Goal: Task Accomplishment & Management: Manage account settings

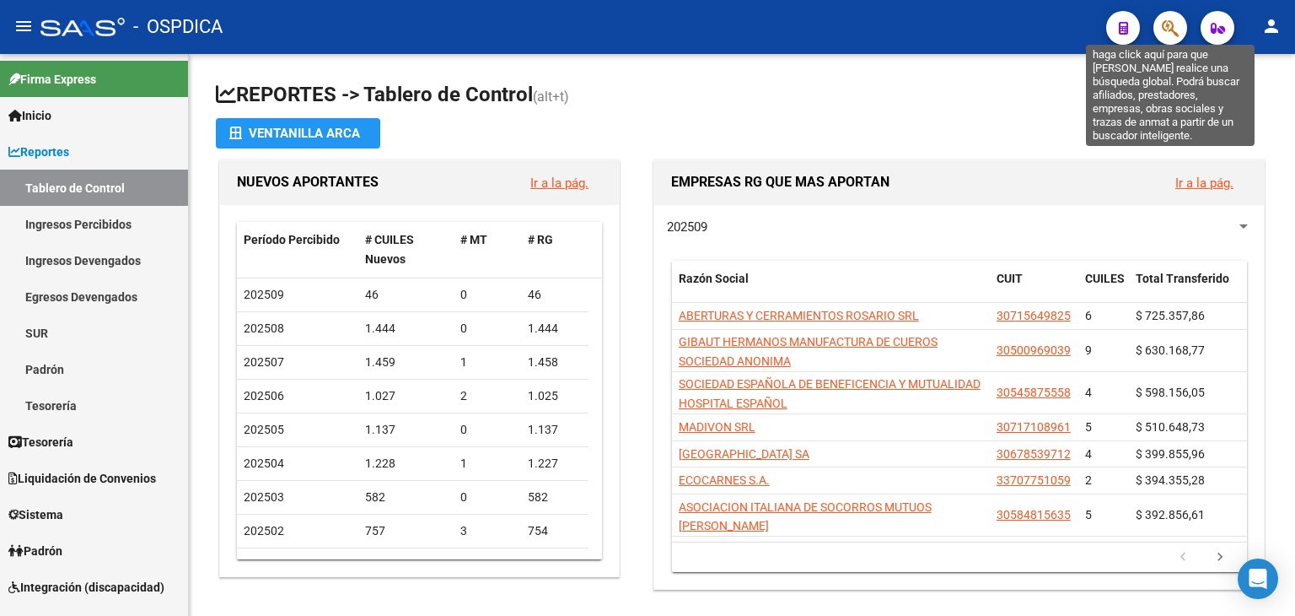
click at [1164, 32] on icon "button" at bounding box center [1170, 28] width 17 height 19
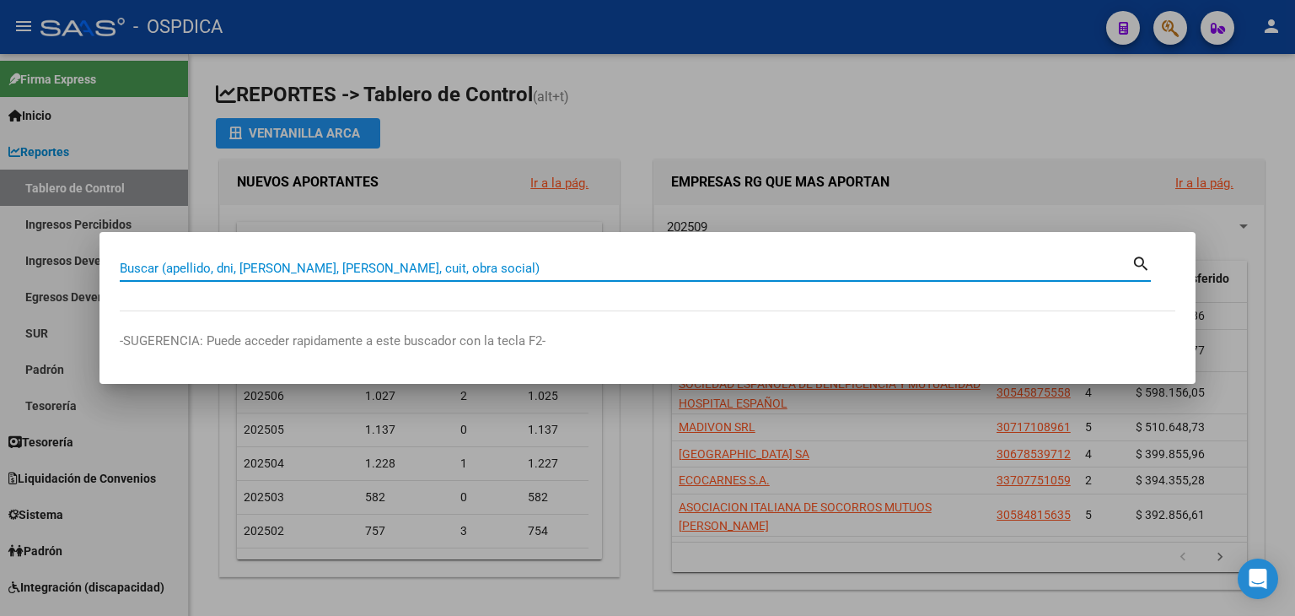
paste input "49431862"
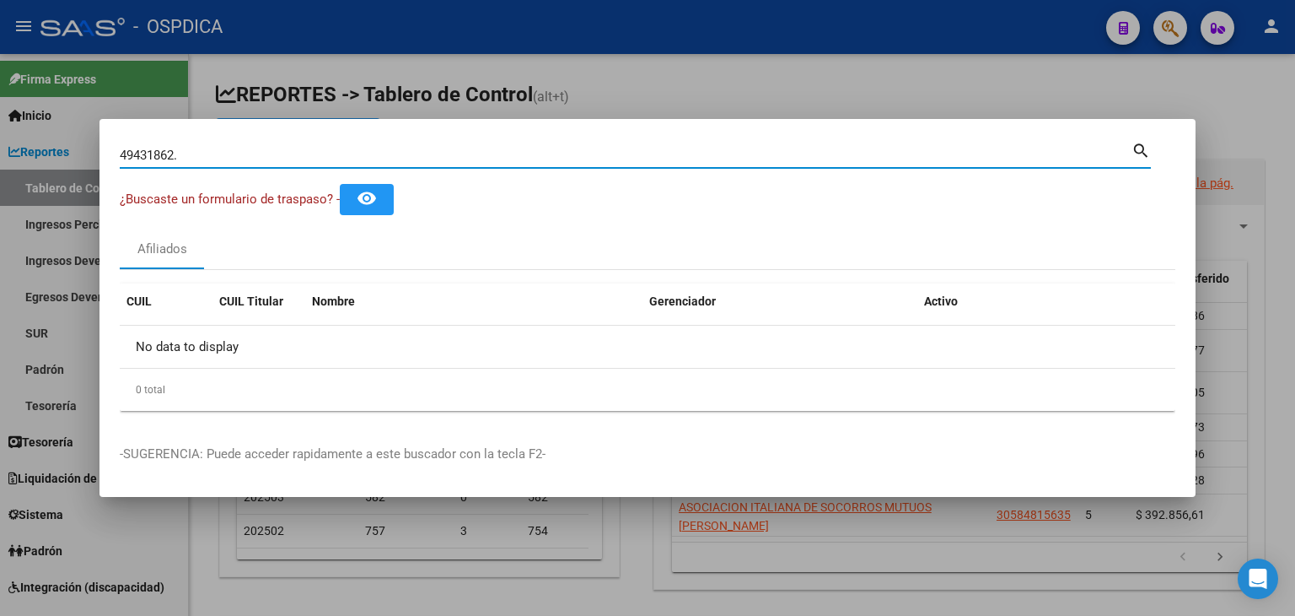
type input "49431862"
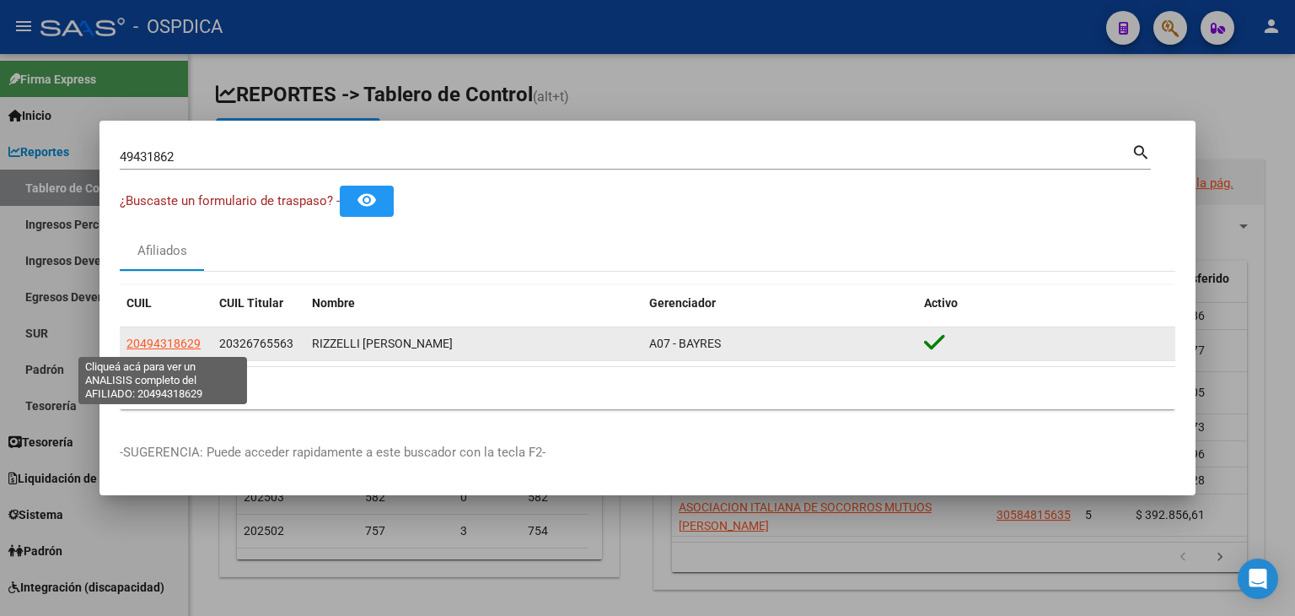
click at [167, 347] on span "20494318629" at bounding box center [164, 343] width 74 height 13
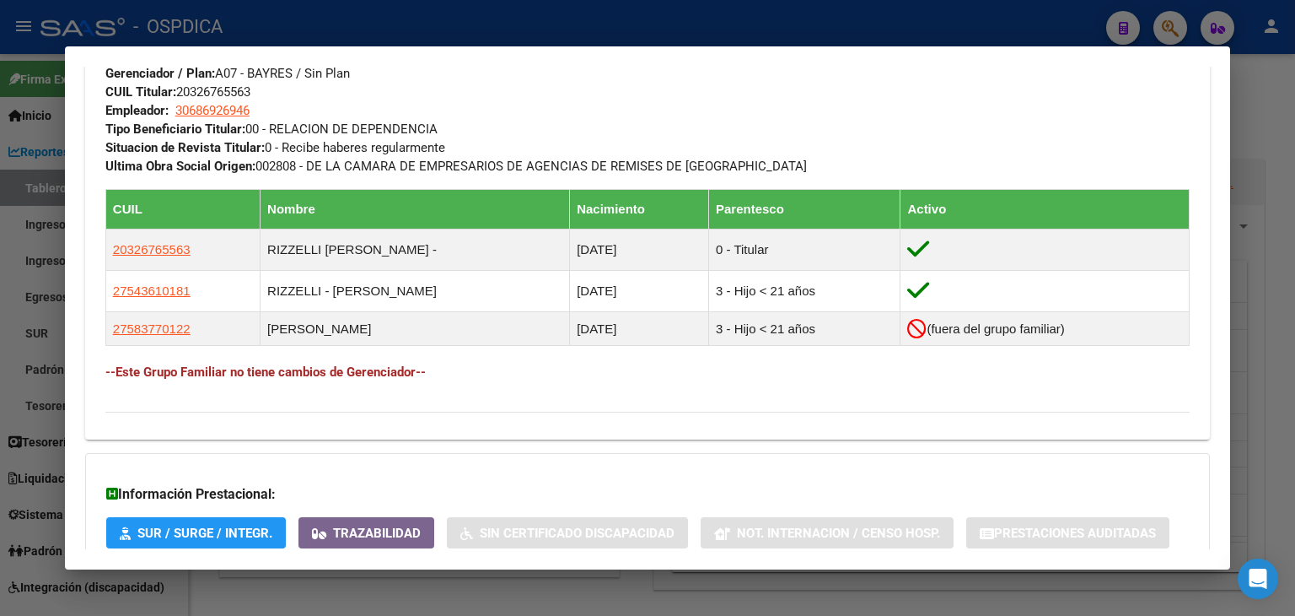
scroll to position [978, 0]
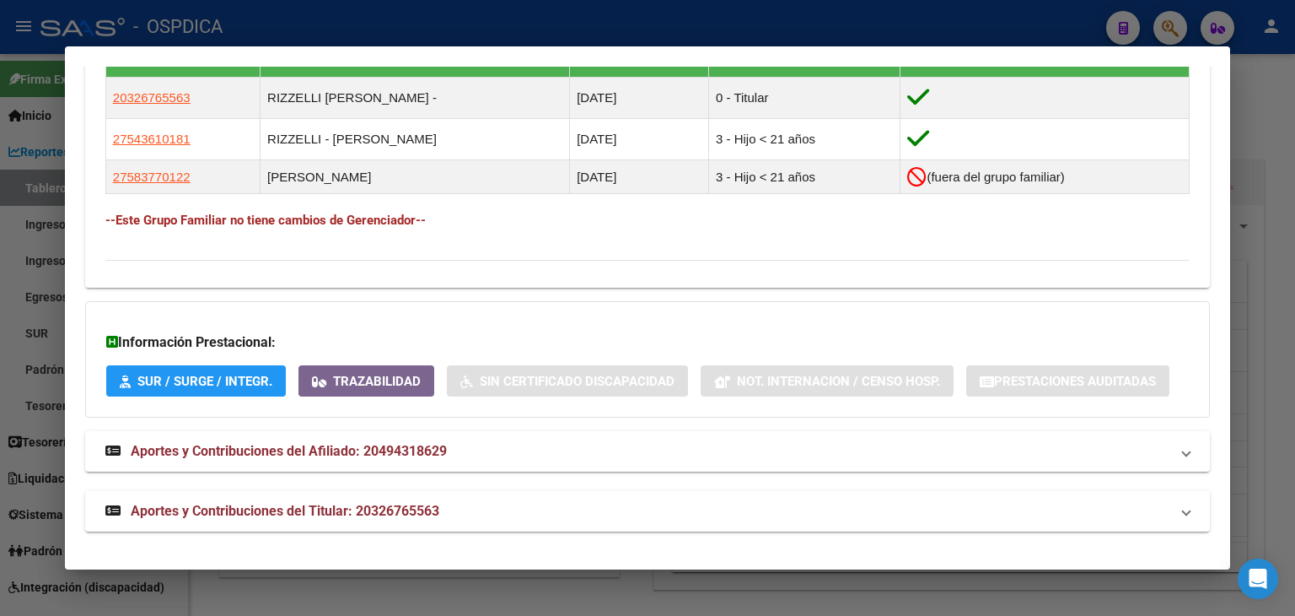
click at [1263, 297] on div at bounding box center [647, 308] width 1295 height 616
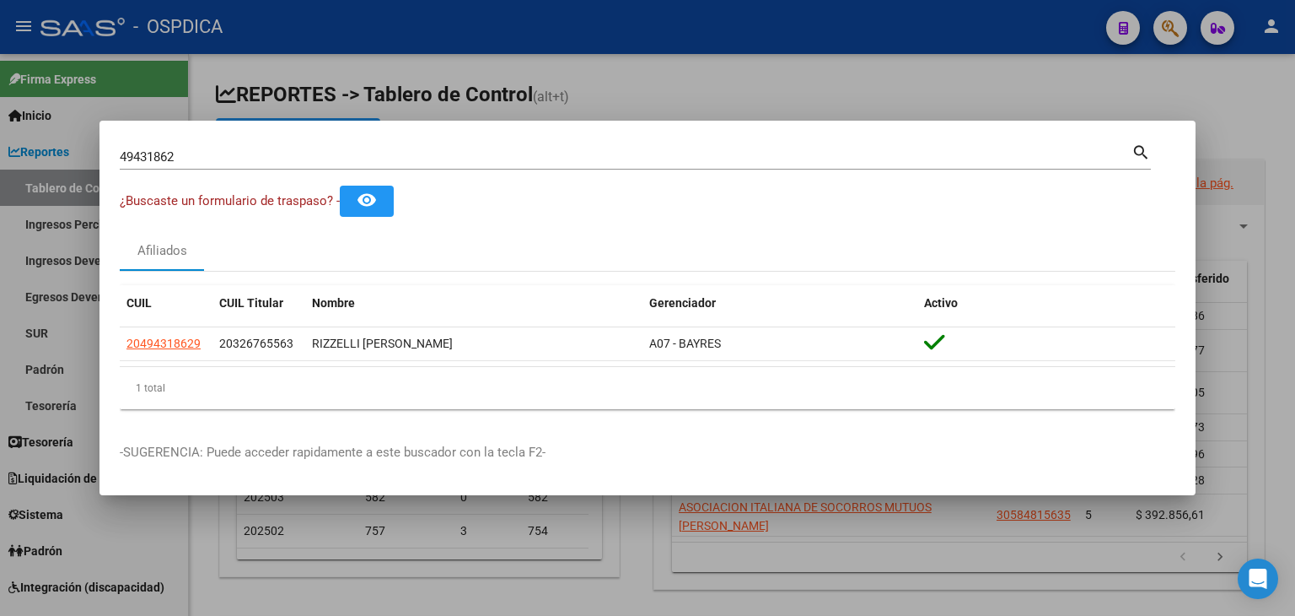
click at [1172, 108] on div at bounding box center [647, 308] width 1295 height 616
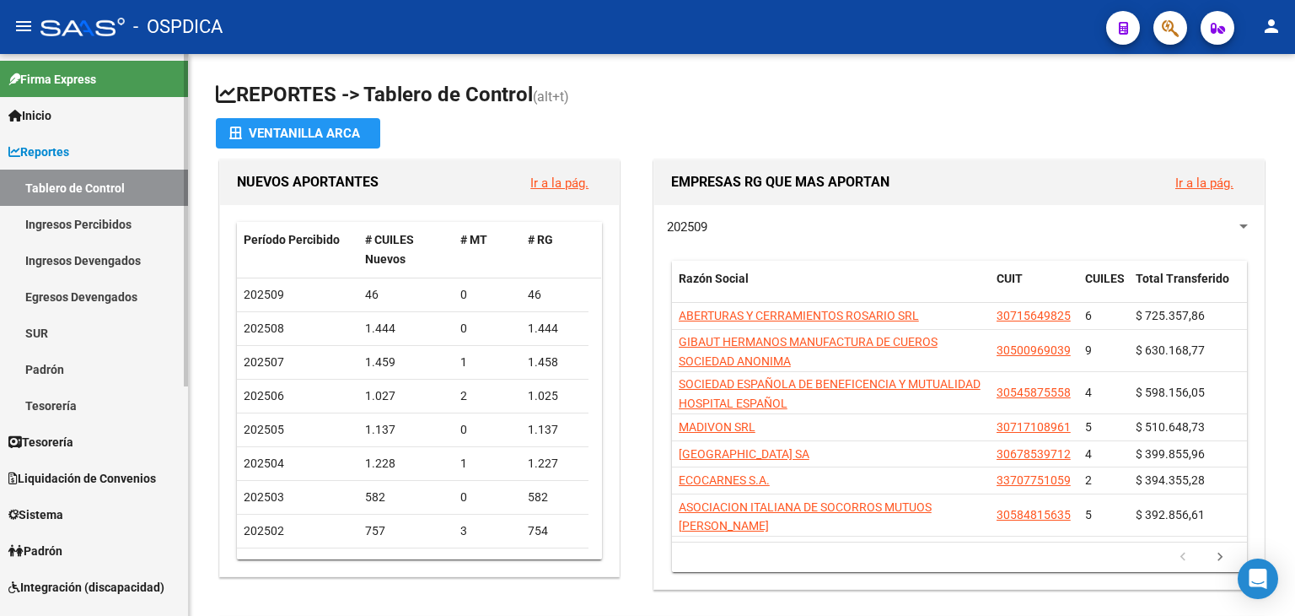
click at [67, 439] on span "Tesorería" at bounding box center [40, 442] width 65 height 19
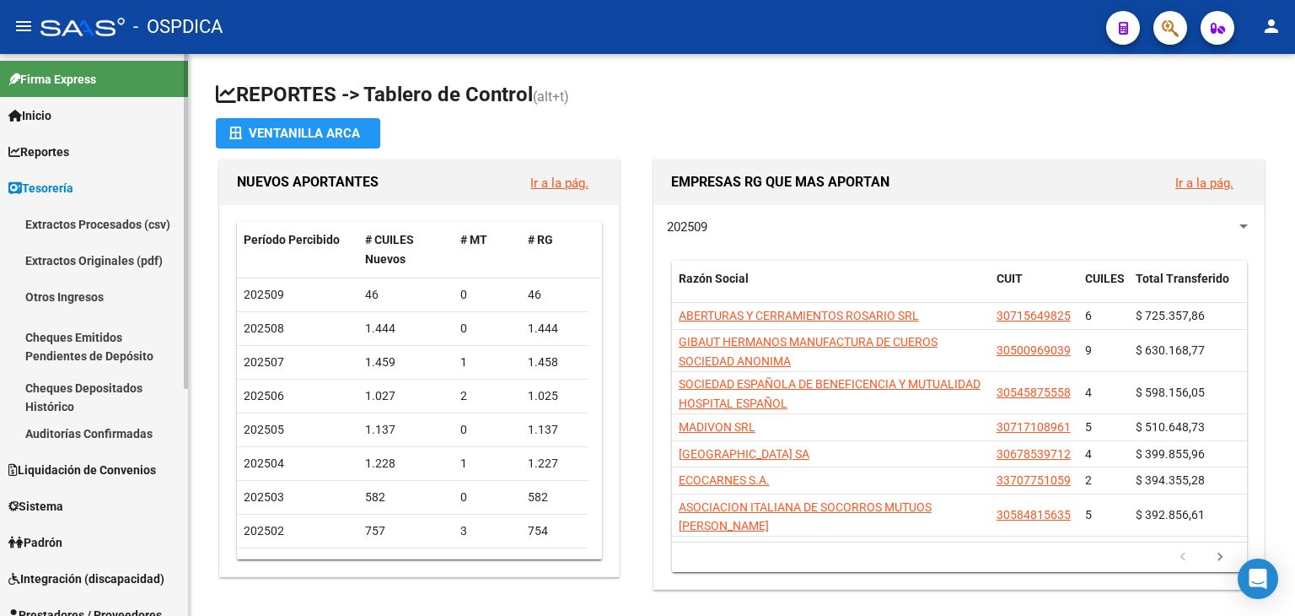
click at [64, 164] on link "Reportes" at bounding box center [94, 151] width 188 height 36
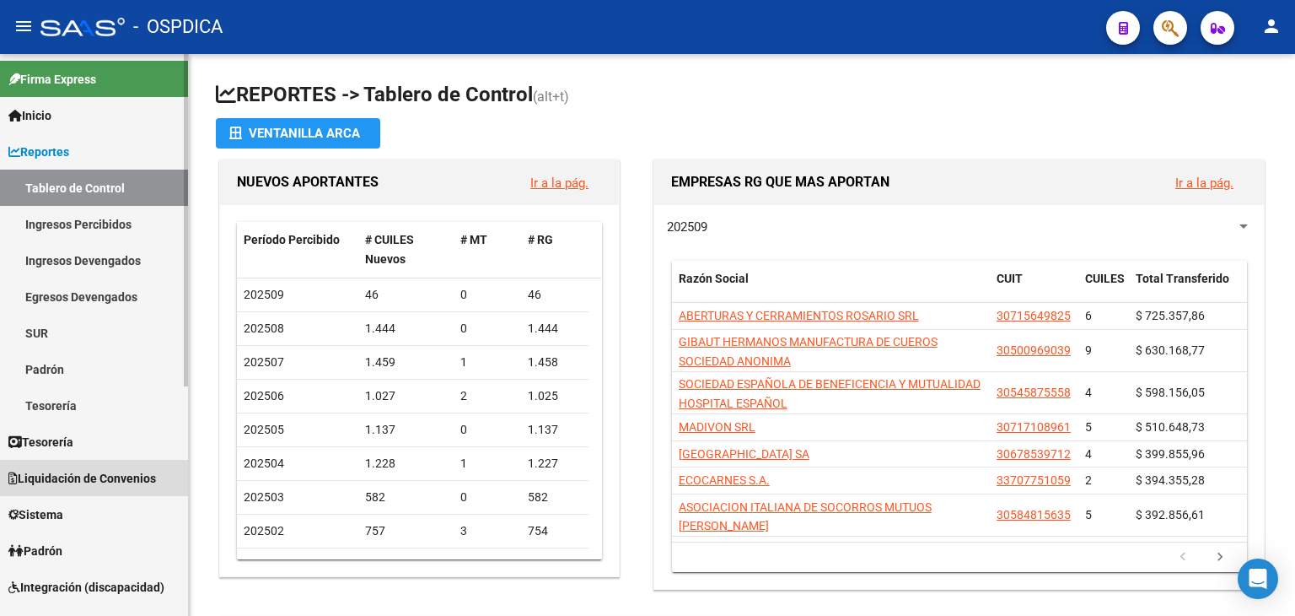
click at [64, 480] on span "Liquidación de Convenios" at bounding box center [82, 478] width 148 height 19
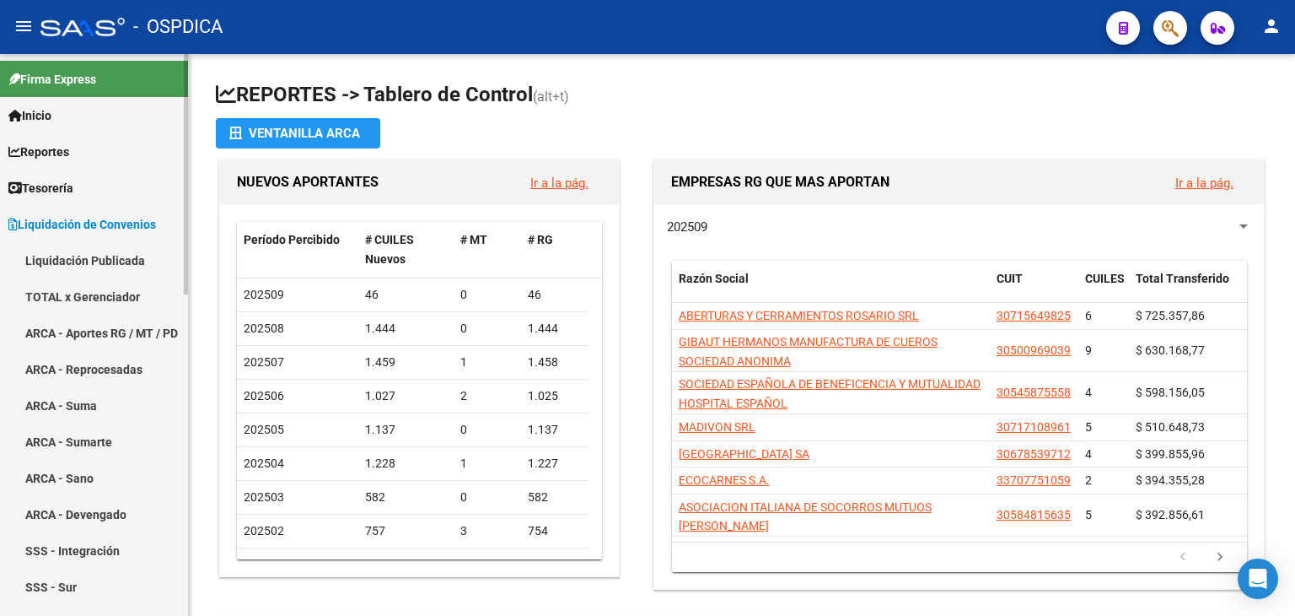
click at [110, 261] on link "Liquidación Publicada" at bounding box center [94, 260] width 188 height 36
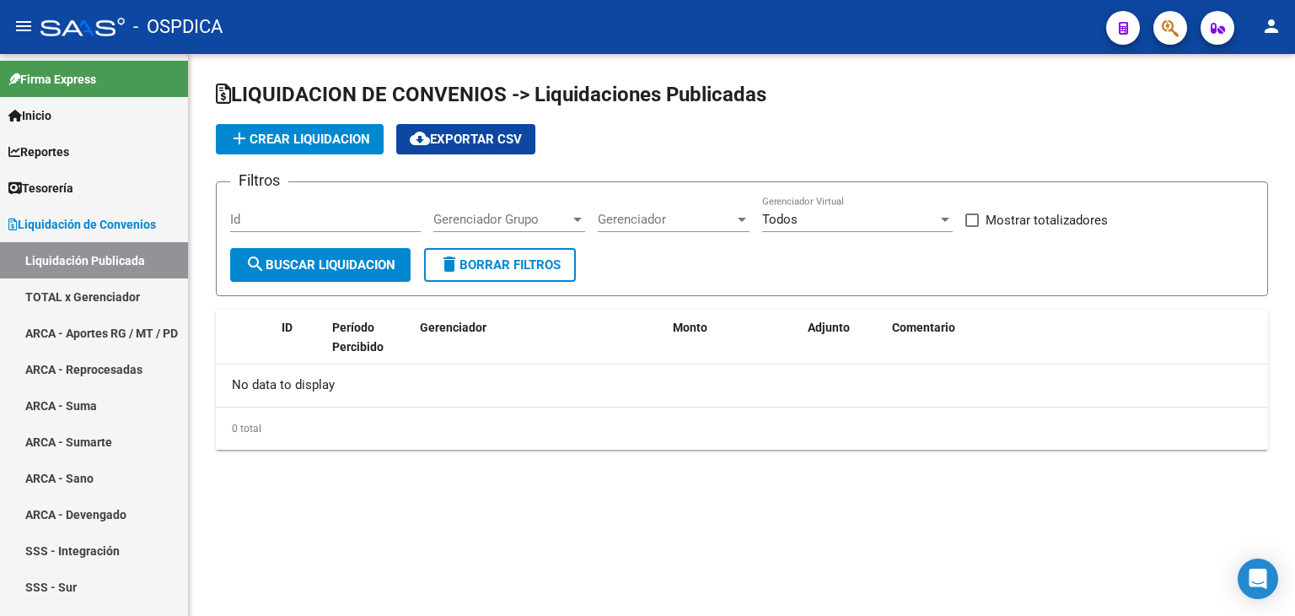
checkbox input "true"
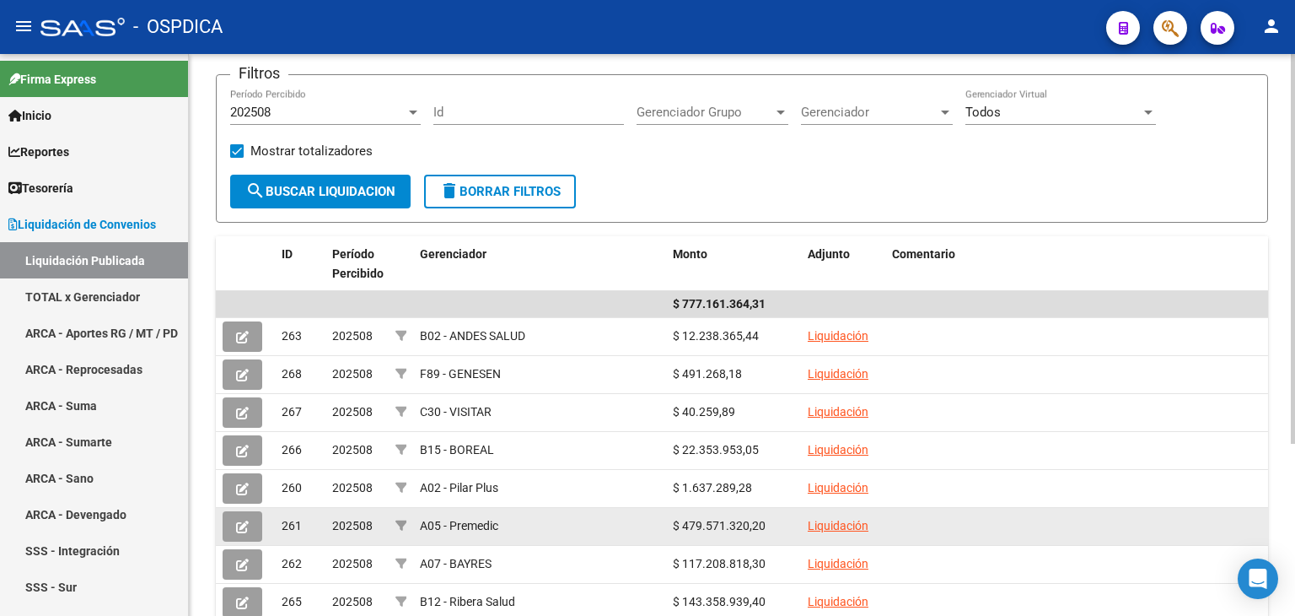
scroll to position [169, 0]
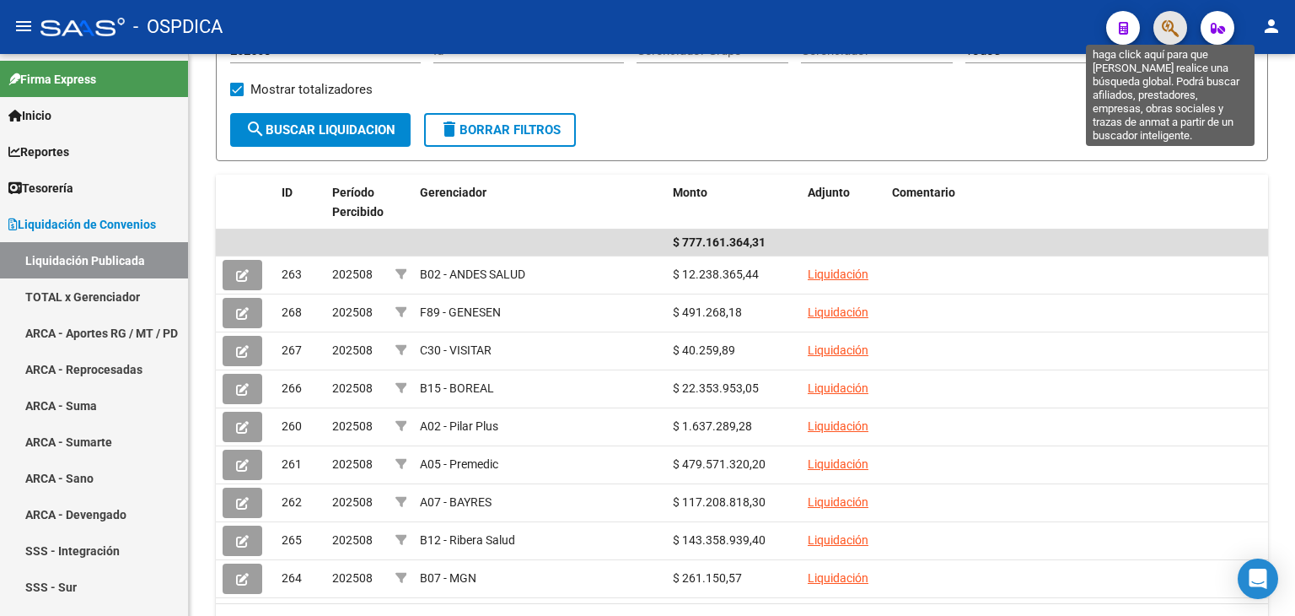
click at [1175, 33] on icon "button" at bounding box center [1170, 28] width 17 height 19
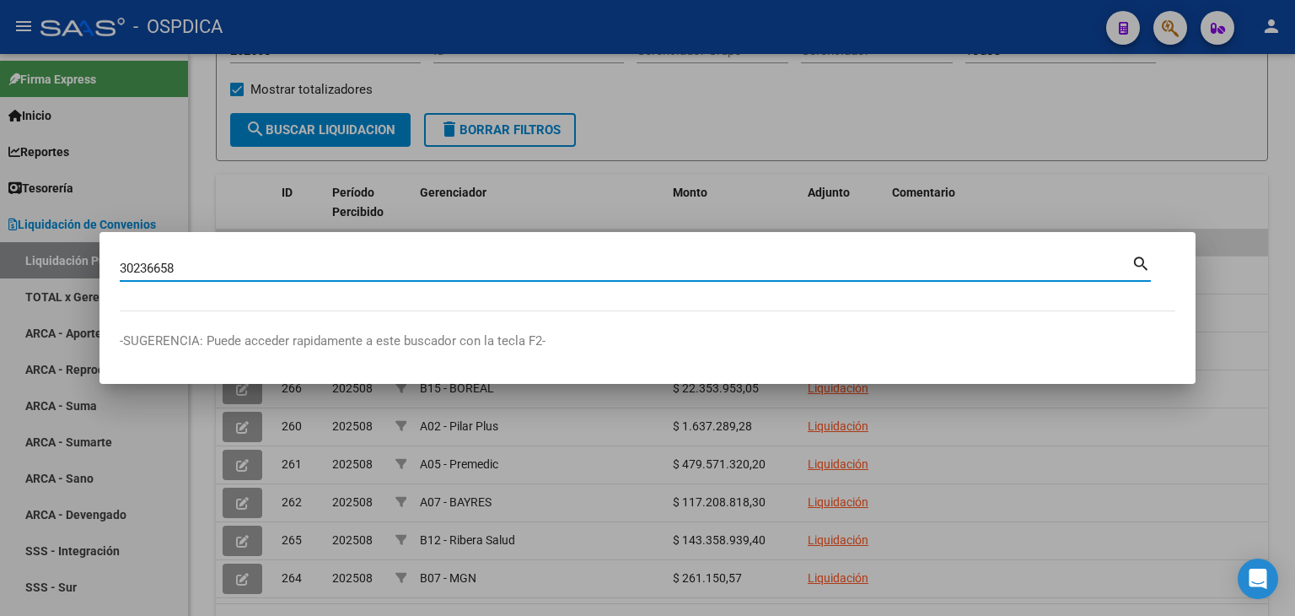
type input "30236658"
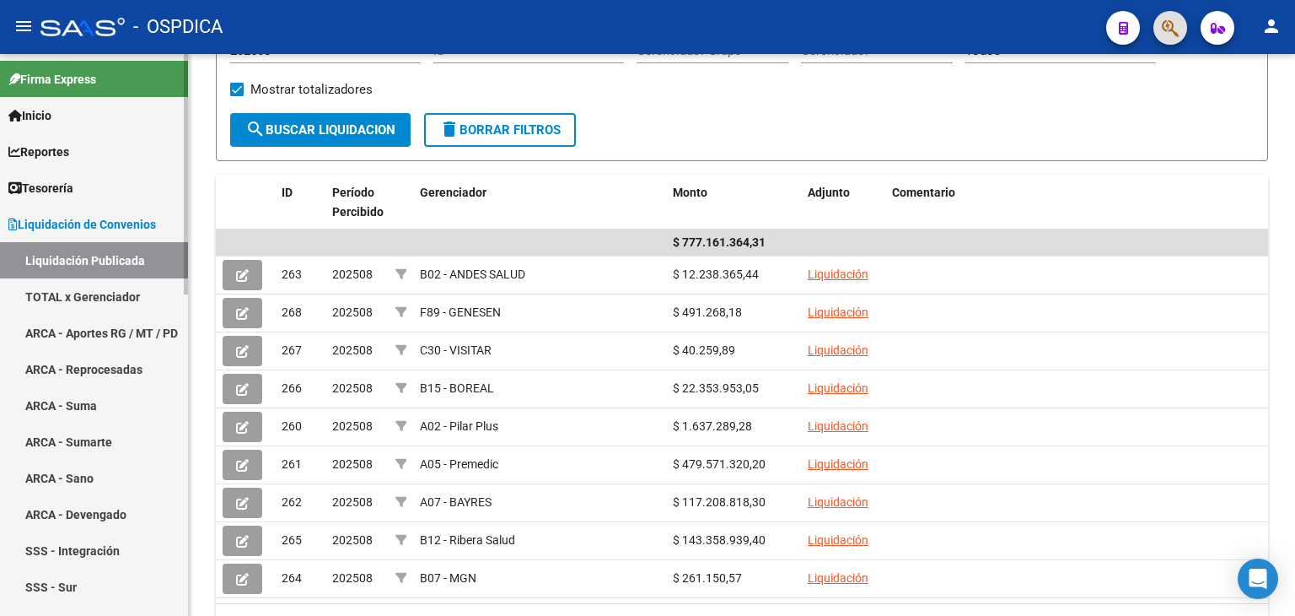
click at [51, 116] on span "Inicio" at bounding box center [29, 115] width 43 height 19
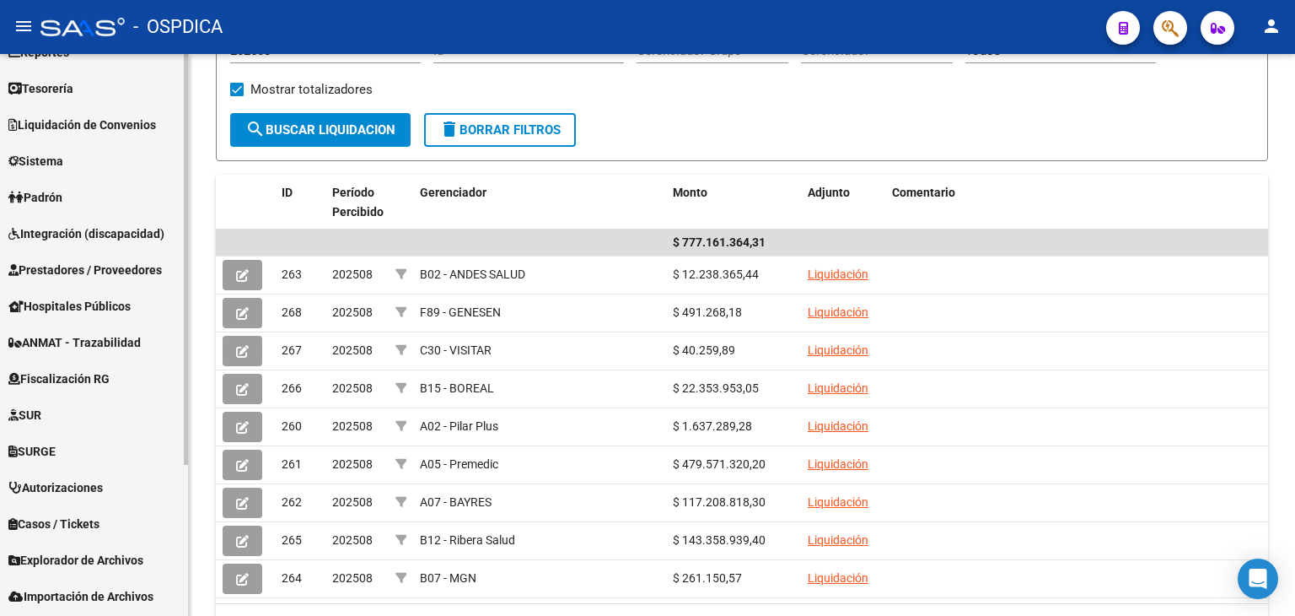
scroll to position [207, 0]
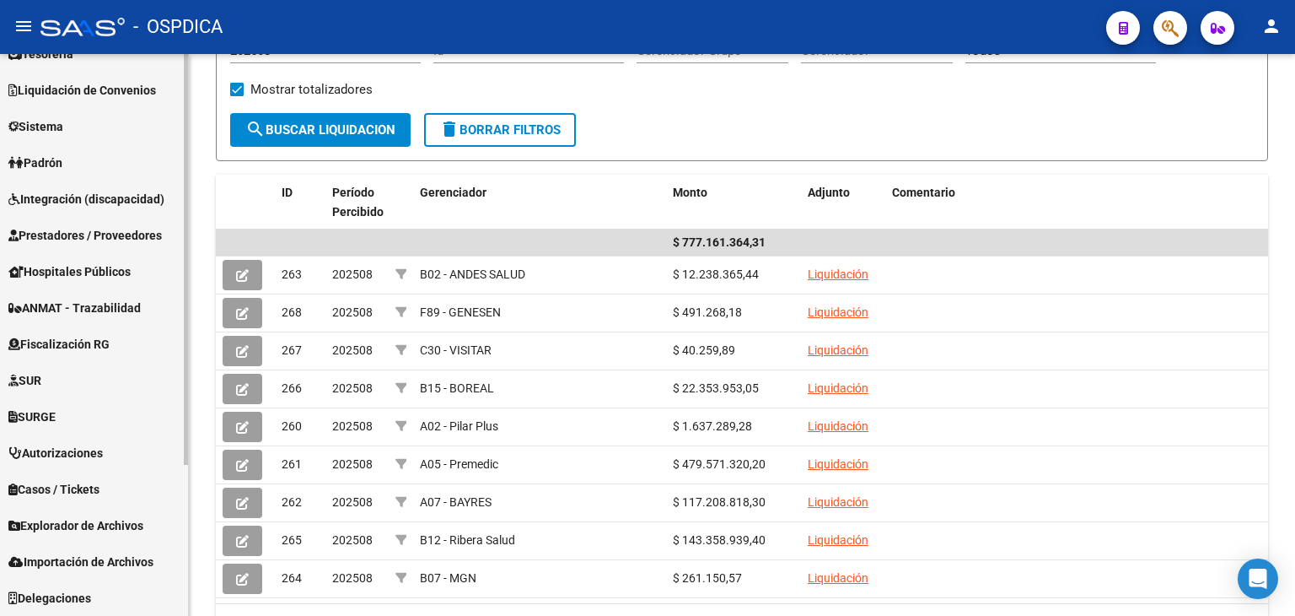
click at [92, 234] on span "Prestadores / Proveedores" at bounding box center [84, 235] width 153 height 19
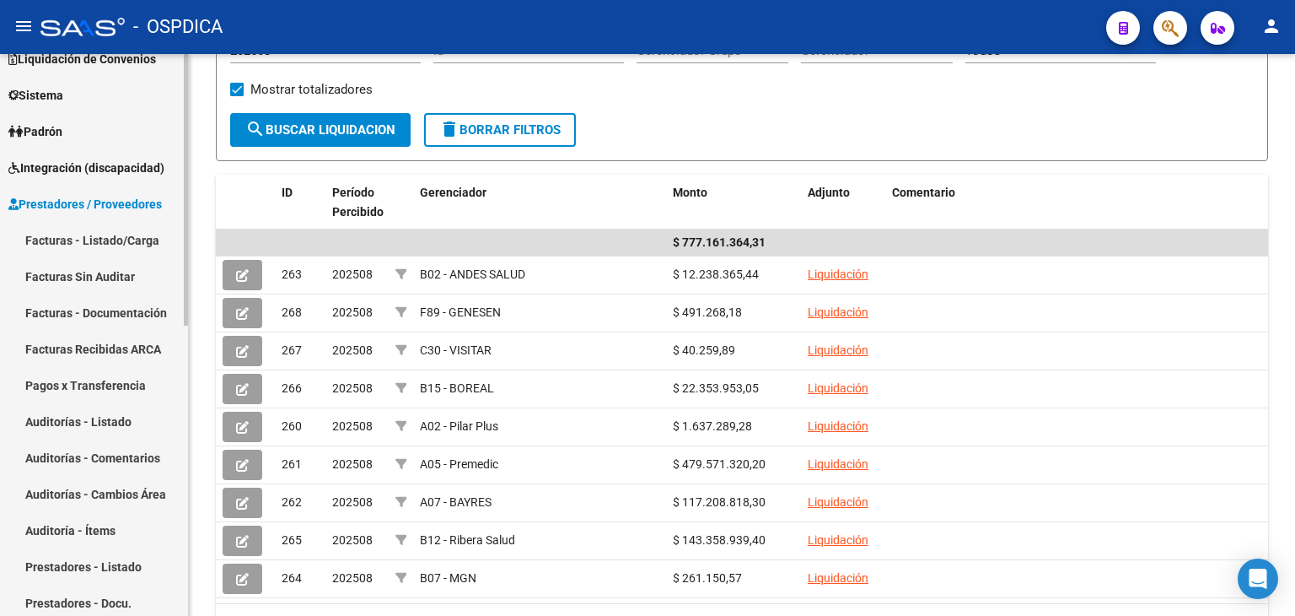
scroll to position [134, 0]
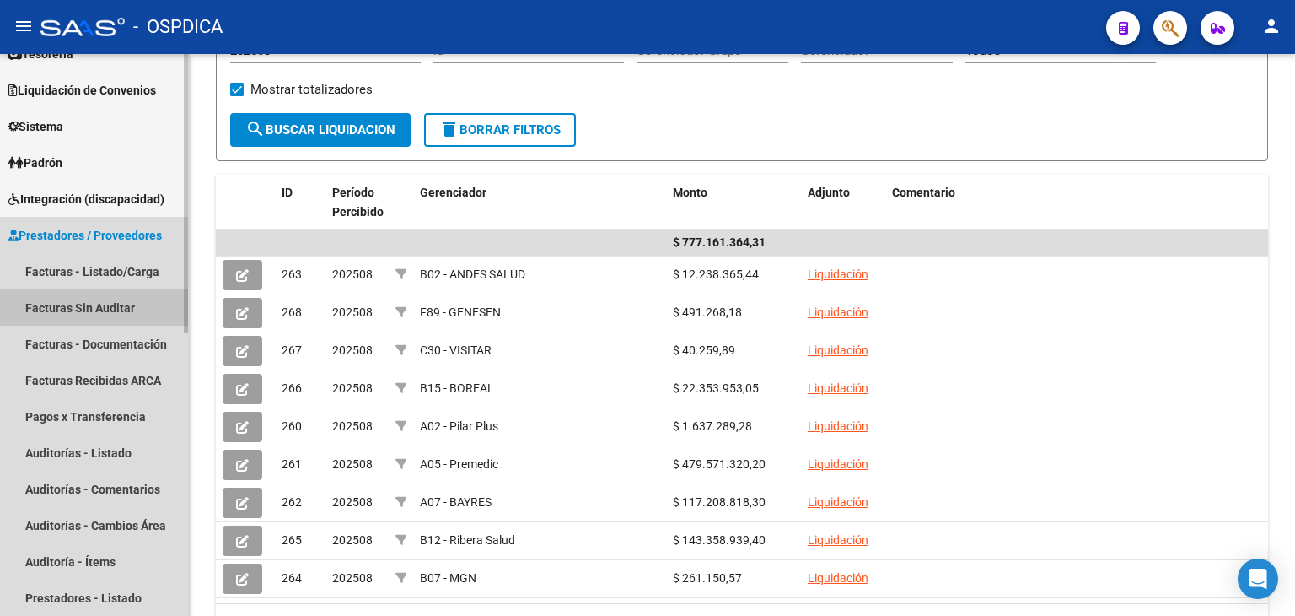
click at [94, 304] on link "Facturas Sin Auditar" at bounding box center [94, 307] width 188 height 36
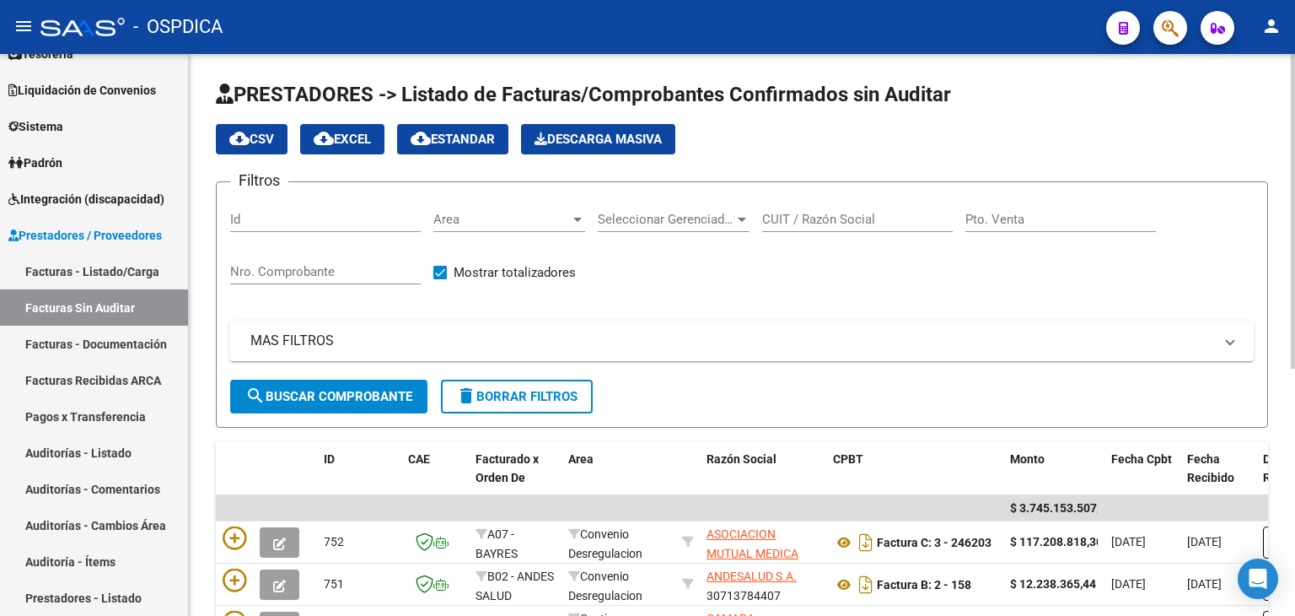
click at [320, 260] on div "Nro. Comprobante" at bounding box center [325, 266] width 191 height 36
type input "5622"
click at [391, 394] on span "search Buscar Comprobante" at bounding box center [328, 396] width 167 height 15
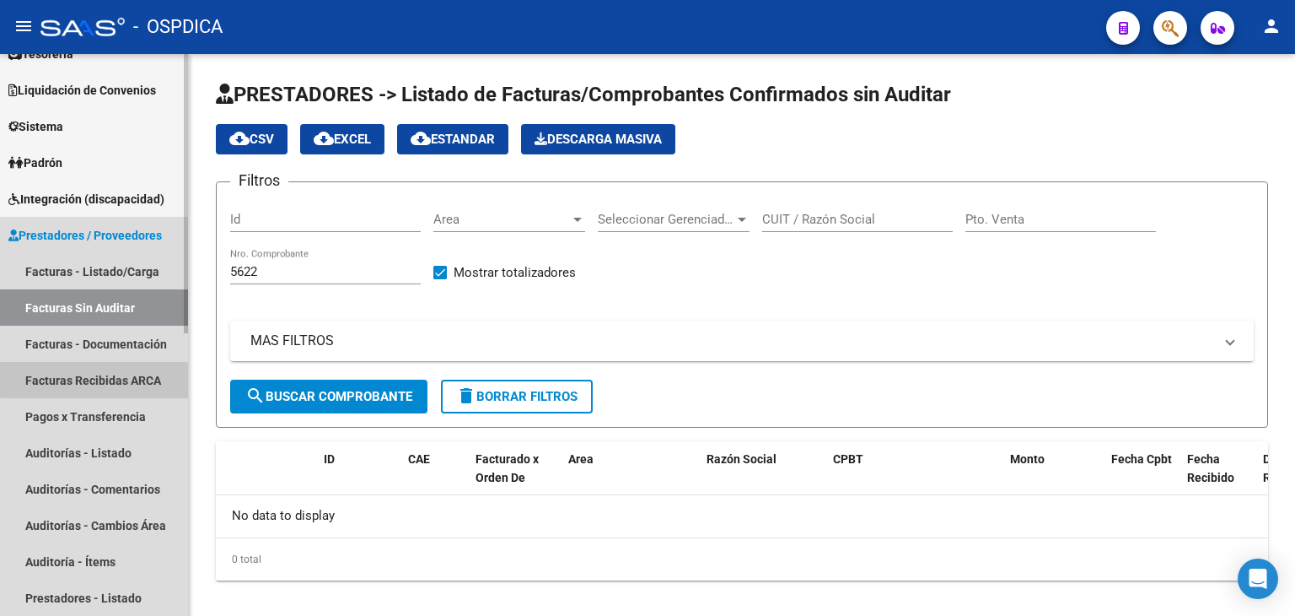
click at [131, 370] on link "Facturas Recibidas ARCA" at bounding box center [94, 380] width 188 height 36
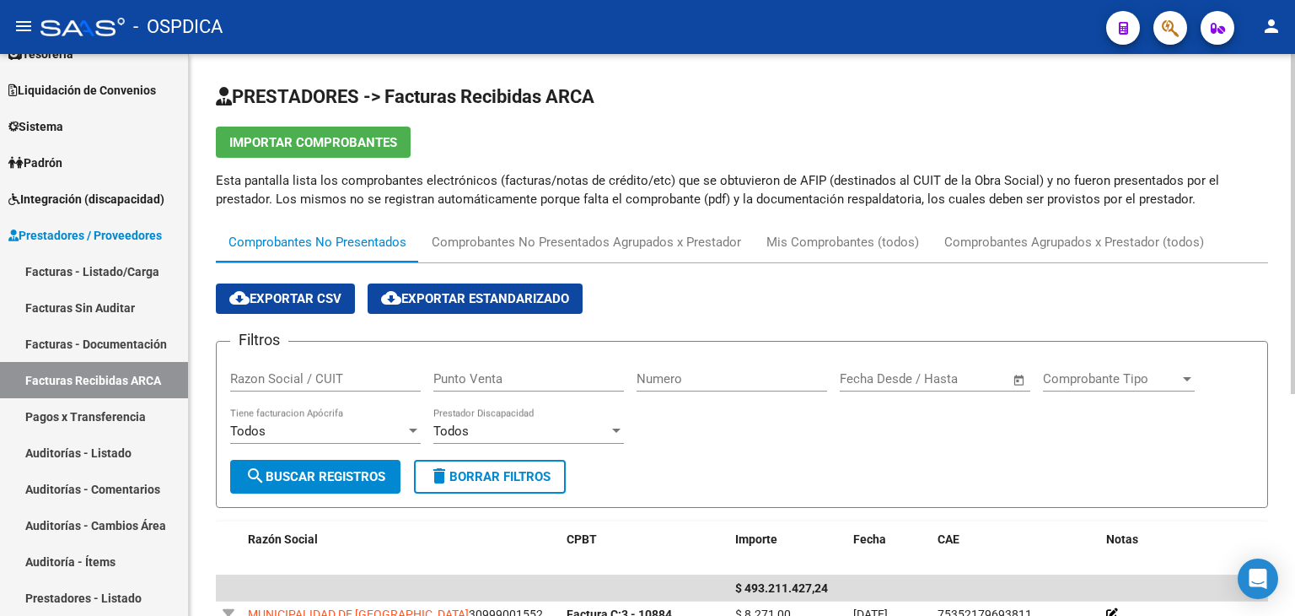
click at [718, 380] on input "Numero" at bounding box center [732, 378] width 191 height 15
type input "5622"
click at [347, 469] on span "search Buscar Registros" at bounding box center [315, 476] width 140 height 15
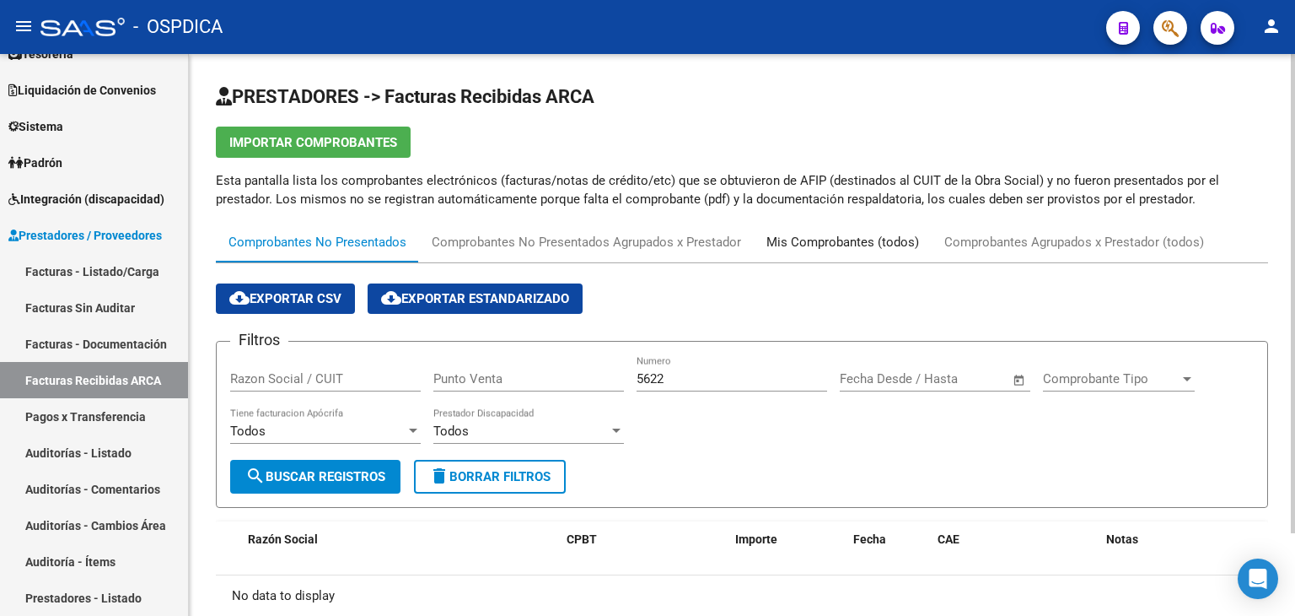
click at [798, 245] on div "Mis Comprobantes (todos)" at bounding box center [843, 242] width 153 height 19
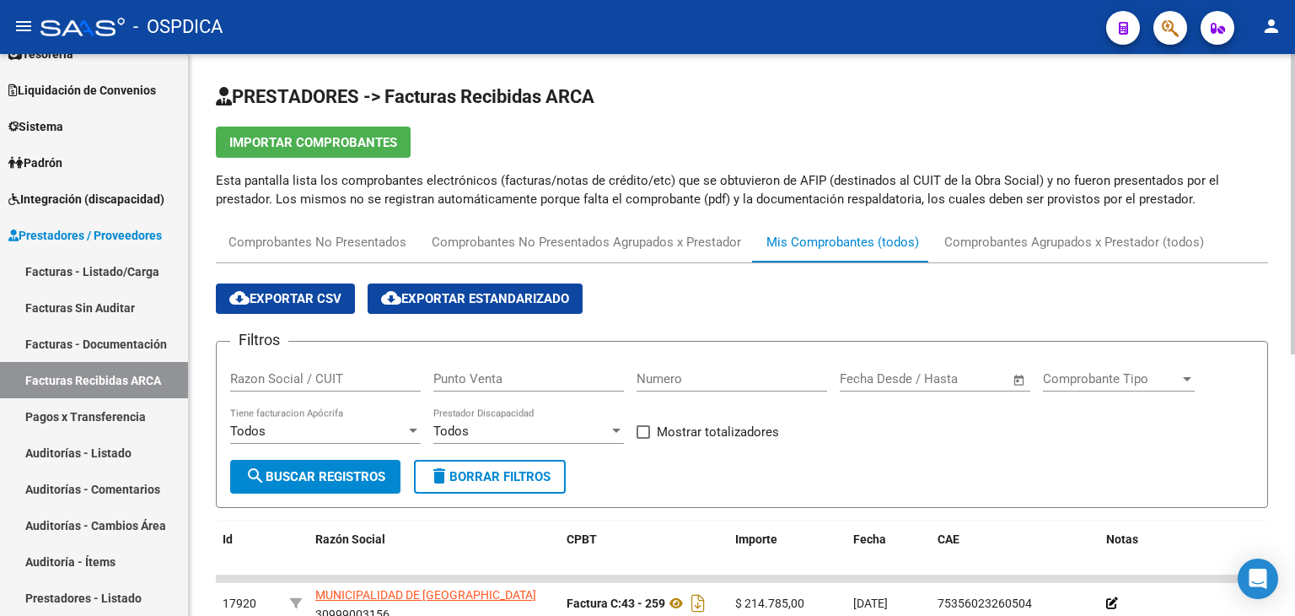
click at [668, 387] on div "Numero" at bounding box center [732, 373] width 191 height 36
type input "5622"
click at [332, 464] on button "search Buscar Registros" at bounding box center [315, 477] width 170 height 34
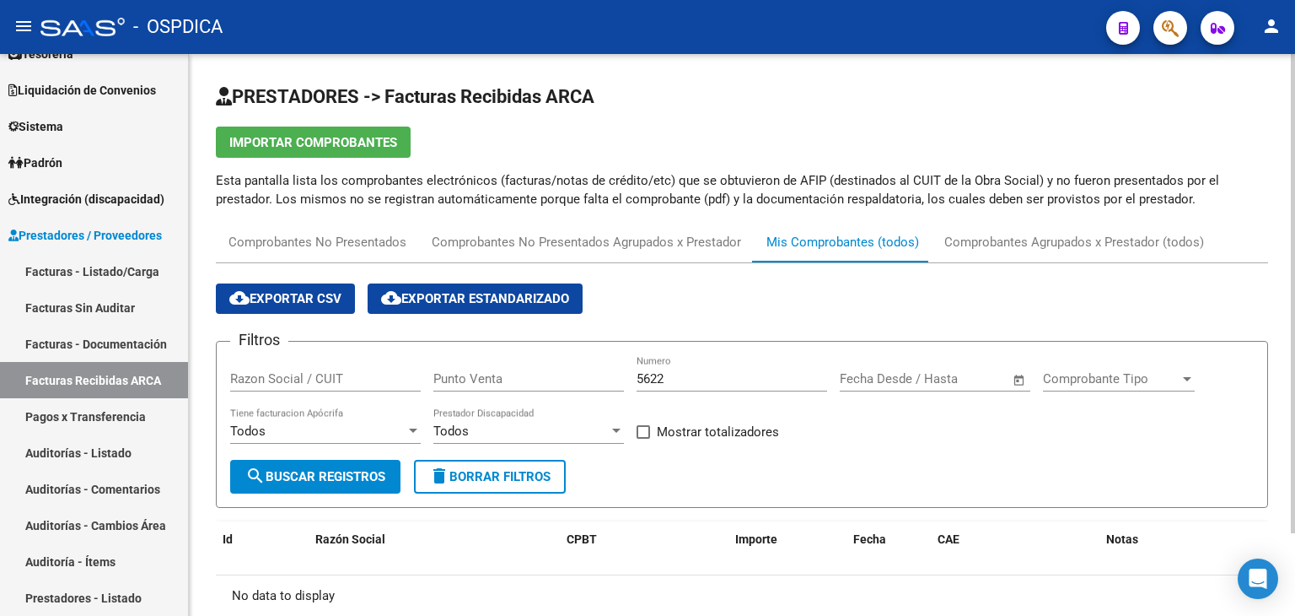
click at [553, 379] on input "Punto Venta" at bounding box center [528, 378] width 191 height 15
click at [233, 382] on input "Razon Social / CUIT" at bounding box center [325, 378] width 191 height 15
type input "f"
type input "e"
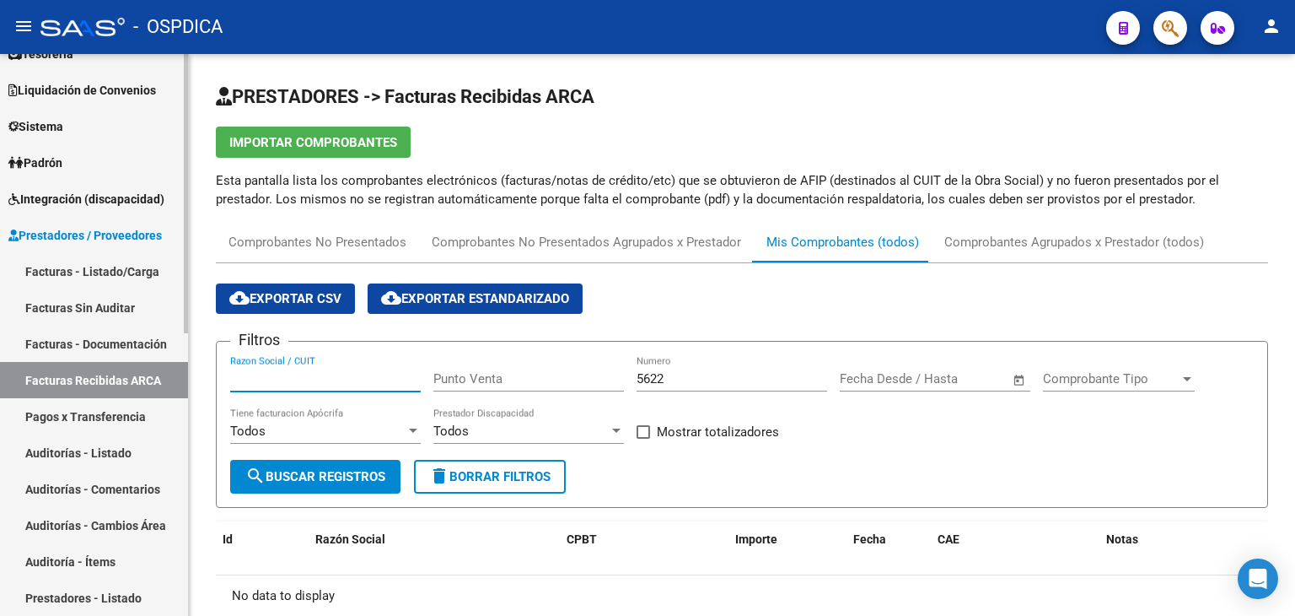
click at [165, 377] on link "Facturas Recibidas ARCA" at bounding box center [94, 380] width 188 height 36
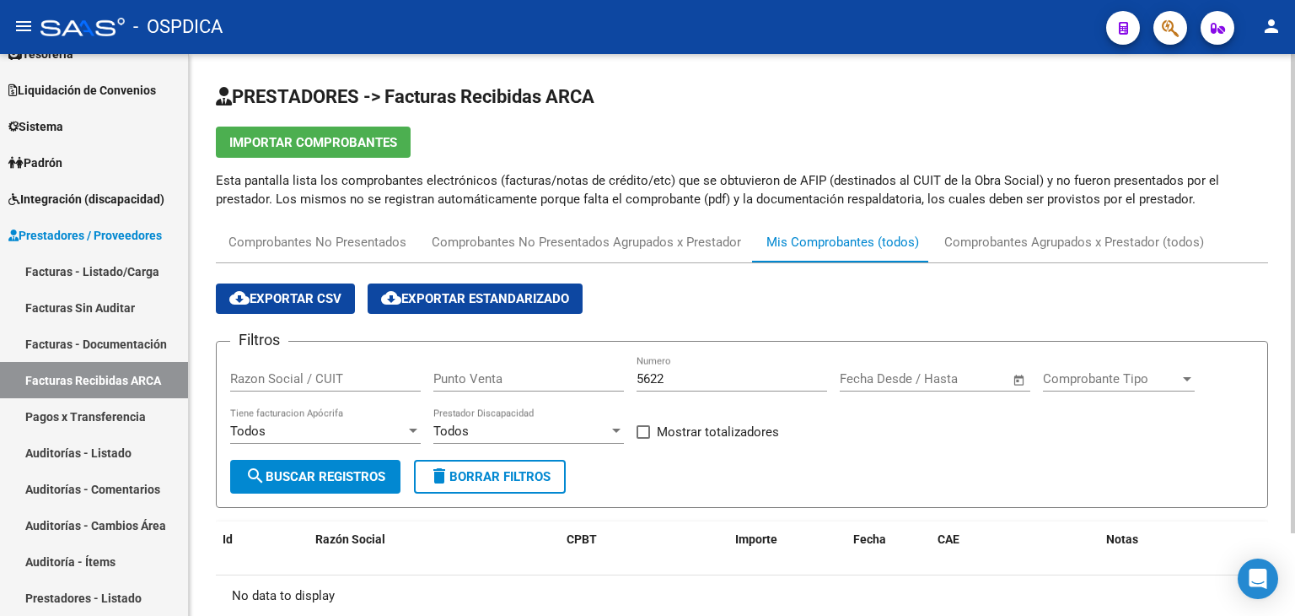
click at [345, 469] on span "search Buscar Registros" at bounding box center [315, 476] width 140 height 15
drag, startPoint x: 676, startPoint y: 370, endPoint x: 604, endPoint y: 378, distance: 72.1
click at [604, 378] on div "Filtros Razon Social / CUIT Punto Venta 5622 Numero Fecha inicio – Fecha fin Fe…" at bounding box center [742, 407] width 1024 height 105
click at [363, 478] on span "search Buscar Registros" at bounding box center [315, 476] width 140 height 15
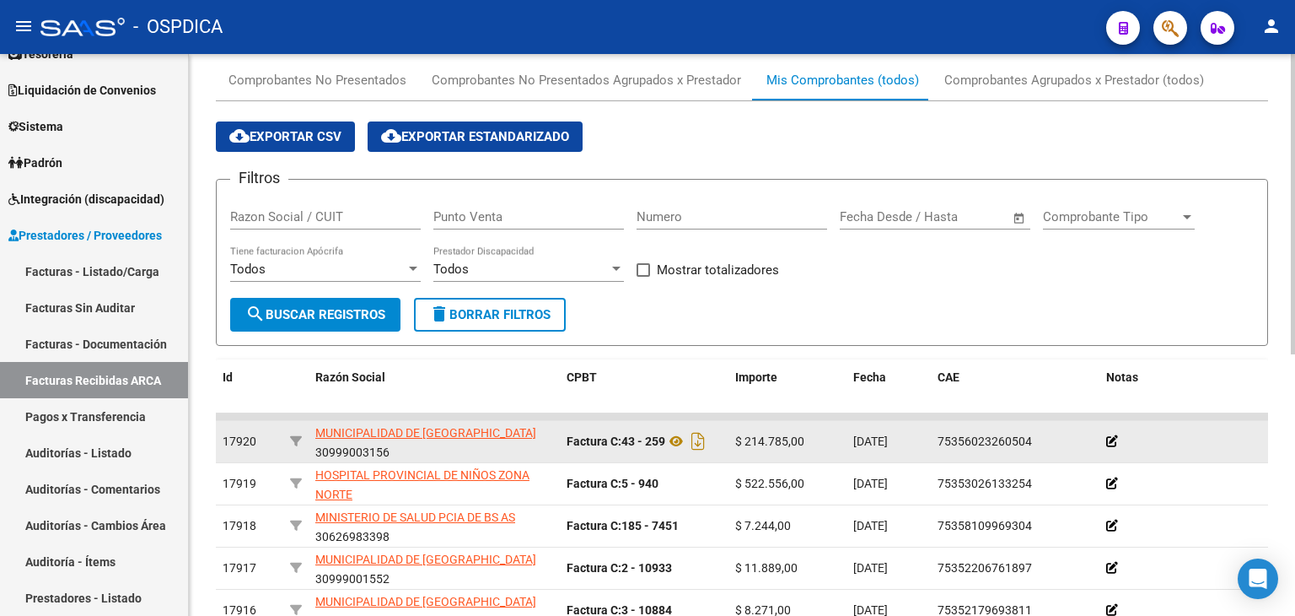
scroll to position [152, 0]
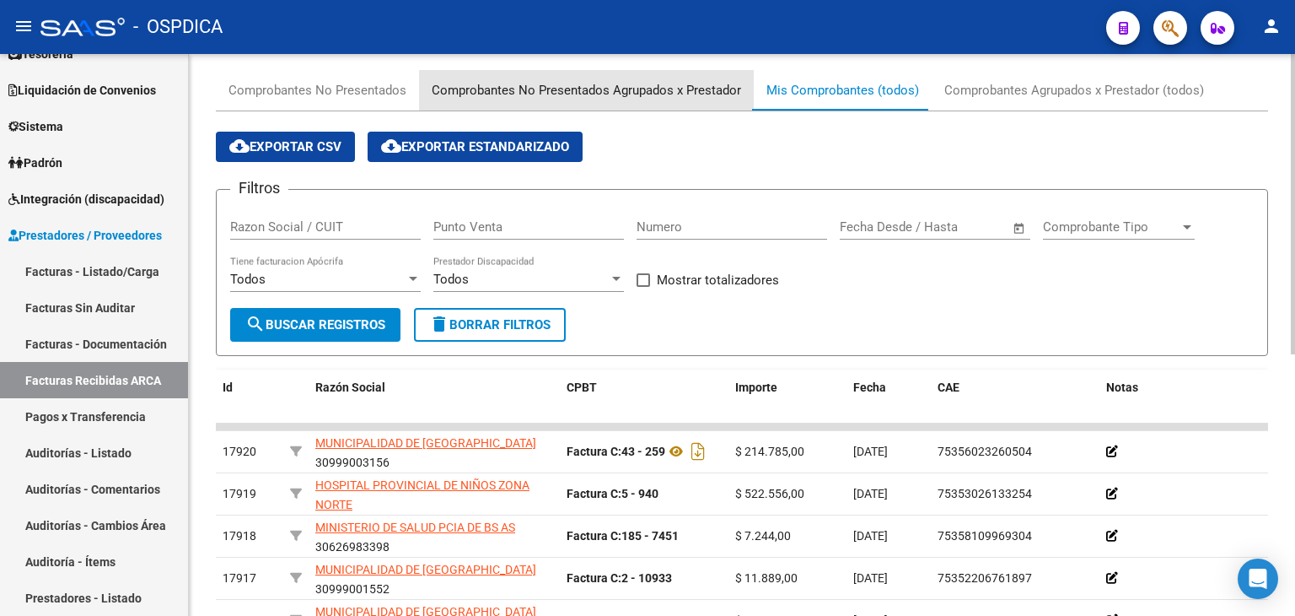
click at [659, 91] on div "Comprobantes No Presentados Agrupados x Prestador" at bounding box center [587, 90] width 310 height 19
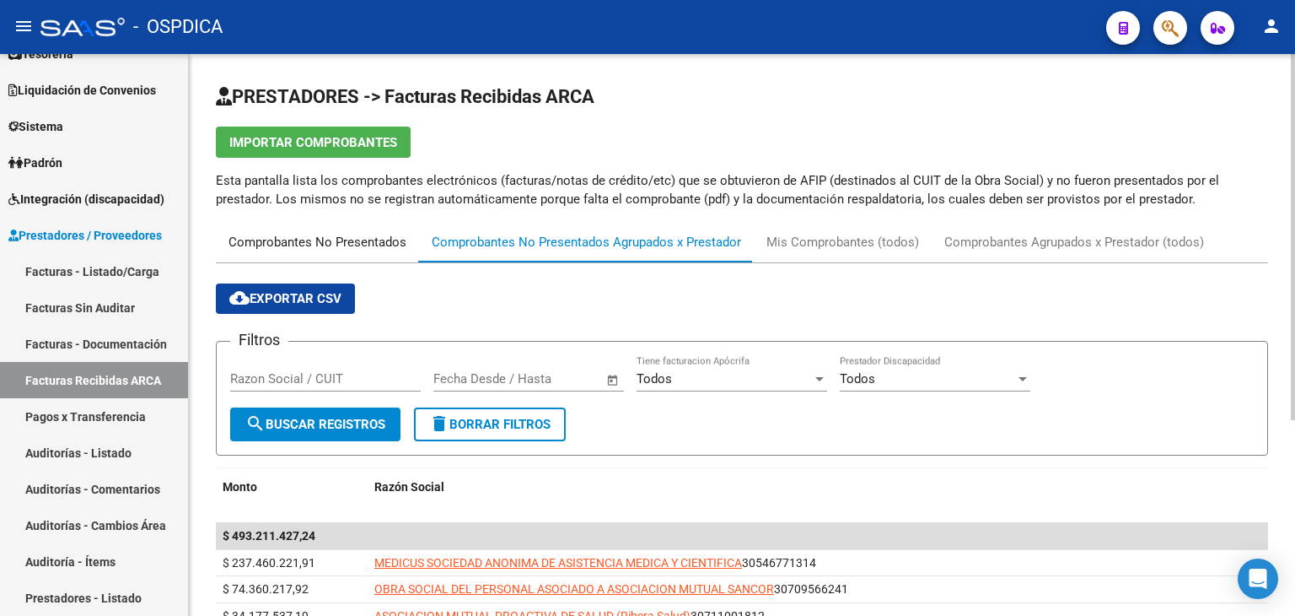
click at [309, 238] on div "Comprobantes No Presentados" at bounding box center [318, 242] width 178 height 19
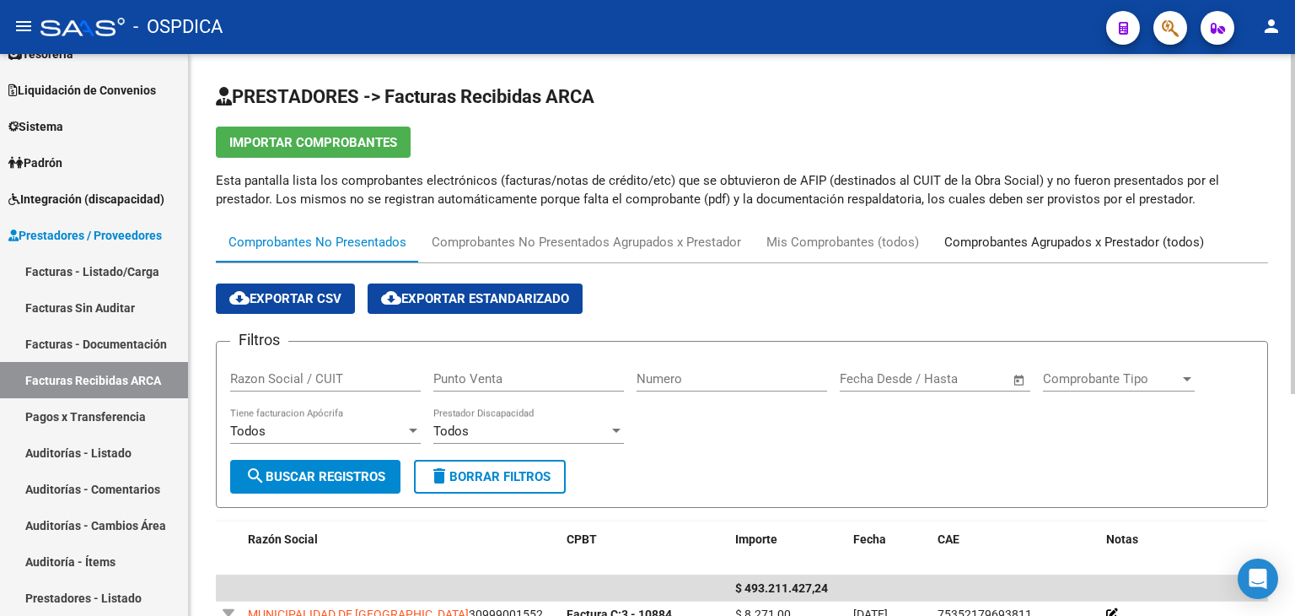
click at [1062, 246] on div "Comprobantes Agrupados x Prestador (todos)" at bounding box center [1075, 242] width 260 height 19
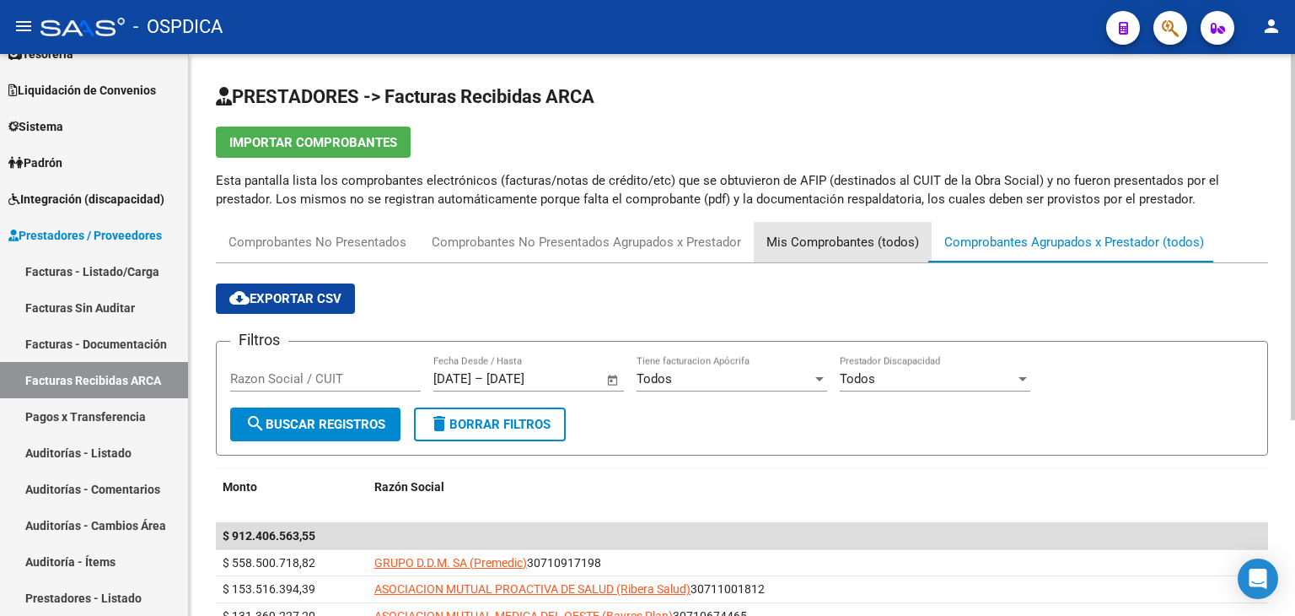
click at [893, 246] on div "Mis Comprobantes (todos)" at bounding box center [843, 242] width 153 height 19
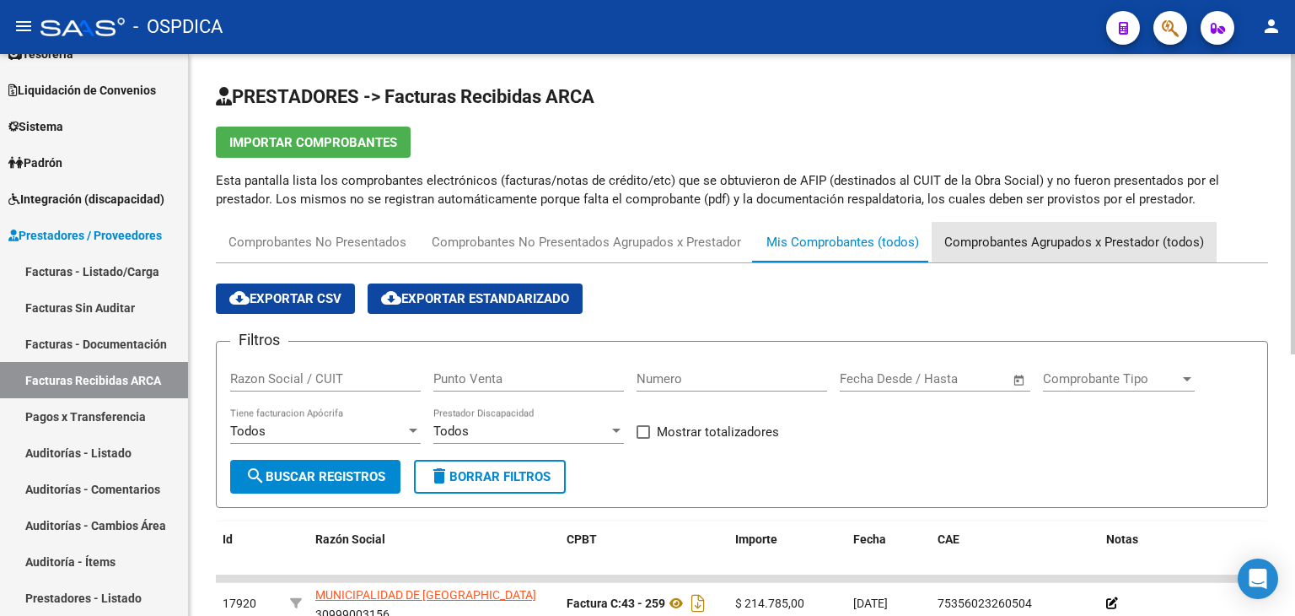
click at [1029, 237] on div "Comprobantes Agrupados x Prestador (todos)" at bounding box center [1075, 242] width 260 height 19
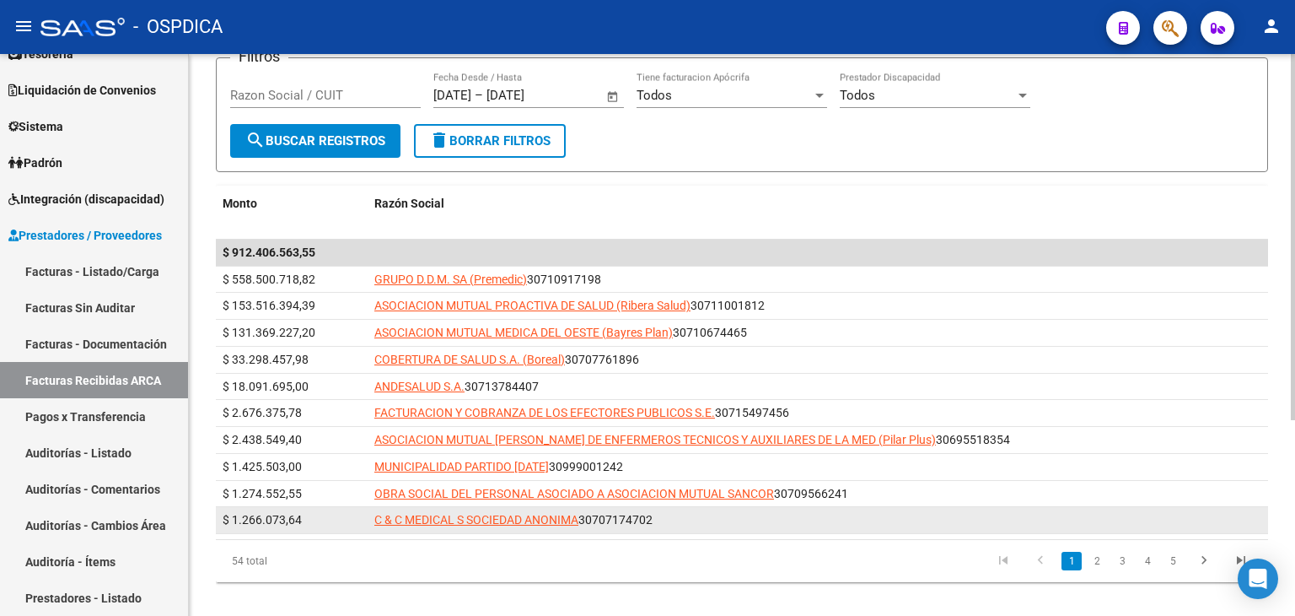
scroll to position [300, 0]
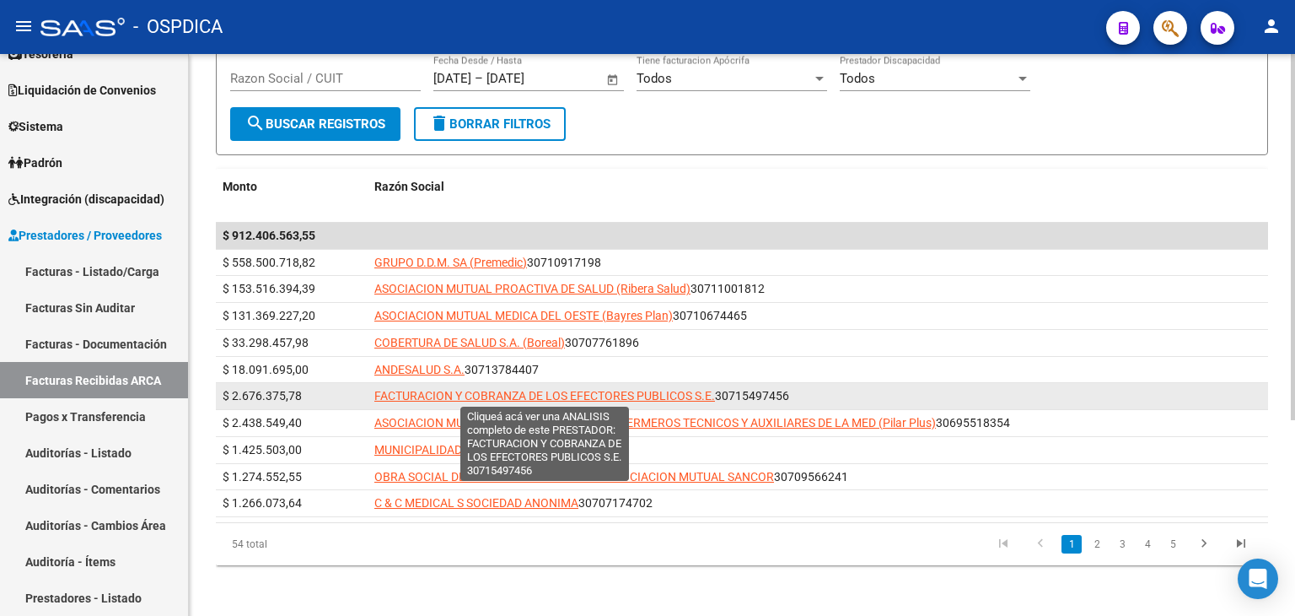
click at [517, 394] on span "FACTURACION Y COBRANZA DE LOS EFECTORES PUBLICOS S.E." at bounding box center [544, 395] width 341 height 13
type textarea "30715497456"
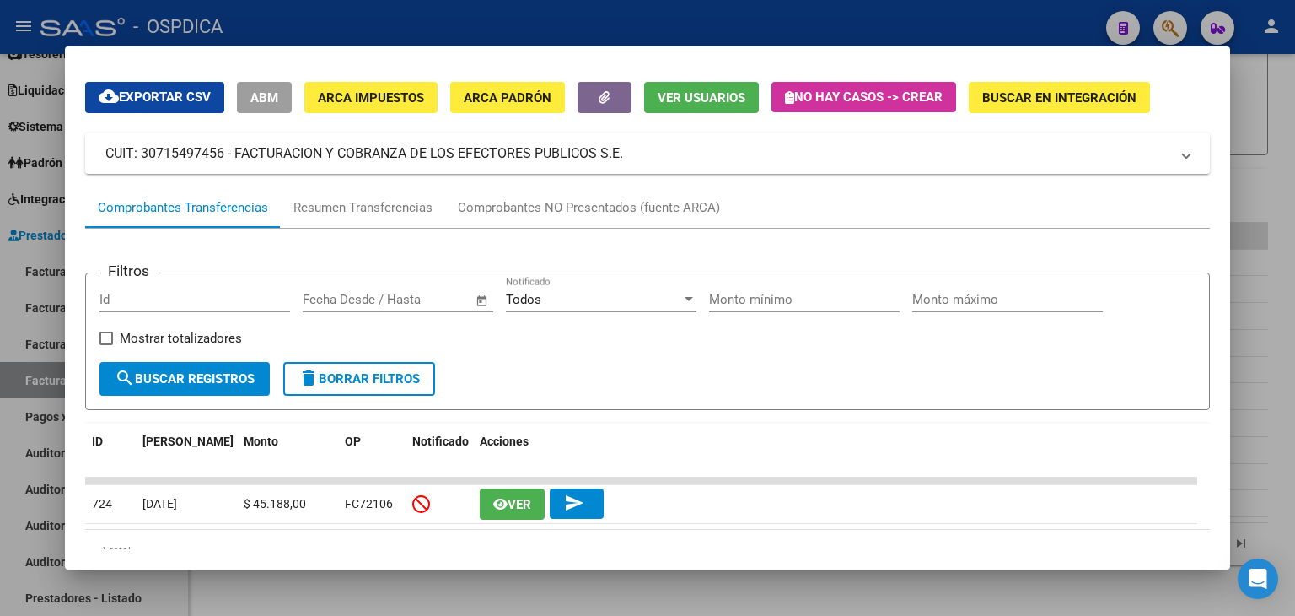
scroll to position [0, 0]
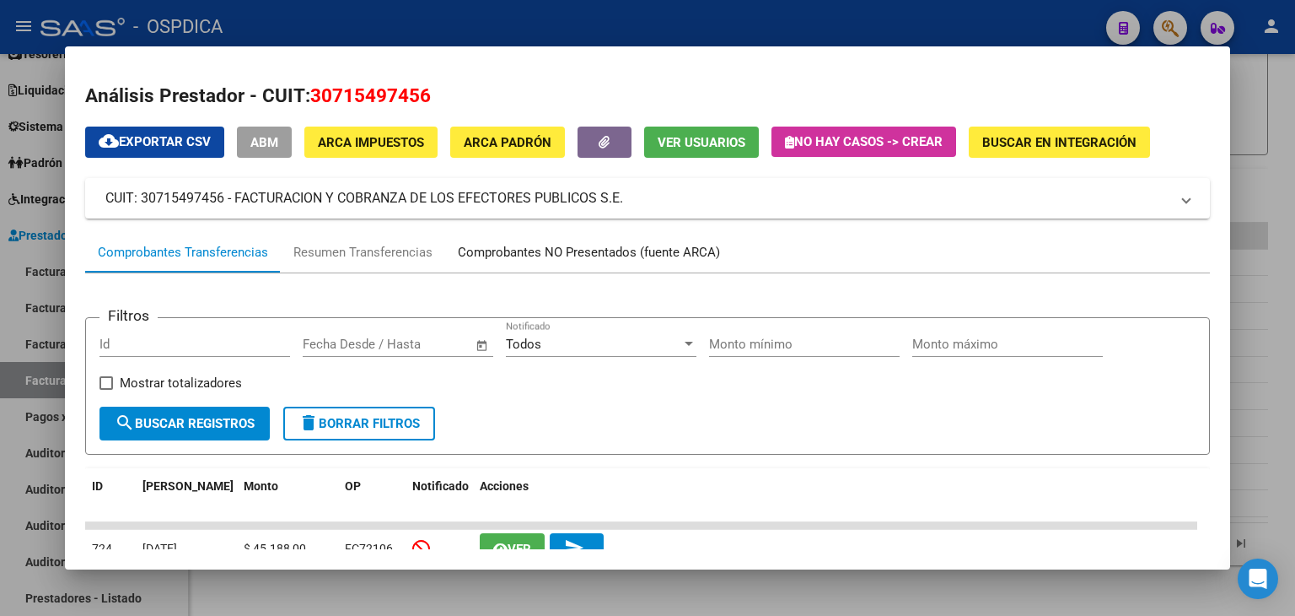
click at [552, 266] on div "Comprobantes NO Presentados (fuente ARCA)" at bounding box center [589, 252] width 288 height 40
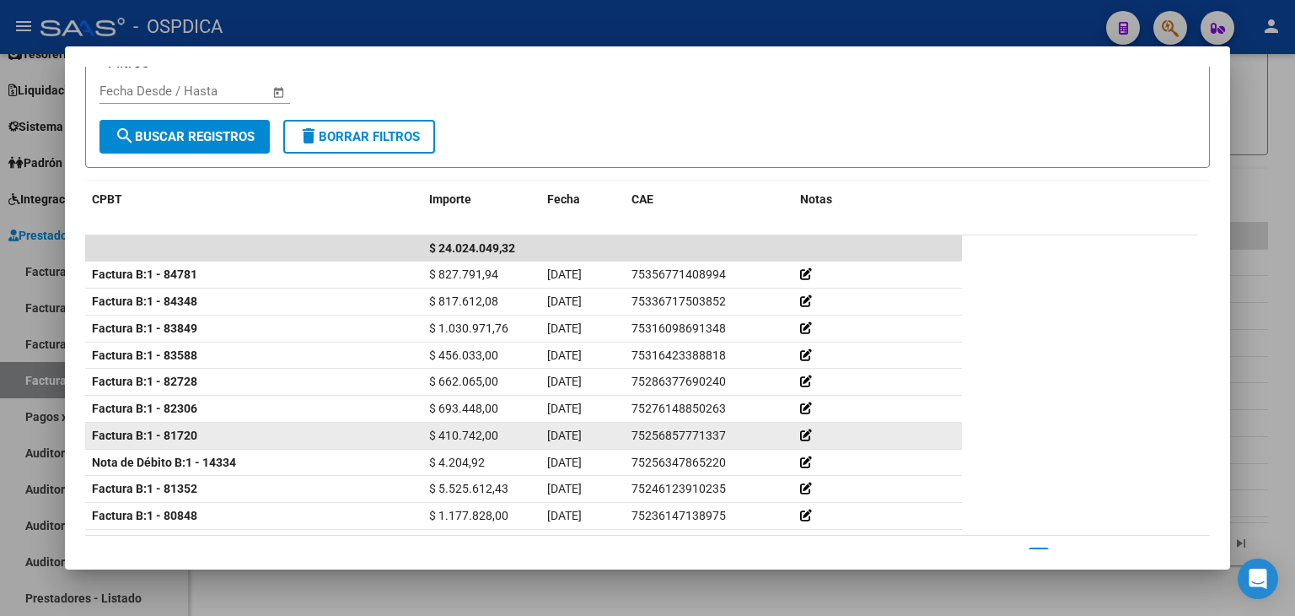
scroll to position [310, 0]
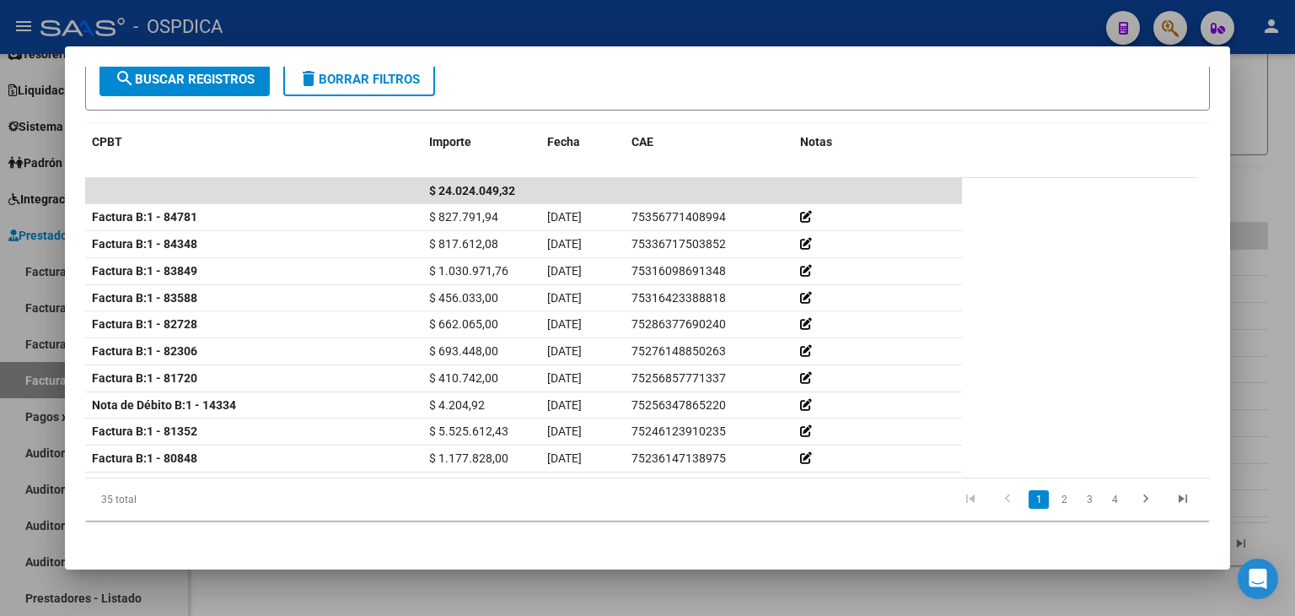
click at [1165, 24] on div at bounding box center [647, 308] width 1295 height 616
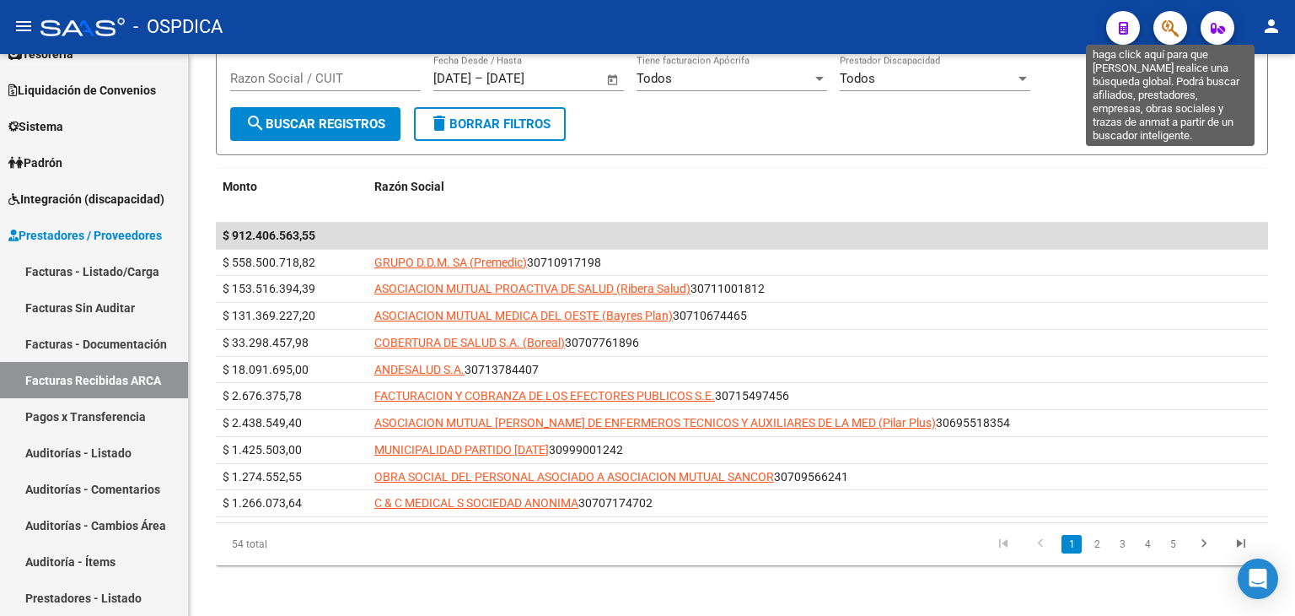
click at [1165, 24] on icon "button" at bounding box center [1170, 28] width 17 height 19
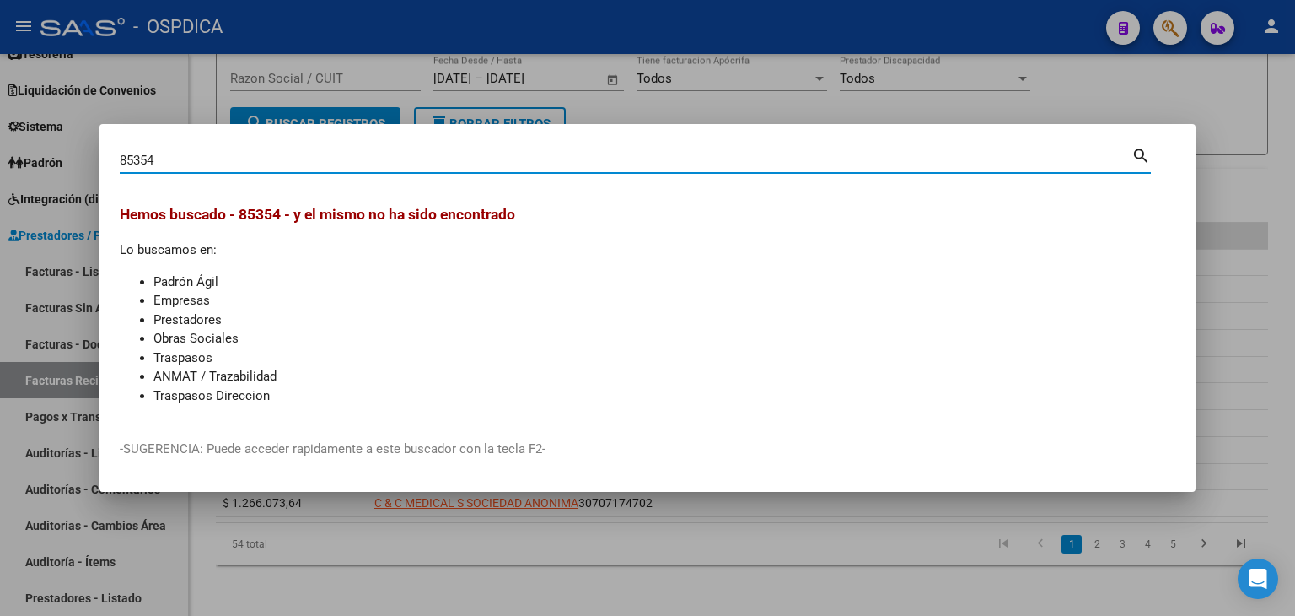
drag, startPoint x: 388, startPoint y: 157, endPoint x: 137, endPoint y: 148, distance: 251.5
click at [145, 149] on div "85354 Buscar (apellido, dni, cuil, nro traspaso, cuit, obra social)" at bounding box center [626, 160] width 1012 height 25
type input "8"
click at [120, 156] on input "84781" at bounding box center [626, 160] width 1012 height 15
type input "1-84781"
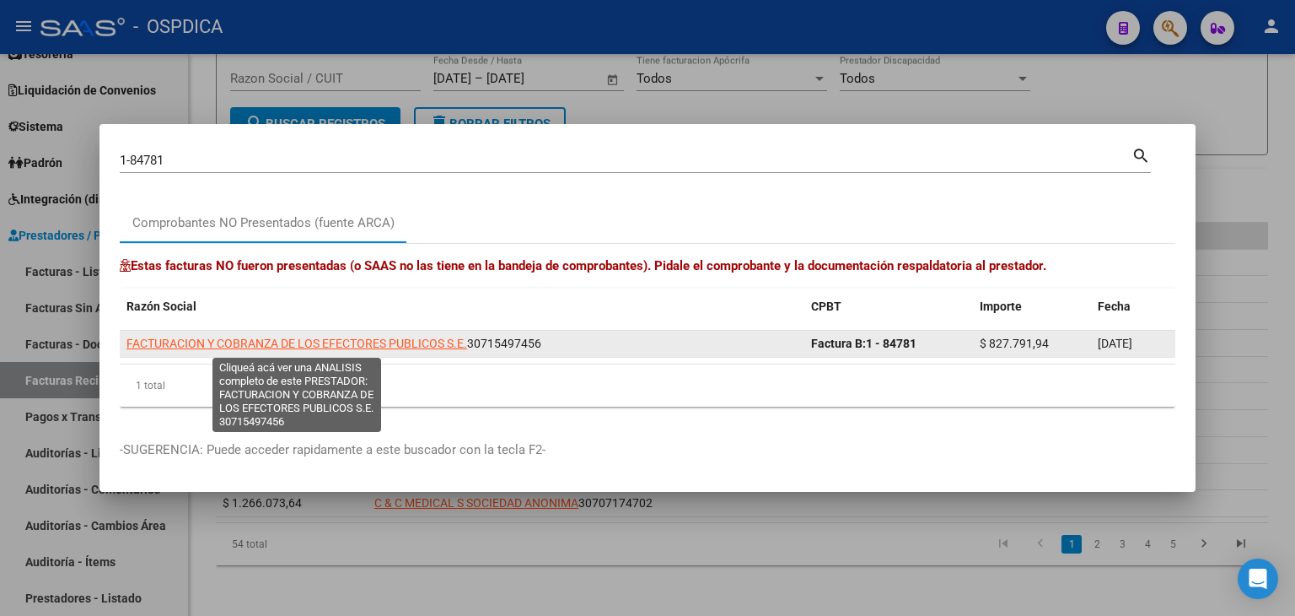
click at [350, 342] on span "FACTURACION Y COBRANZA DE LOS EFECTORES PUBLICOS S.E." at bounding box center [297, 343] width 341 height 13
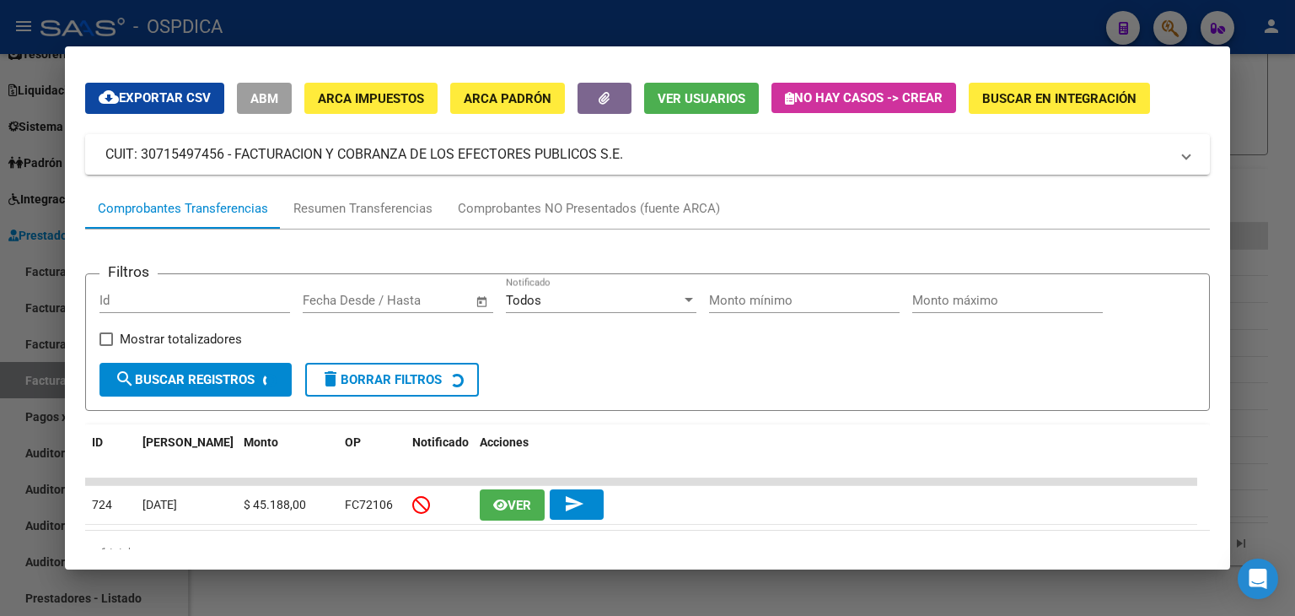
scroll to position [98, 0]
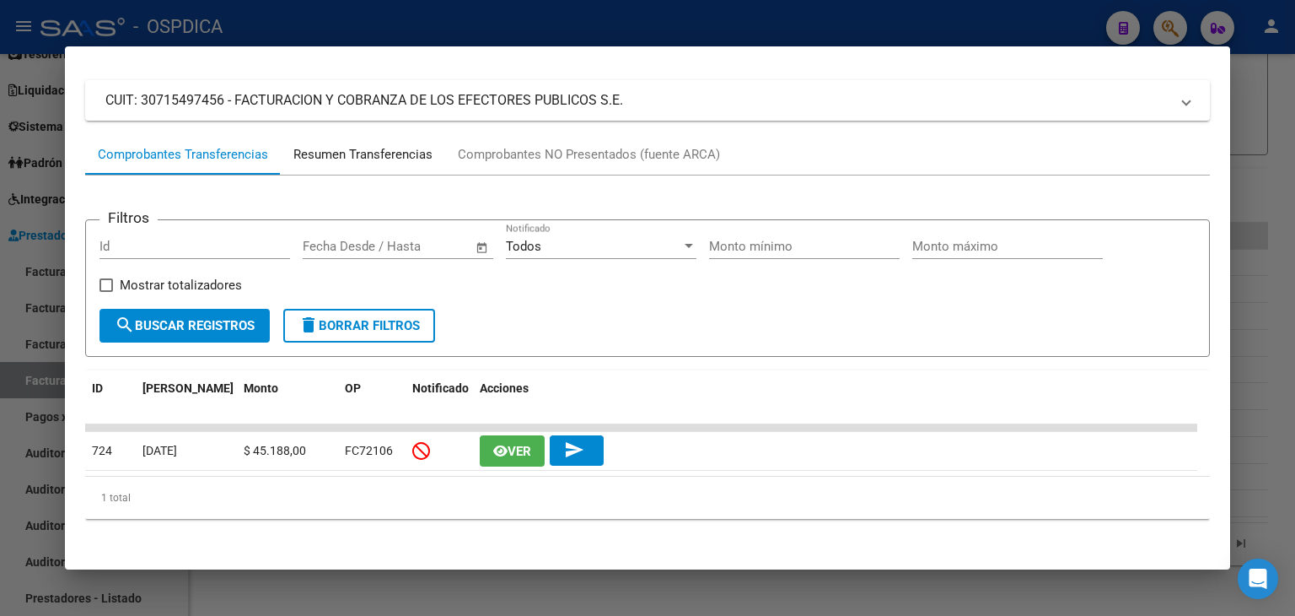
click at [408, 152] on div "Resumen Transferencias" at bounding box center [362, 154] width 139 height 19
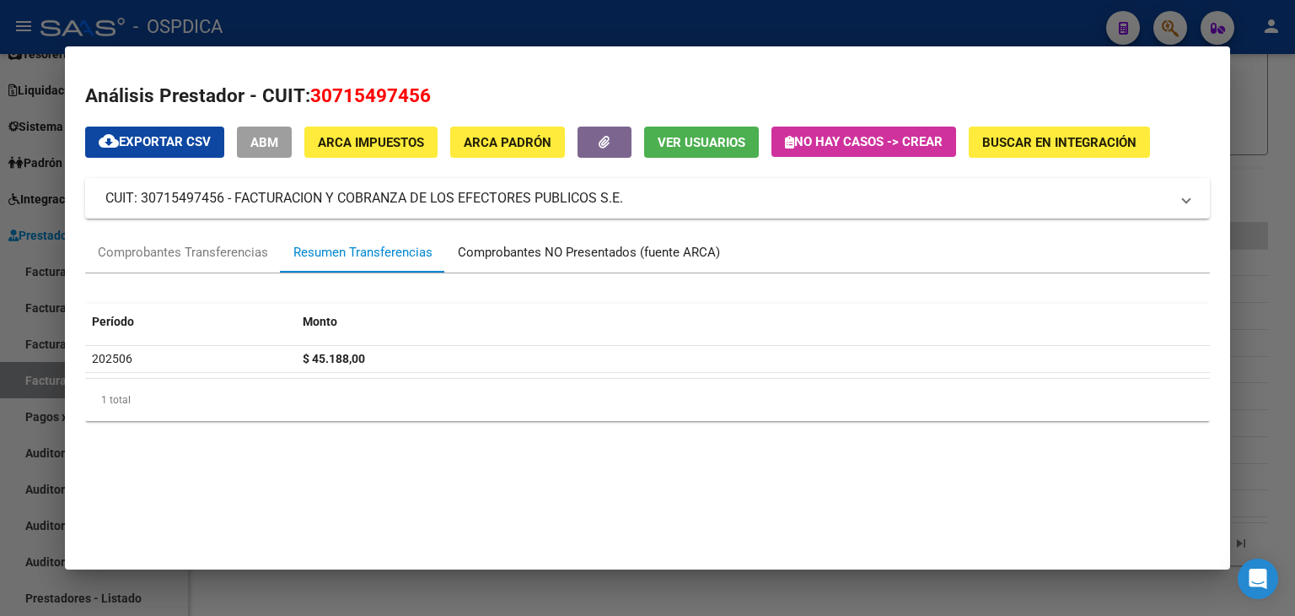
click at [563, 241] on div "Comprobantes NO Presentados (fuente ARCA)" at bounding box center [589, 252] width 288 height 40
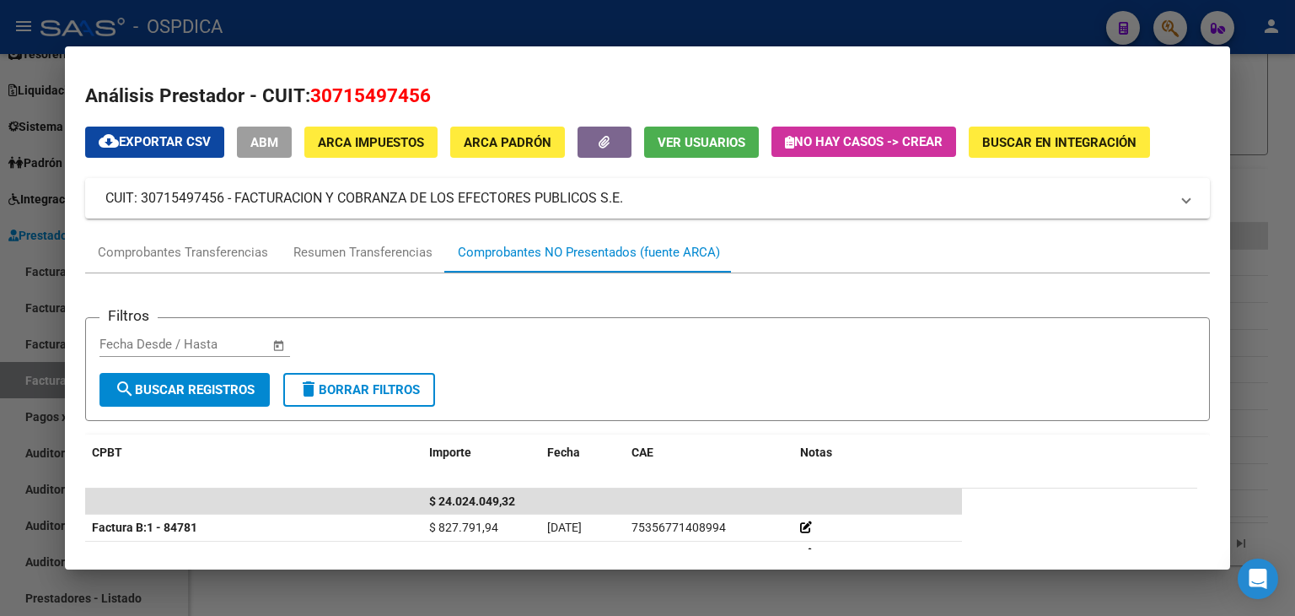
click at [1275, 95] on div at bounding box center [647, 308] width 1295 height 616
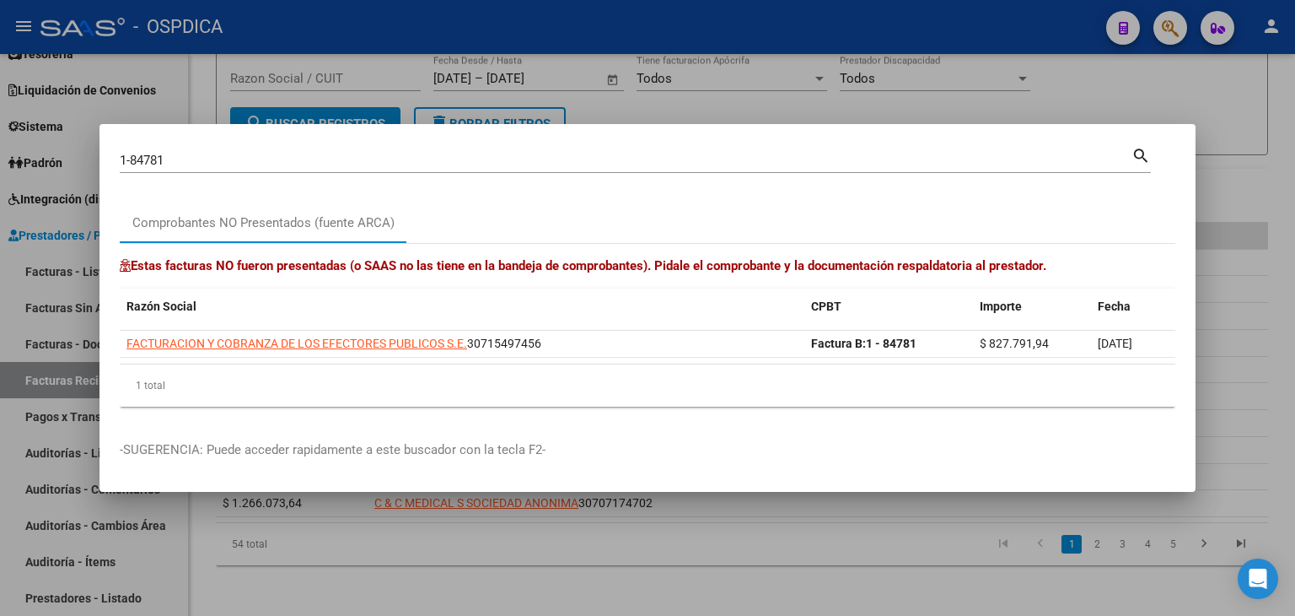
click at [1189, 143] on mat-dialog-container "1-84781 Buscar (apellido, dni, cuil, nro traspaso, cuit, obra social) search Co…" at bounding box center [648, 308] width 1096 height 368
click at [1042, 87] on div at bounding box center [647, 308] width 1295 height 616
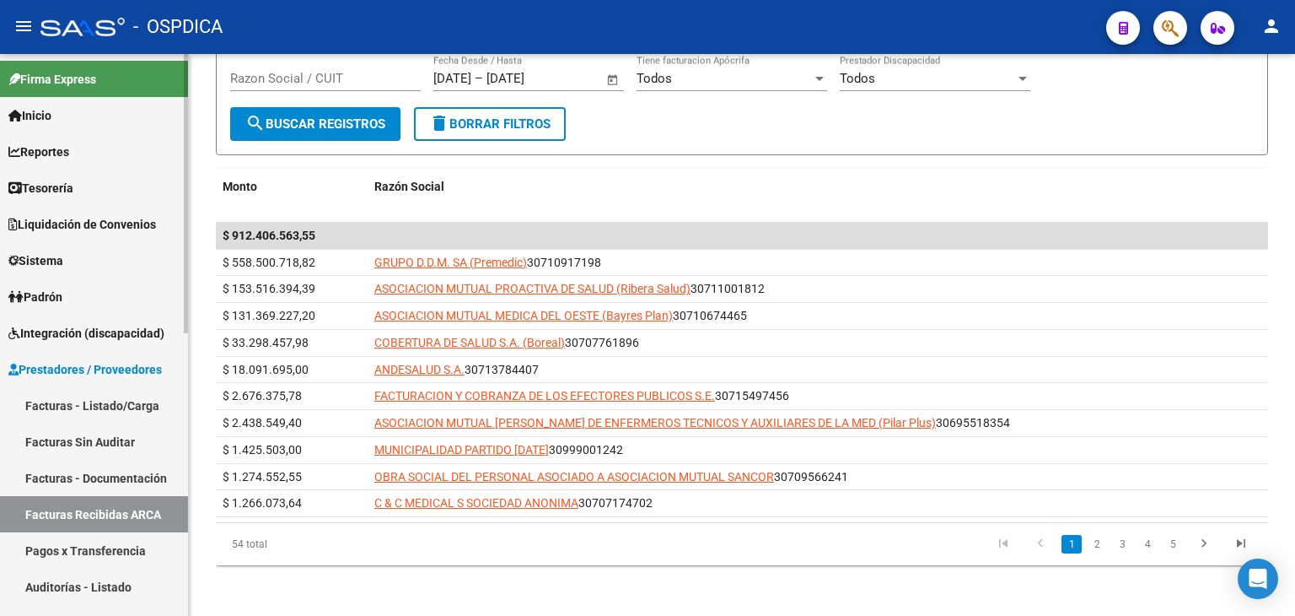
click at [66, 403] on link "Facturas - Listado/Carga" at bounding box center [94, 405] width 188 height 36
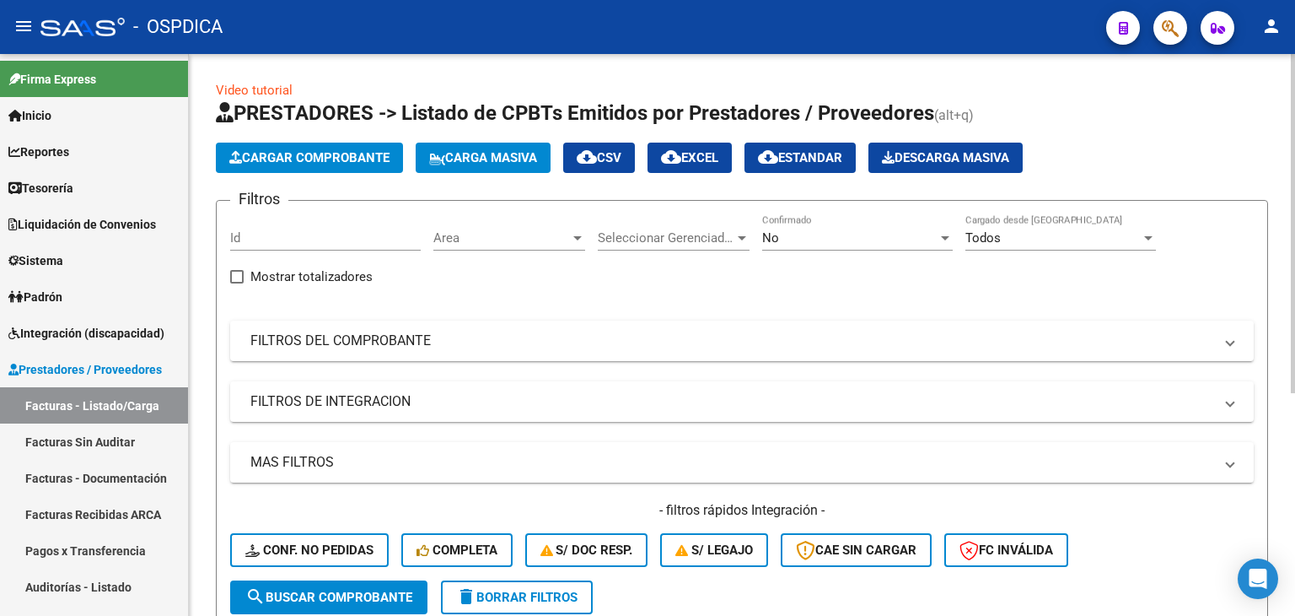
click at [266, 156] on span "Cargar Comprobante" at bounding box center [309, 157] width 160 height 15
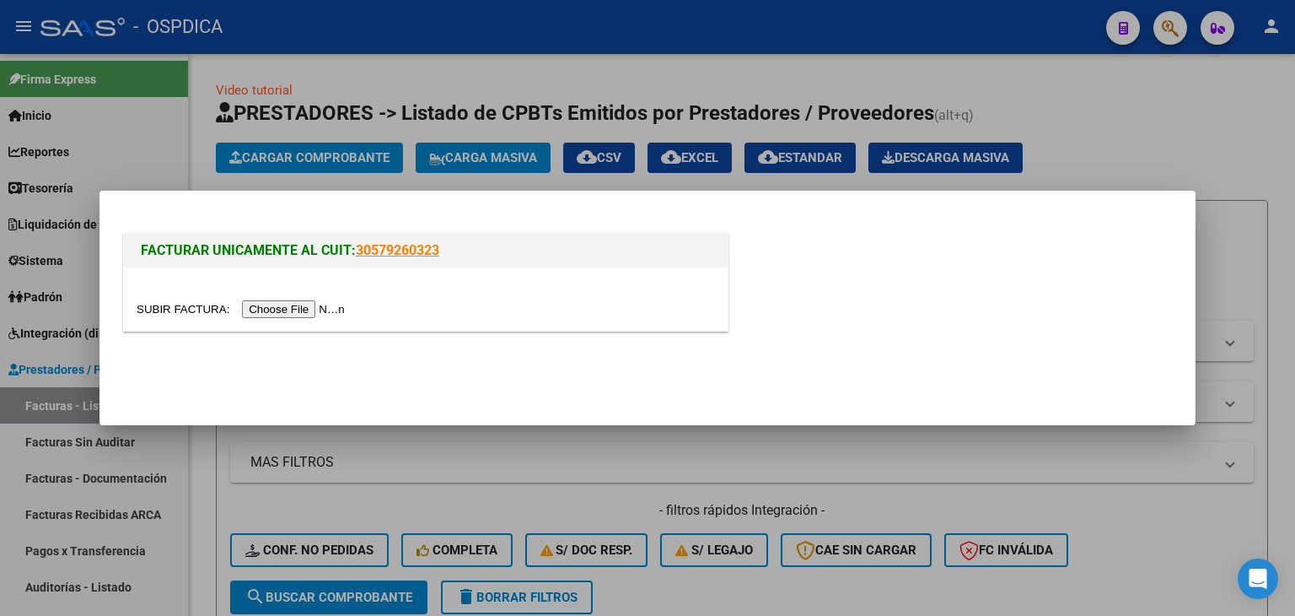
click at [292, 309] on input "file" at bounding box center [243, 309] width 213 height 18
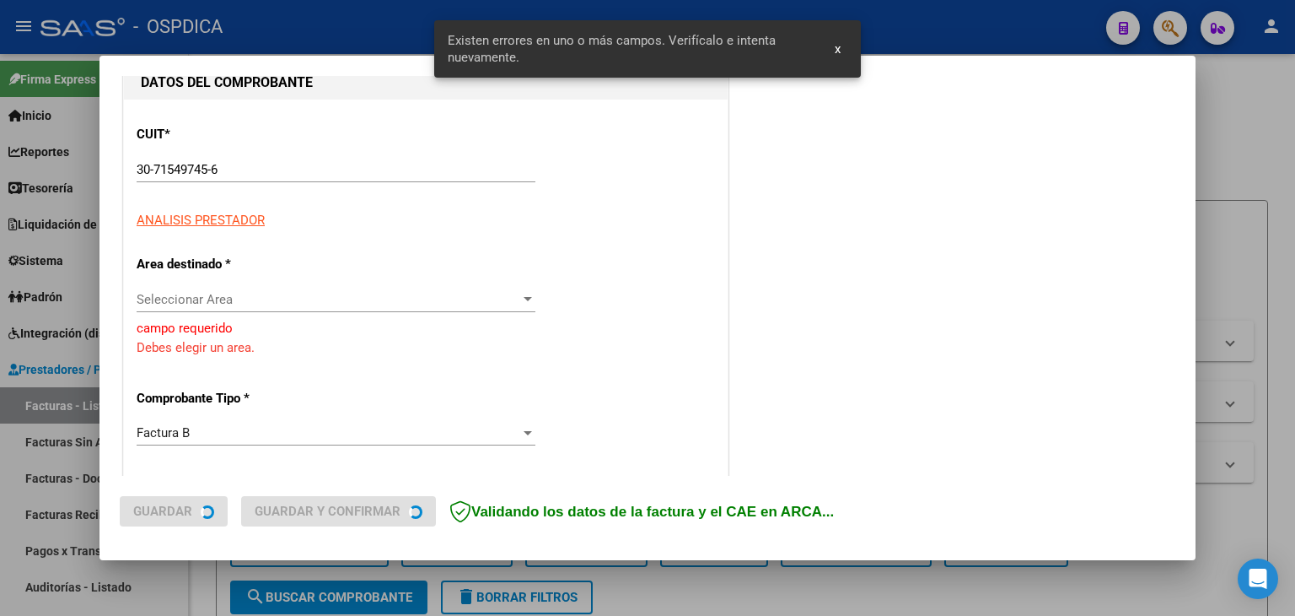
scroll to position [202, 0]
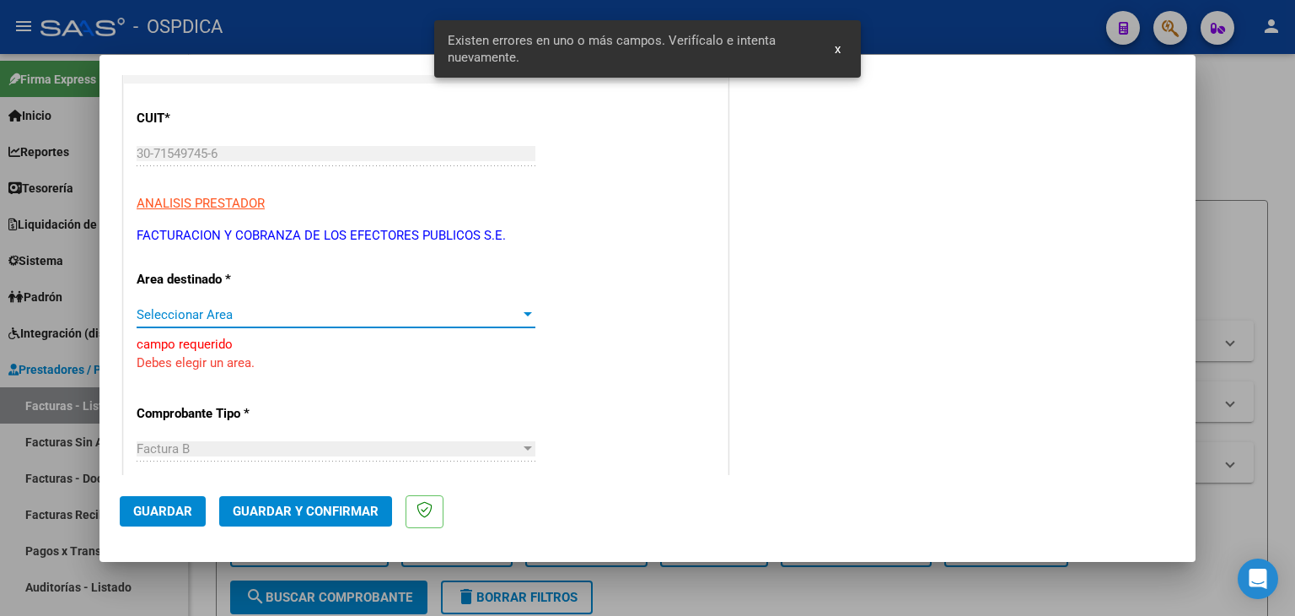
click at [299, 316] on span "Seleccionar Area" at bounding box center [329, 314] width 384 height 15
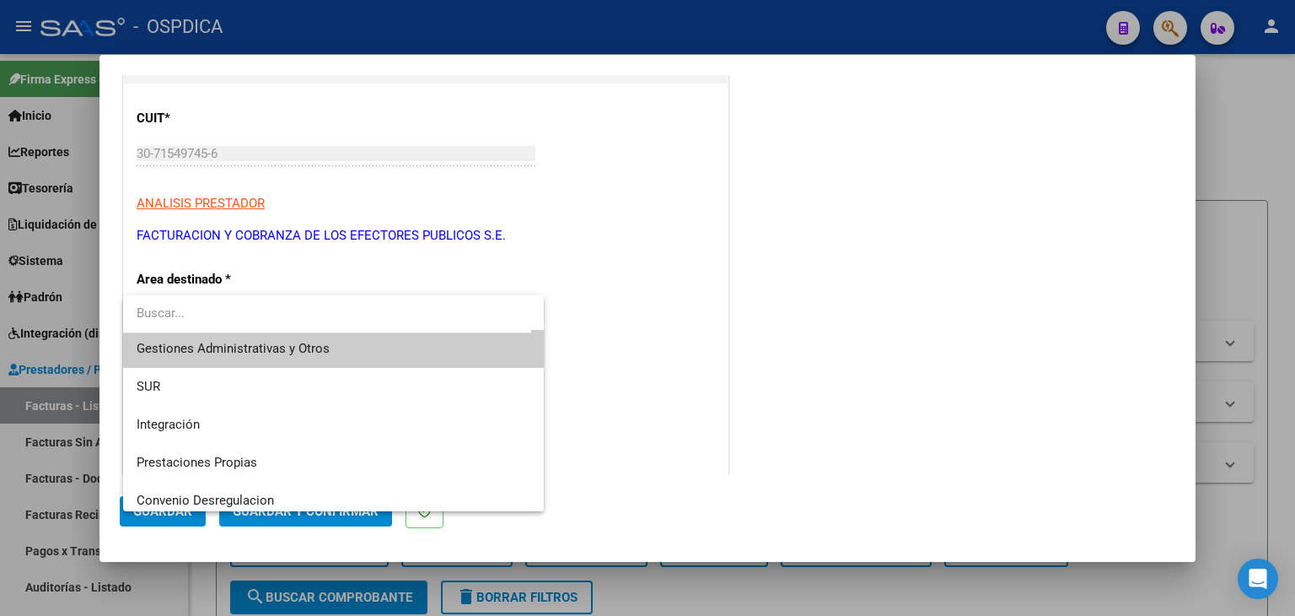
scroll to position [0, 0]
click at [729, 353] on div at bounding box center [647, 308] width 1295 height 616
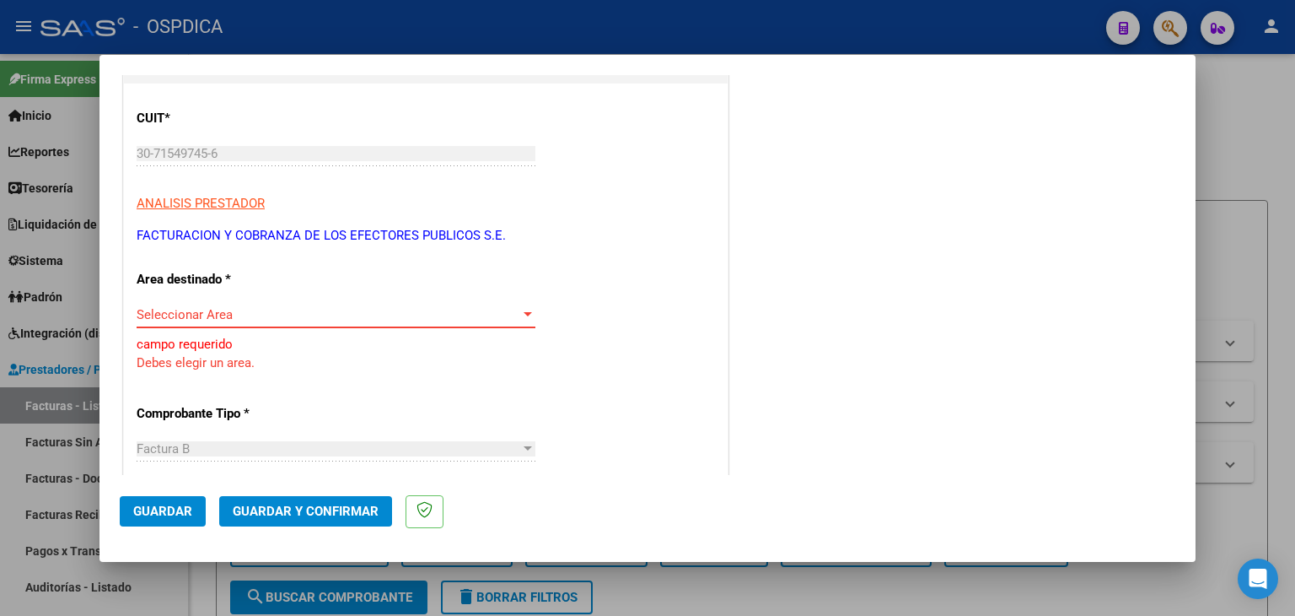
click at [394, 311] on span "Seleccionar Area" at bounding box center [329, 314] width 384 height 15
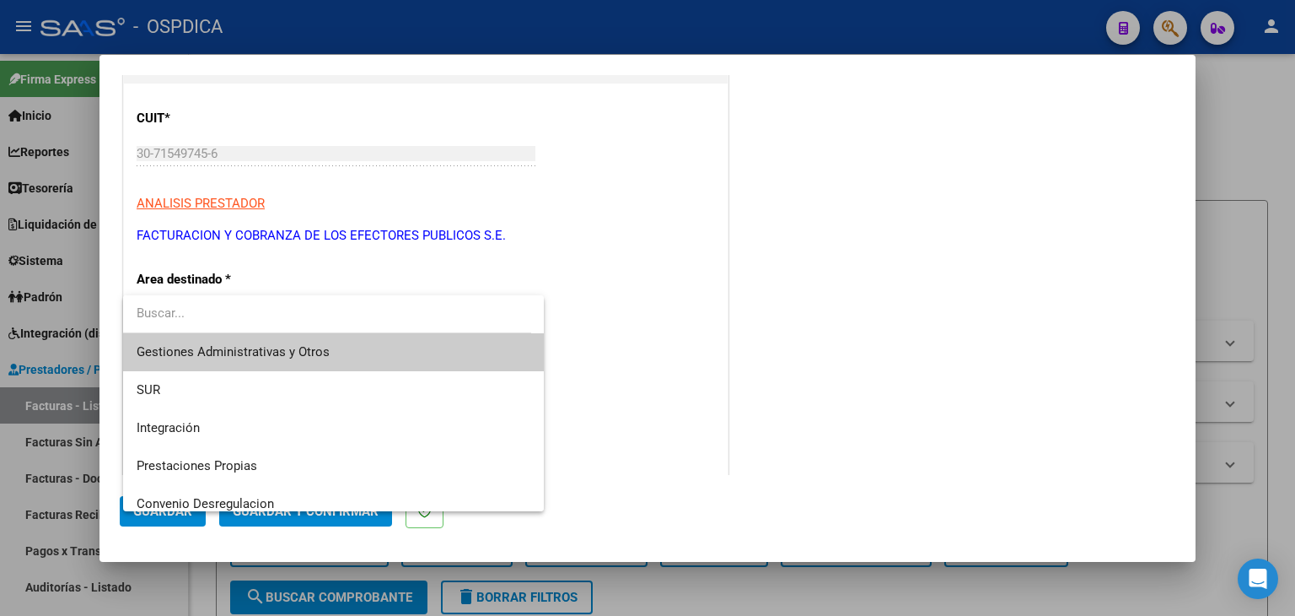
click at [668, 400] on div at bounding box center [647, 308] width 1295 height 616
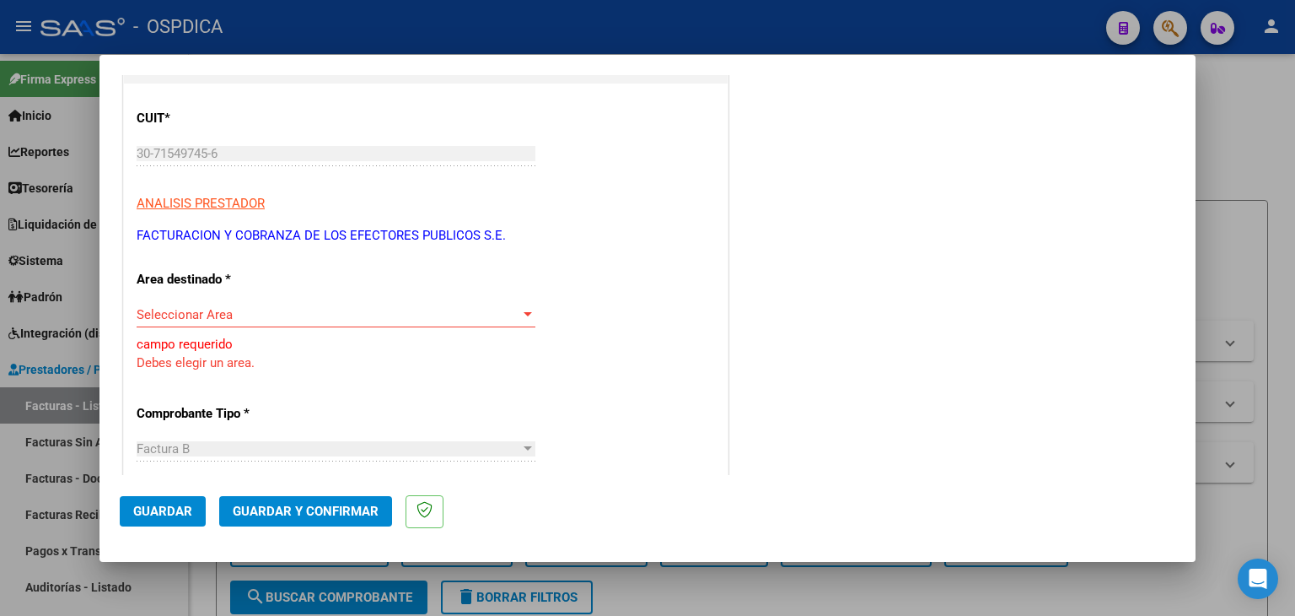
click at [1210, 122] on div at bounding box center [647, 308] width 1295 height 616
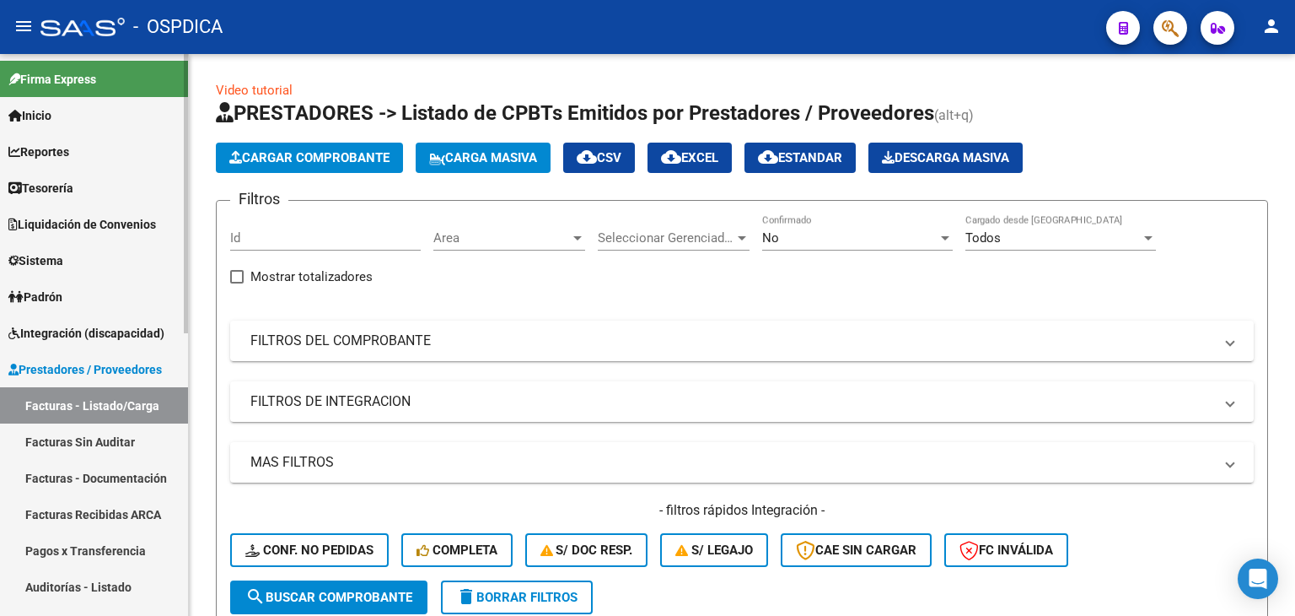
click at [108, 263] on link "Sistema" at bounding box center [94, 260] width 188 height 36
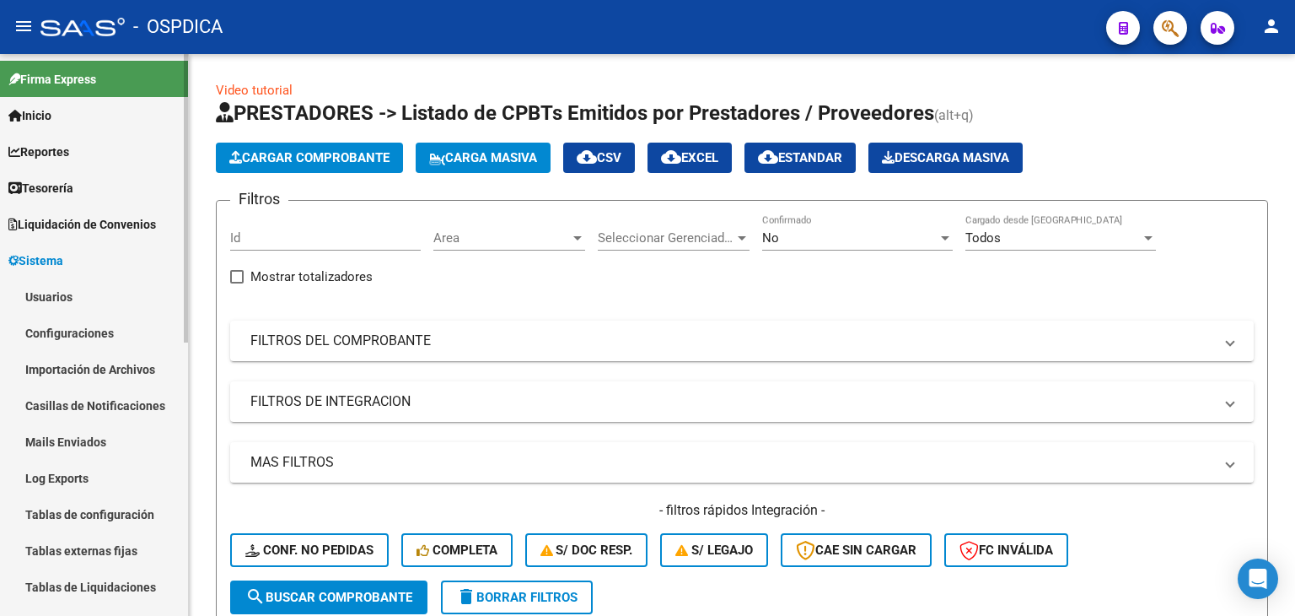
click at [37, 292] on link "Usuarios" at bounding box center [94, 296] width 188 height 36
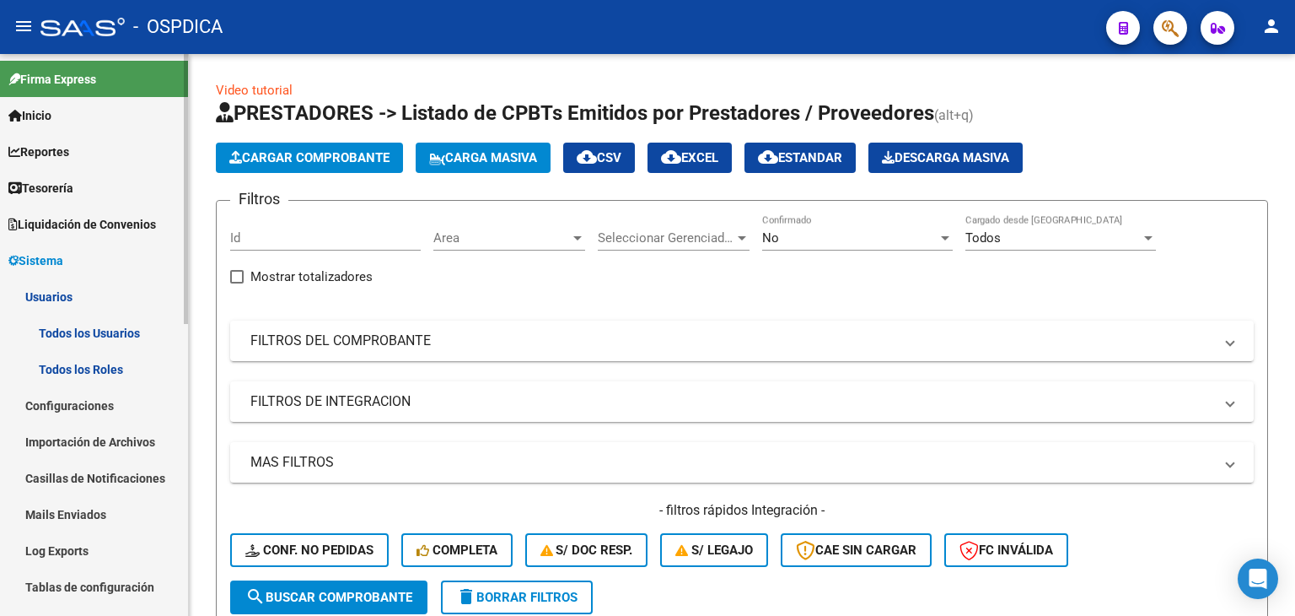
click at [73, 326] on link "Todos los Usuarios" at bounding box center [94, 333] width 188 height 36
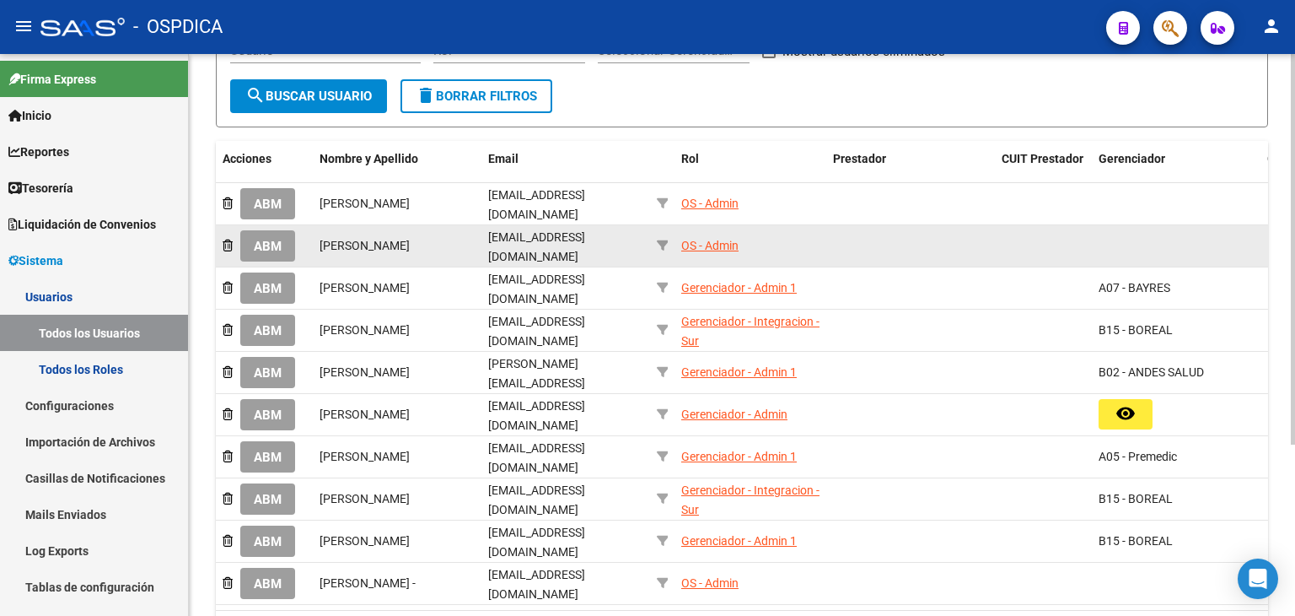
scroll to position [84, 0]
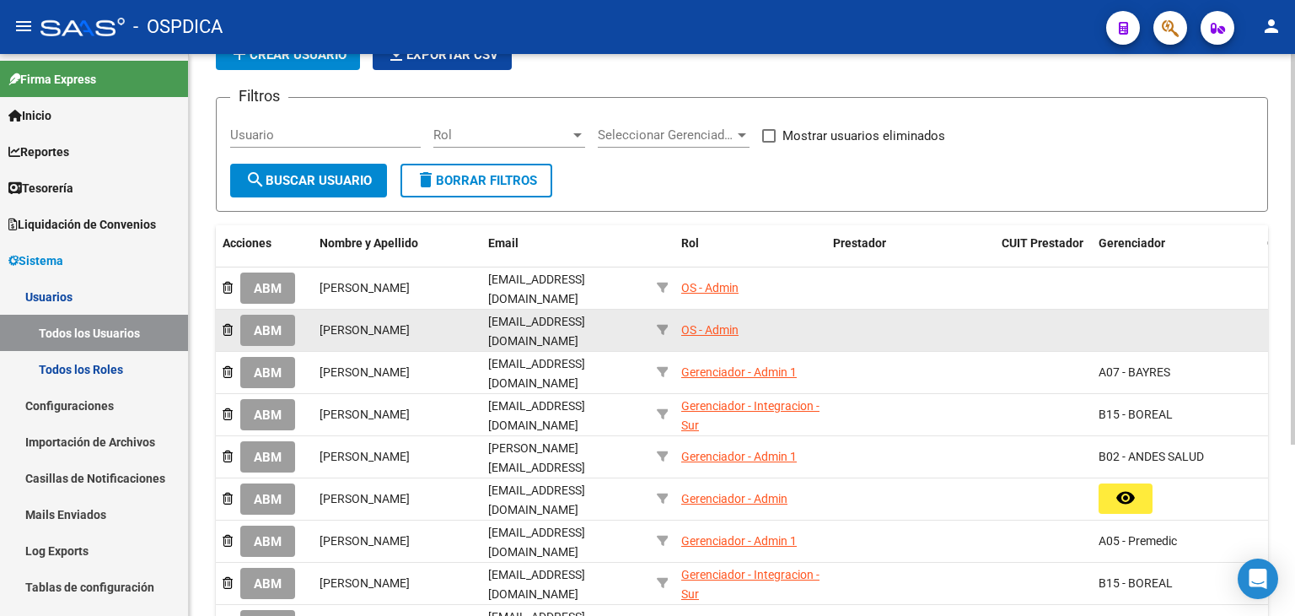
click at [262, 323] on span "ABM" at bounding box center [268, 330] width 28 height 15
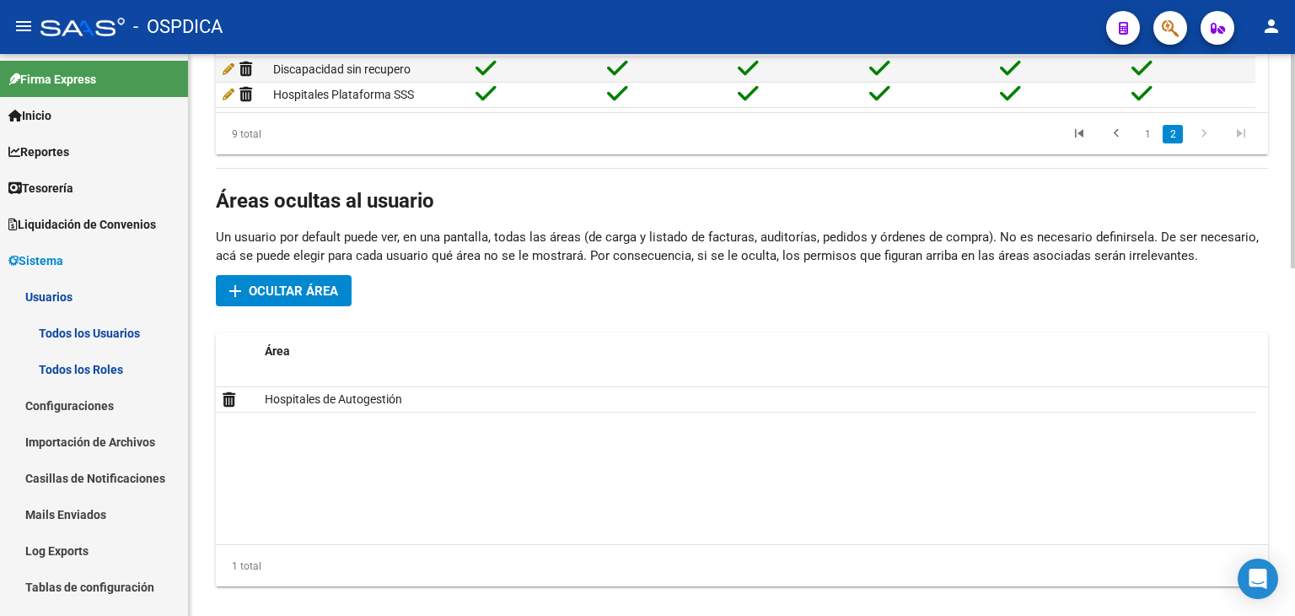
scroll to position [913, 0]
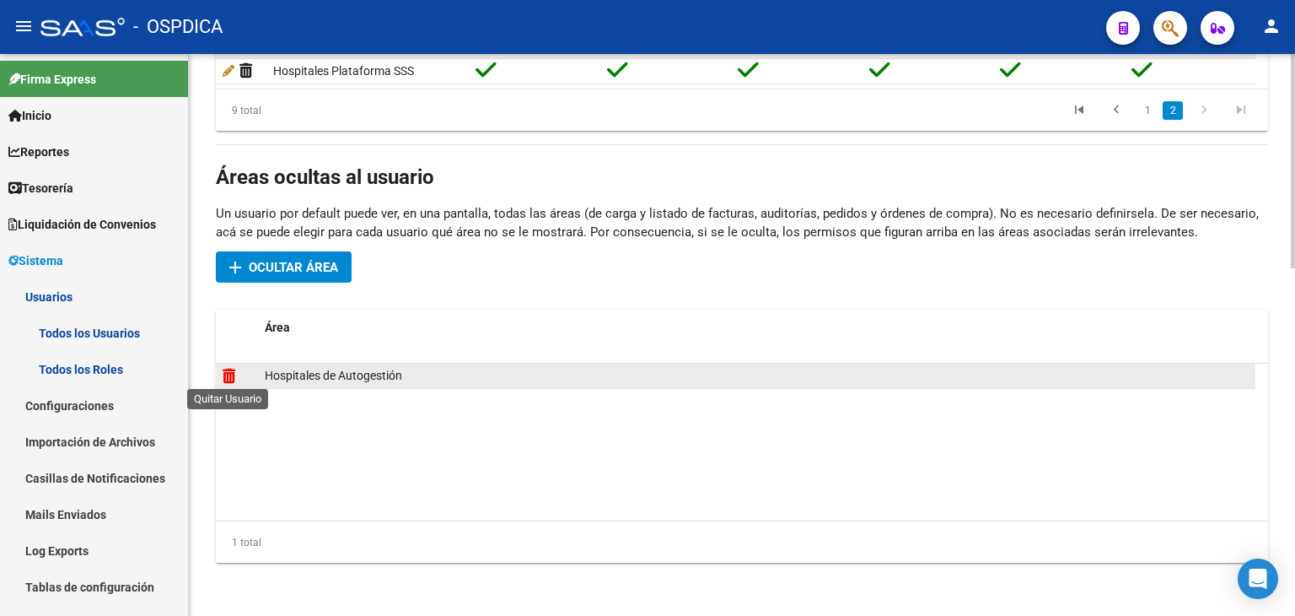
click at [230, 377] on icon at bounding box center [229, 376] width 13 height 16
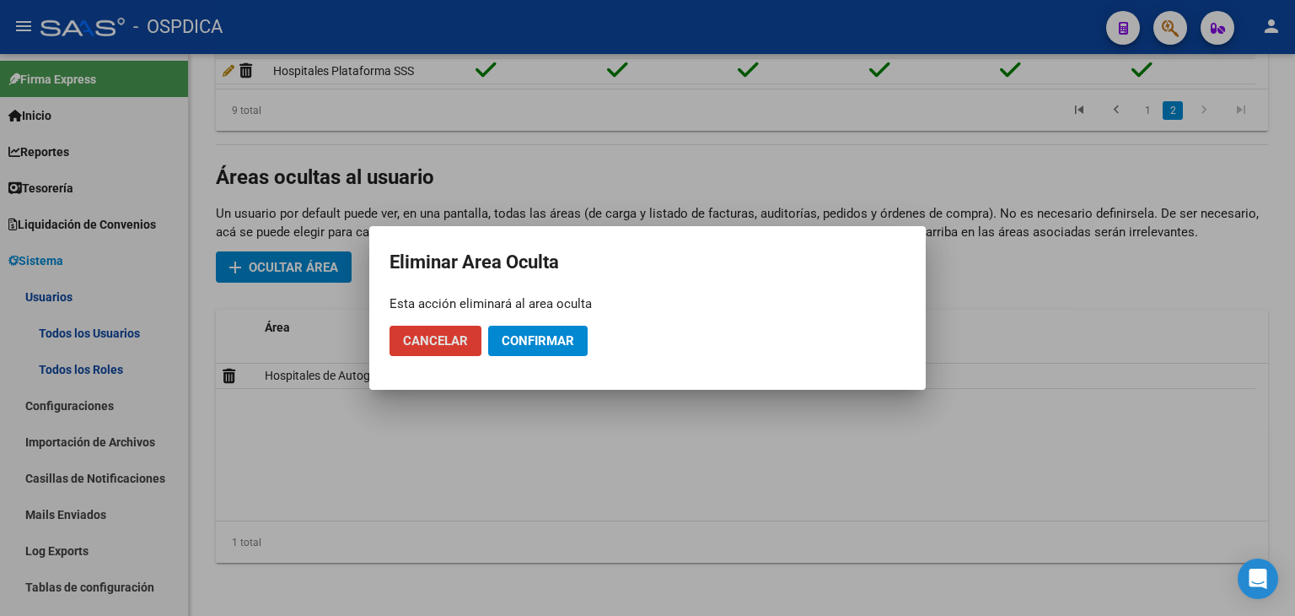
click at [520, 344] on span "Confirmar" at bounding box center [538, 340] width 73 height 15
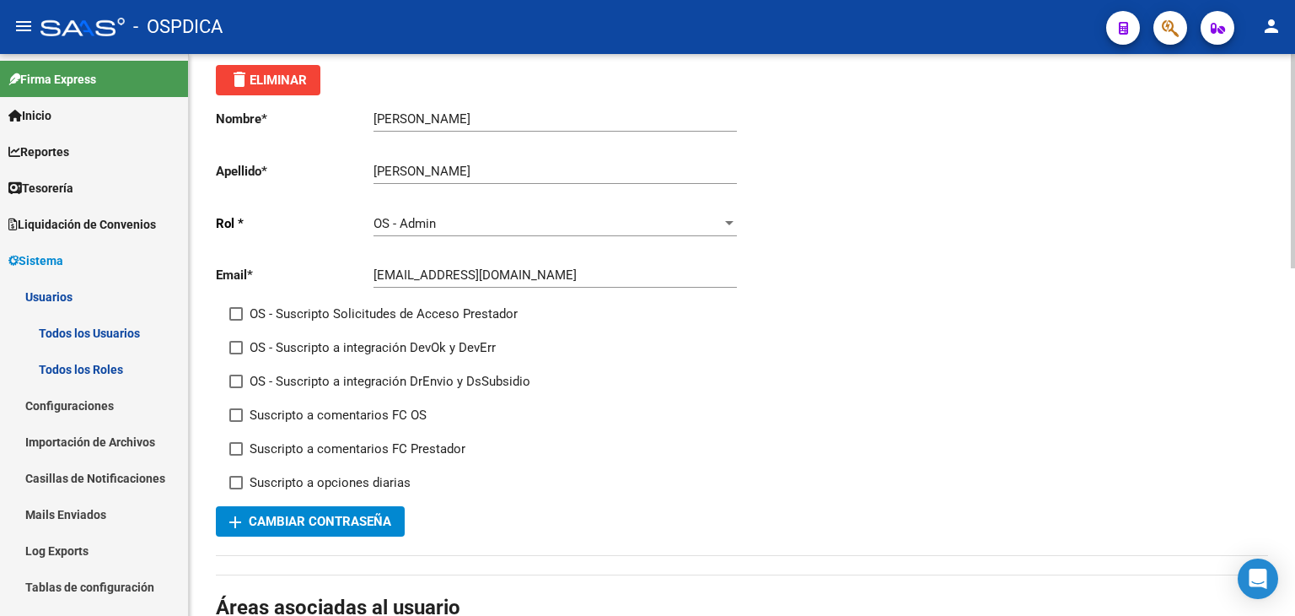
scroll to position [0, 0]
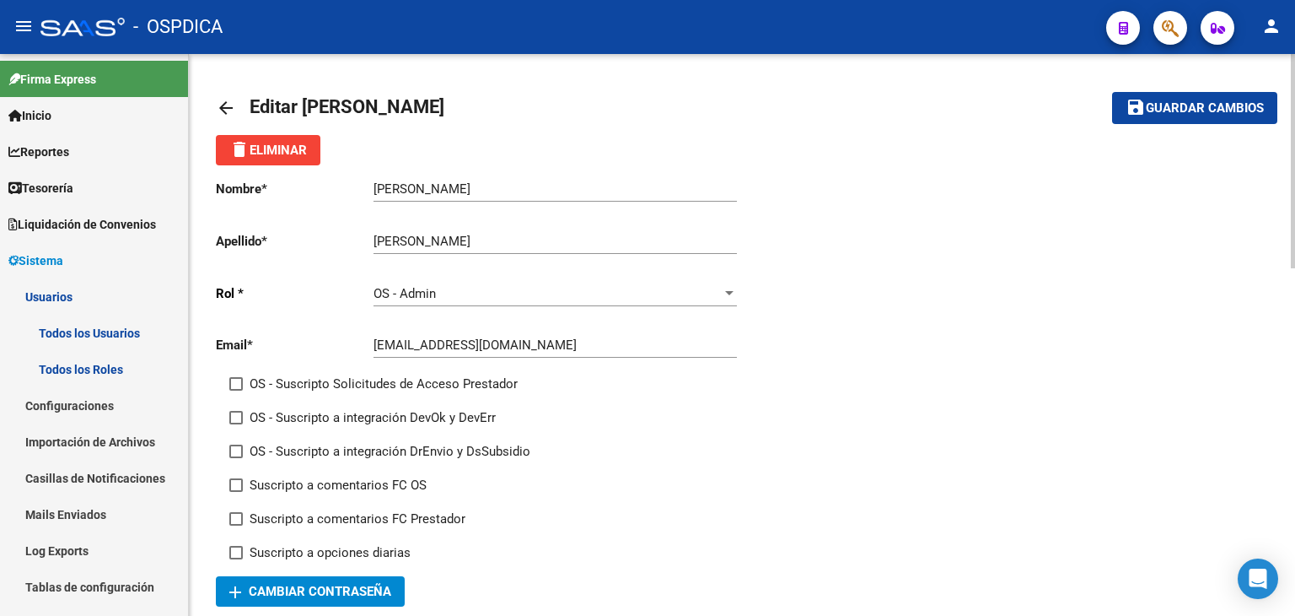
click at [1204, 111] on span "Guardar cambios" at bounding box center [1205, 108] width 118 height 15
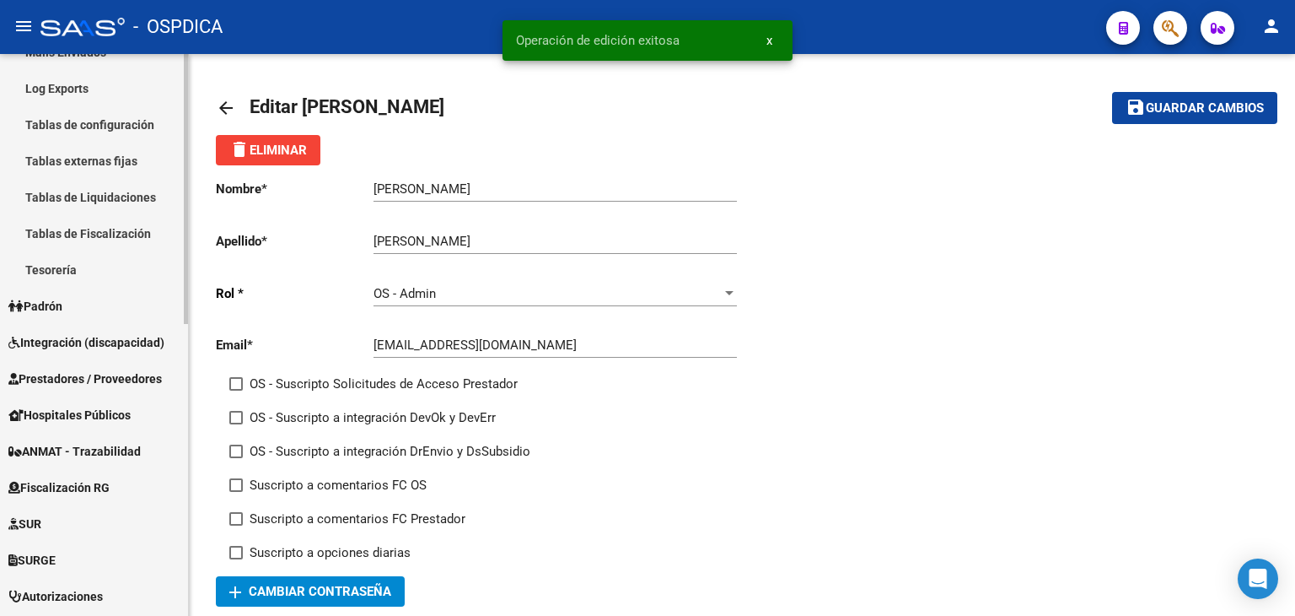
scroll to position [506, 0]
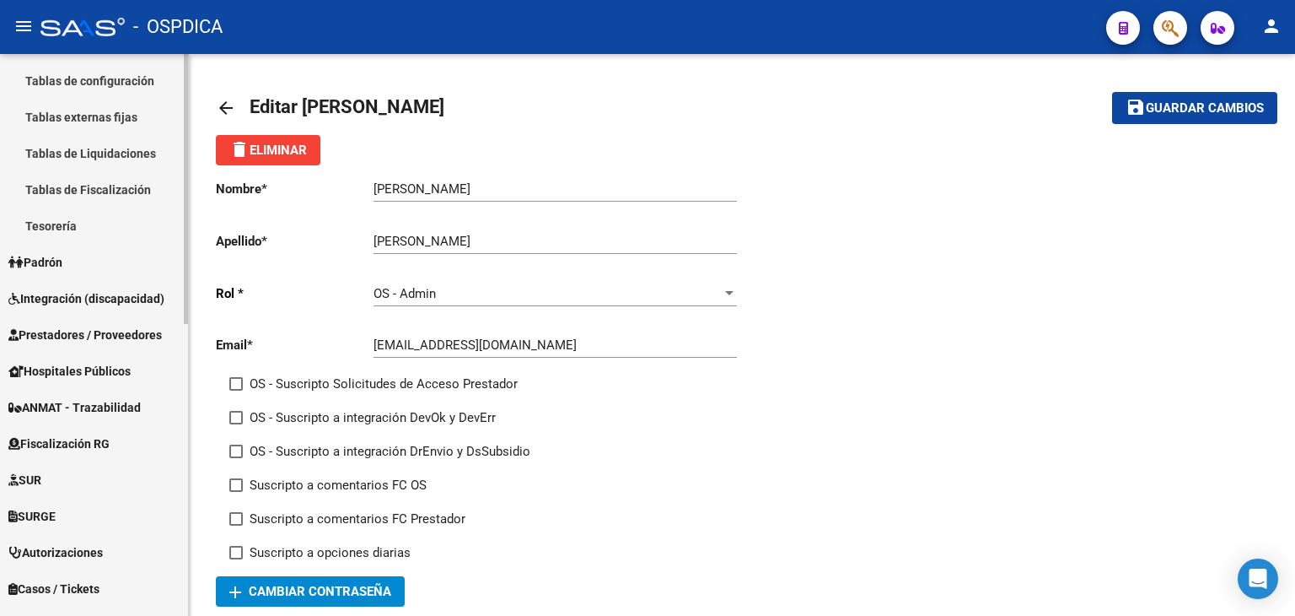
click at [113, 337] on span "Prestadores / Proveedores" at bounding box center [84, 335] width 153 height 19
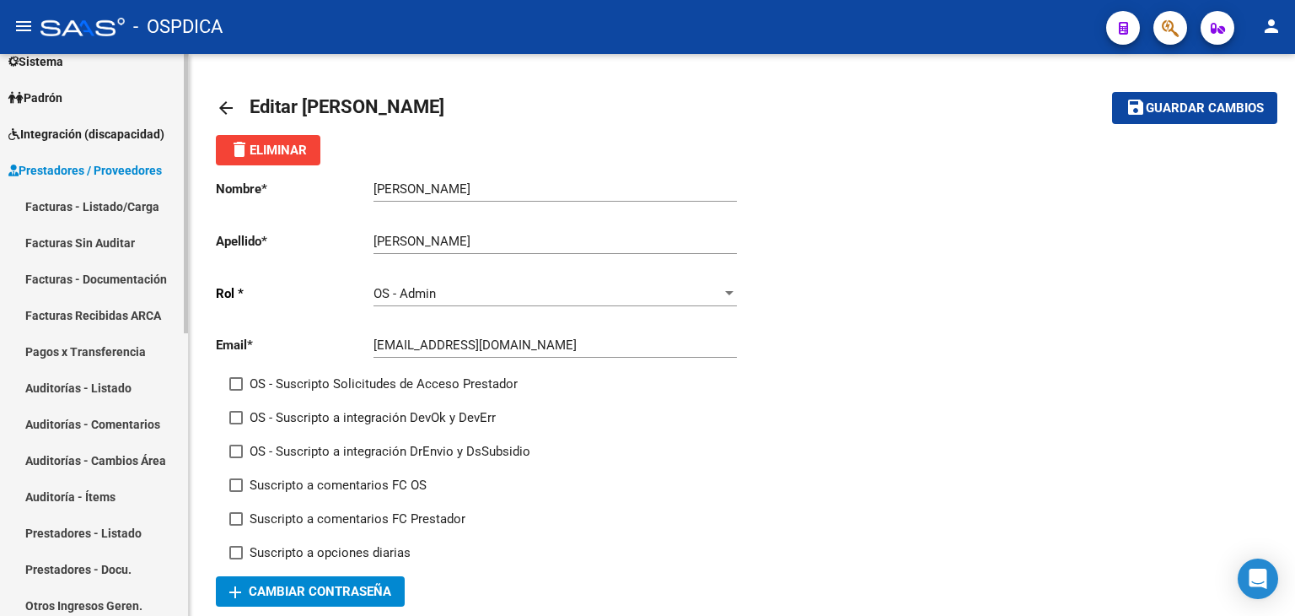
scroll to position [169, 0]
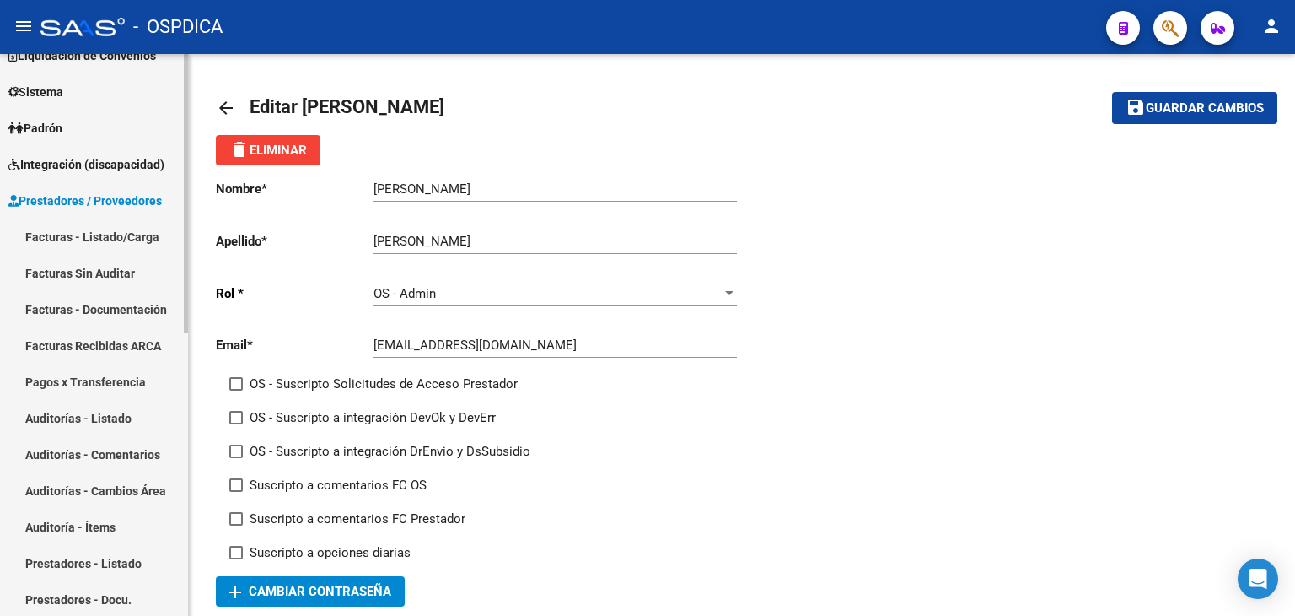
click at [127, 250] on link "Facturas - Listado/Carga" at bounding box center [94, 236] width 188 height 36
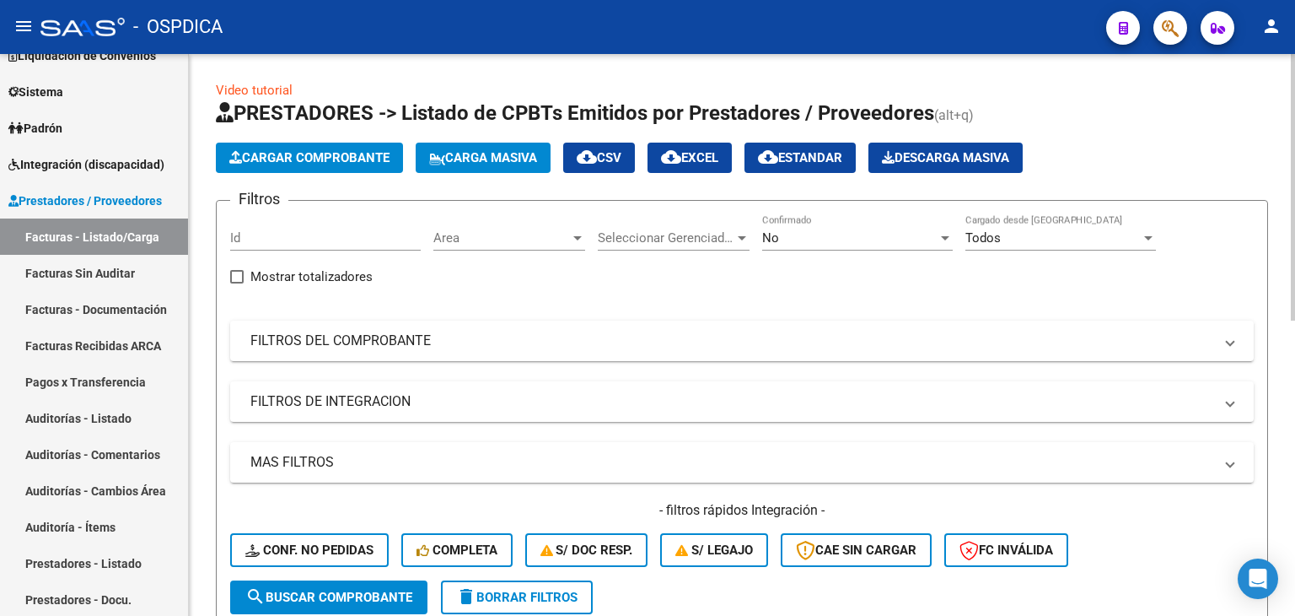
click at [289, 165] on button "Cargar Comprobante" at bounding box center [309, 158] width 187 height 30
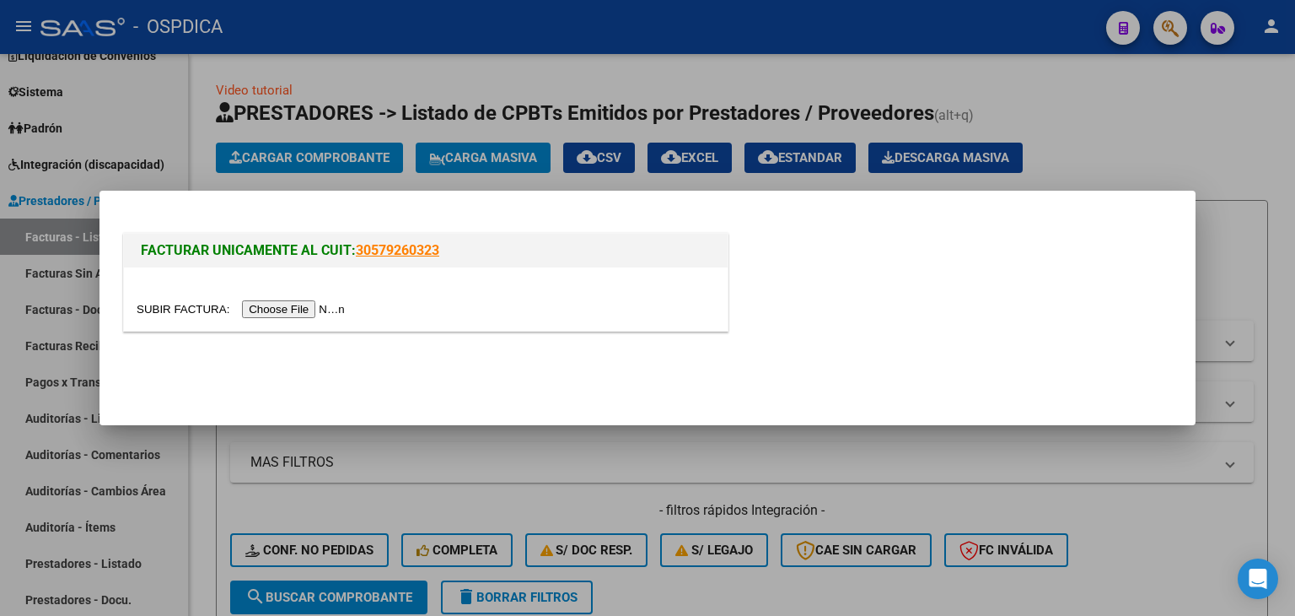
click at [344, 315] on input "file" at bounding box center [243, 309] width 213 height 18
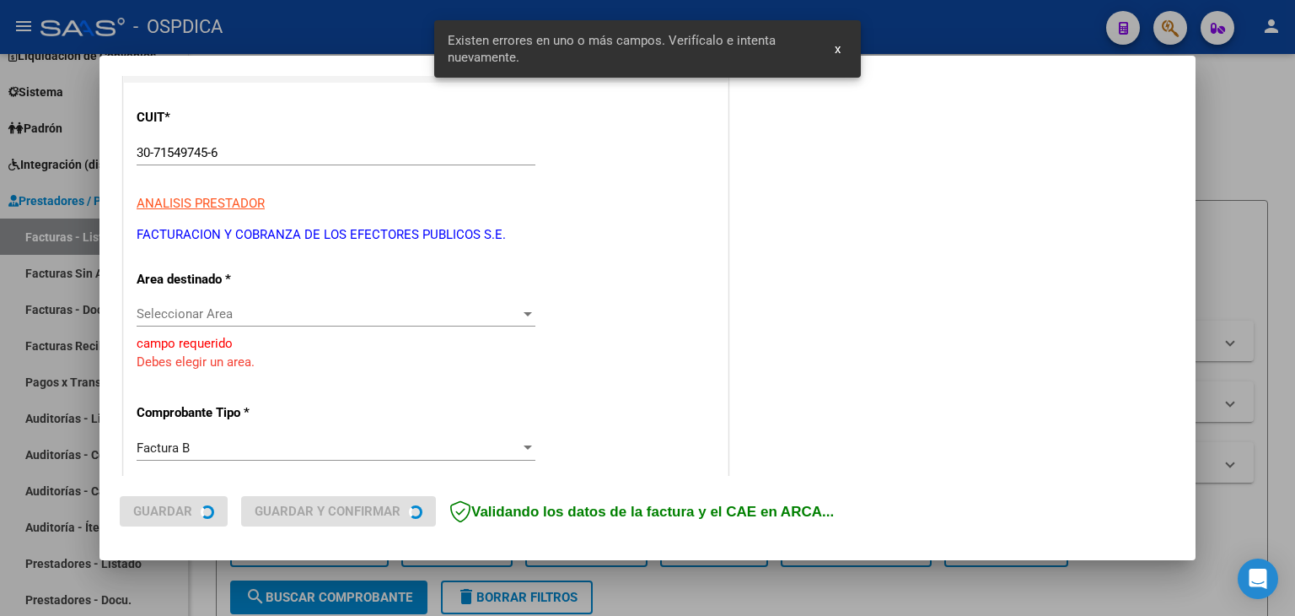
scroll to position [233, 0]
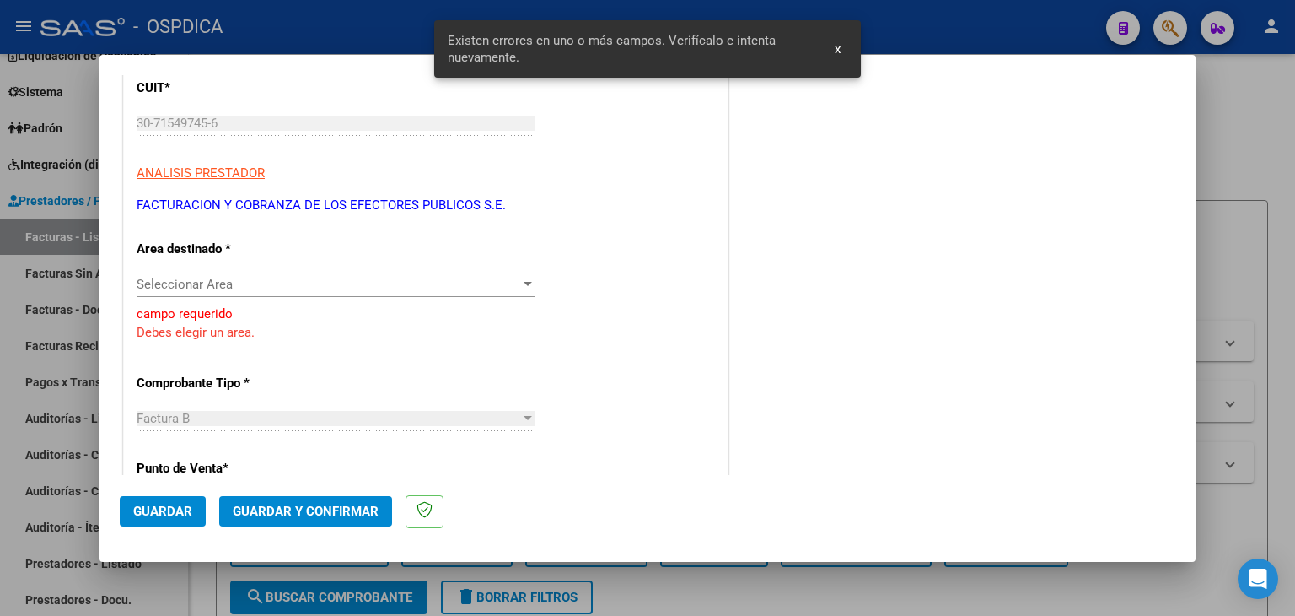
click at [264, 289] on span "Seleccionar Area" at bounding box center [329, 284] width 384 height 15
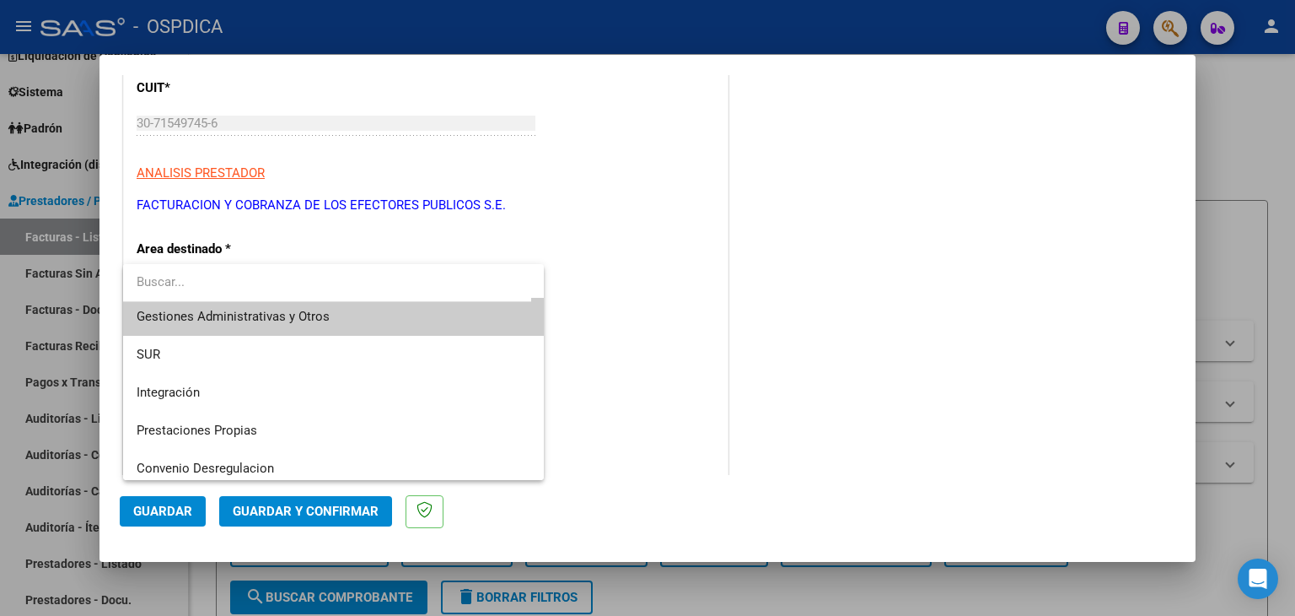
scroll to position [0, 0]
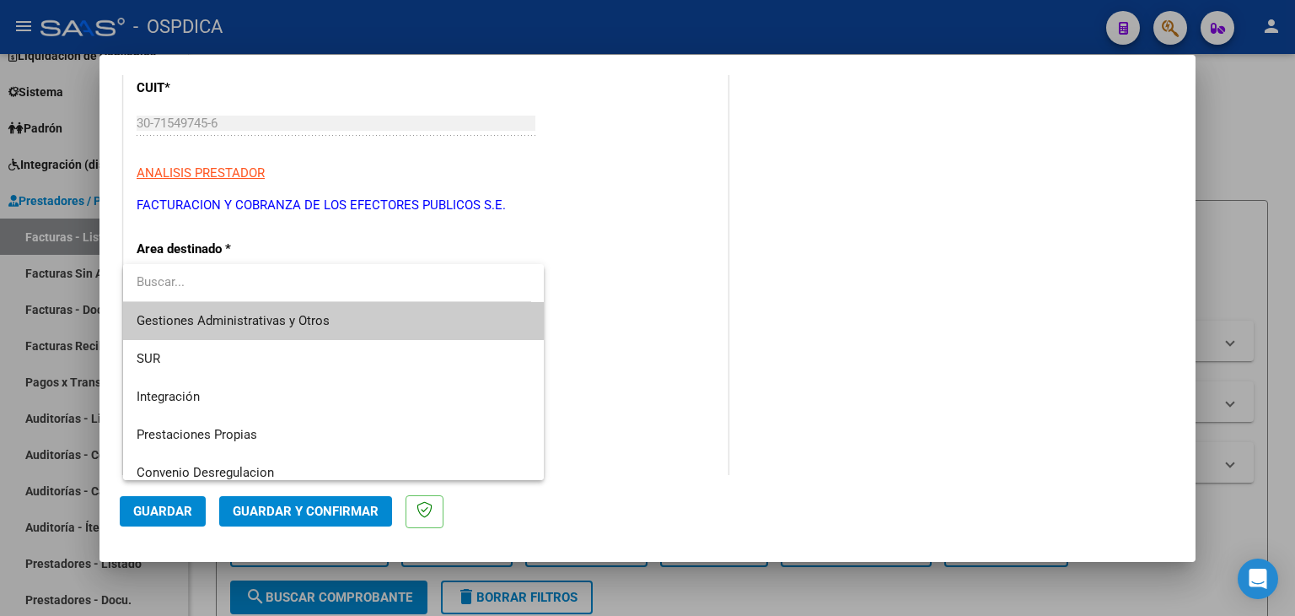
click at [766, 279] on div at bounding box center [647, 308] width 1295 height 616
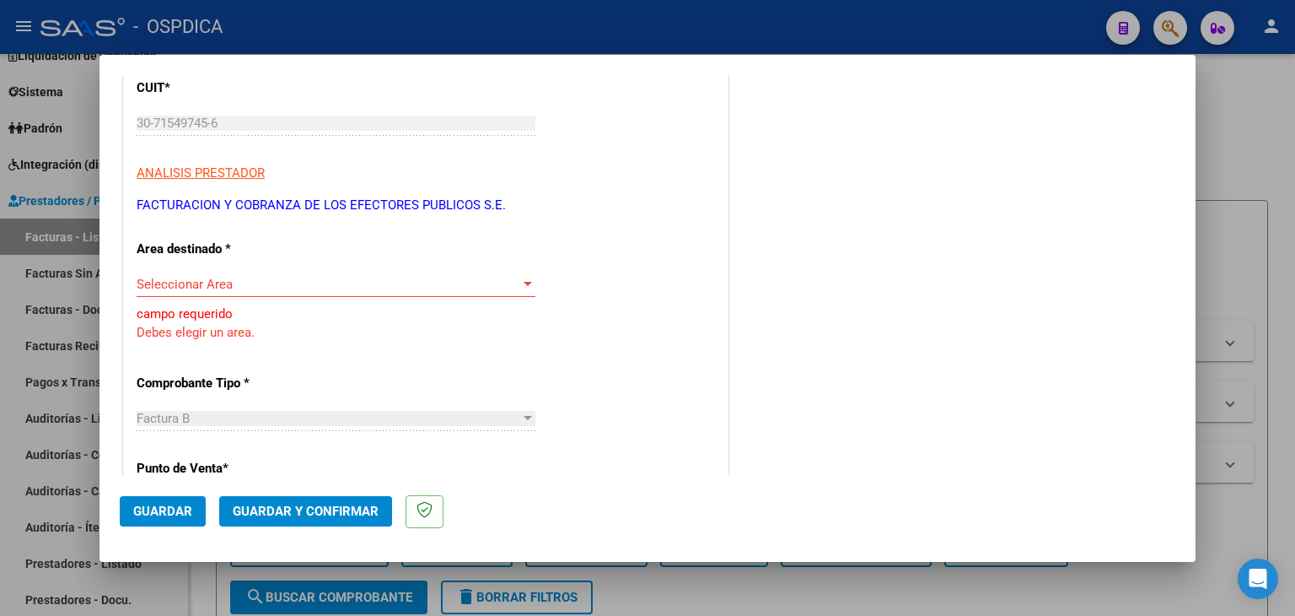
click at [1246, 88] on div at bounding box center [647, 308] width 1295 height 616
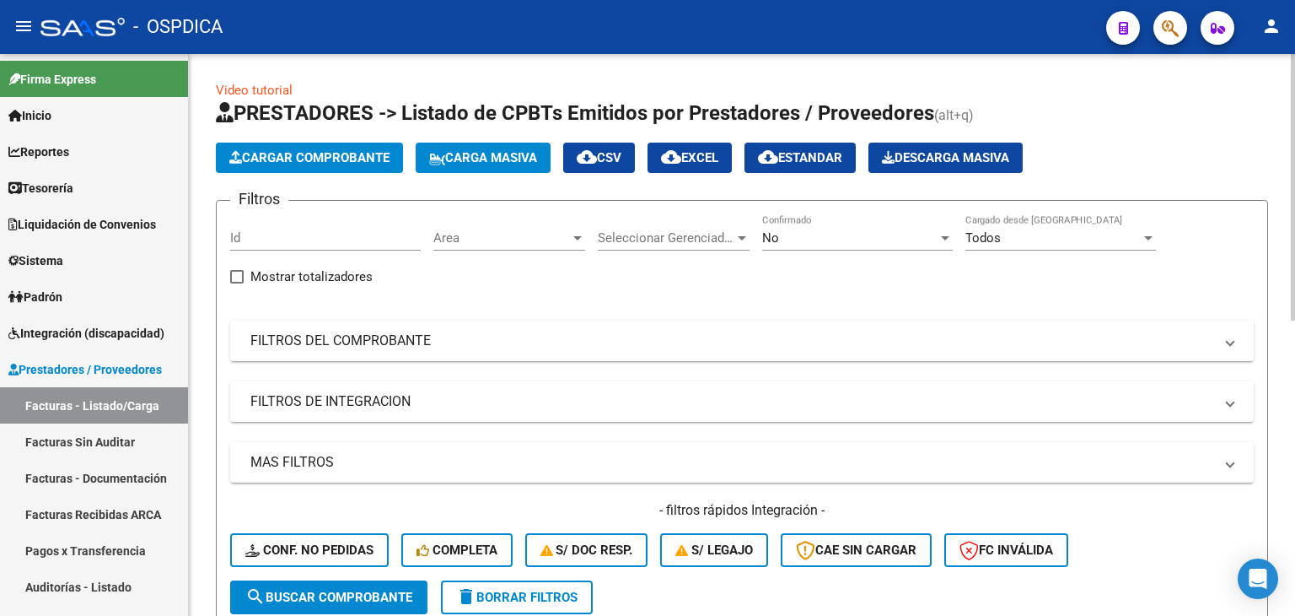
click at [326, 162] on span "Cargar Comprobante" at bounding box center [309, 157] width 160 height 15
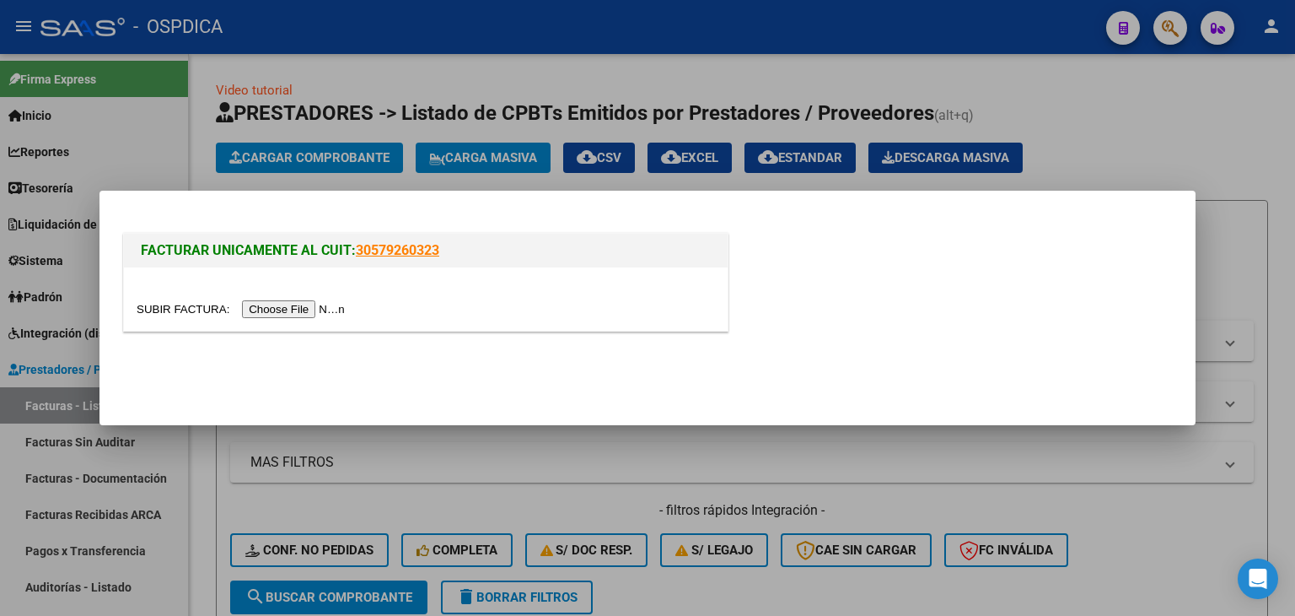
click at [311, 310] on input "file" at bounding box center [243, 309] width 213 height 18
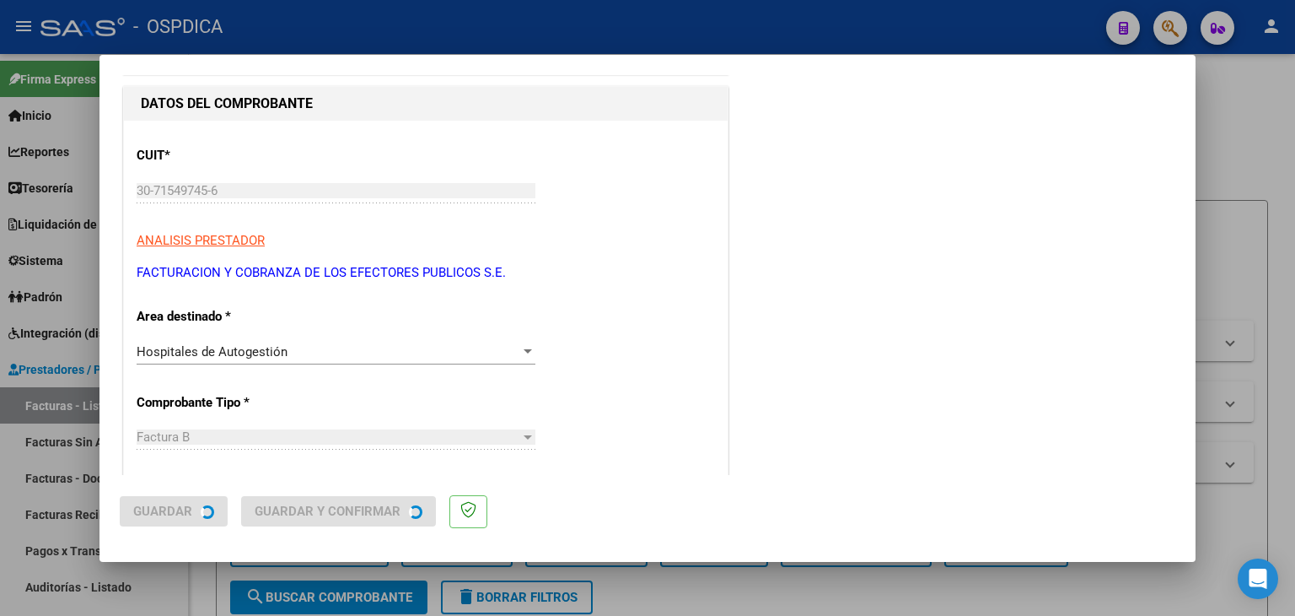
scroll to position [169, 0]
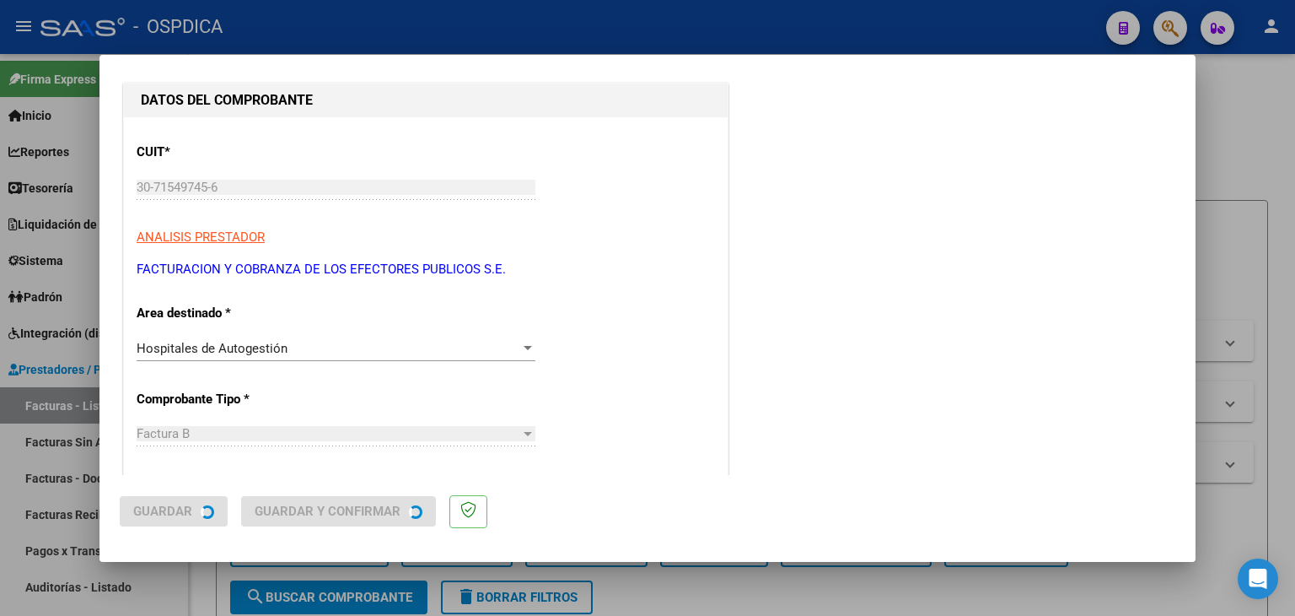
click at [216, 352] on mat-dialog-container "COMPROBANTE VER COMPROBANTE El comprobante fue leído exitosamente. DATOS DEL CO…" at bounding box center [648, 308] width 1096 height 507
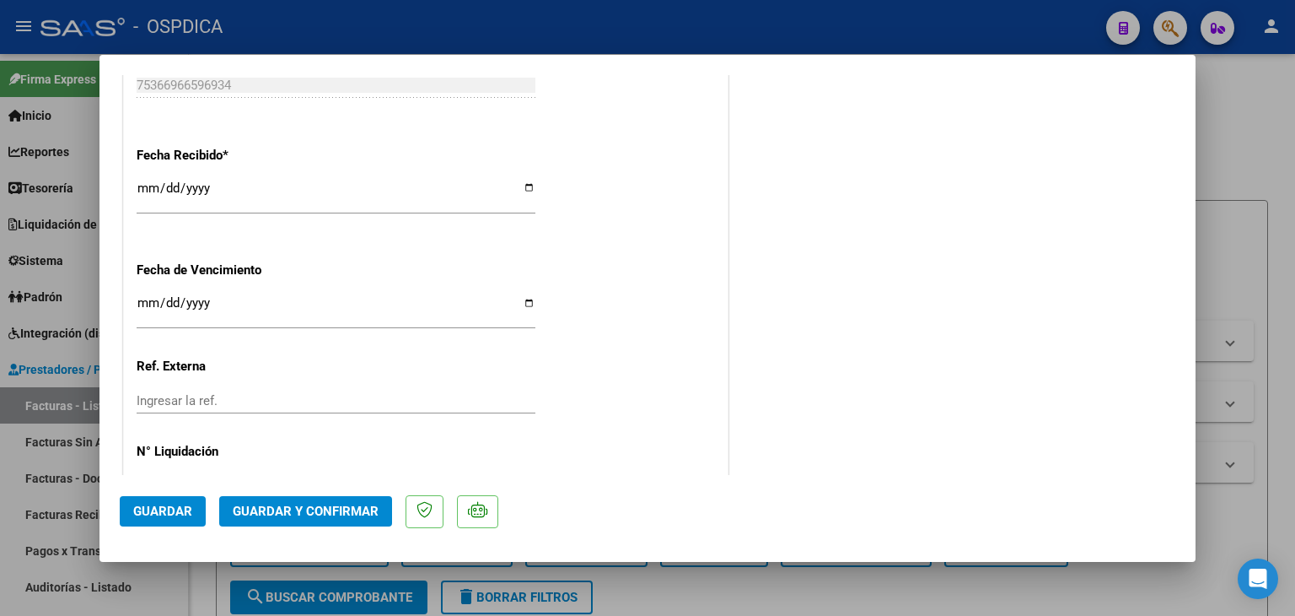
scroll to position [1012, 0]
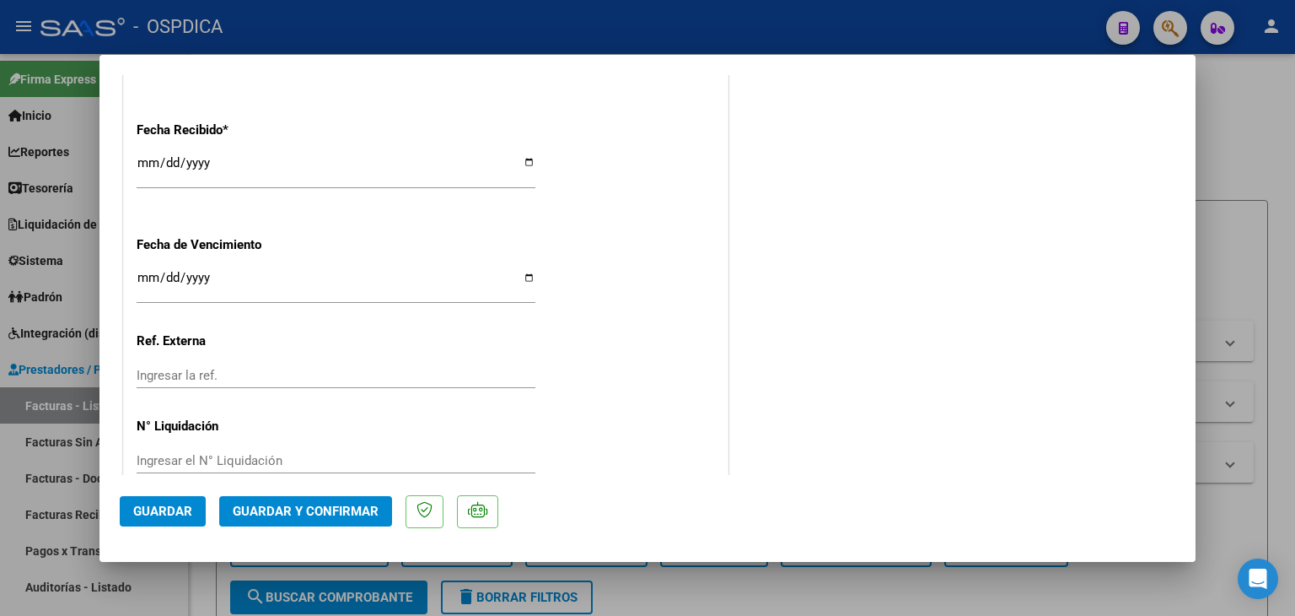
click at [139, 283] on input "Ingresar la fecha" at bounding box center [336, 284] width 399 height 27
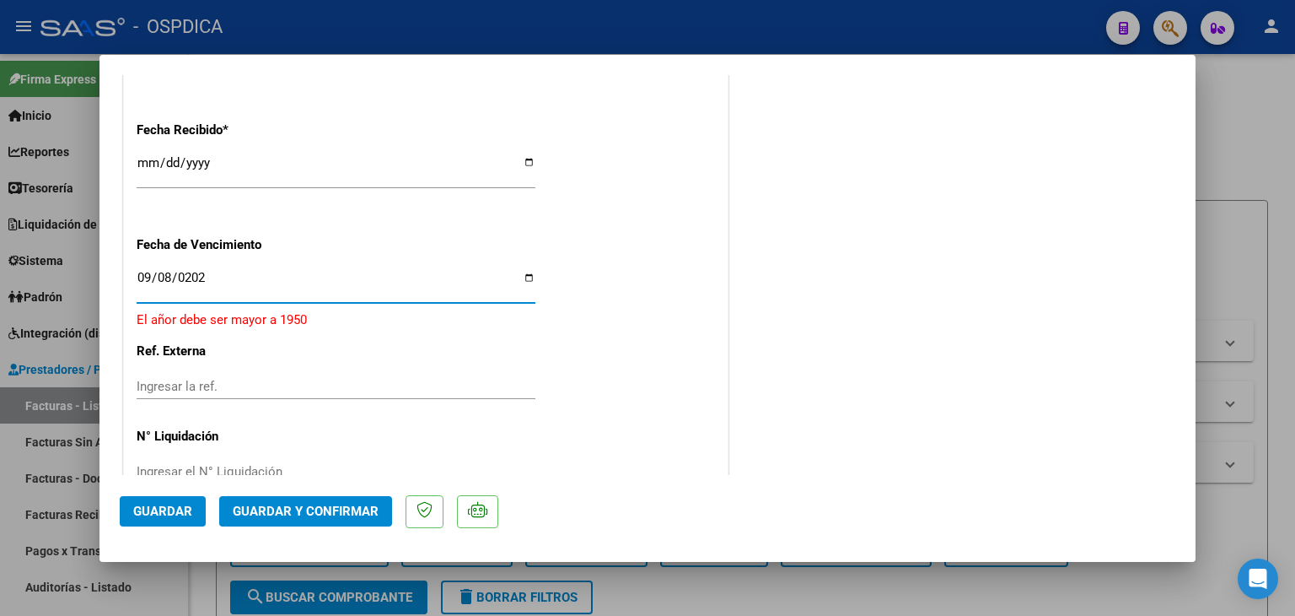
type input "2025-09-08"
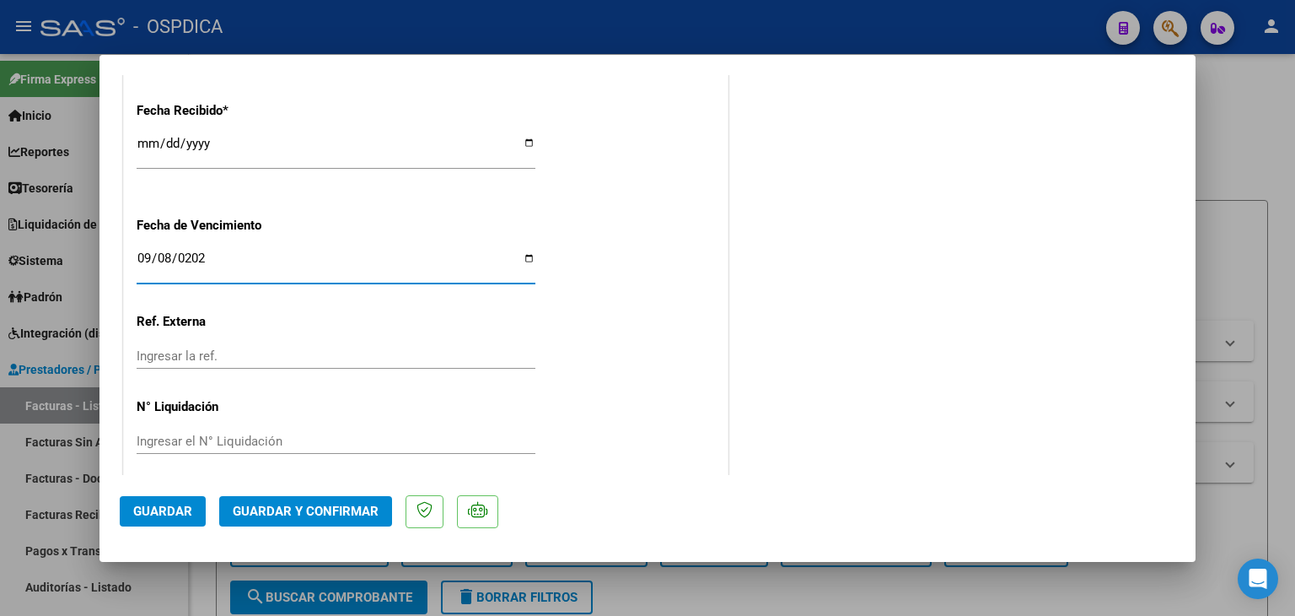
scroll to position [1042, 0]
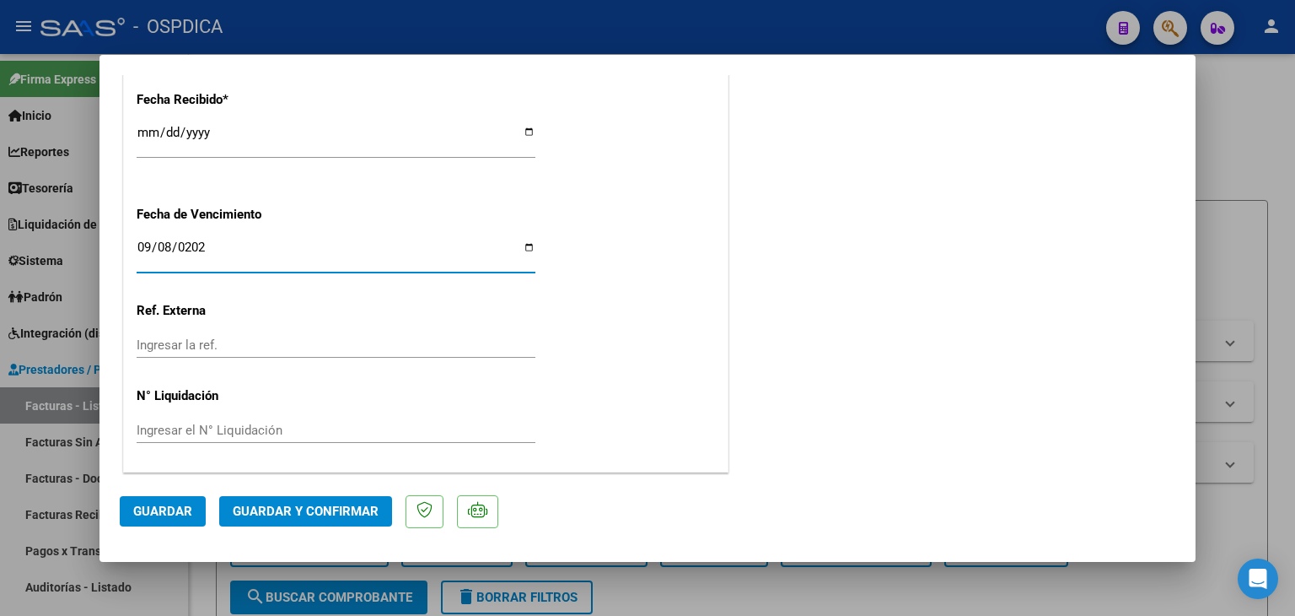
click at [184, 510] on span "Guardar" at bounding box center [162, 510] width 59 height 15
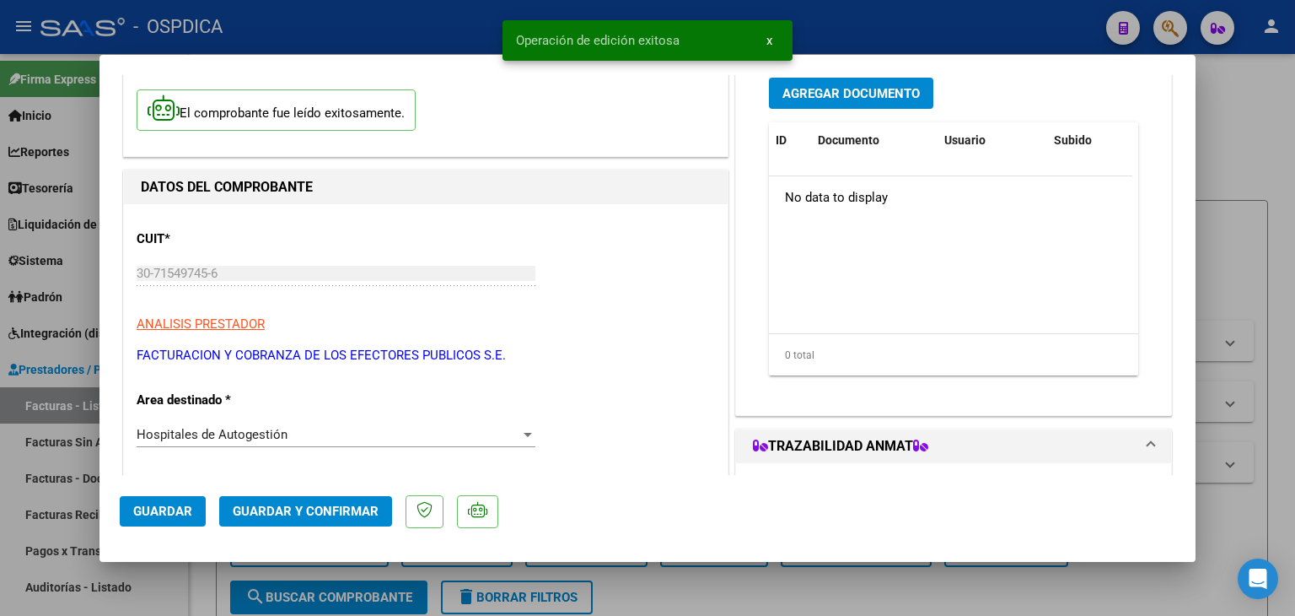
scroll to position [0, 0]
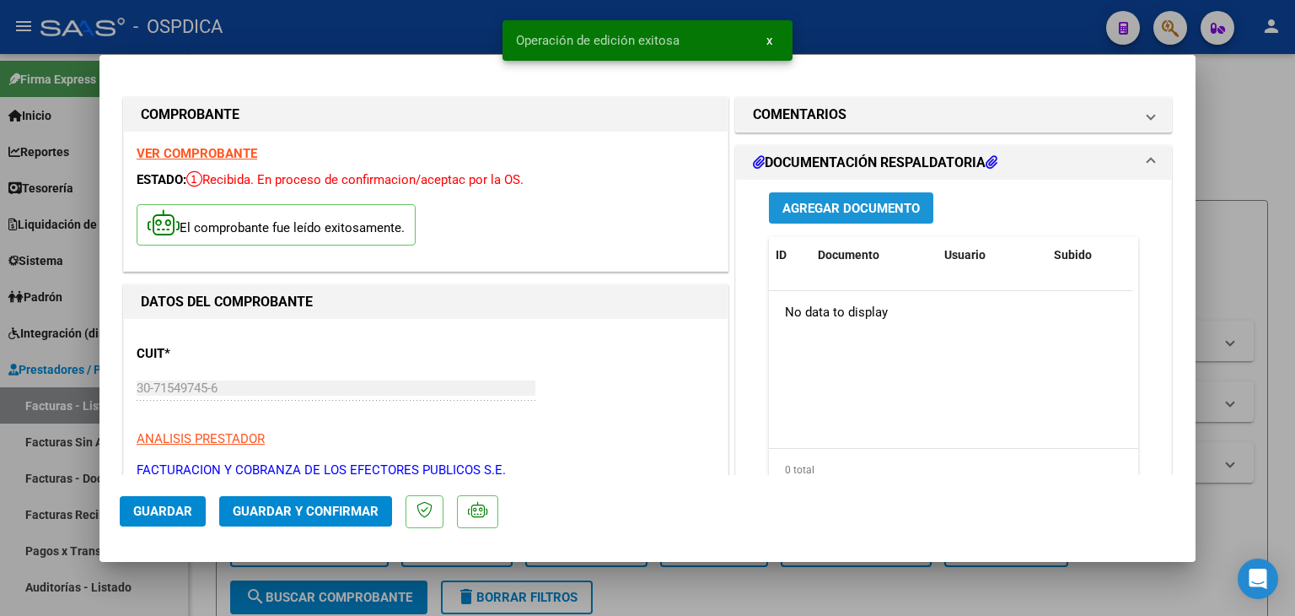
click at [908, 213] on span "Agregar Documento" at bounding box center [851, 208] width 137 height 15
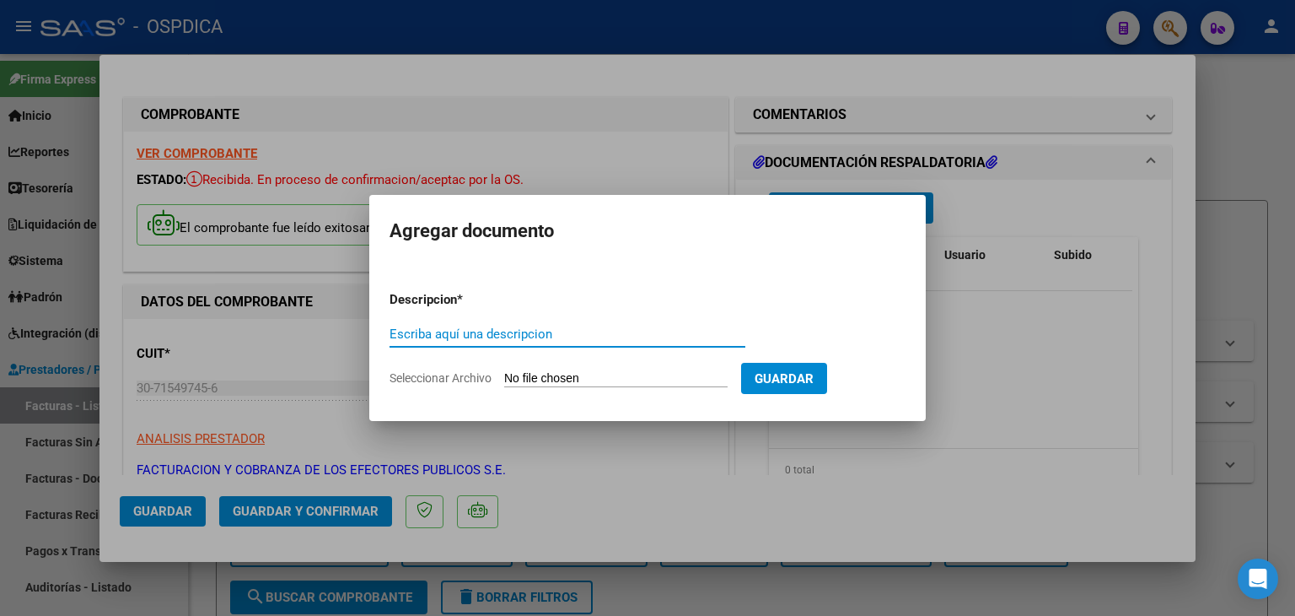
click at [705, 384] on input "Seleccionar Archivo" at bounding box center [615, 379] width 223 height 16
type input "C:\fakepath\FACB853454 detalle.pdf"
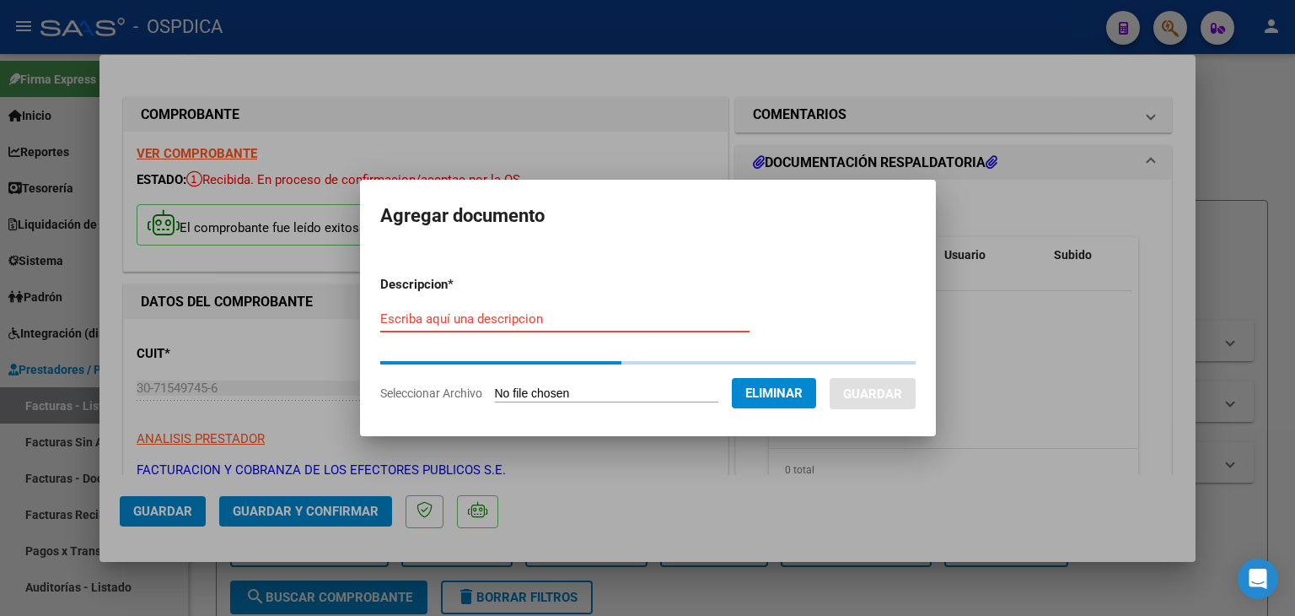
click at [392, 315] on input "Escriba aquí una descripcion" at bounding box center [564, 318] width 369 height 15
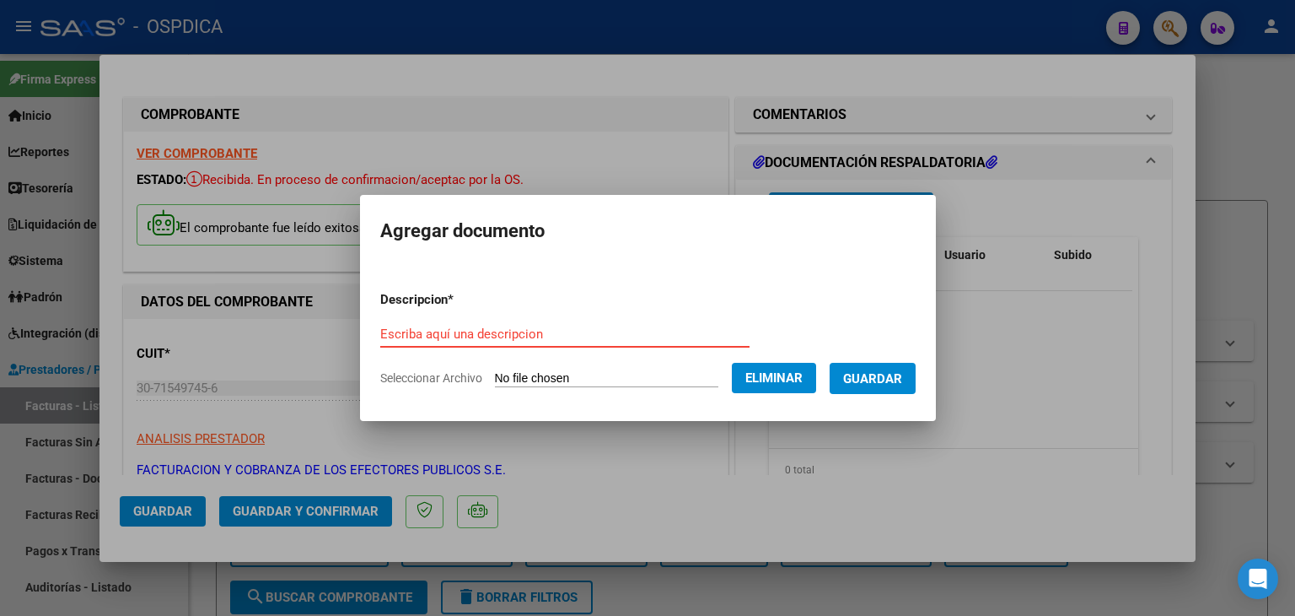
type input "e"
type input "Detalle prestación"
click at [916, 377] on button "Guardar" at bounding box center [873, 378] width 86 height 31
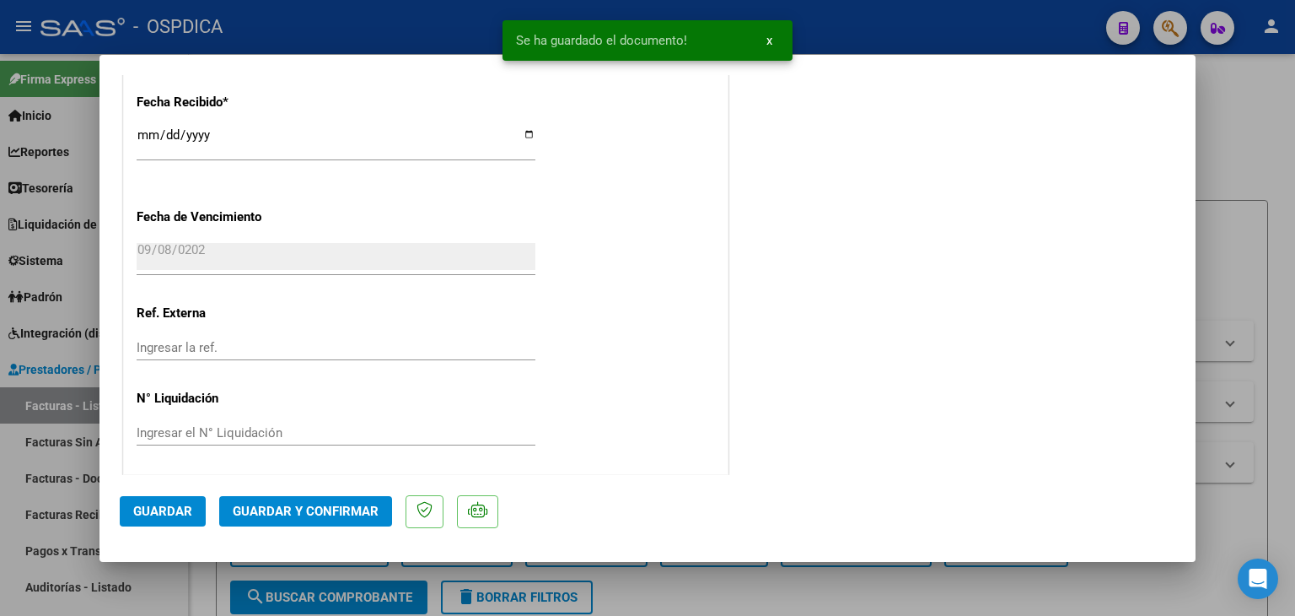
scroll to position [1042, 0]
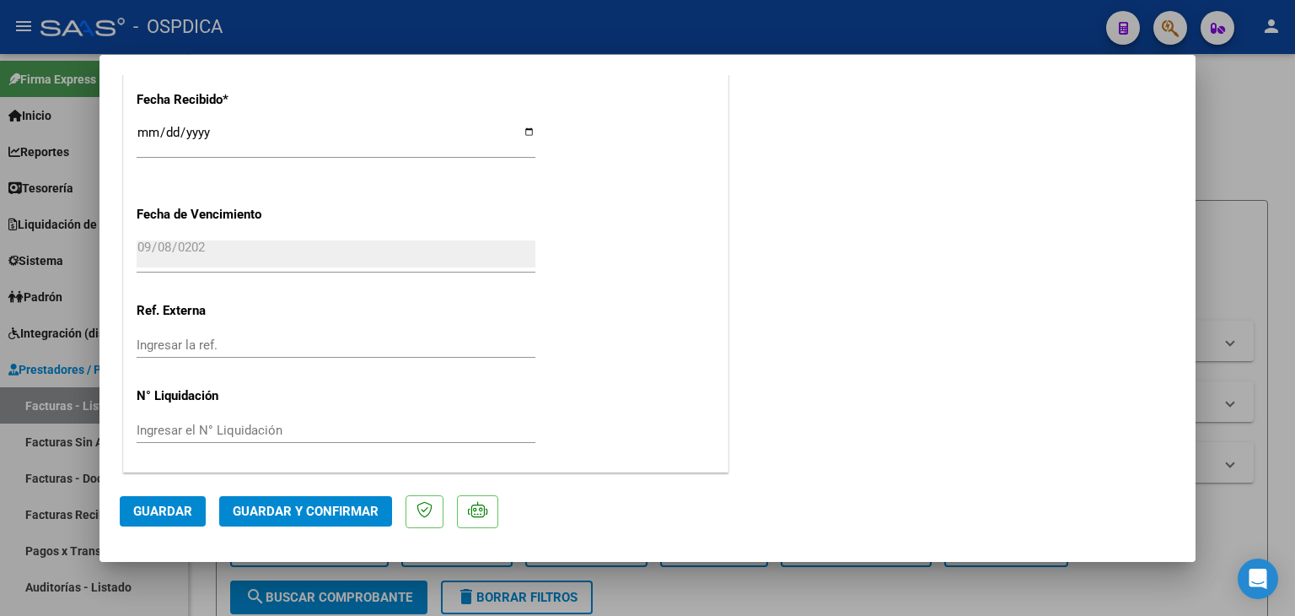
click at [157, 514] on span "Guardar" at bounding box center [162, 510] width 59 height 15
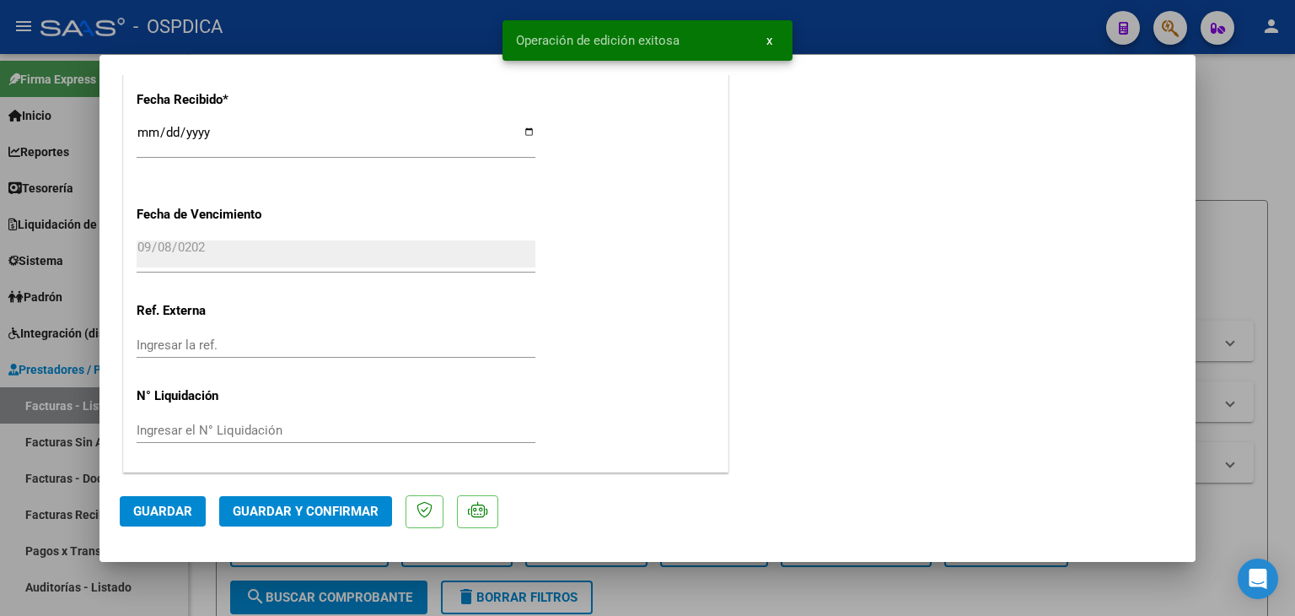
click at [1246, 148] on div at bounding box center [647, 308] width 1295 height 616
type input "$ 0,00"
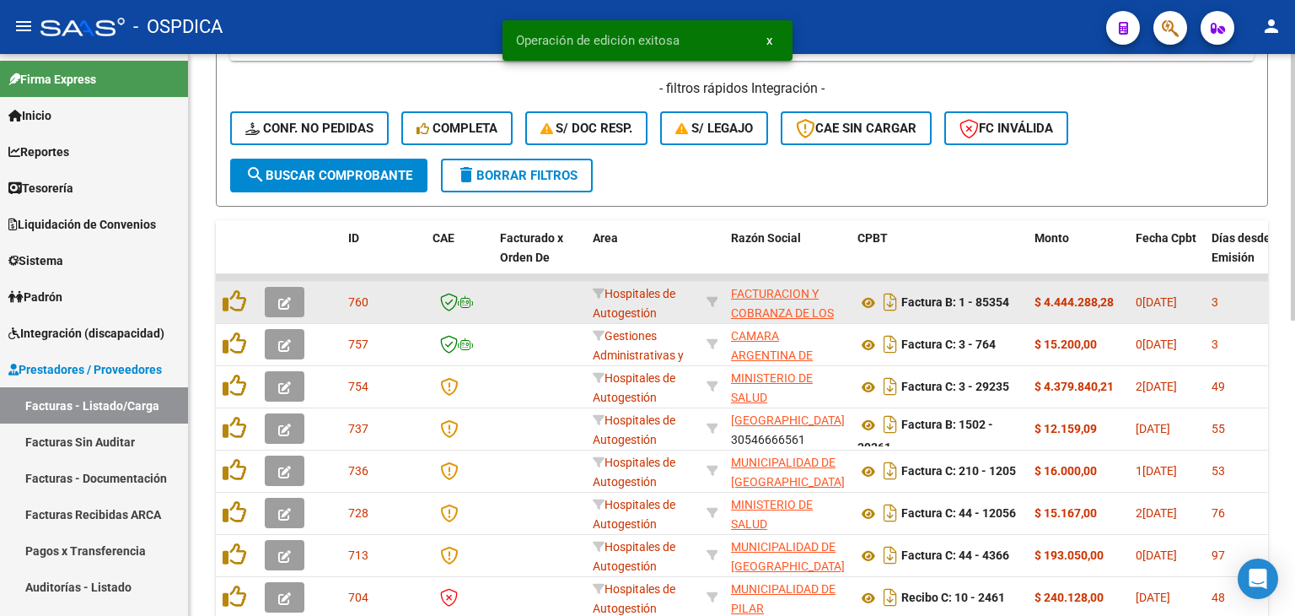
scroll to position [337, 0]
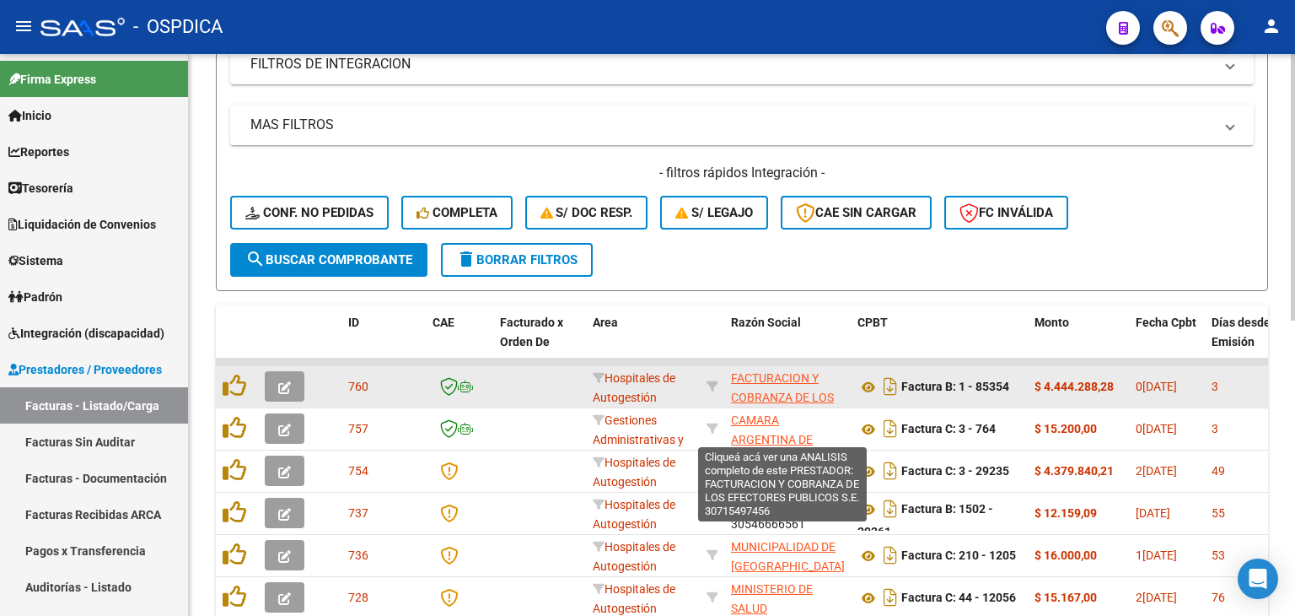
click at [786, 390] on span "FACTURACION Y COBRANZA DE LOS EFECTORES PUBLICOS S.E." at bounding box center [782, 406] width 103 height 71
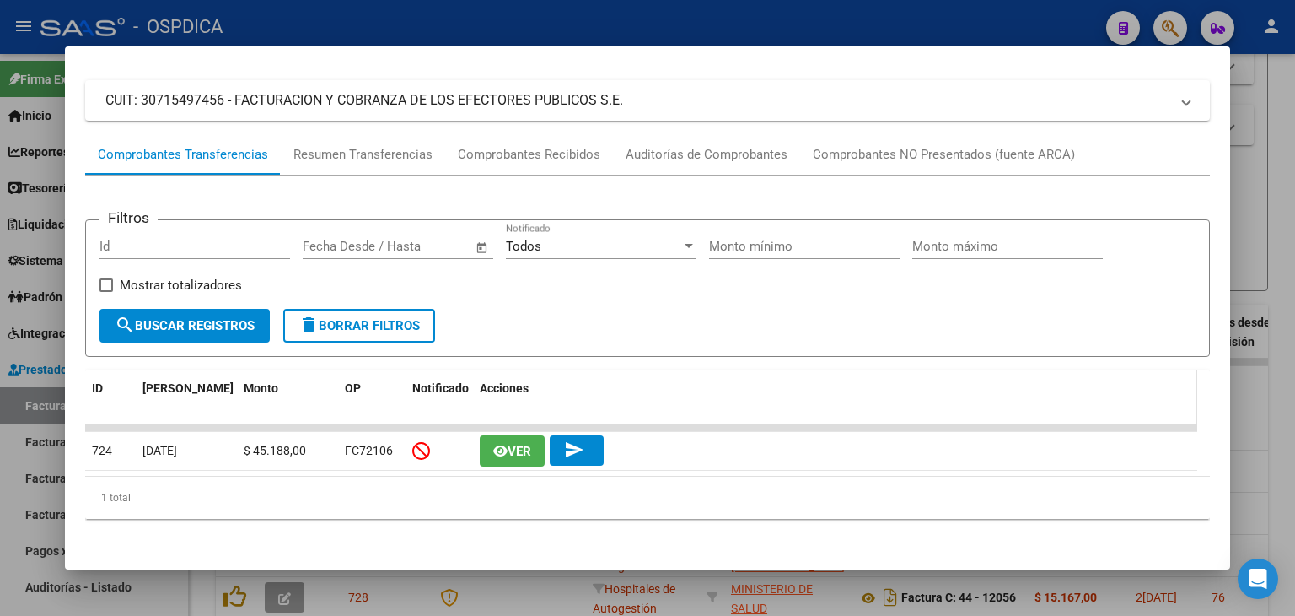
scroll to position [0, 0]
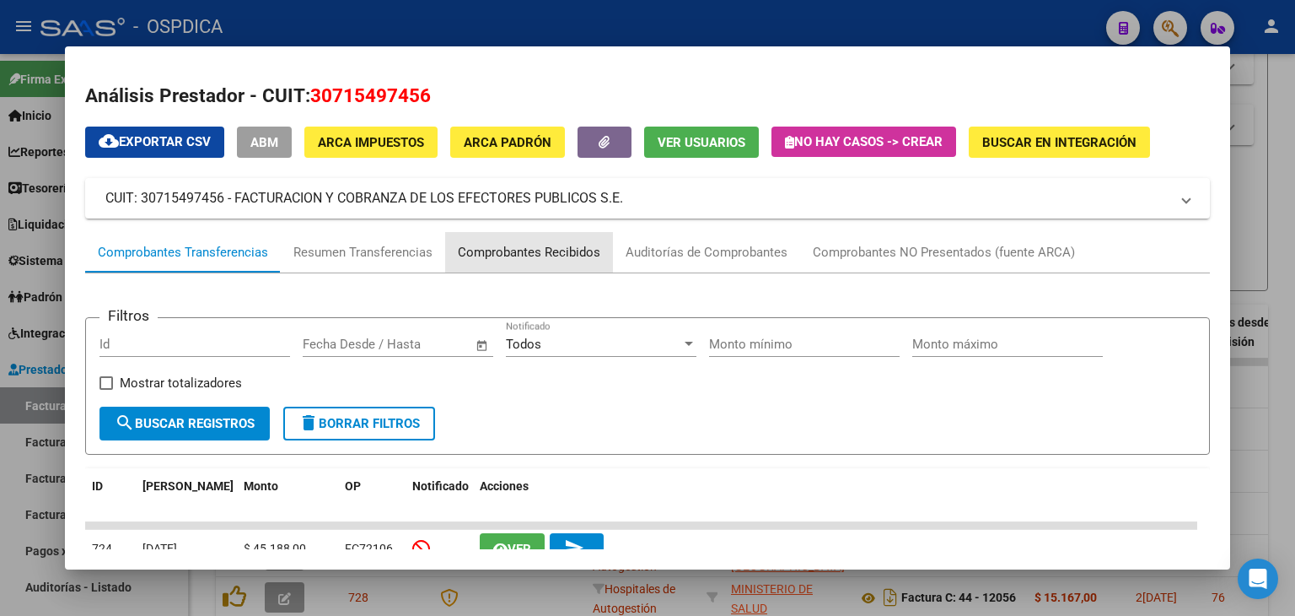
click at [541, 254] on div "Comprobantes Recibidos" at bounding box center [529, 252] width 143 height 19
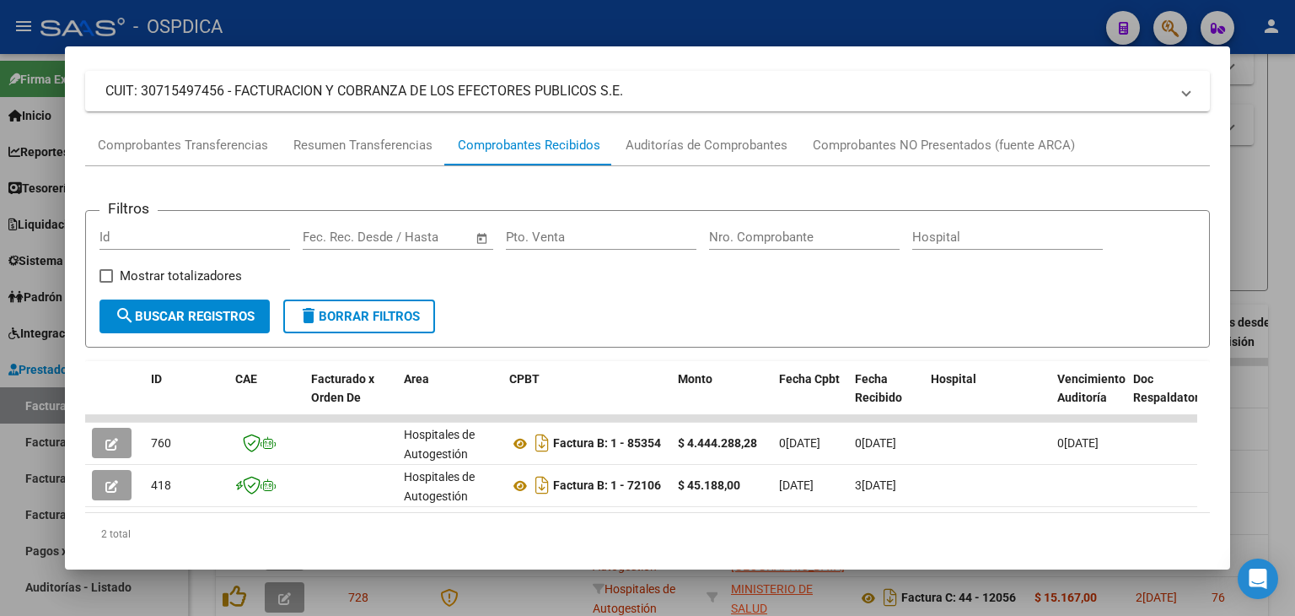
scroll to position [157, 0]
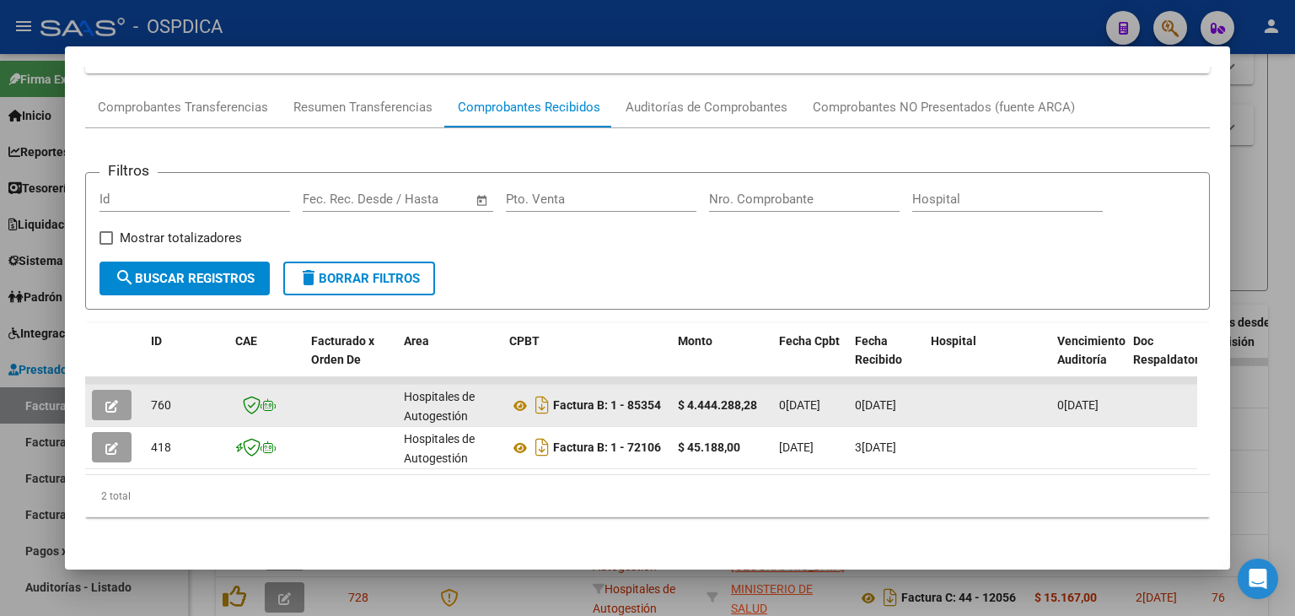
click at [233, 385] on datatable-body-cell at bounding box center [267, 405] width 76 height 41
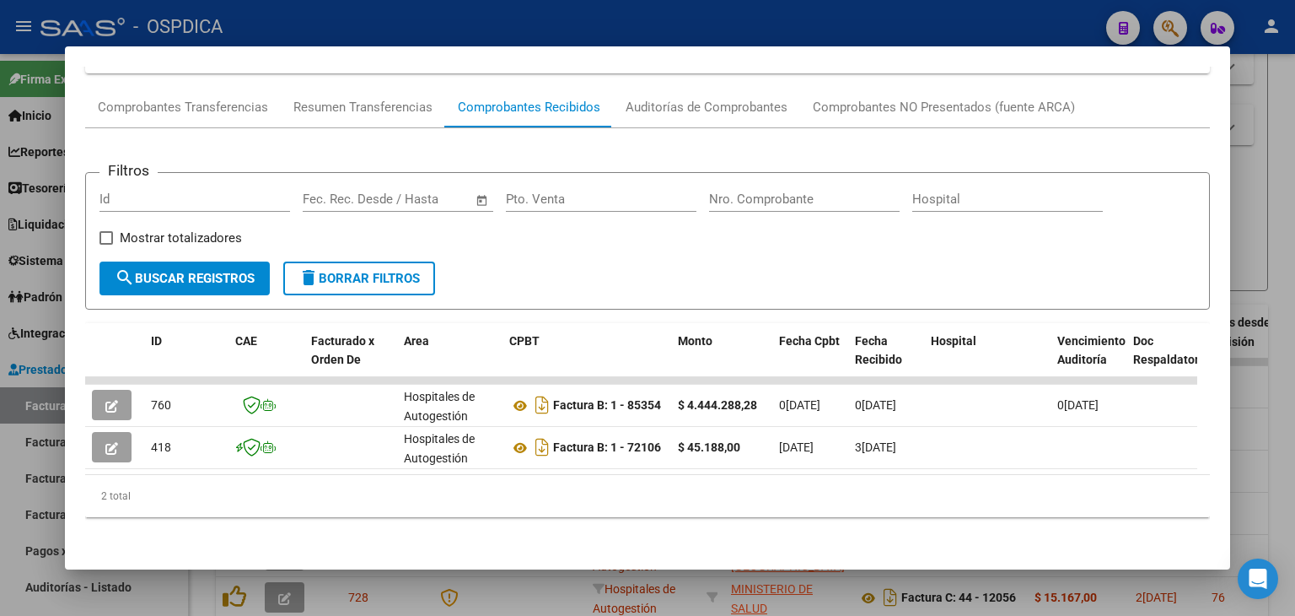
click at [67, 467] on div "Análisis Prestador - CUIT: 30715497456 cloud_download Exportar CSV ABM ARCA Imp…" at bounding box center [647, 308] width 1295 height 616
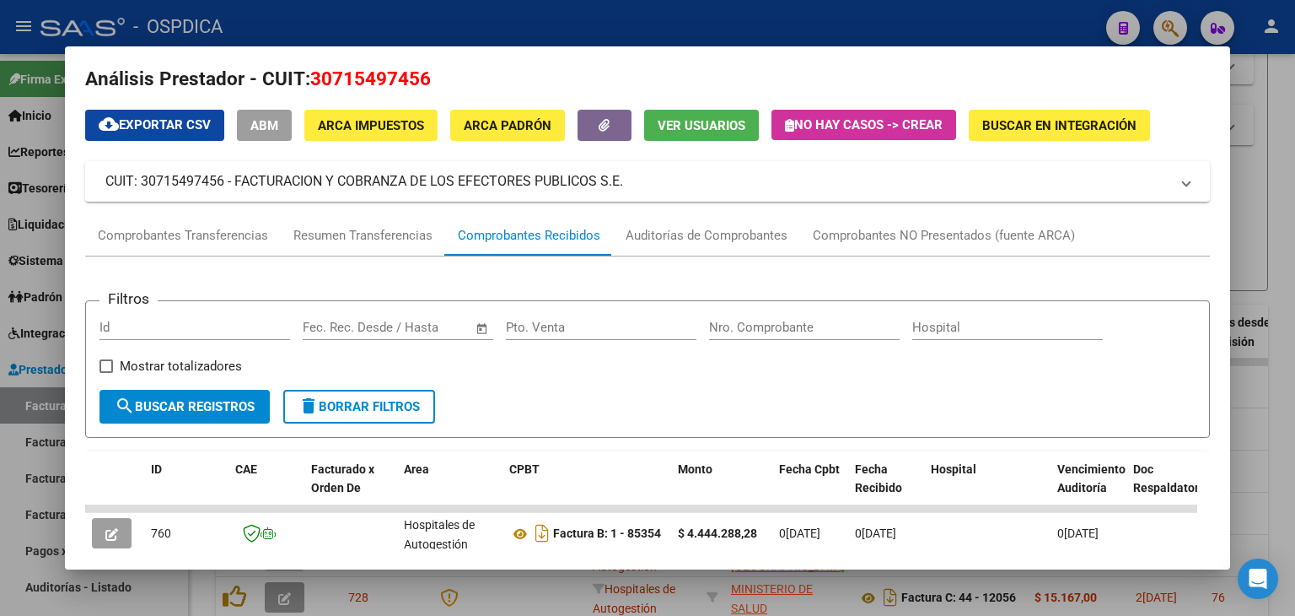
scroll to position [0, 0]
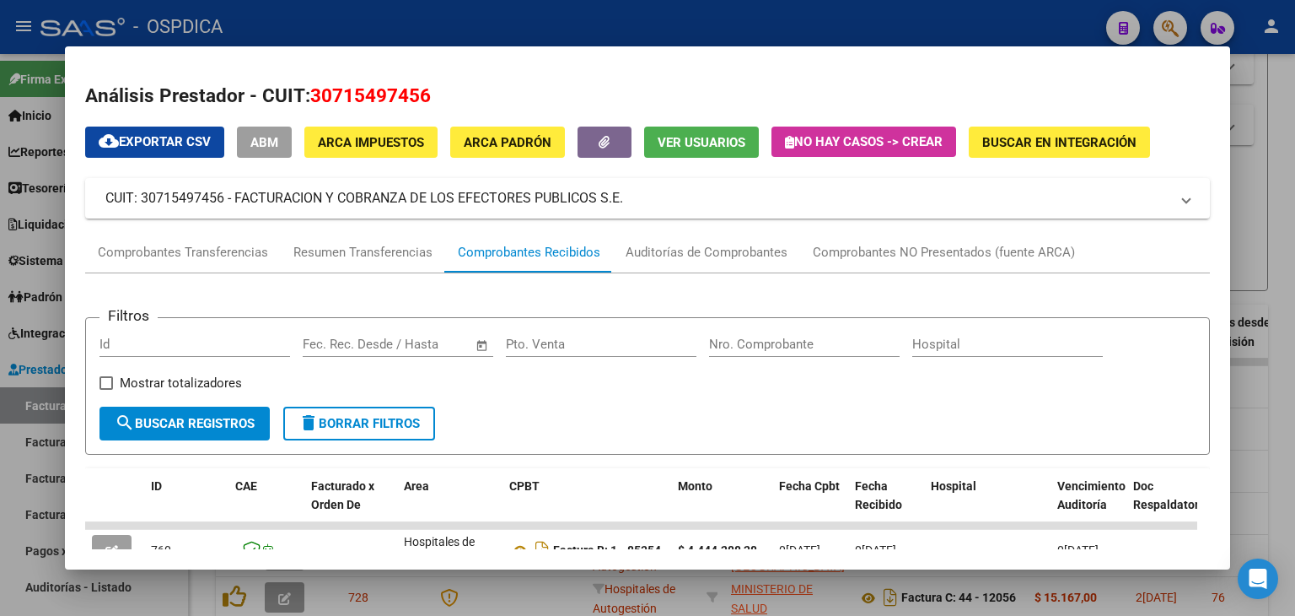
click at [1295, 116] on div at bounding box center [647, 308] width 1295 height 616
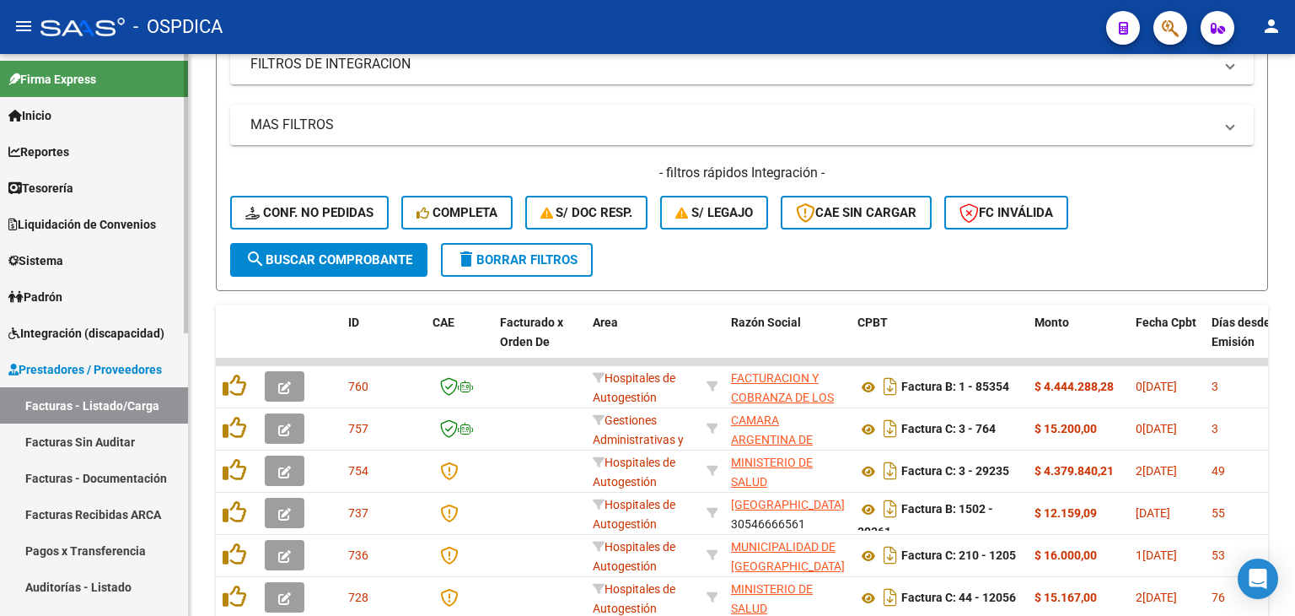
scroll to position [169, 0]
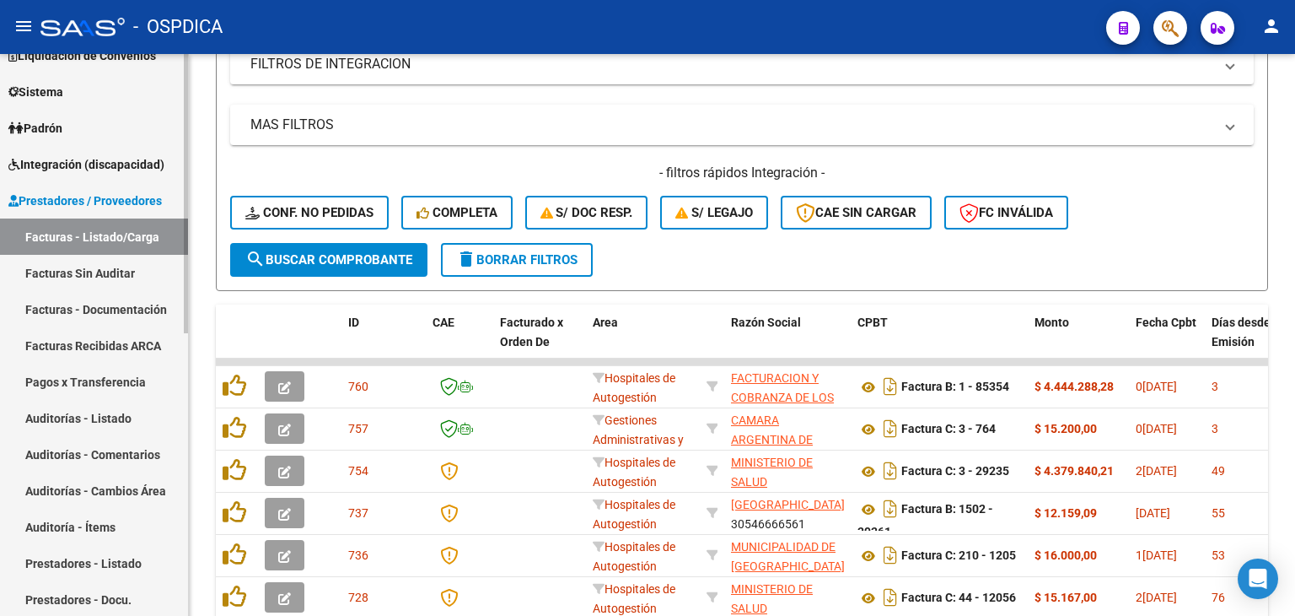
click at [127, 288] on link "Facturas Sin Auditar" at bounding box center [94, 273] width 188 height 36
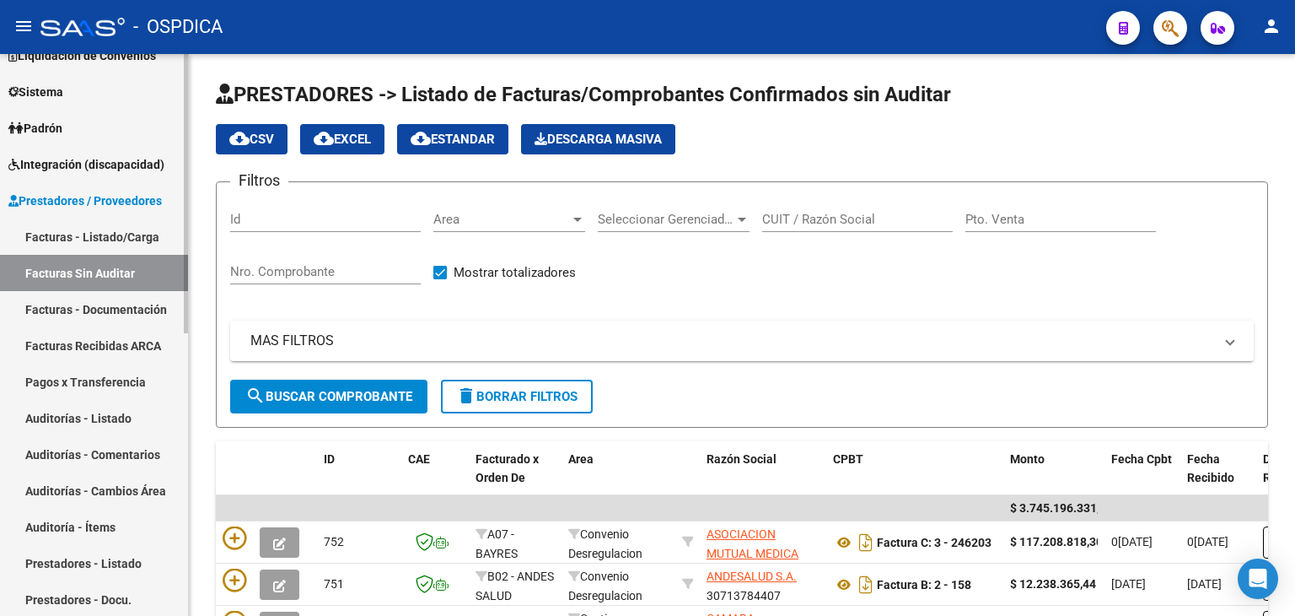
click at [139, 279] on link "Facturas Sin Auditar" at bounding box center [94, 273] width 188 height 36
click at [735, 224] on div at bounding box center [742, 219] width 15 height 13
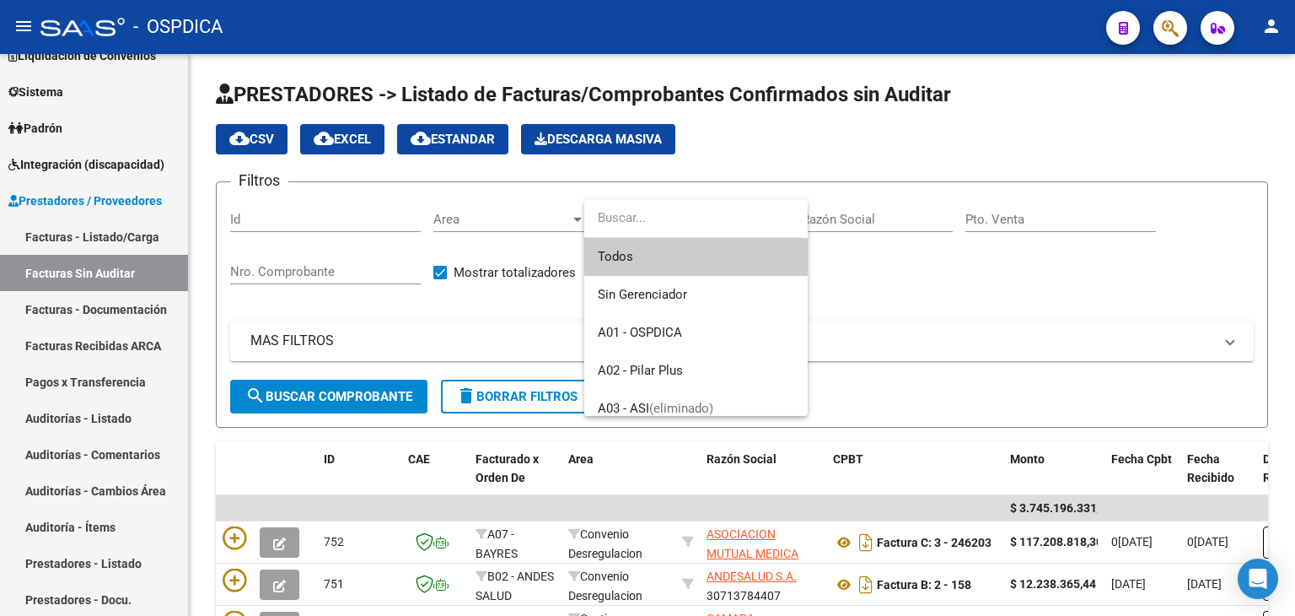
click at [531, 217] on div at bounding box center [647, 308] width 1295 height 616
click at [517, 216] on span "Area" at bounding box center [501, 219] width 137 height 15
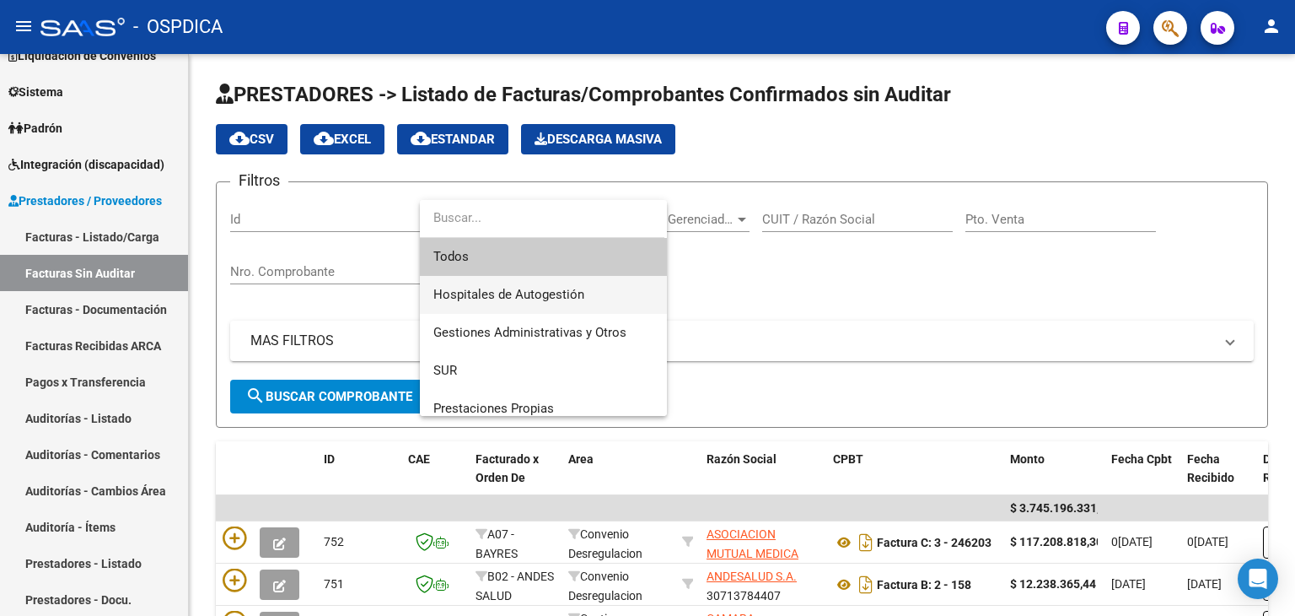
click at [524, 303] on span "Hospitales de Autogestión" at bounding box center [543, 295] width 220 height 38
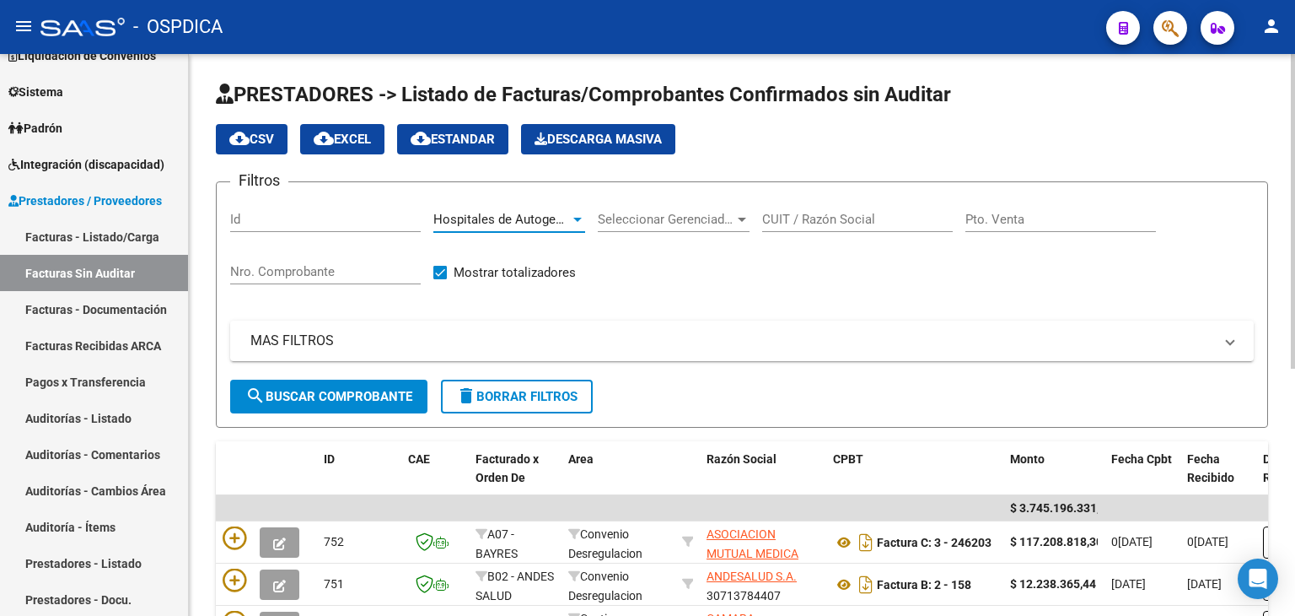
click at [304, 380] on button "search Buscar Comprobante" at bounding box center [328, 397] width 197 height 34
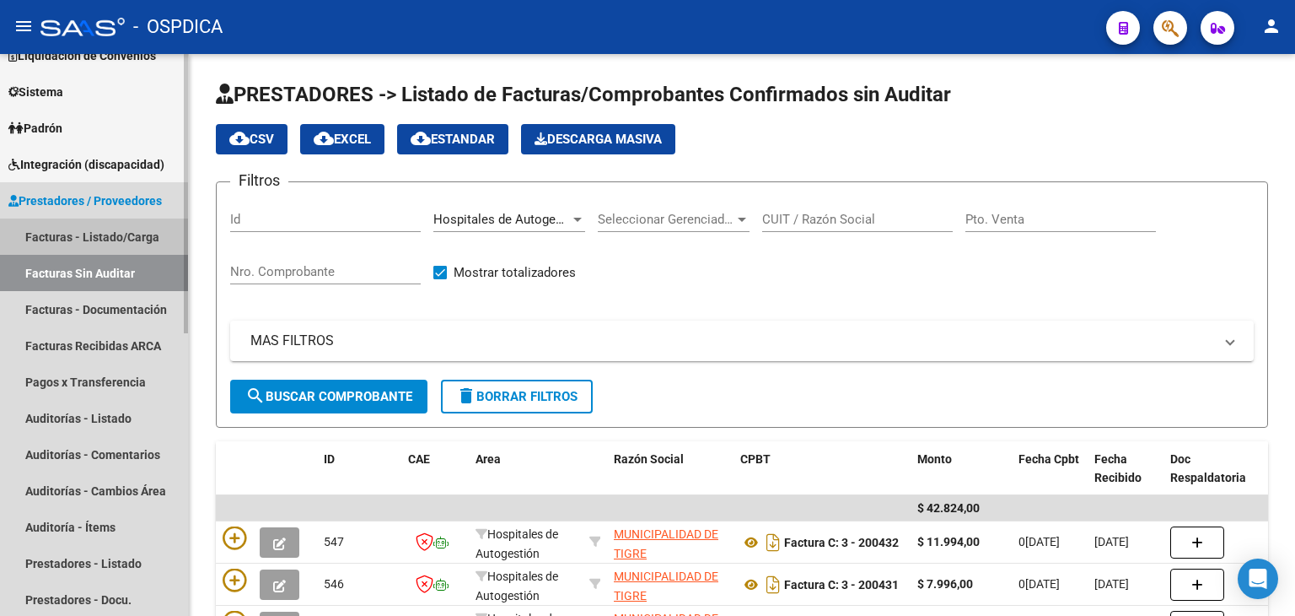
click at [98, 227] on link "Facturas - Listado/Carga" at bounding box center [94, 236] width 188 height 36
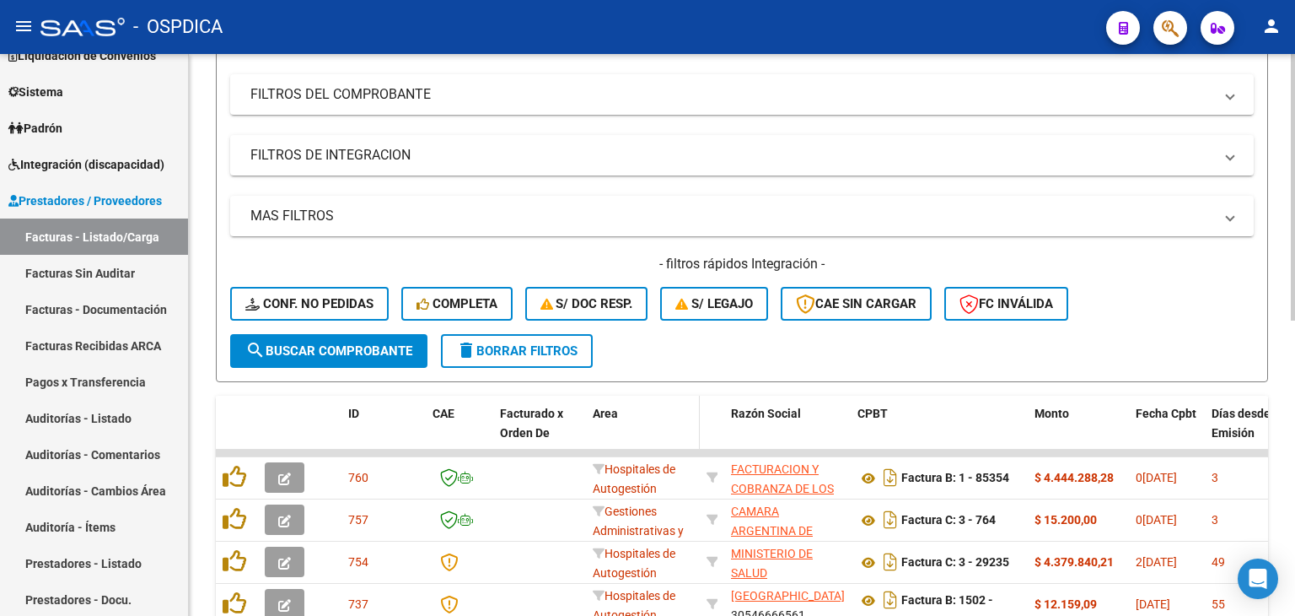
scroll to position [253, 0]
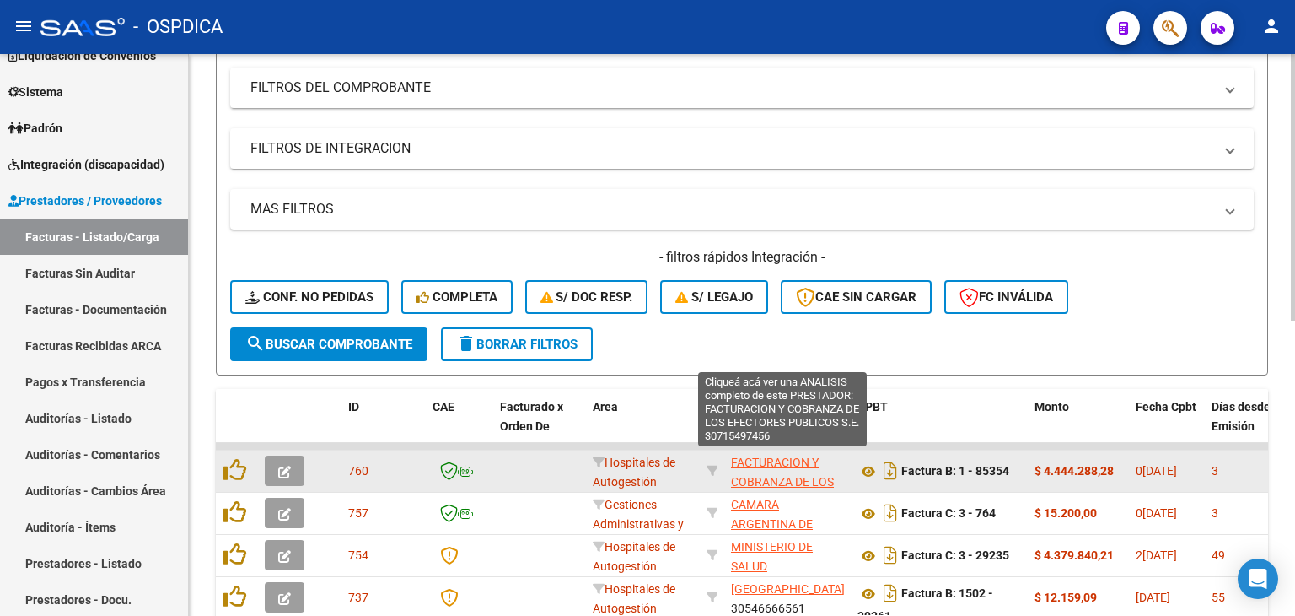
click at [803, 480] on span "FACTURACION Y COBRANZA DE LOS EFECTORES PUBLICOS S.E." at bounding box center [782, 490] width 103 height 71
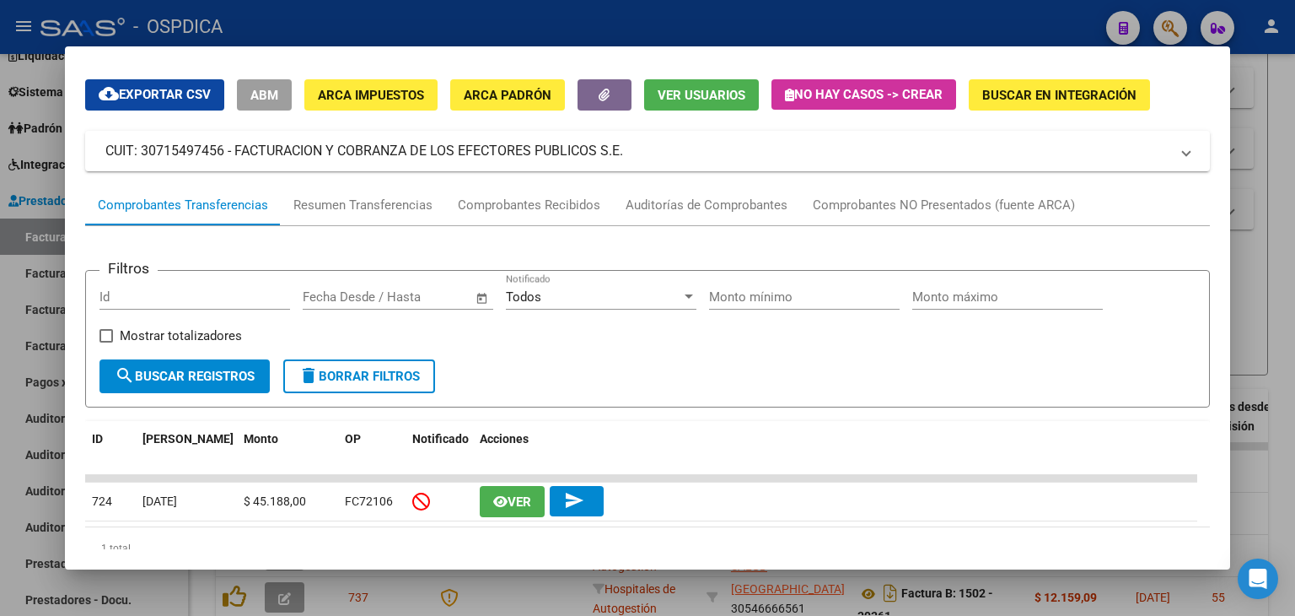
scroll to position [0, 0]
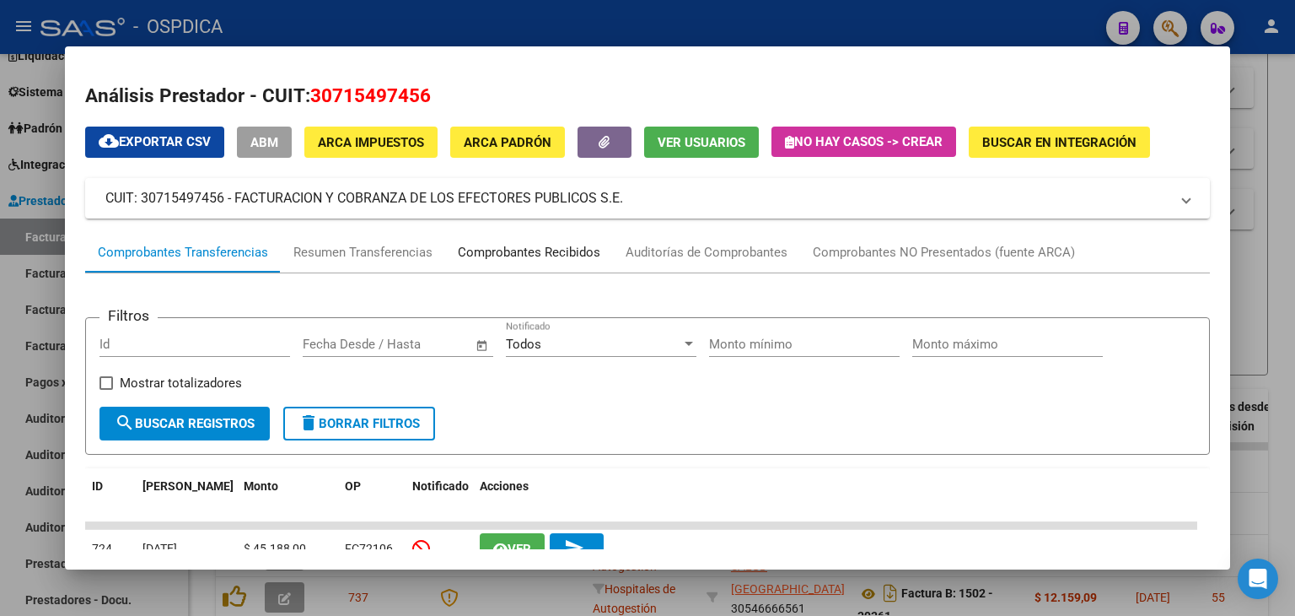
click at [498, 261] on div "Comprobantes Recibidos" at bounding box center [529, 252] width 143 height 19
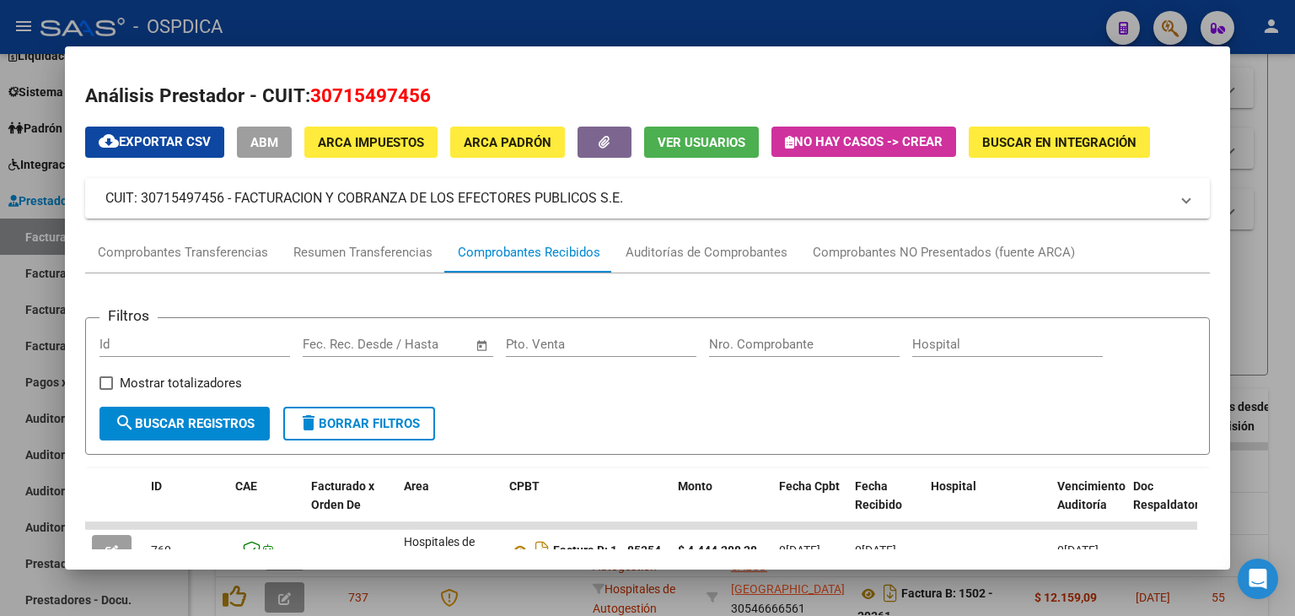
scroll to position [157, 0]
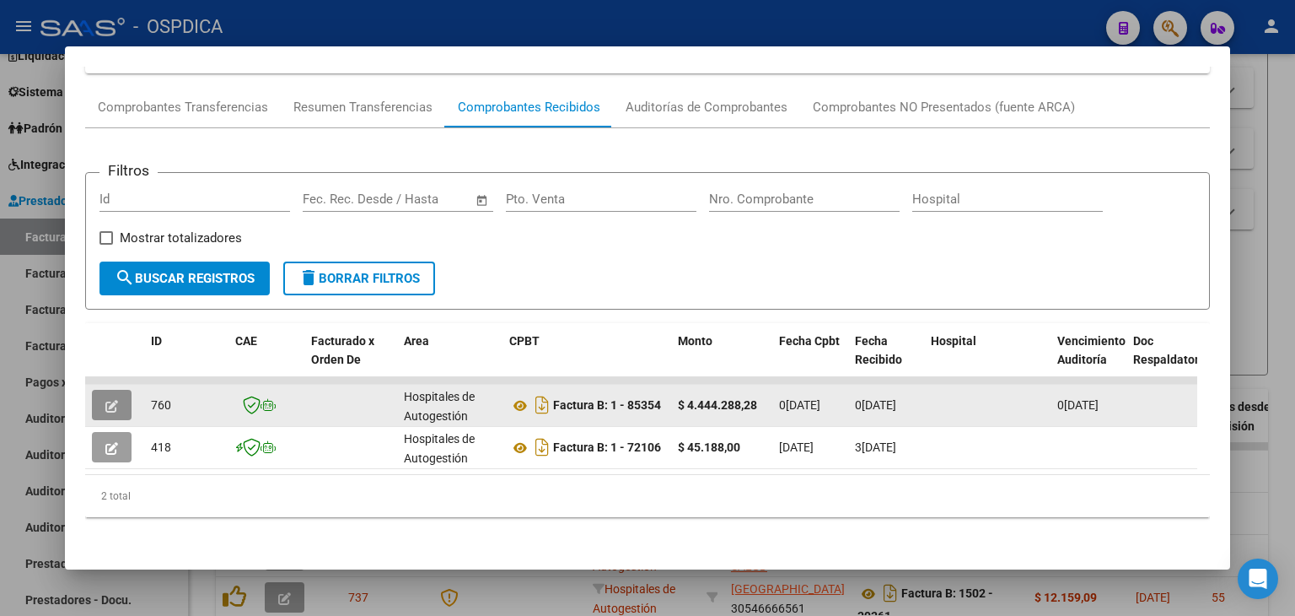
click at [110, 400] on icon "button" at bounding box center [111, 406] width 13 height 13
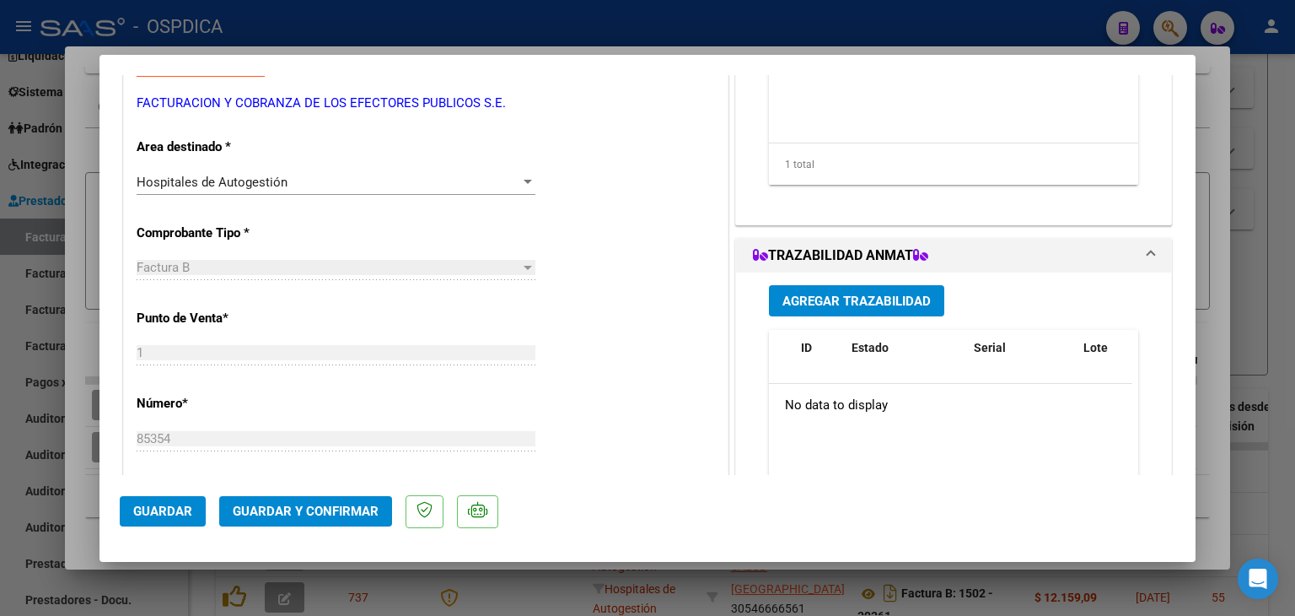
scroll to position [0, 0]
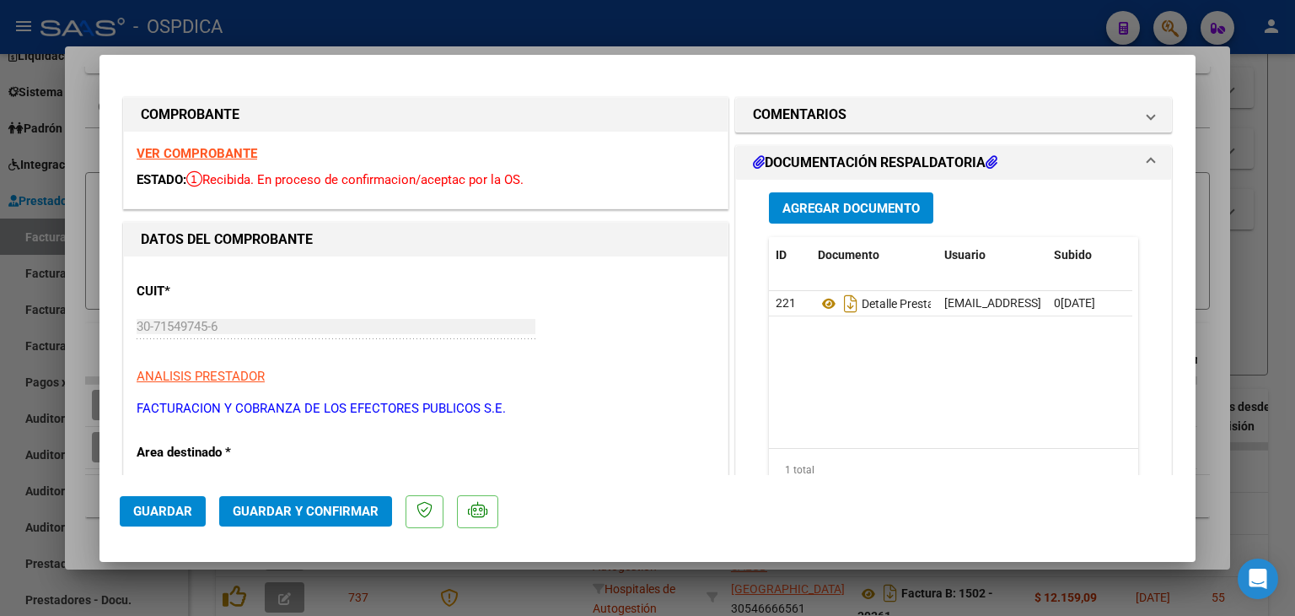
click at [233, 514] on span "Guardar y Confirmar" at bounding box center [306, 510] width 146 height 15
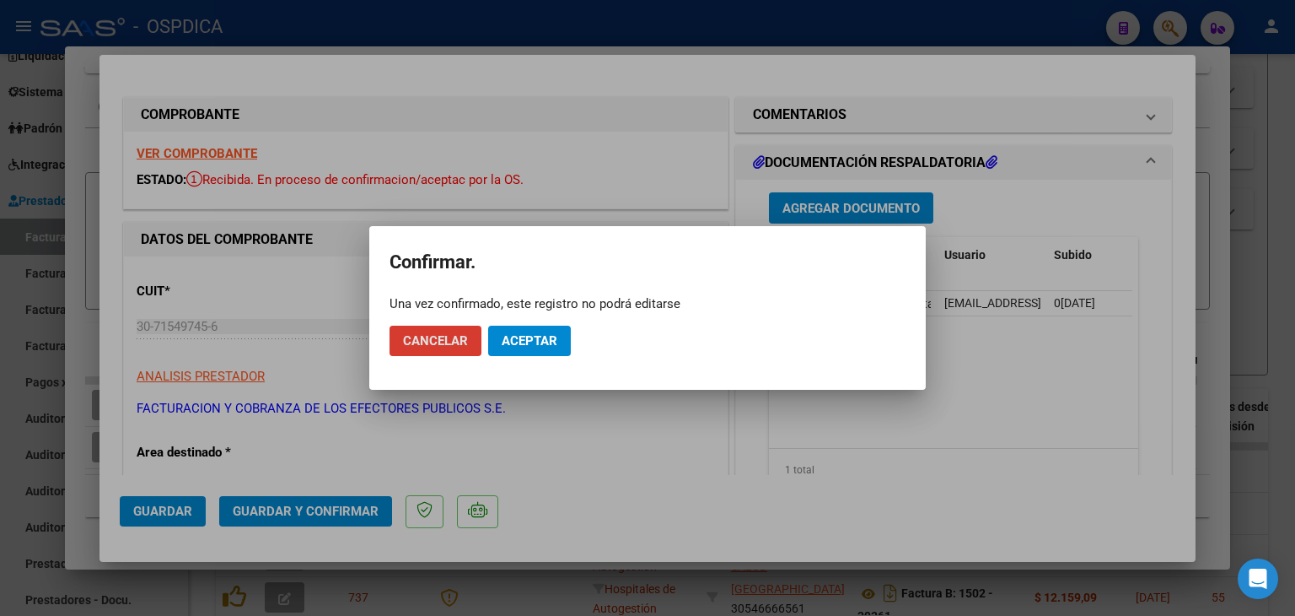
click at [521, 353] on button "Aceptar" at bounding box center [529, 341] width 83 height 30
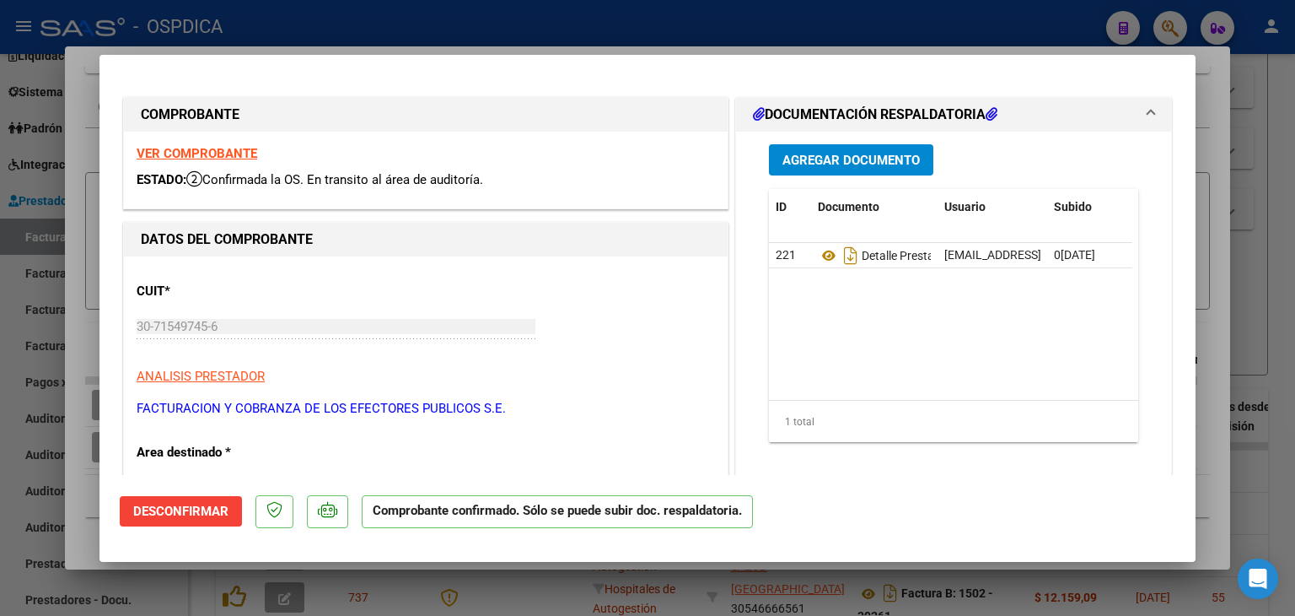
click at [1261, 155] on div at bounding box center [647, 308] width 1295 height 616
type input "$ 0,00"
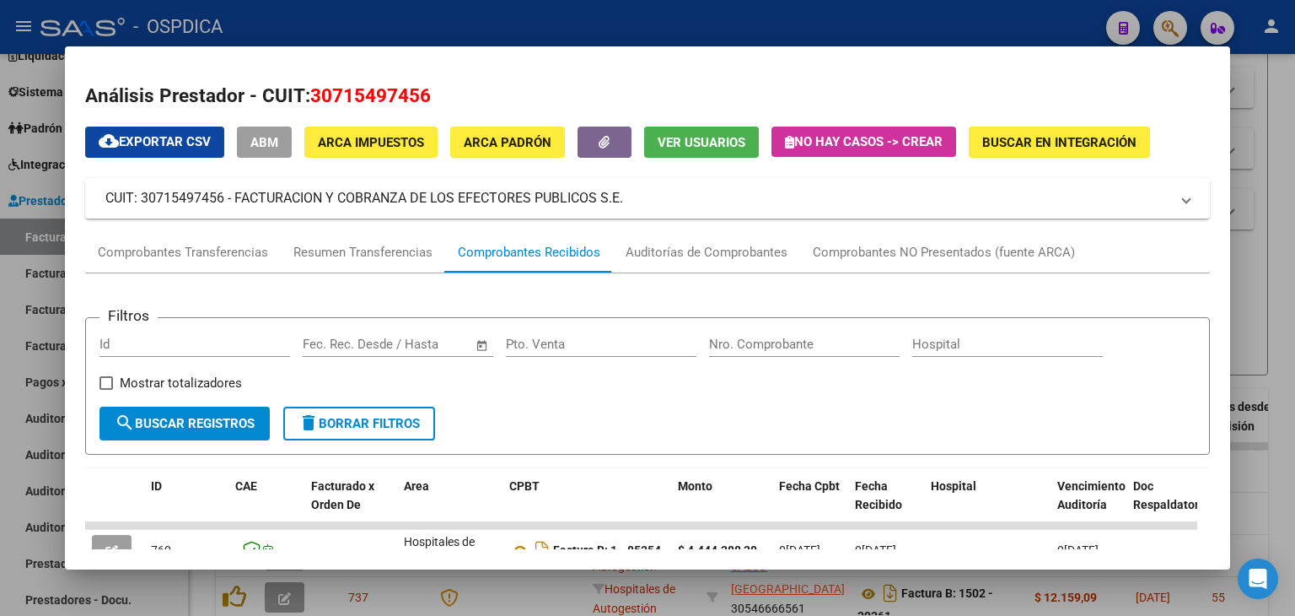
click at [1295, 176] on div at bounding box center [647, 308] width 1295 height 616
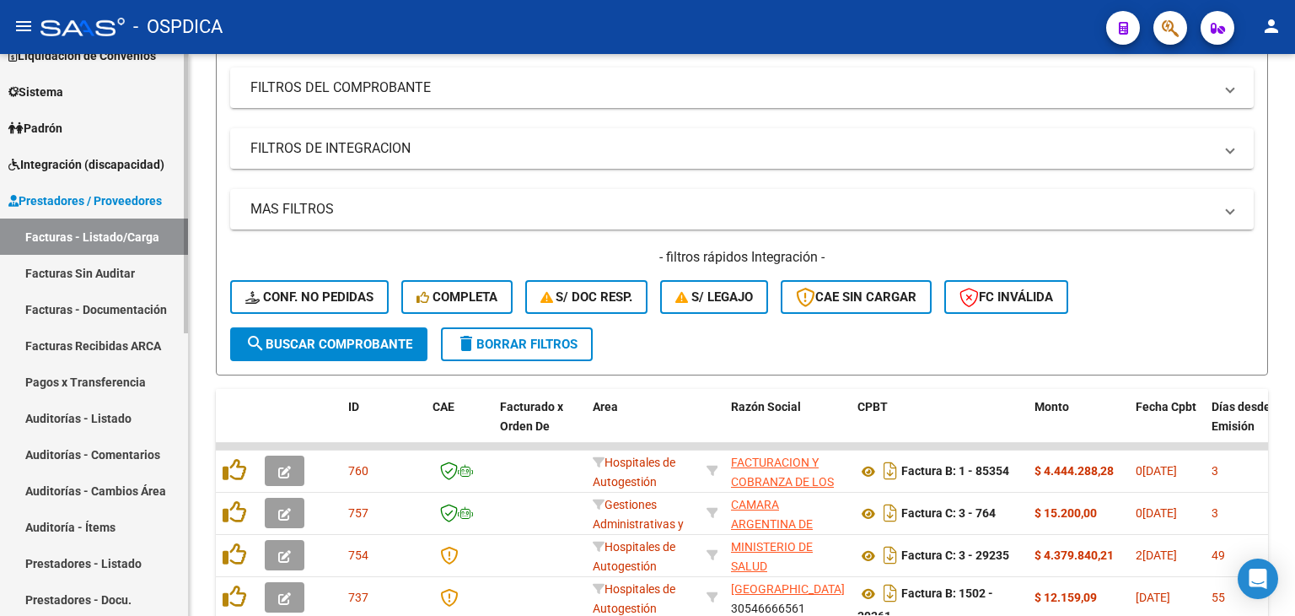
click at [97, 267] on link "Facturas Sin Auditar" at bounding box center [94, 273] width 188 height 36
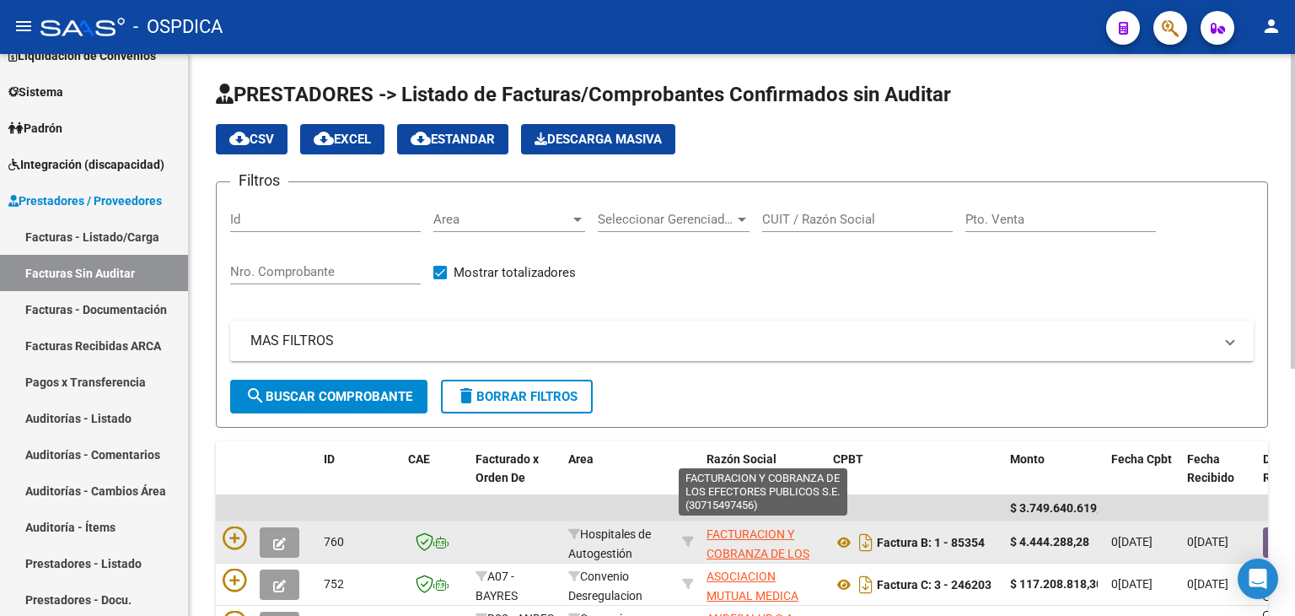
click at [738, 541] on app-link-go-to "FACTURACION Y COBRANZA DE LOS EFECTORES PUBLICOS S.E." at bounding box center [763, 563] width 113 height 77
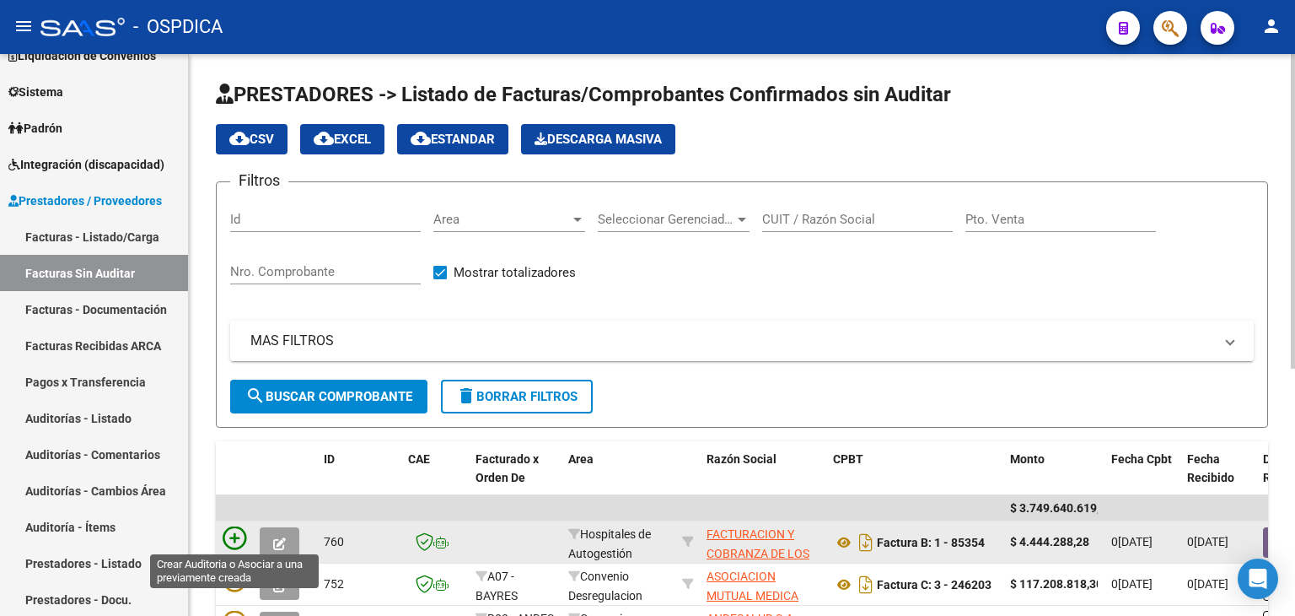
click at [234, 533] on icon at bounding box center [235, 538] width 24 height 24
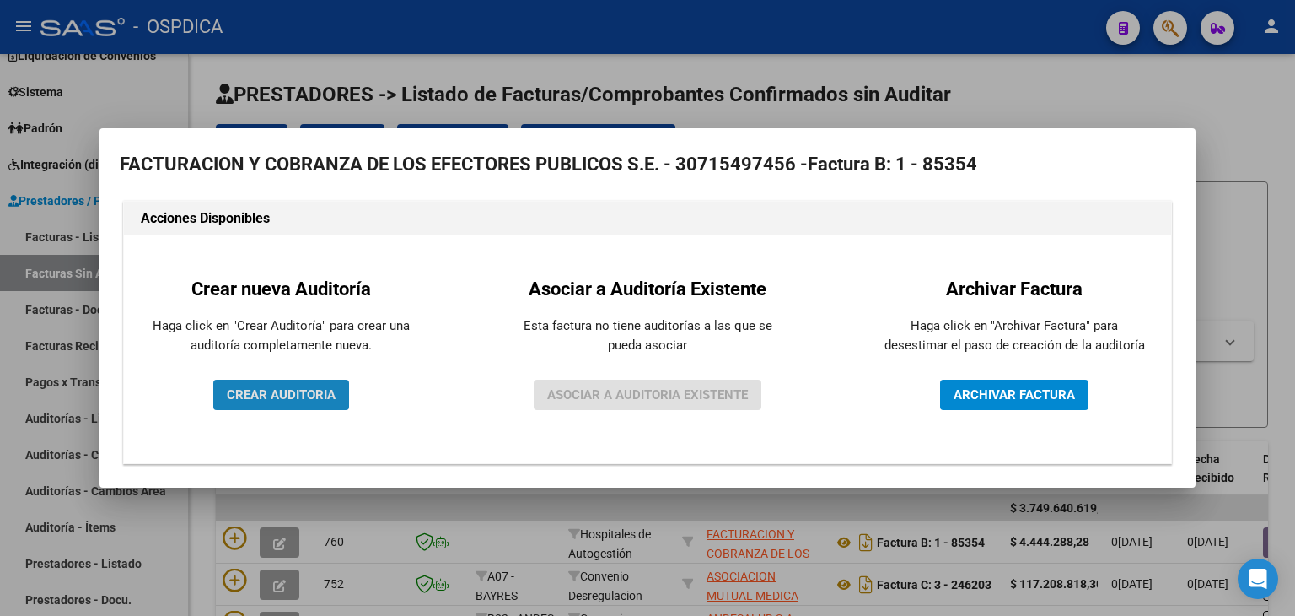
click at [287, 396] on span "CREAR AUDITORIA" at bounding box center [281, 394] width 109 height 15
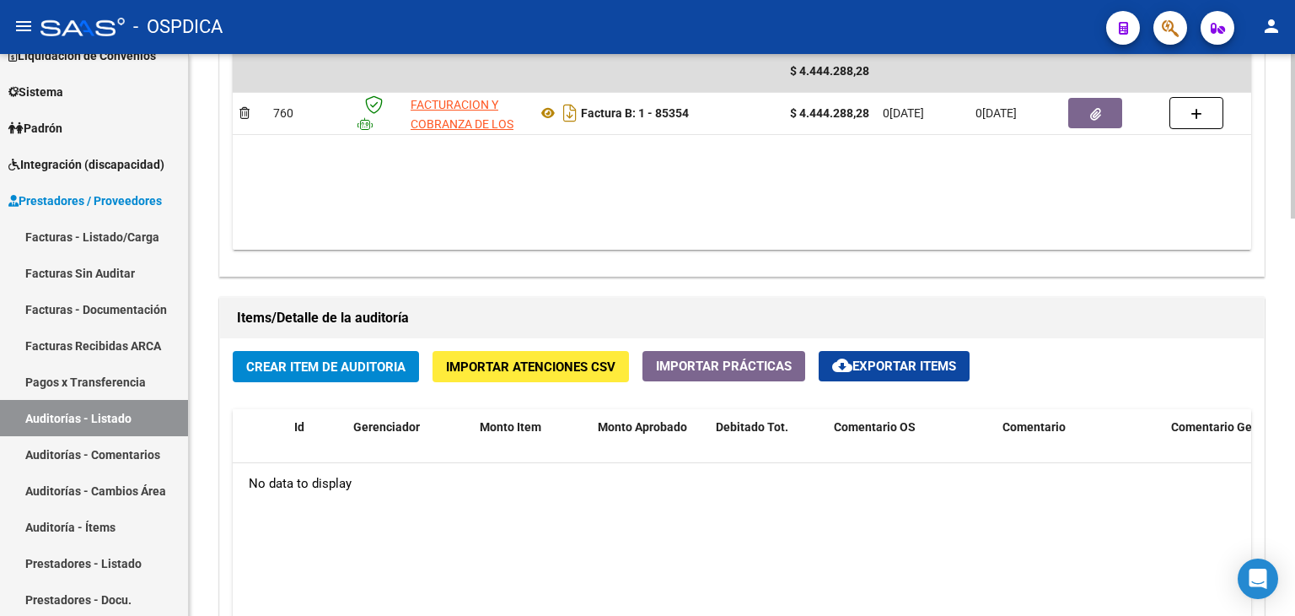
scroll to position [1096, 0]
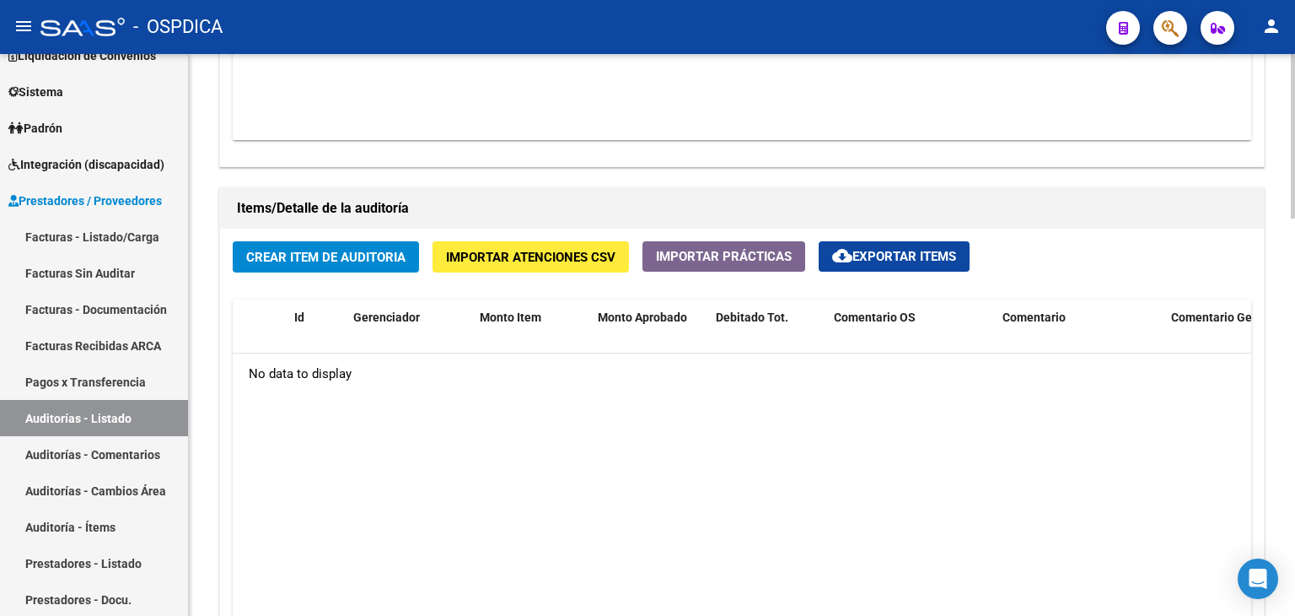
click at [584, 263] on span "Importar Atenciones CSV" at bounding box center [531, 257] width 170 height 15
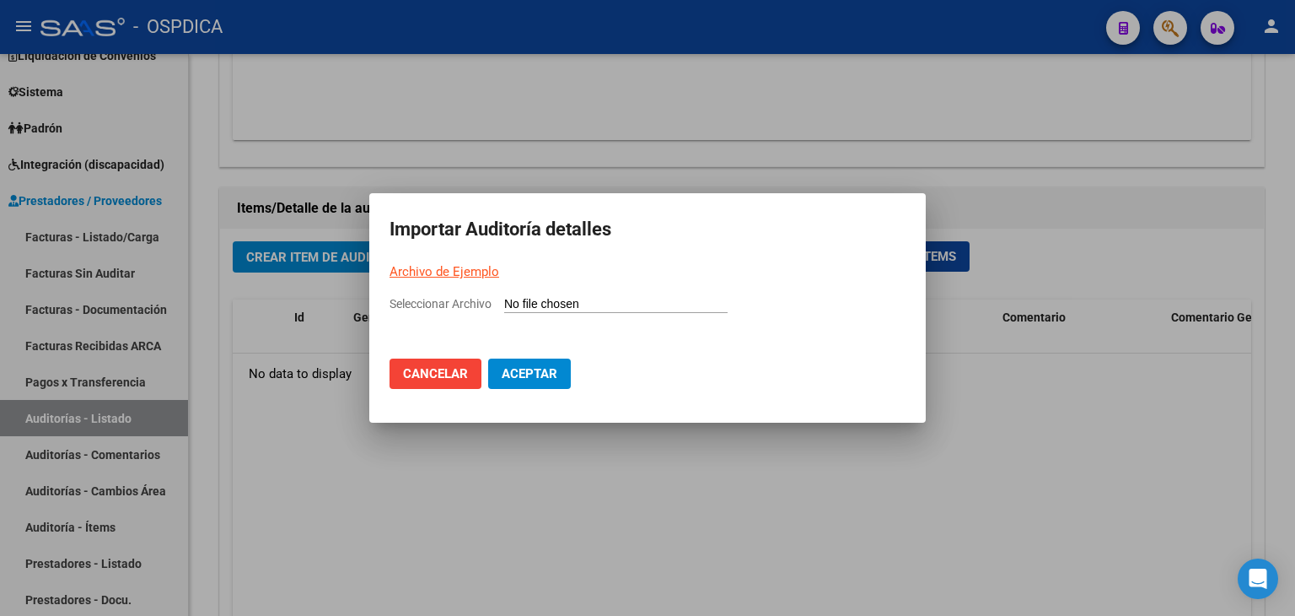
click at [561, 296] on app-file-uploader "Seleccionar Archivo" at bounding box center [566, 303] width 352 height 15
click at [549, 305] on input "Seleccionar Archivo" at bounding box center [615, 305] width 223 height 16
type input "C:\fakepath\FACB85354 NuevoAnexo-9005.xlsx"
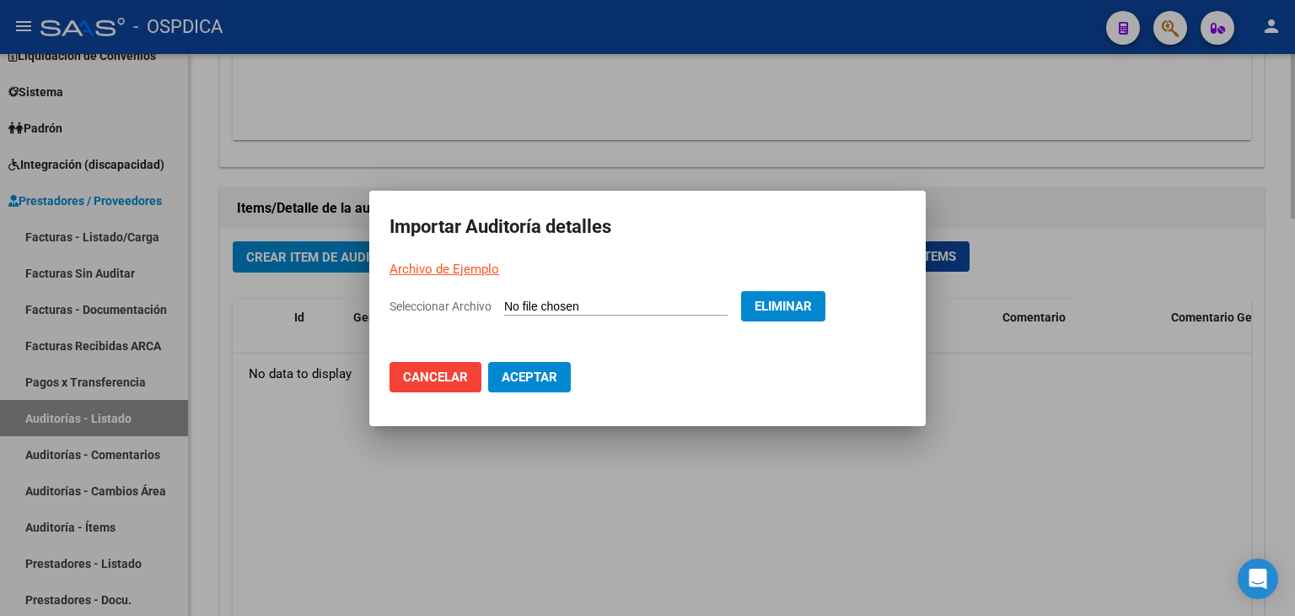
click at [427, 388] on button "Cancelar" at bounding box center [436, 377] width 92 height 30
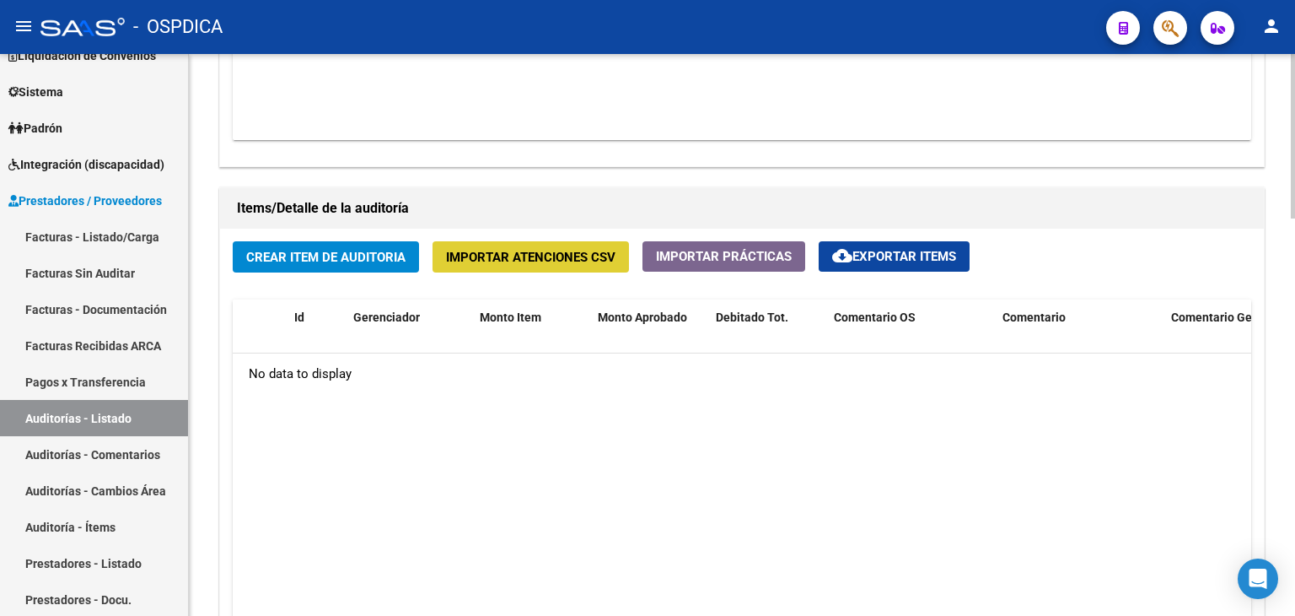
click at [568, 267] on button "Importar Atenciones CSV" at bounding box center [531, 256] width 197 height 31
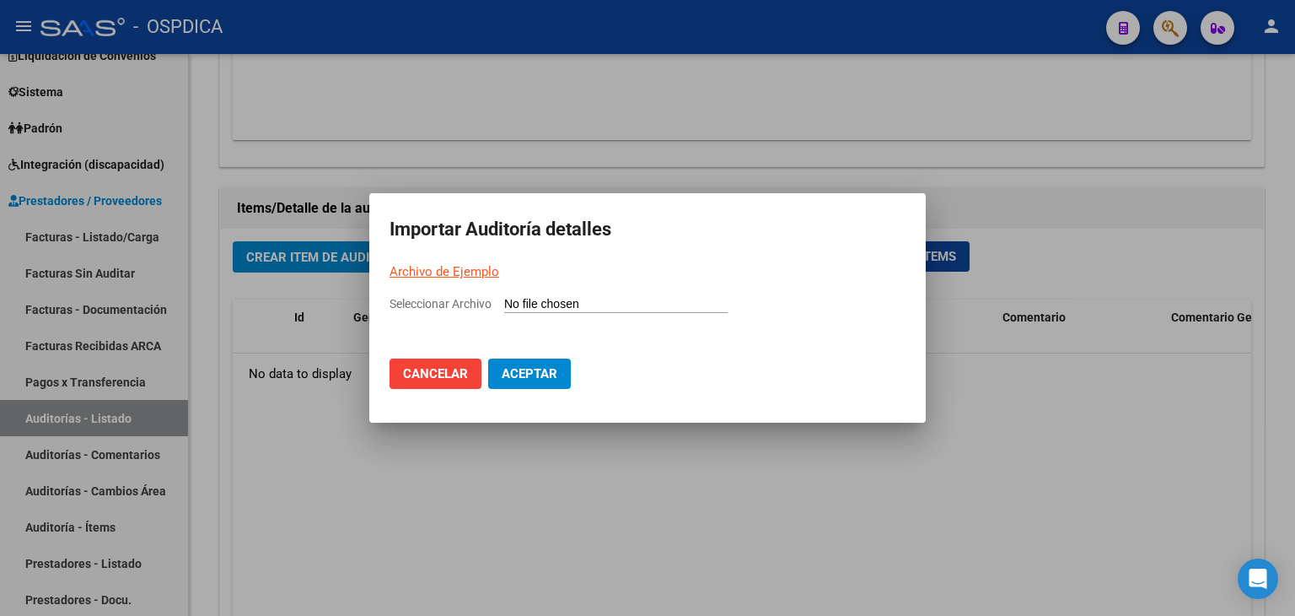
click at [557, 308] on input "Seleccionar Archivo" at bounding box center [615, 305] width 223 height 16
type input "C:\fakepath\FACB85354 NuevoAnexo-9005.xlsx"
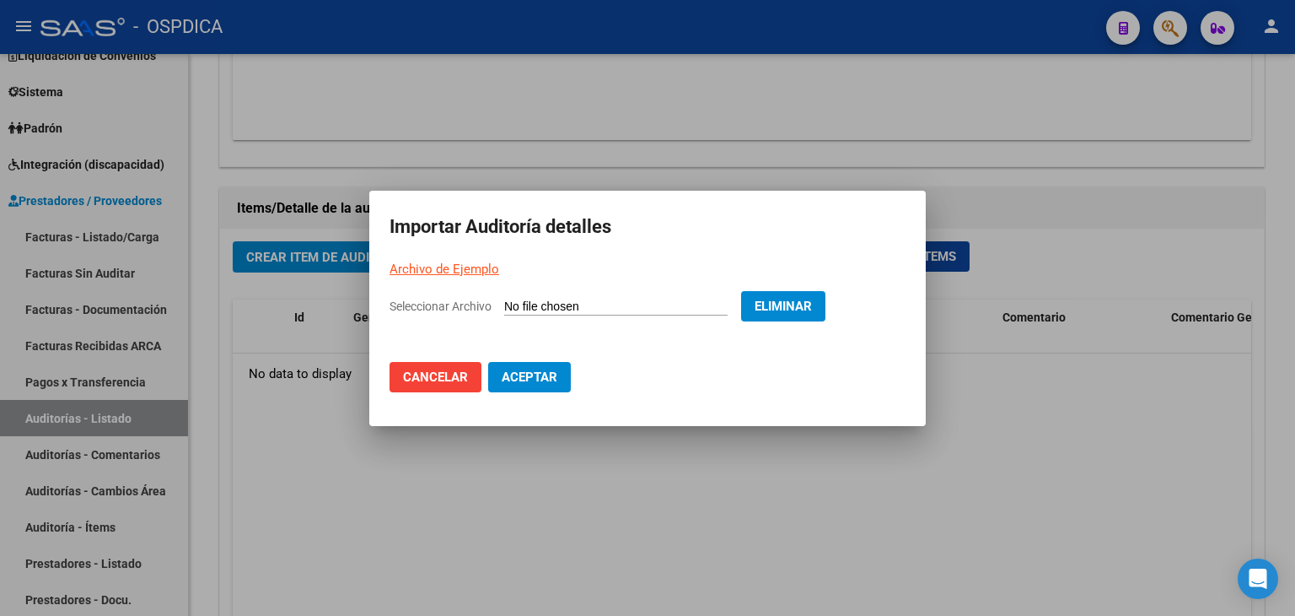
click at [543, 385] on button "Aceptar" at bounding box center [529, 377] width 83 height 30
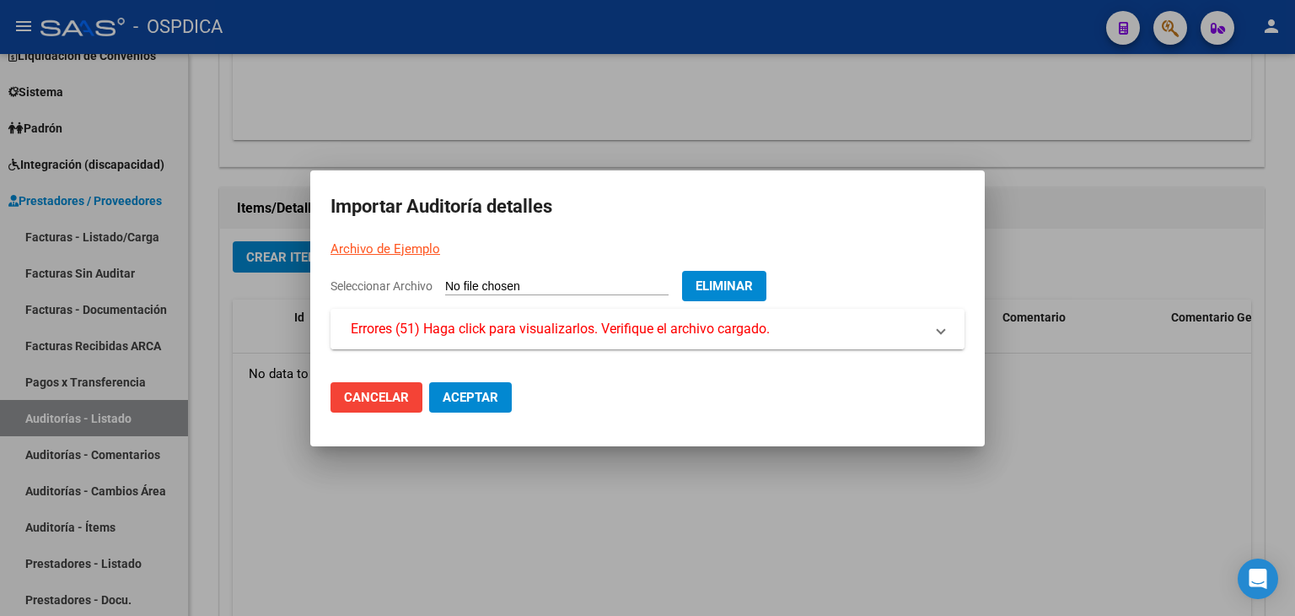
click at [590, 339] on mat-expansion-panel-header "Errores (51) Haga click para visualizarlos. Verifique el archivo cargado." at bounding box center [648, 329] width 634 height 40
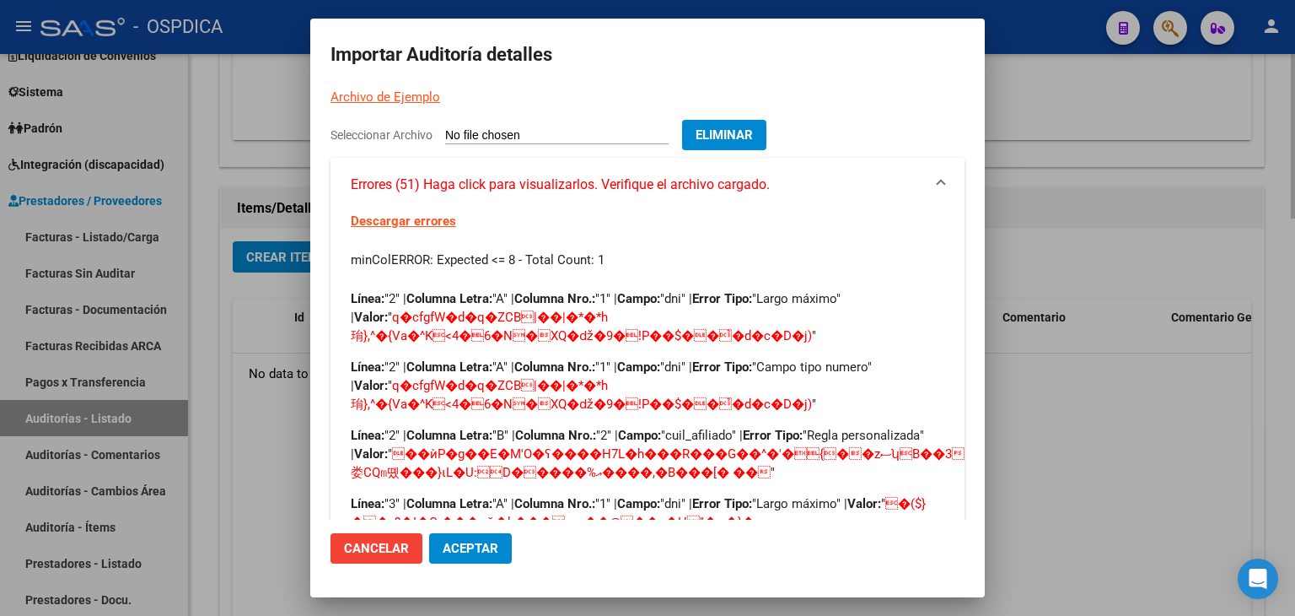
click at [1106, 401] on div at bounding box center [647, 308] width 1295 height 616
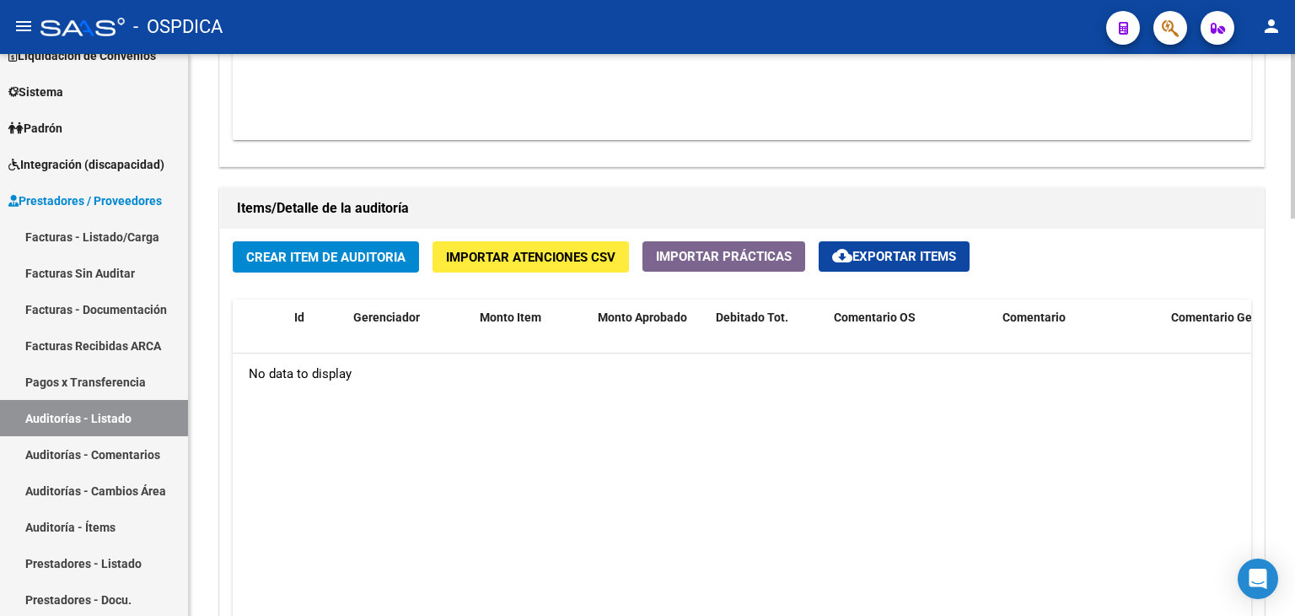
click at [719, 261] on span "Importar Prácticas" at bounding box center [724, 256] width 136 height 15
click at [911, 251] on span "cloud_download Exportar Items" at bounding box center [894, 256] width 124 height 15
click at [307, 254] on span "Crear Item de Auditoria" at bounding box center [325, 257] width 159 height 15
click at [533, 255] on span "Importar Atenciones CSV" at bounding box center [531, 257] width 170 height 15
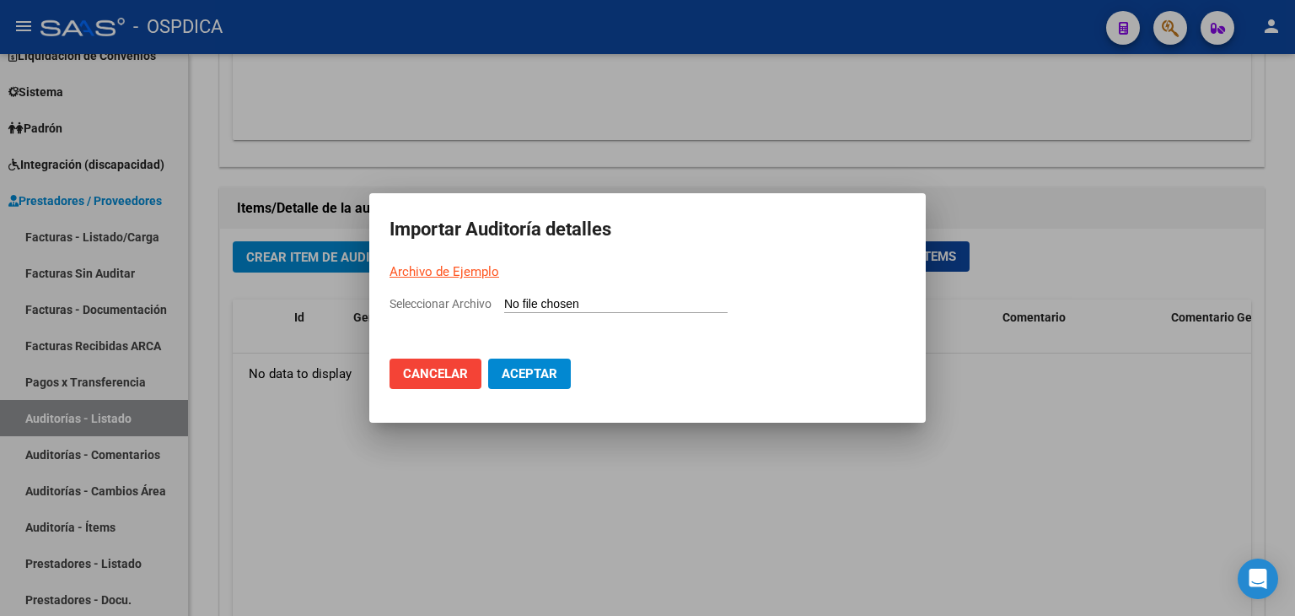
click at [540, 301] on input "Seleccionar Archivo" at bounding box center [615, 305] width 223 height 16
type input "C:\fakepath\Anexo_OOSS-937833.xlsx"
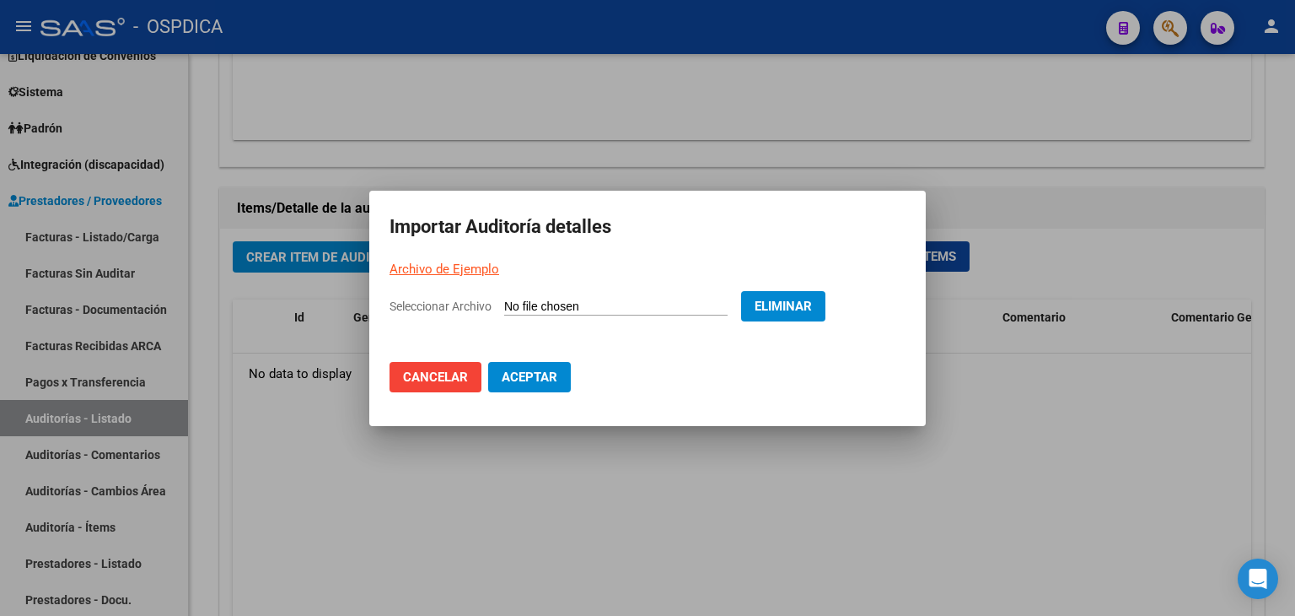
click at [519, 375] on span "Aceptar" at bounding box center [530, 376] width 56 height 15
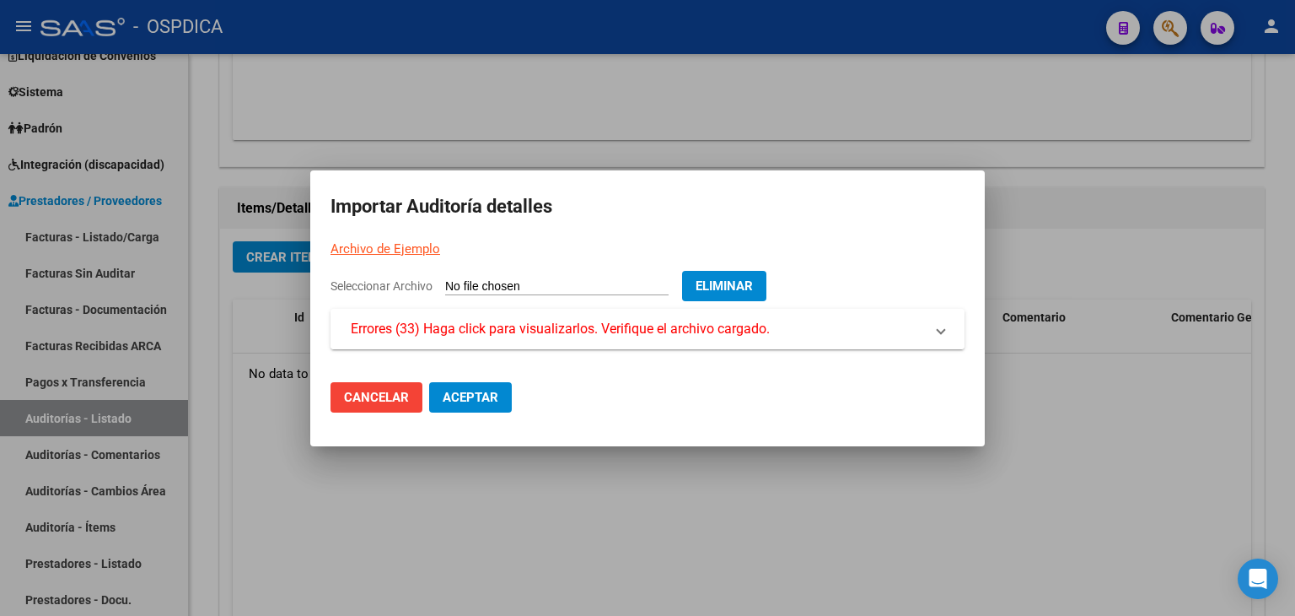
click at [514, 309] on mat-expansion-panel-header "Errores (33) Haga click para visualizarlos. Verifique el archivo cargado." at bounding box center [648, 329] width 634 height 40
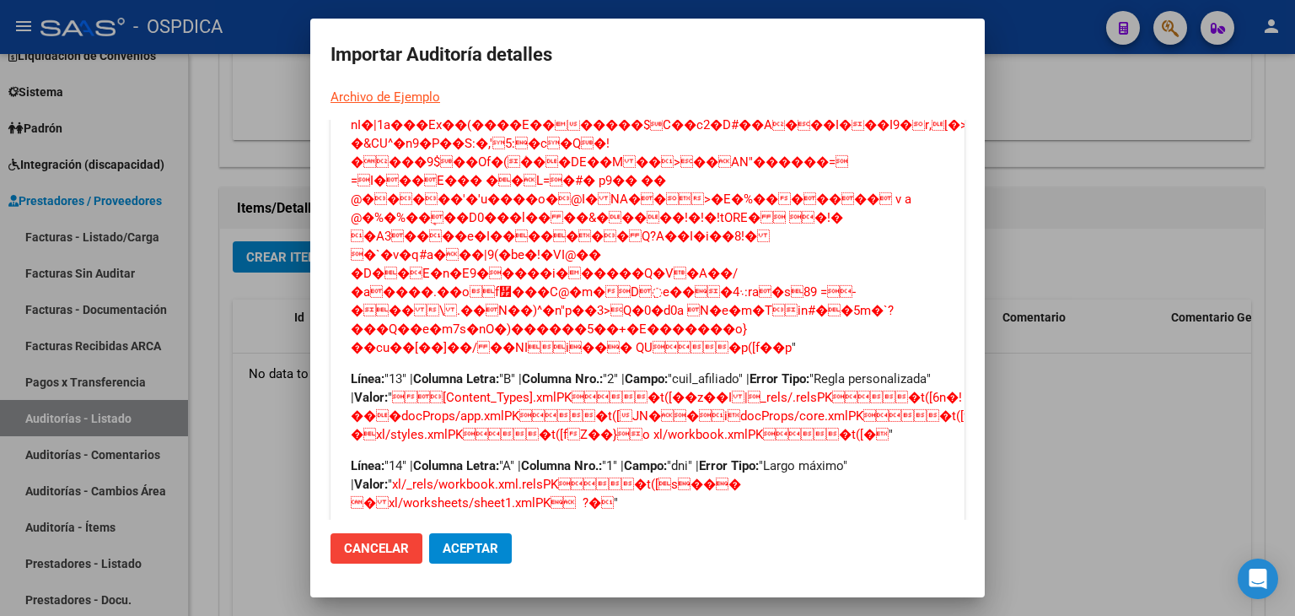
scroll to position [2786, 0]
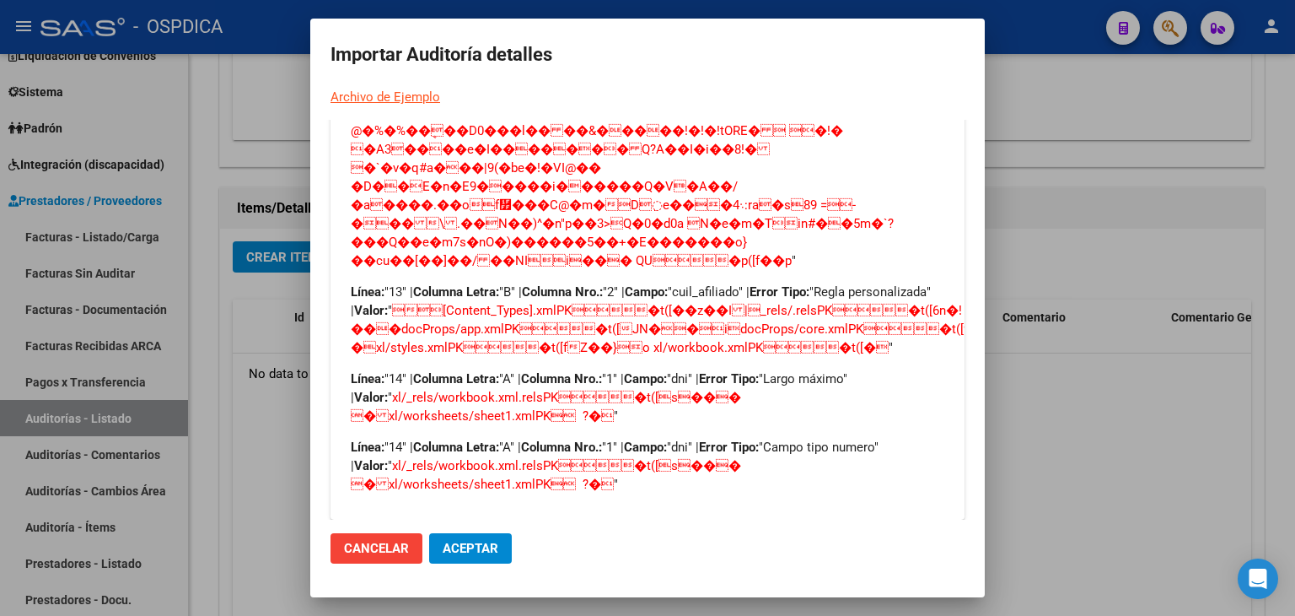
click at [1024, 395] on div at bounding box center [647, 308] width 1295 height 616
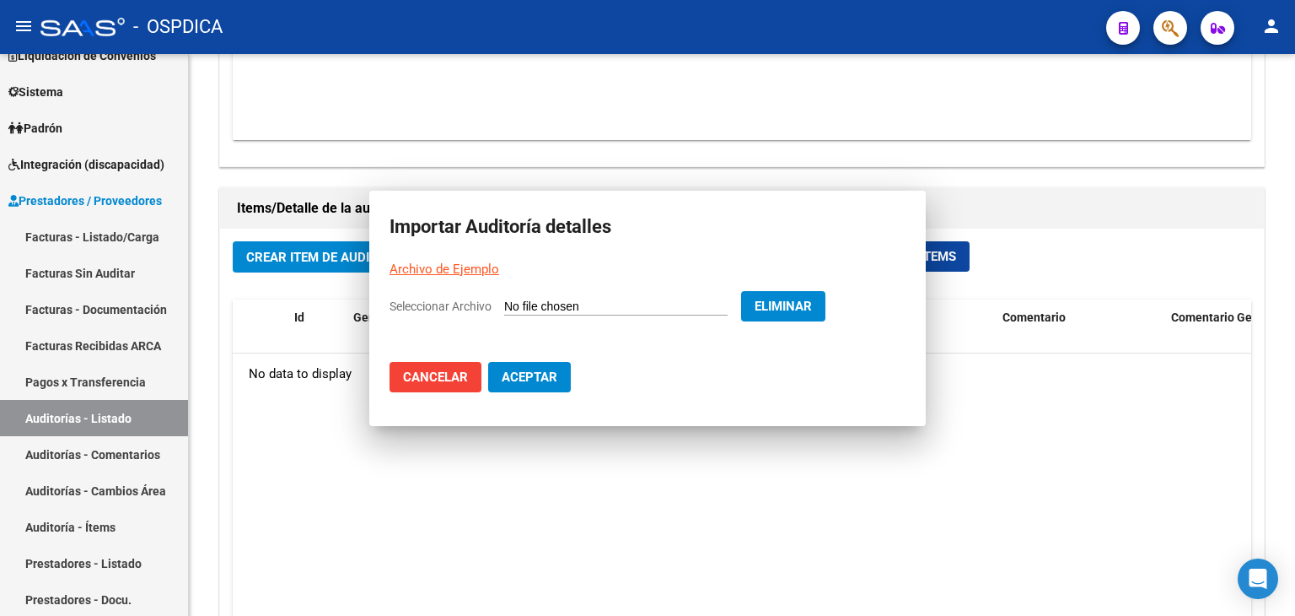
scroll to position [0, 0]
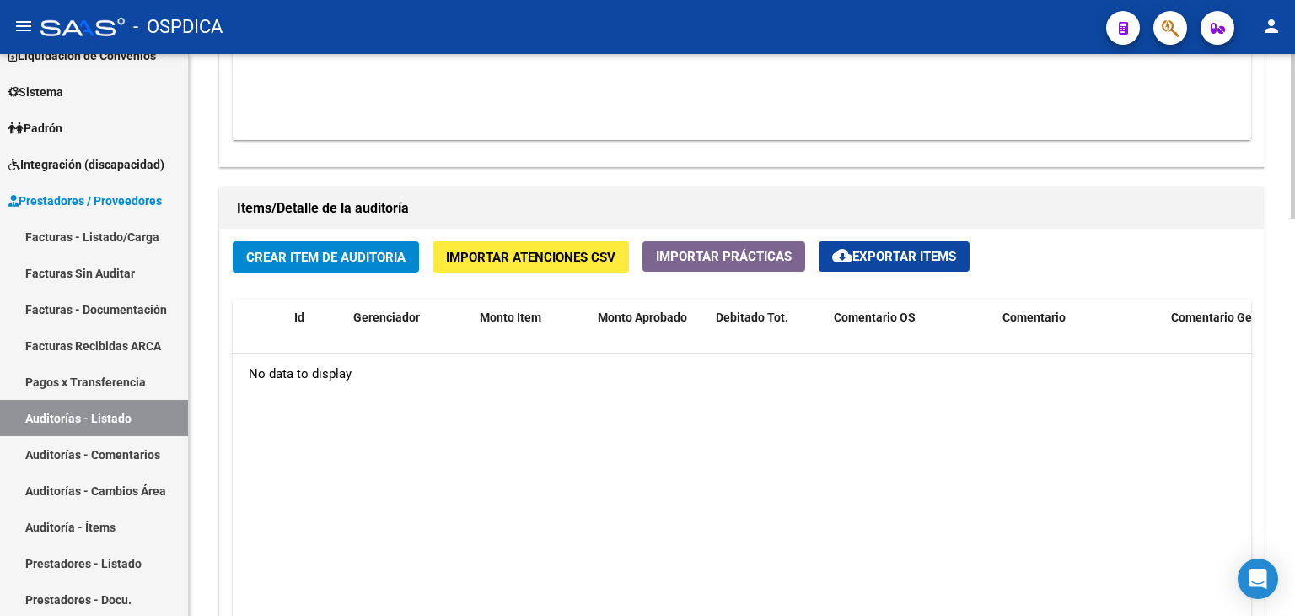
click at [837, 396] on datatable-body "No data to display" at bounding box center [742, 520] width 1019 height 335
click at [595, 255] on span "Importar Atenciones CSV" at bounding box center [531, 257] width 170 height 15
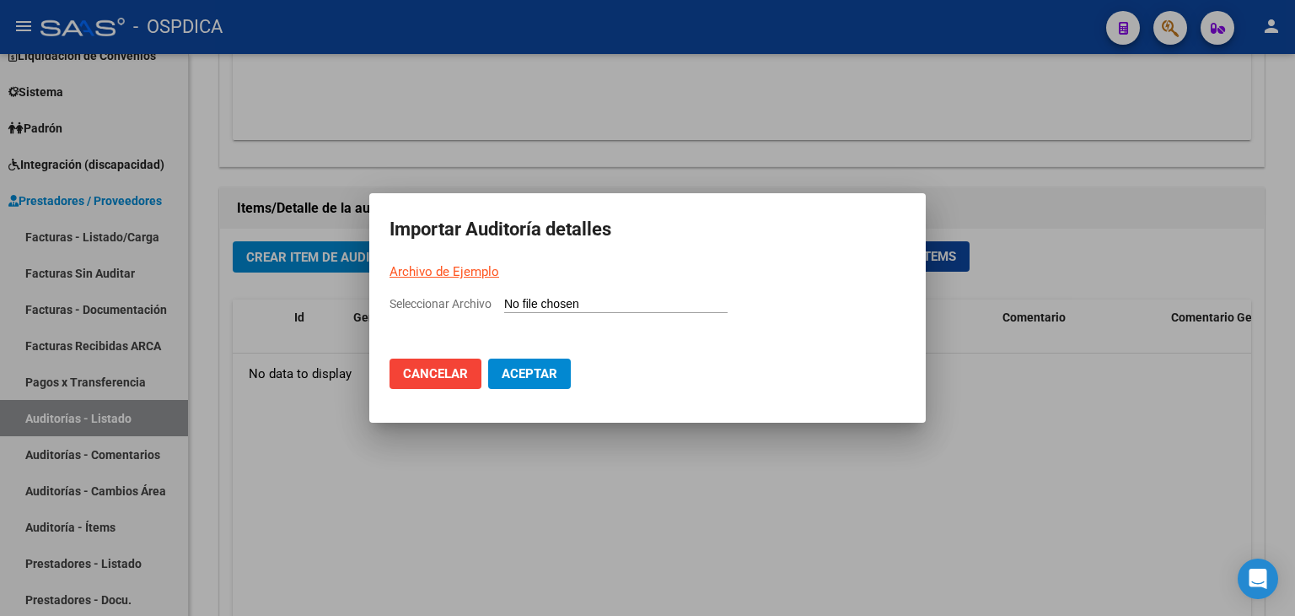
click at [460, 277] on link "Archivo de Ejemplo" at bounding box center [445, 271] width 110 height 15
click at [548, 309] on input "Seleccionar Archivo" at bounding box center [615, 305] width 223 height 16
type input "C:\fakepath\FACB2 0001-00085354.csv"
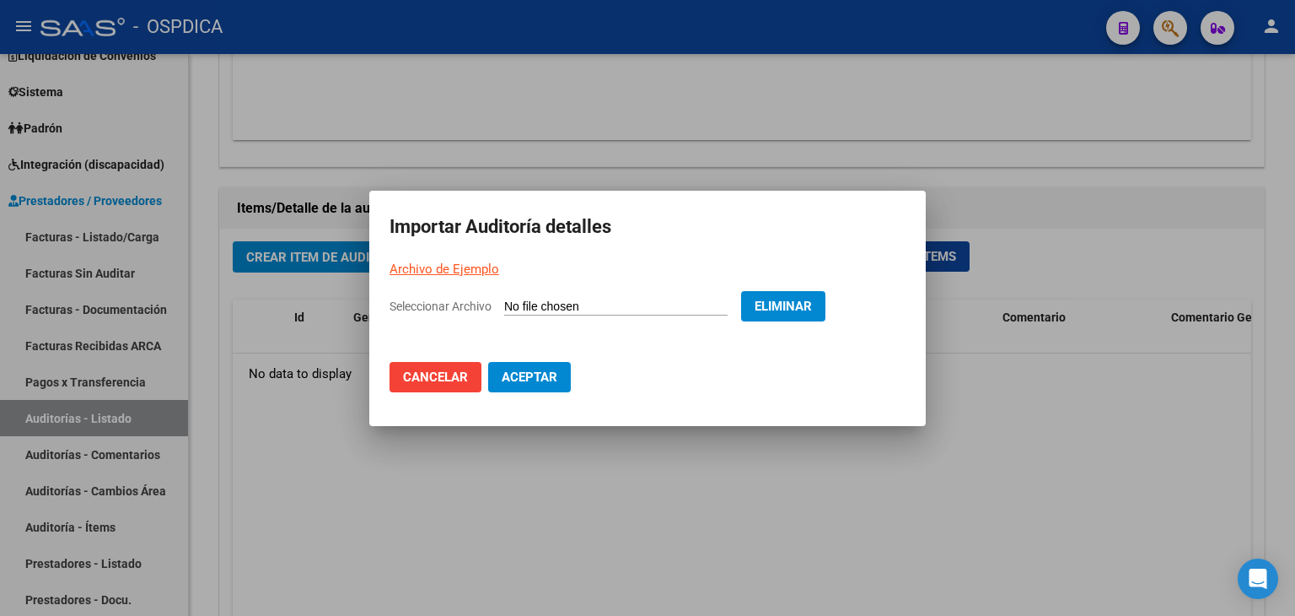
click at [496, 377] on button "Aceptar" at bounding box center [529, 377] width 83 height 30
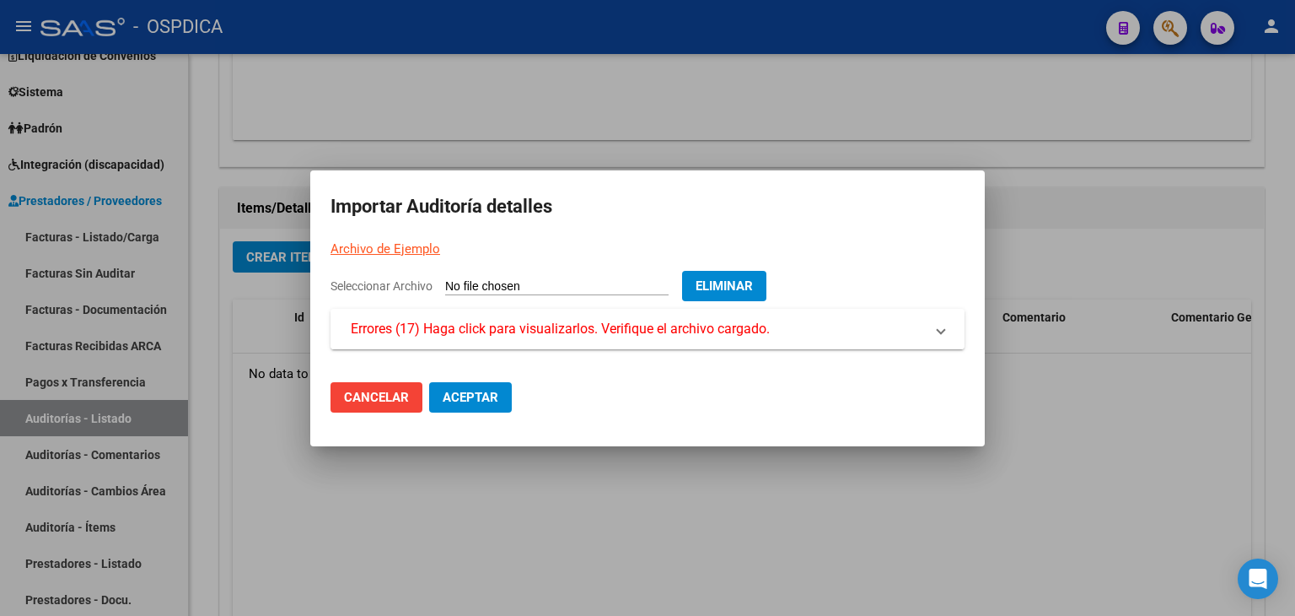
click at [526, 345] on mat-expansion-panel-header "Errores (17) Haga click para visualizarlos. Verifique el archivo cargado." at bounding box center [648, 329] width 634 height 40
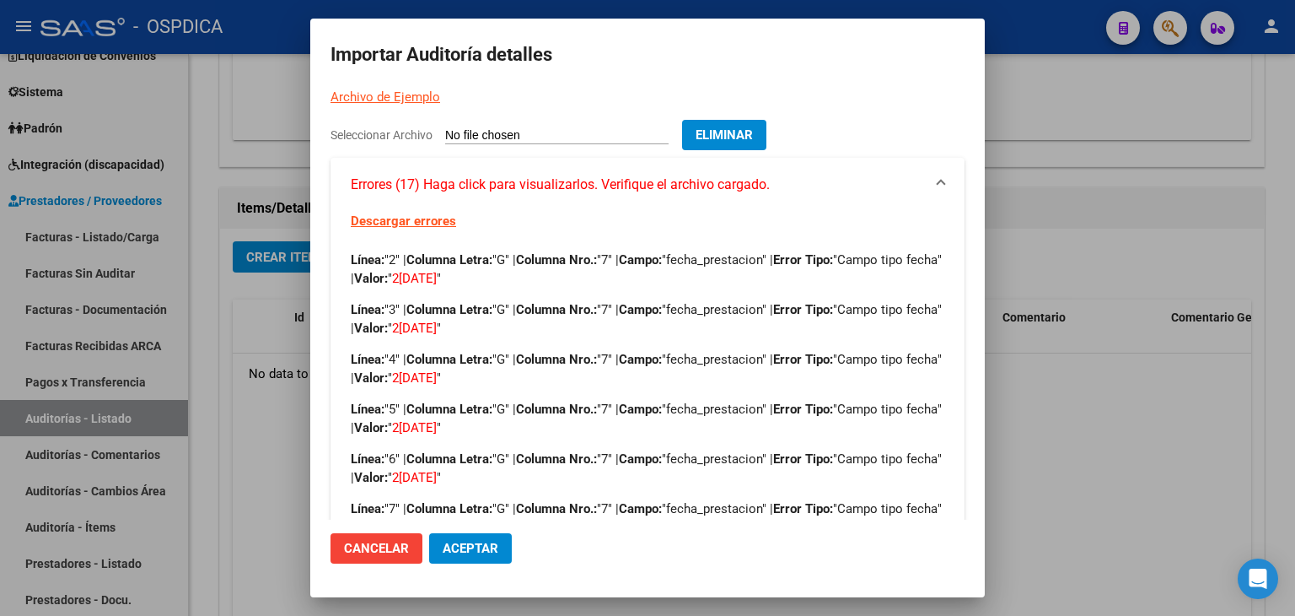
click at [443, 542] on span "Aceptar" at bounding box center [471, 548] width 56 height 15
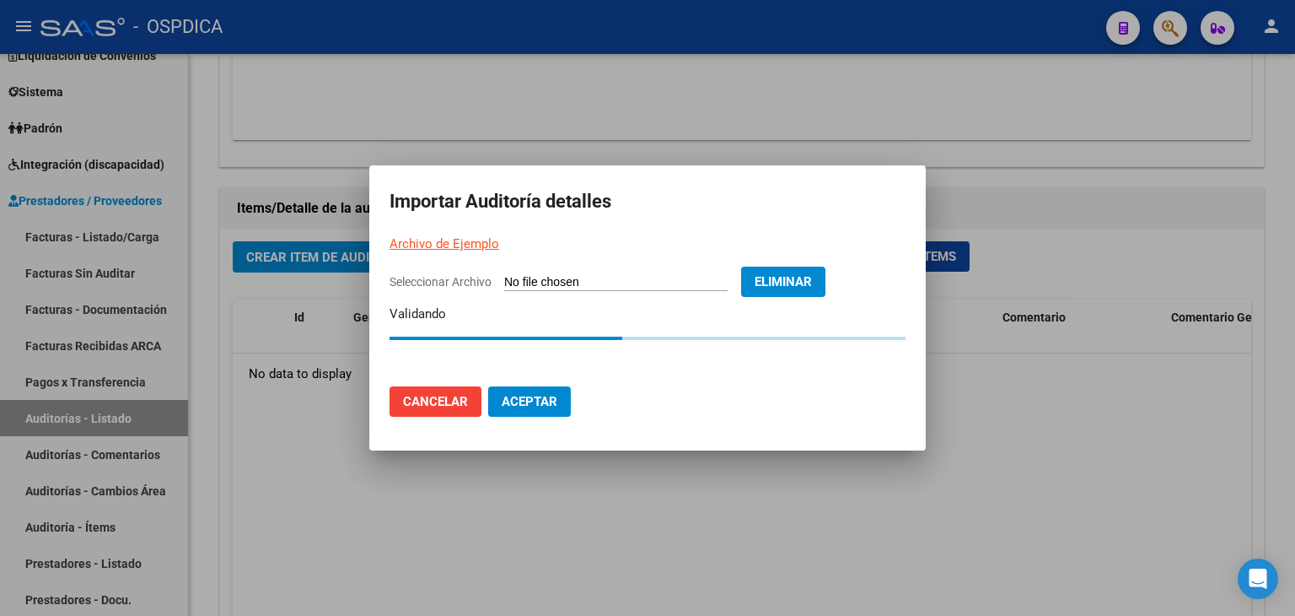
click at [267, 403] on div at bounding box center [647, 308] width 1295 height 616
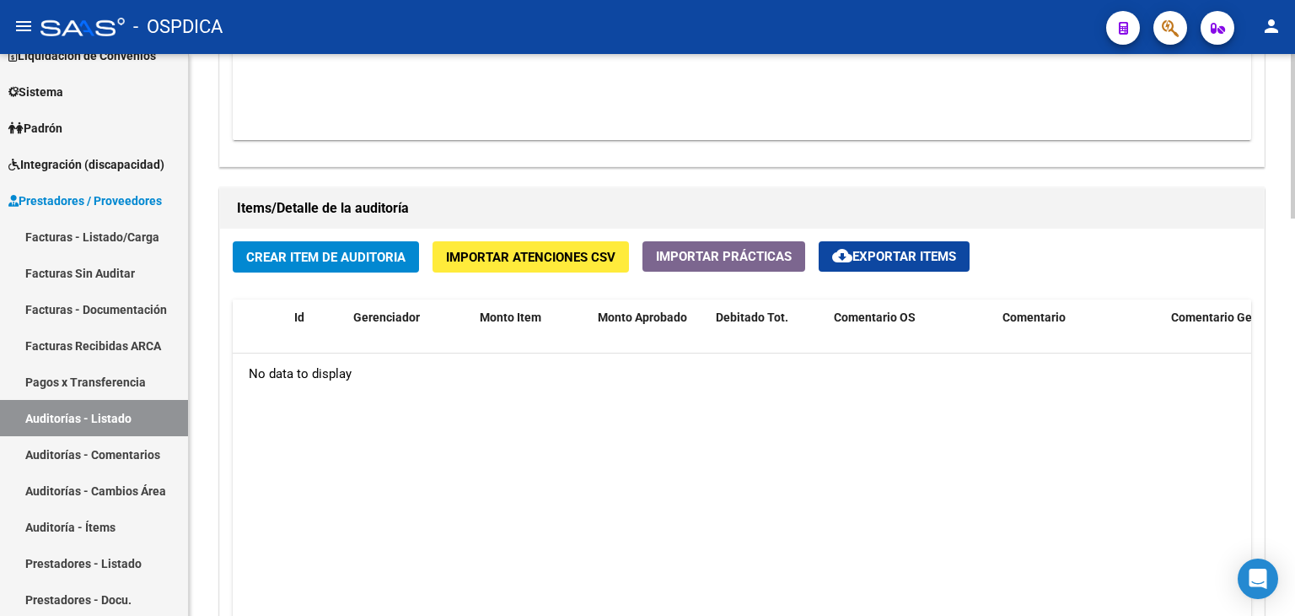
click at [604, 250] on span "Importar Atenciones CSV" at bounding box center [531, 257] width 170 height 15
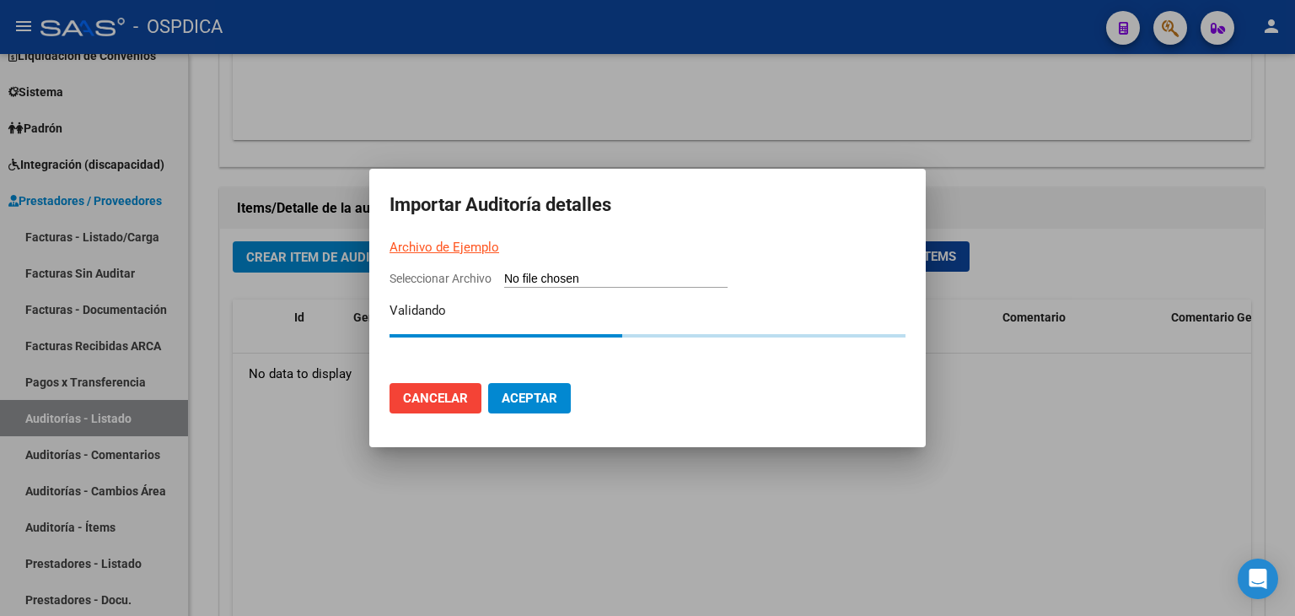
drag, startPoint x: 460, startPoint y: 394, endPoint x: 450, endPoint y: 390, distance: 9.9
click at [457, 390] on span "Cancelar" at bounding box center [435, 397] width 65 height 15
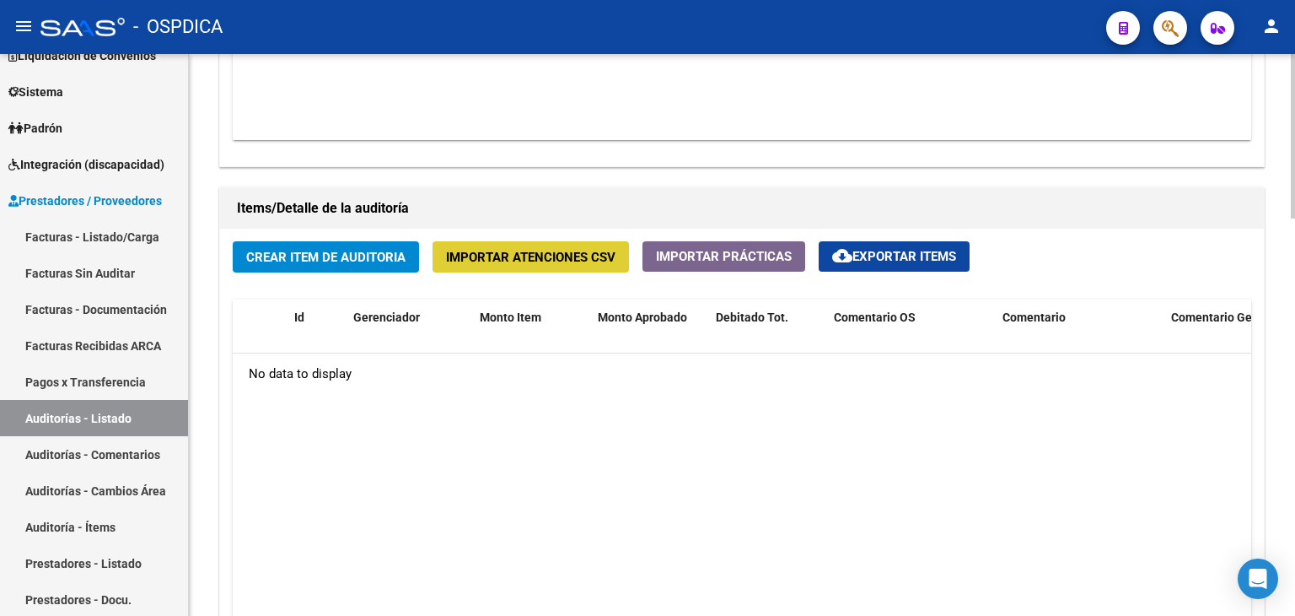
click at [596, 258] on span "Importar Atenciones CSV" at bounding box center [531, 257] width 170 height 15
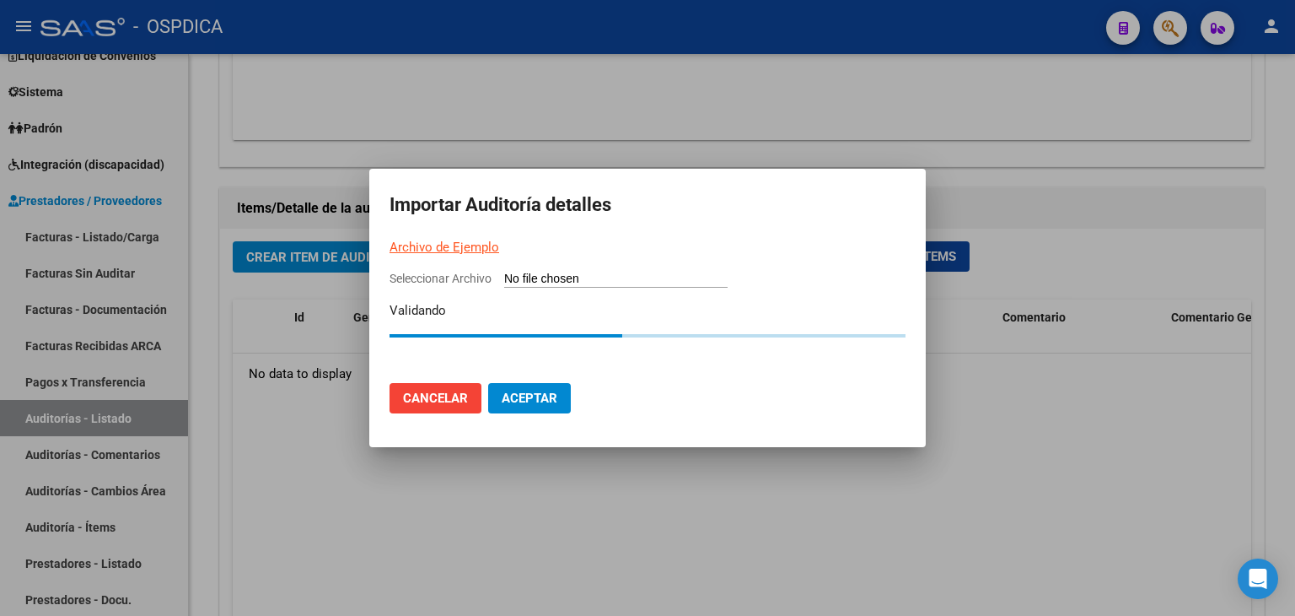
click at [519, 277] on input "Seleccionar Archivo" at bounding box center [615, 280] width 223 height 16
type input "C:\fakepath\FACB2 0001-00085354.csv"
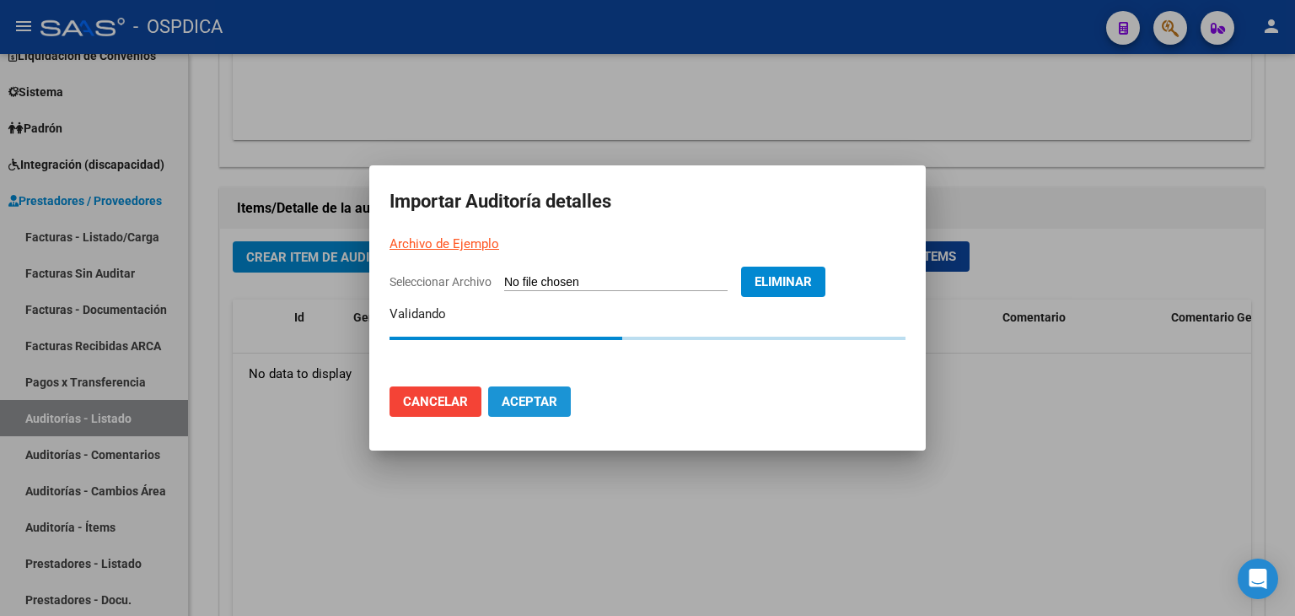
click at [527, 408] on button "Aceptar" at bounding box center [529, 401] width 83 height 30
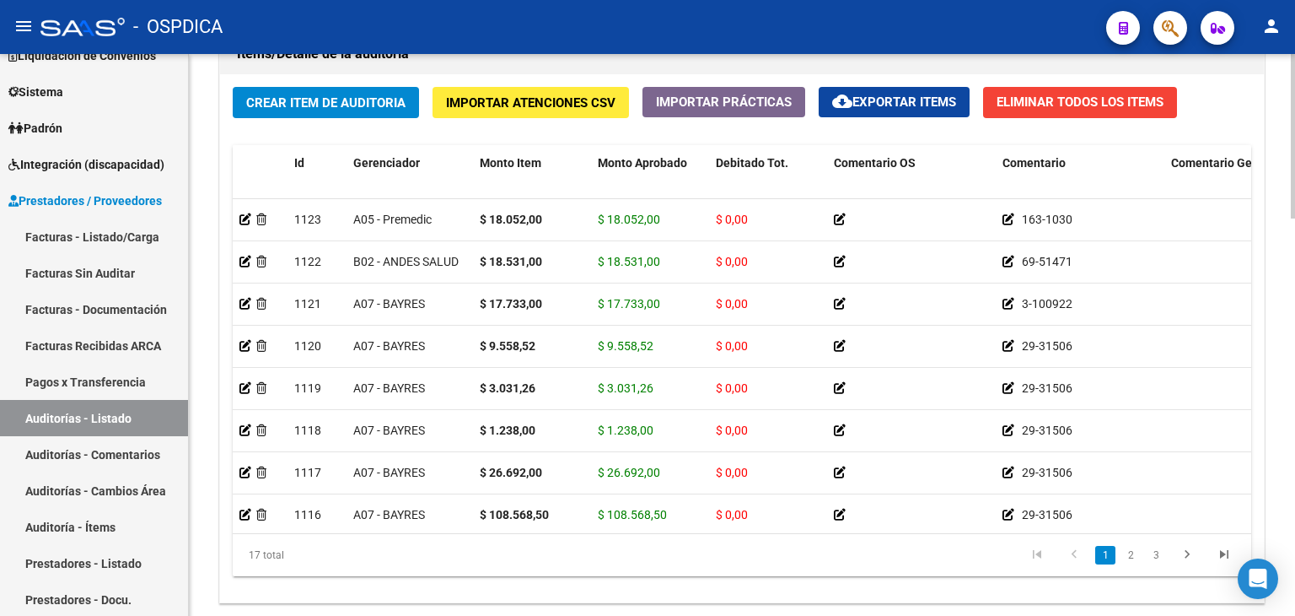
scroll to position [1265, 0]
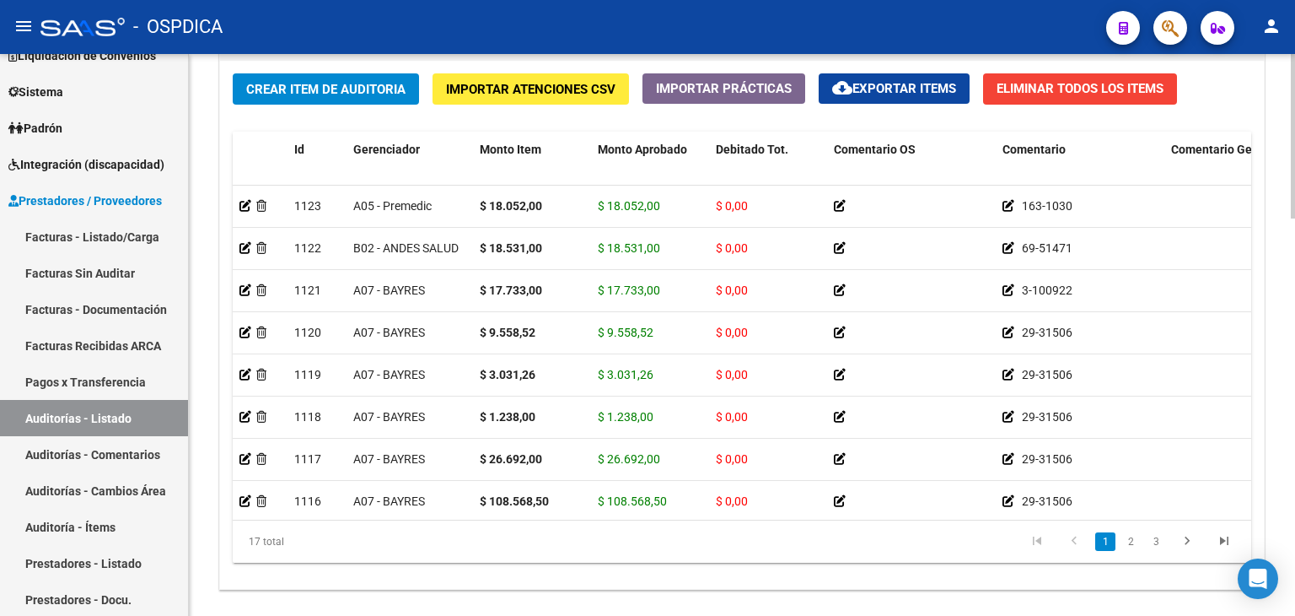
click at [1192, 114] on div "Crear Item de Auditoria Importar Atenciones CSV Importar Prácticas cloud_downlo…" at bounding box center [742, 325] width 1044 height 528
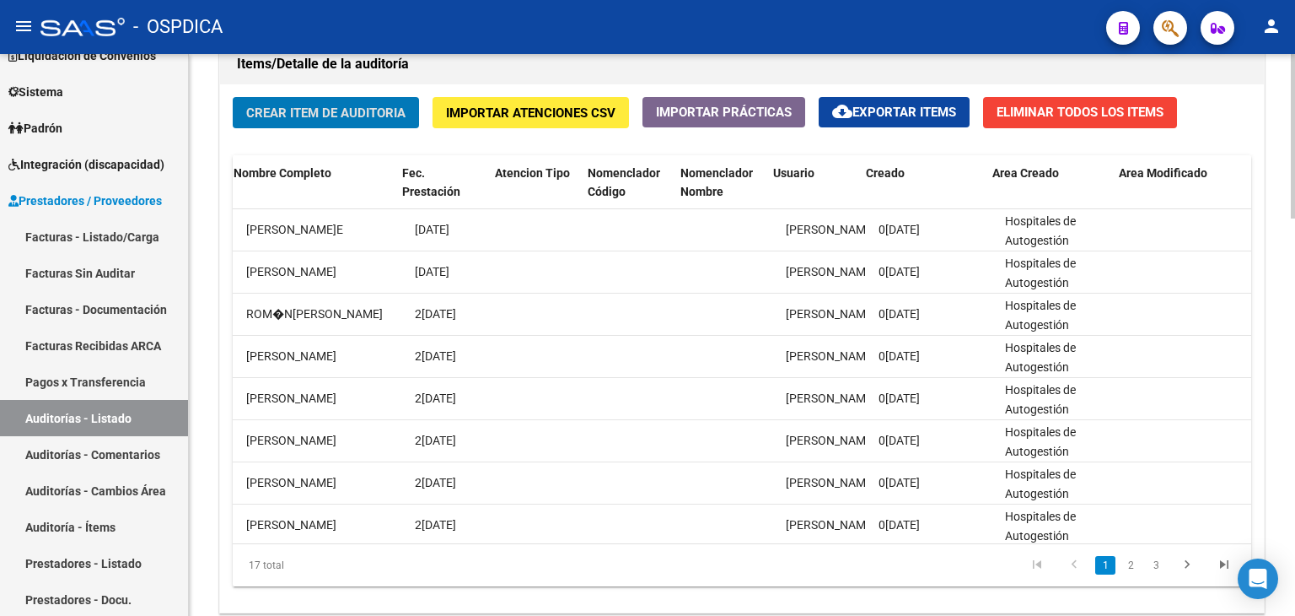
scroll to position [1356, 0]
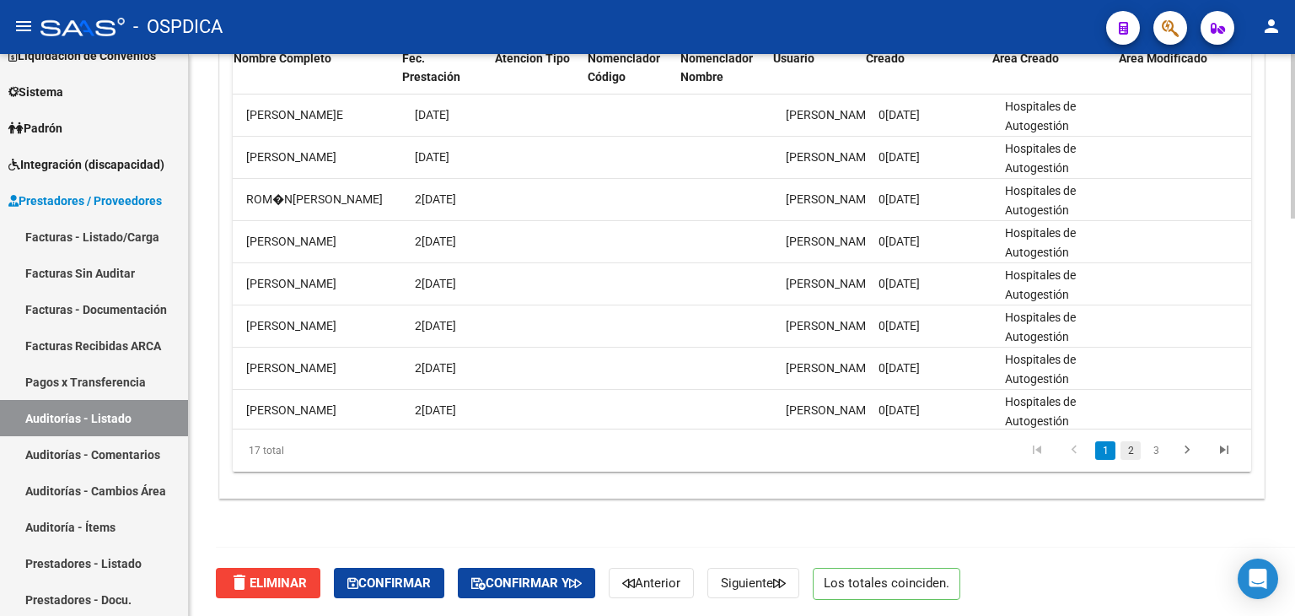
click at [1134, 456] on link "2" at bounding box center [1131, 450] width 20 height 19
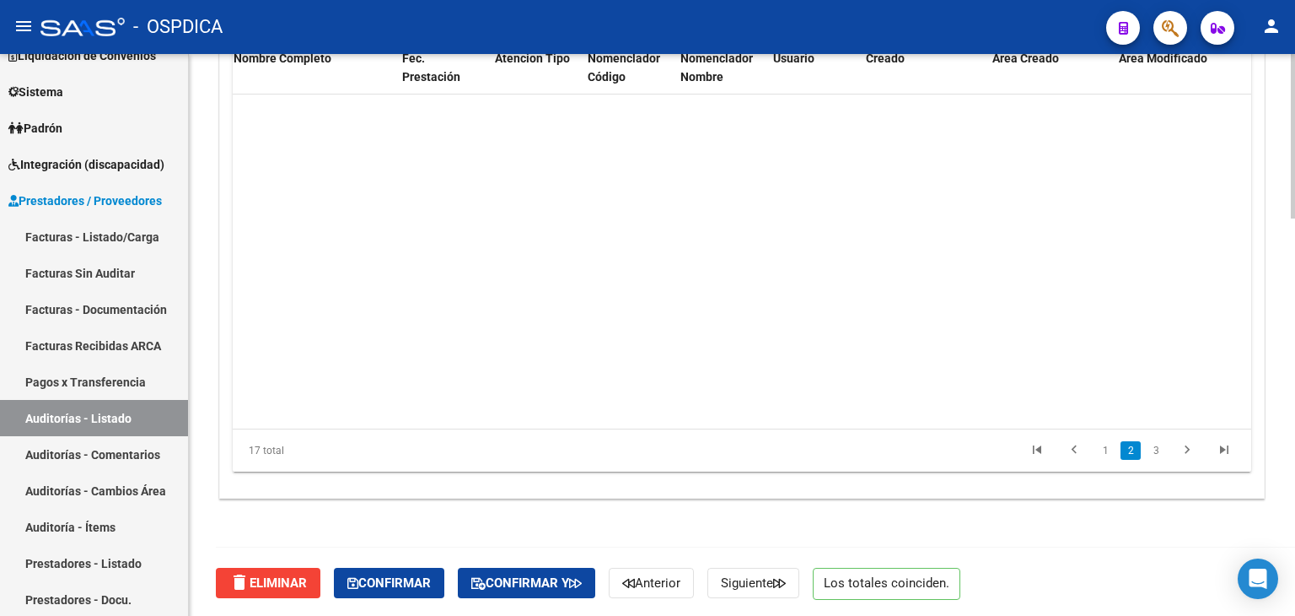
scroll to position [337, 1494]
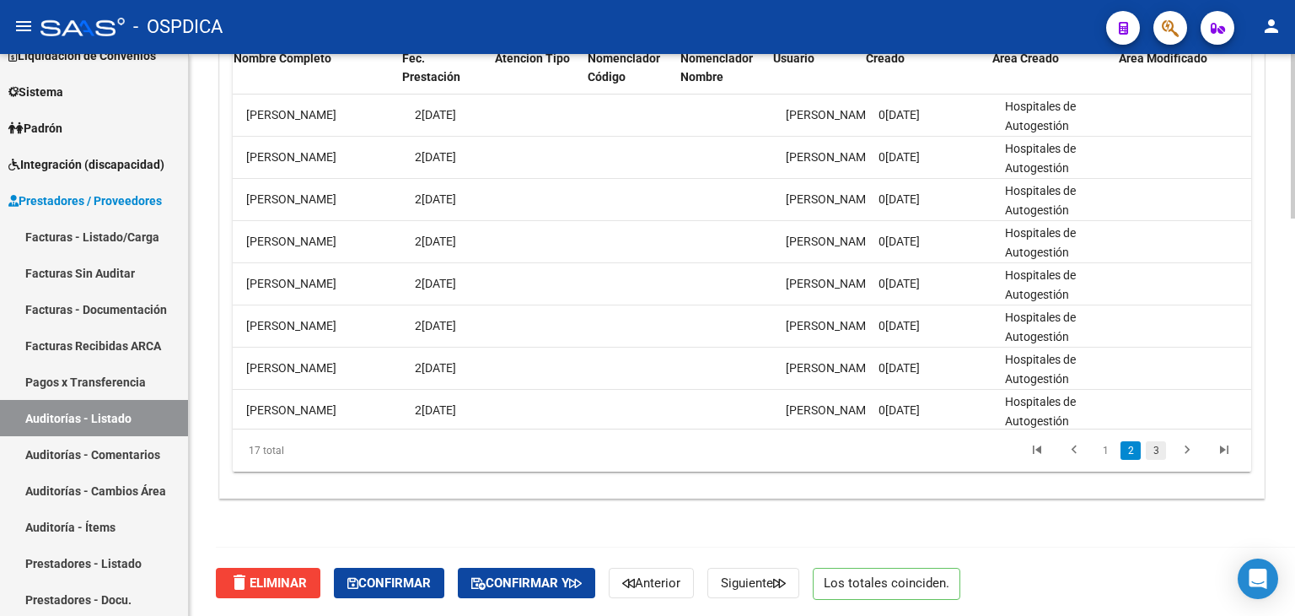
click at [1166, 452] on link "3" at bounding box center [1156, 450] width 20 height 19
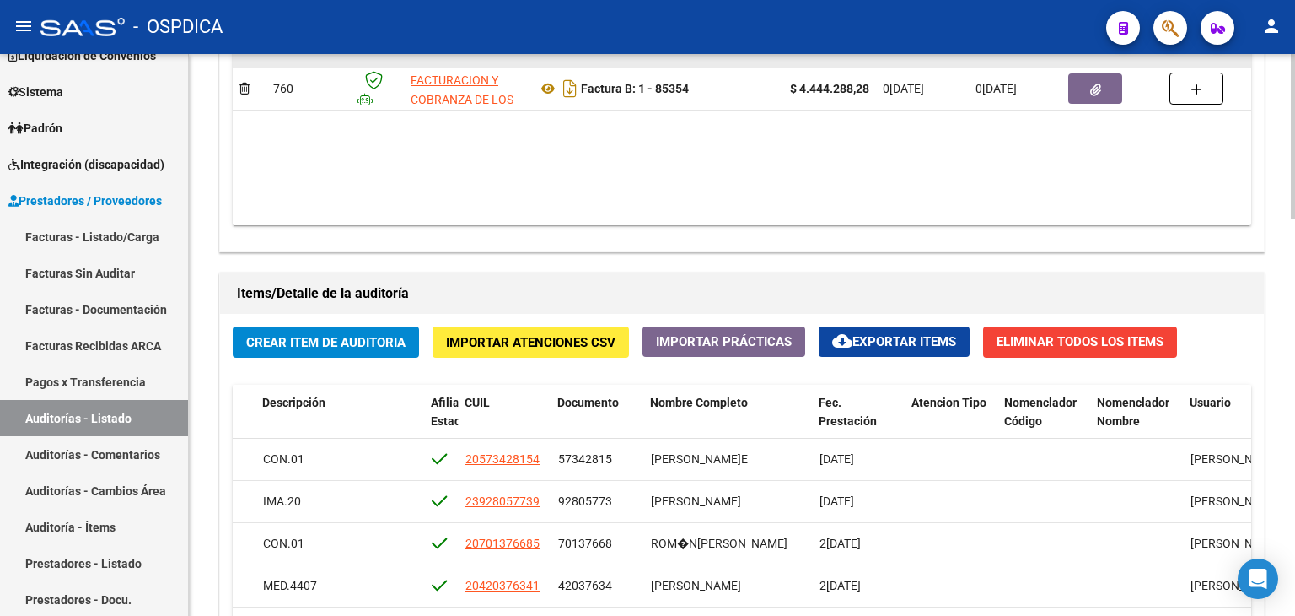
scroll to position [1019, 0]
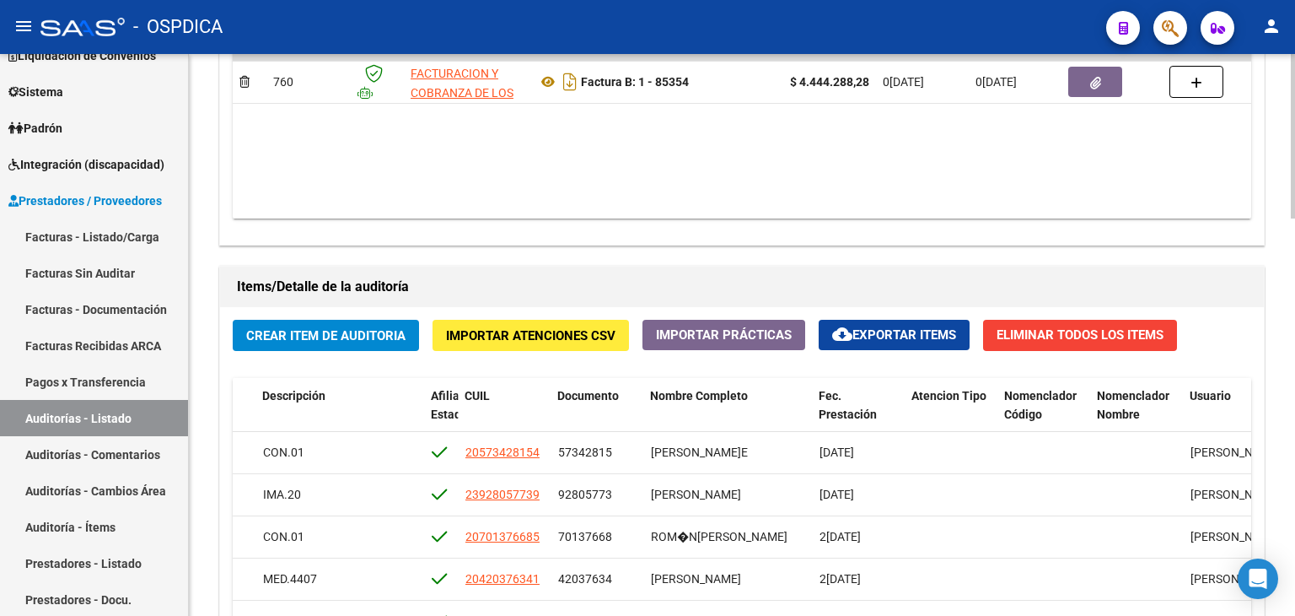
click at [542, 331] on span "Importar Atenciones CSV" at bounding box center [531, 335] width 170 height 15
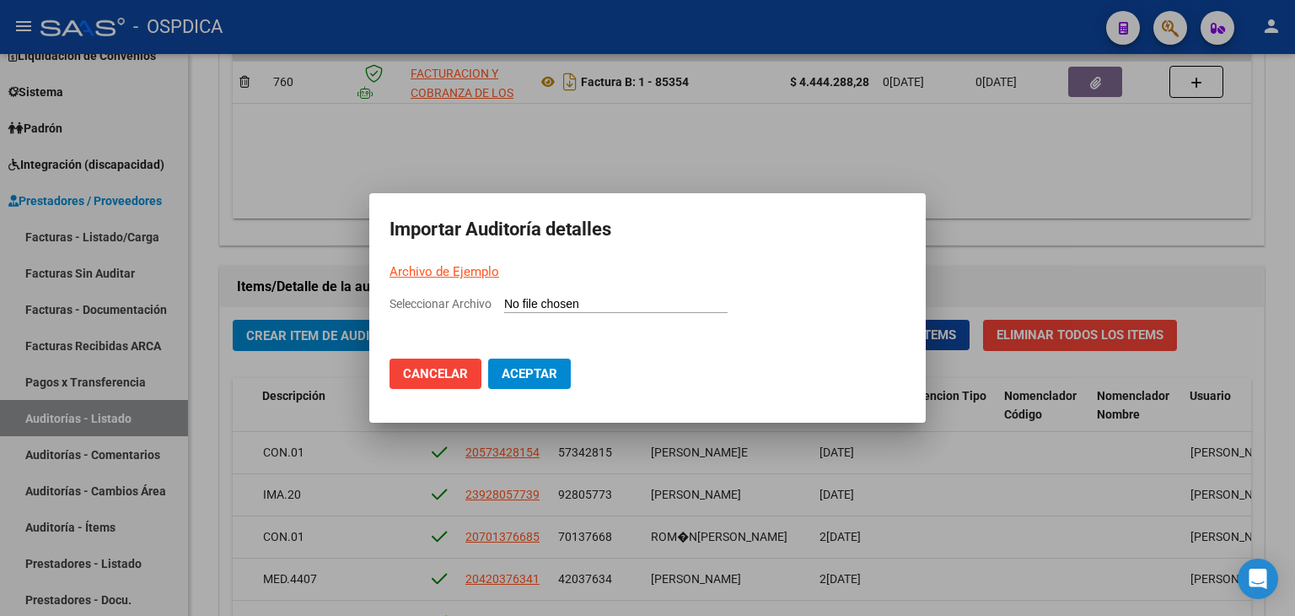
click at [468, 270] on link "Archivo de Ejemplo" at bounding box center [445, 271] width 110 height 15
click at [456, 362] on button "Cancelar" at bounding box center [436, 373] width 92 height 30
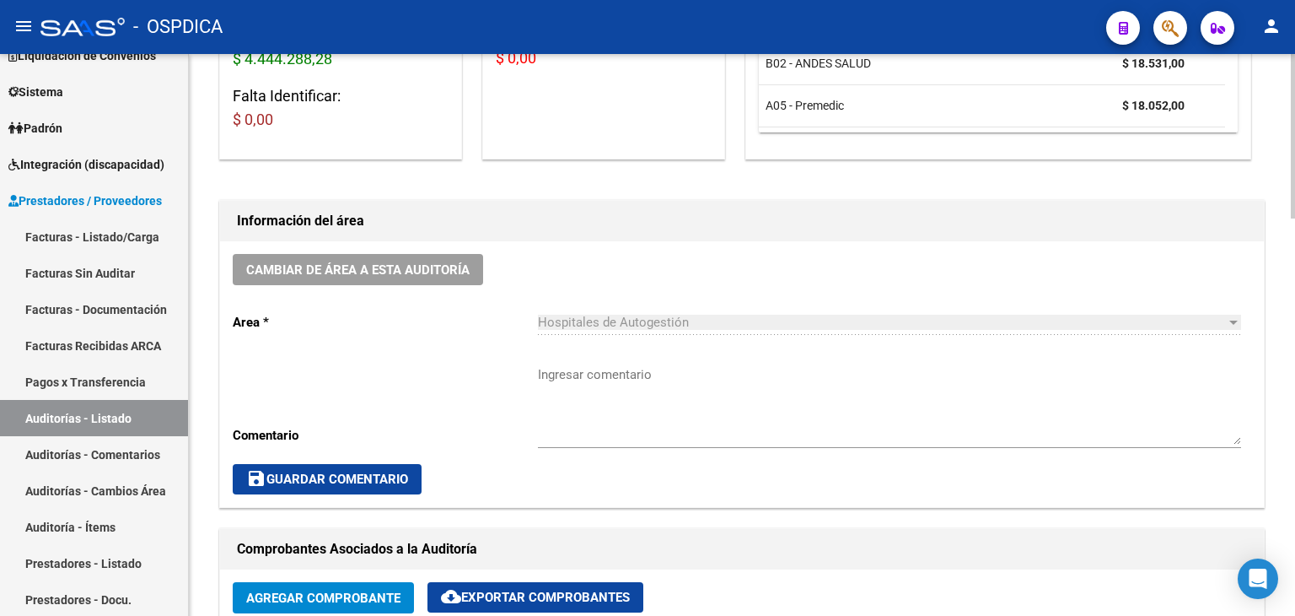
scroll to position [0, 0]
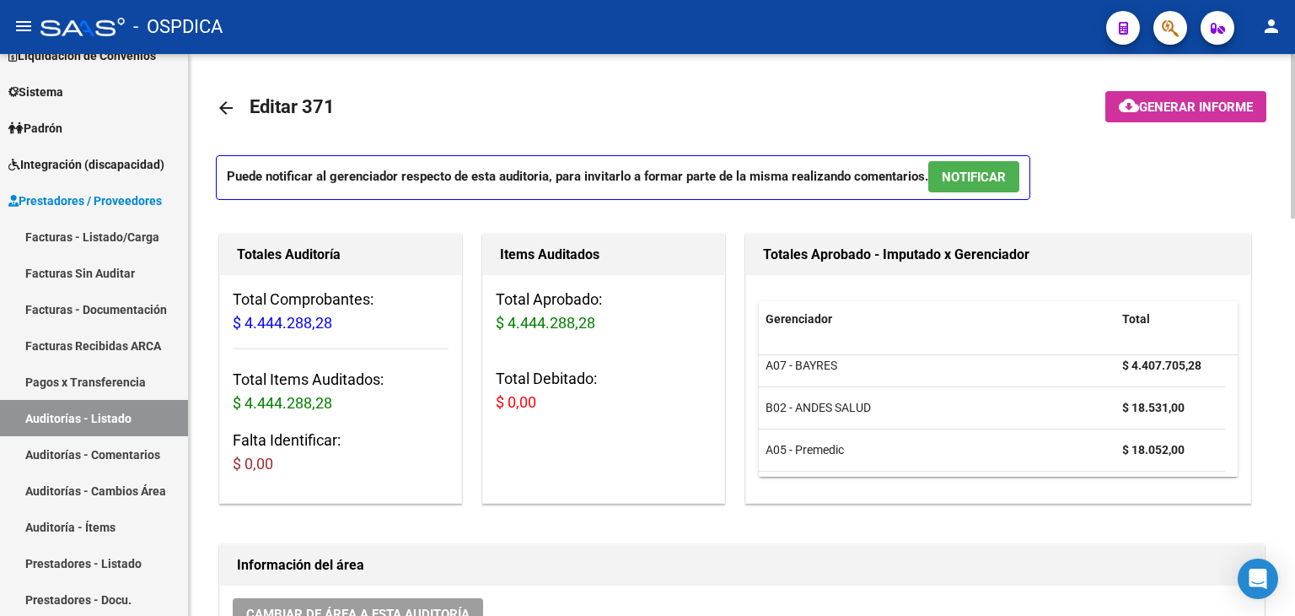
click at [223, 110] on mat-icon "arrow_back" at bounding box center [226, 108] width 20 height 20
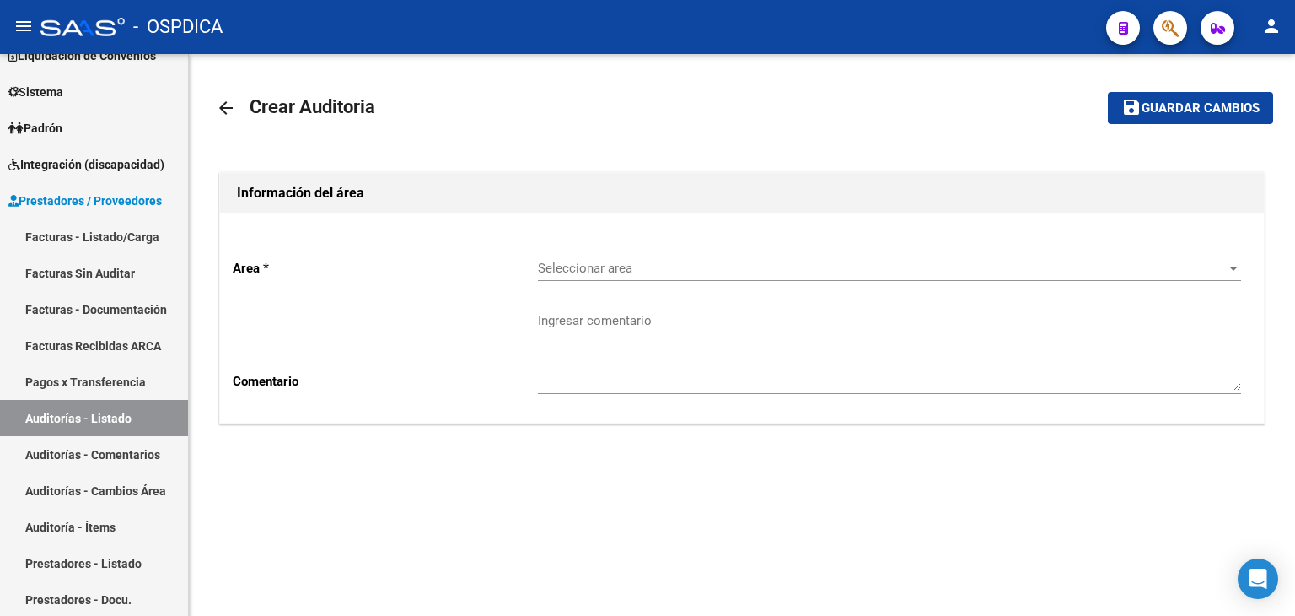
click at [211, 113] on div "arrow_back Crear Auditoria save Guardar cambios Información del área Area * Sel…" at bounding box center [742, 298] width 1106 height 489
click at [223, 112] on mat-icon "arrow_back" at bounding box center [226, 108] width 20 height 20
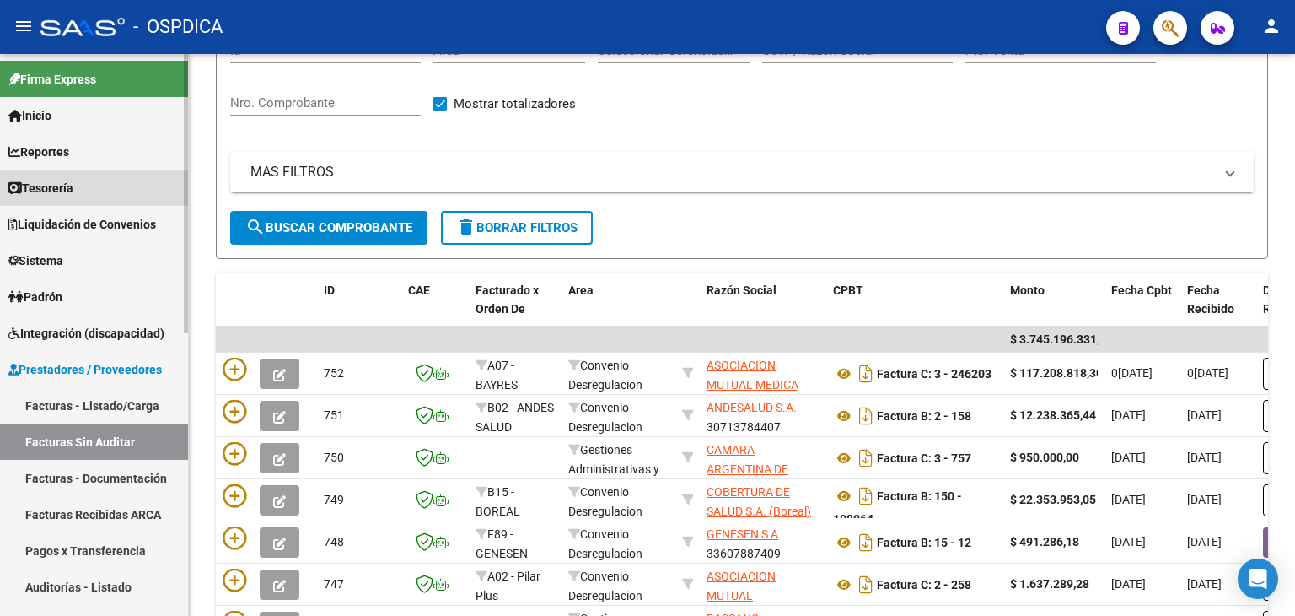
click at [83, 199] on link "Tesorería" at bounding box center [94, 188] width 188 height 36
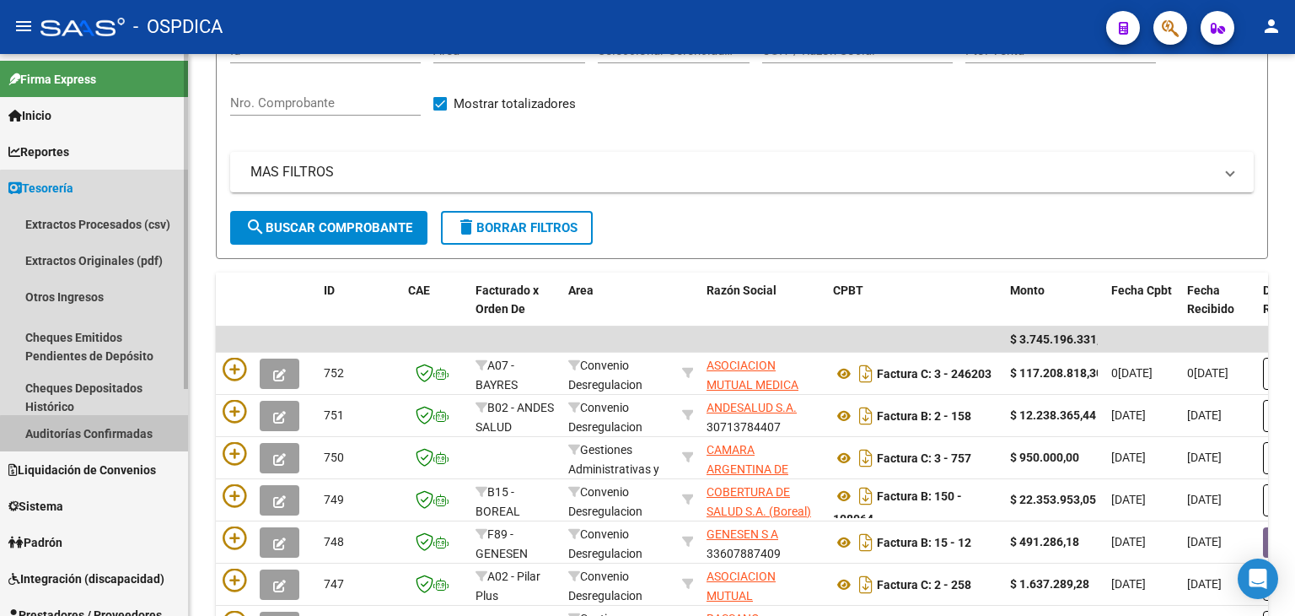
click at [117, 435] on link "Auditorías Confirmadas" at bounding box center [94, 433] width 188 height 36
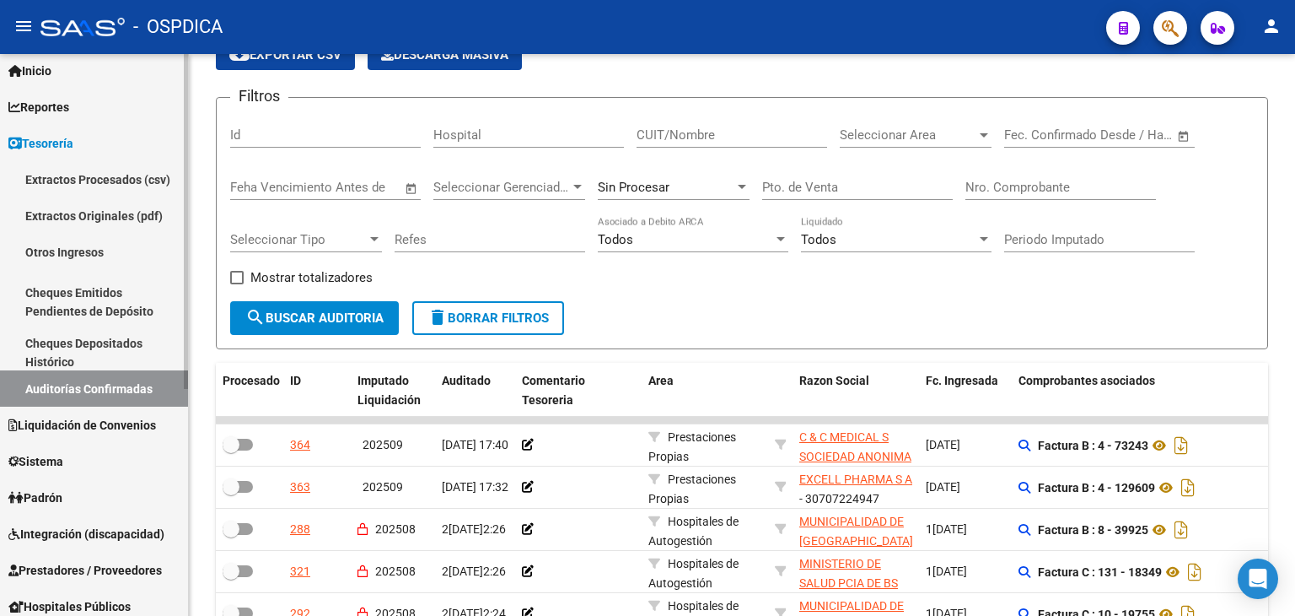
scroll to position [169, 0]
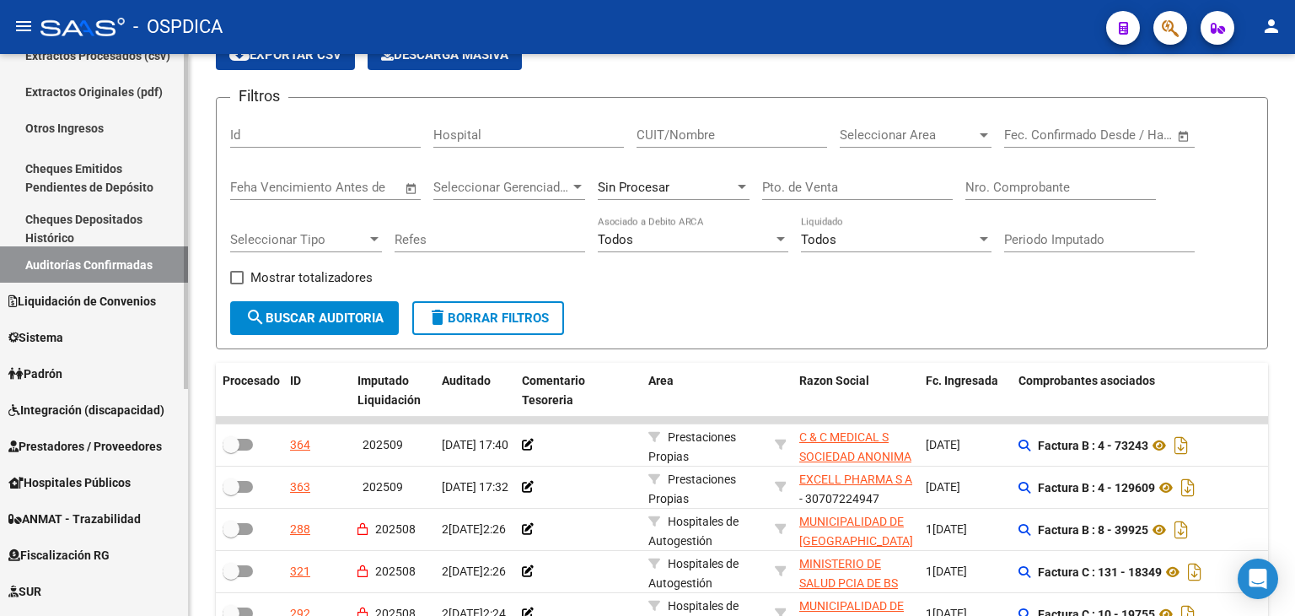
click at [91, 450] on span "Prestadores / Proveedores" at bounding box center [84, 446] width 153 height 19
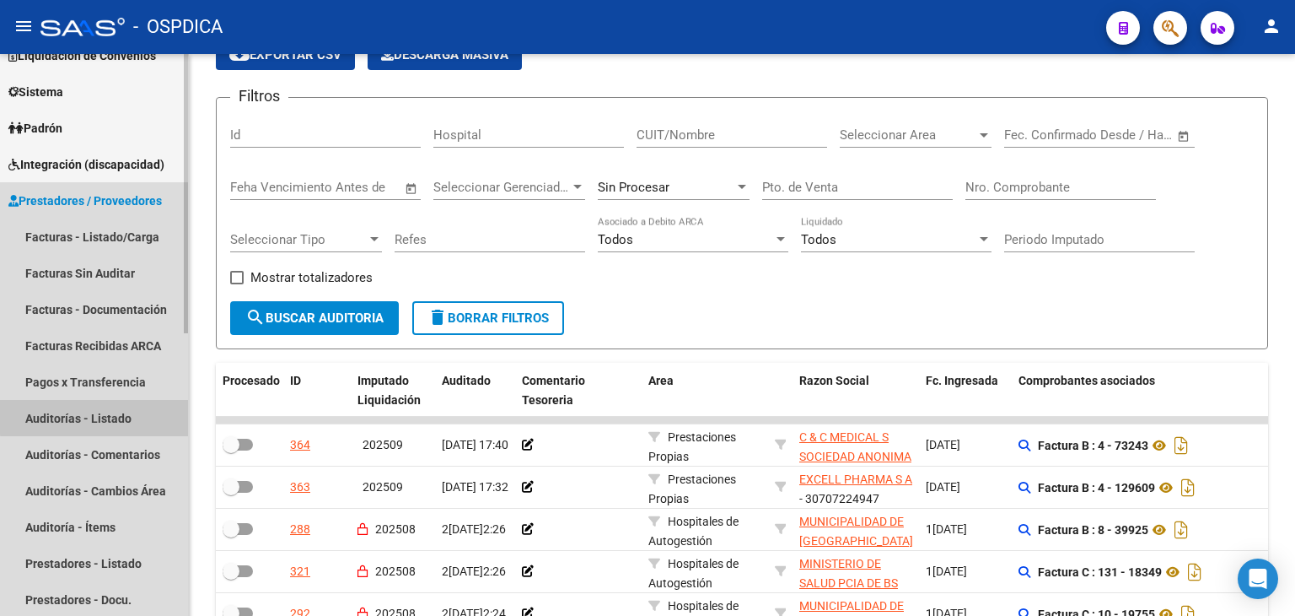
click at [96, 417] on link "Auditorías - Listado" at bounding box center [94, 418] width 188 height 36
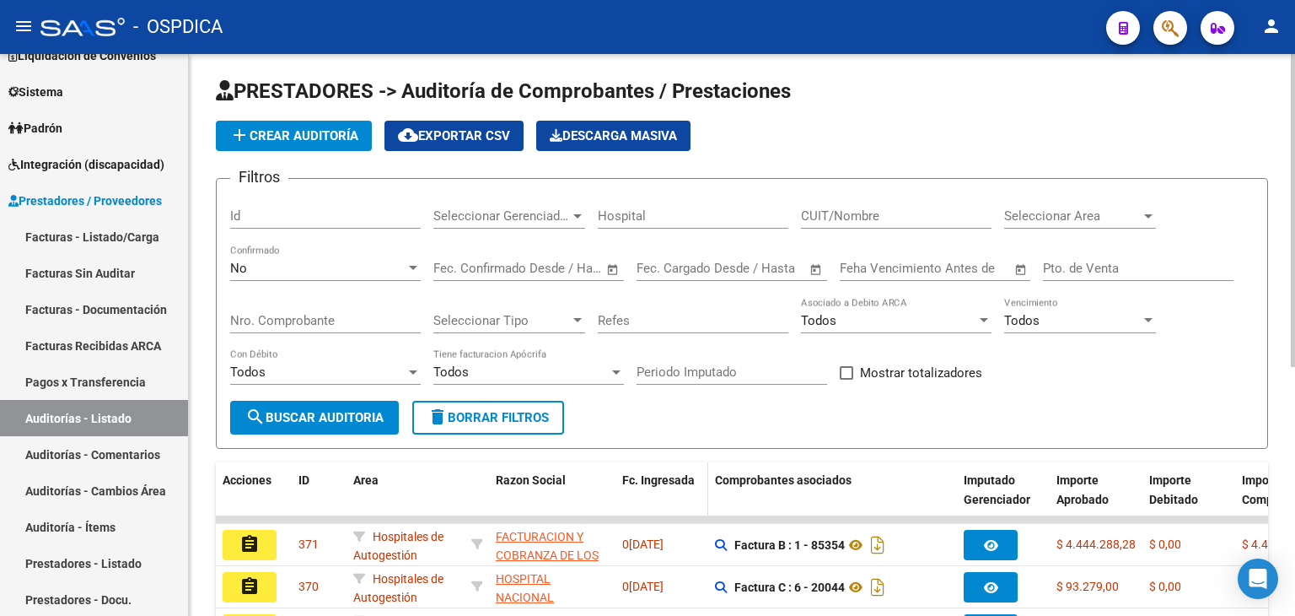
scroll to position [84, 0]
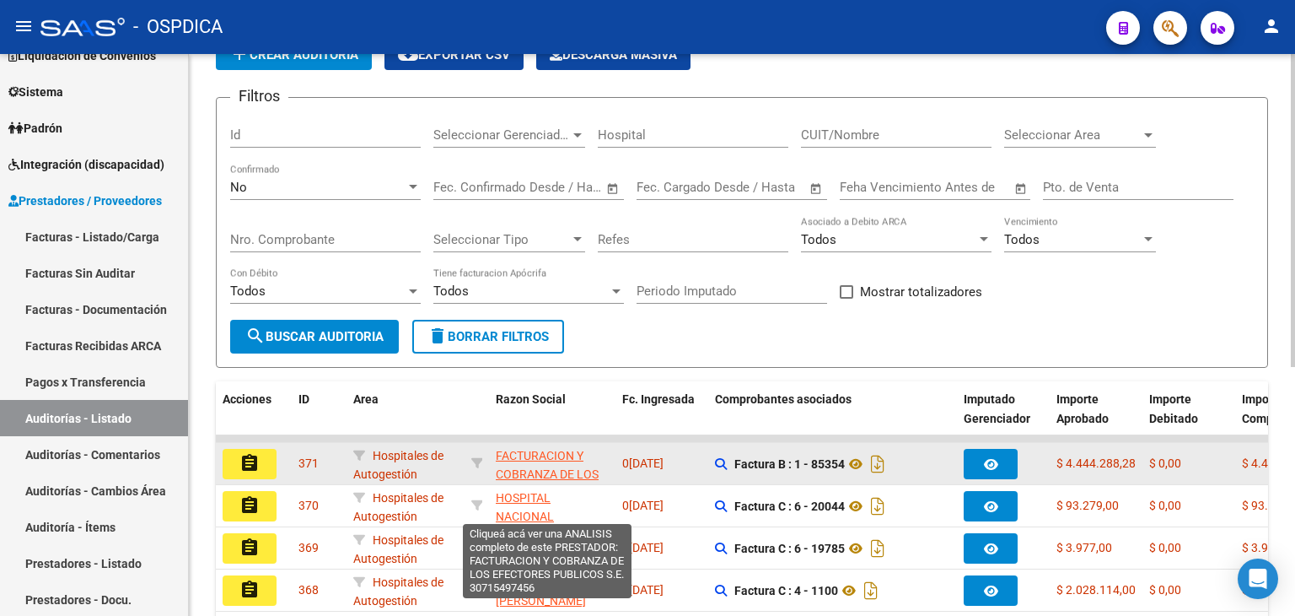
click at [539, 459] on span "FACTURACION Y COBRANZA DE LOS EFECTORES PUBLICOS S.E." at bounding box center [547, 484] width 103 height 71
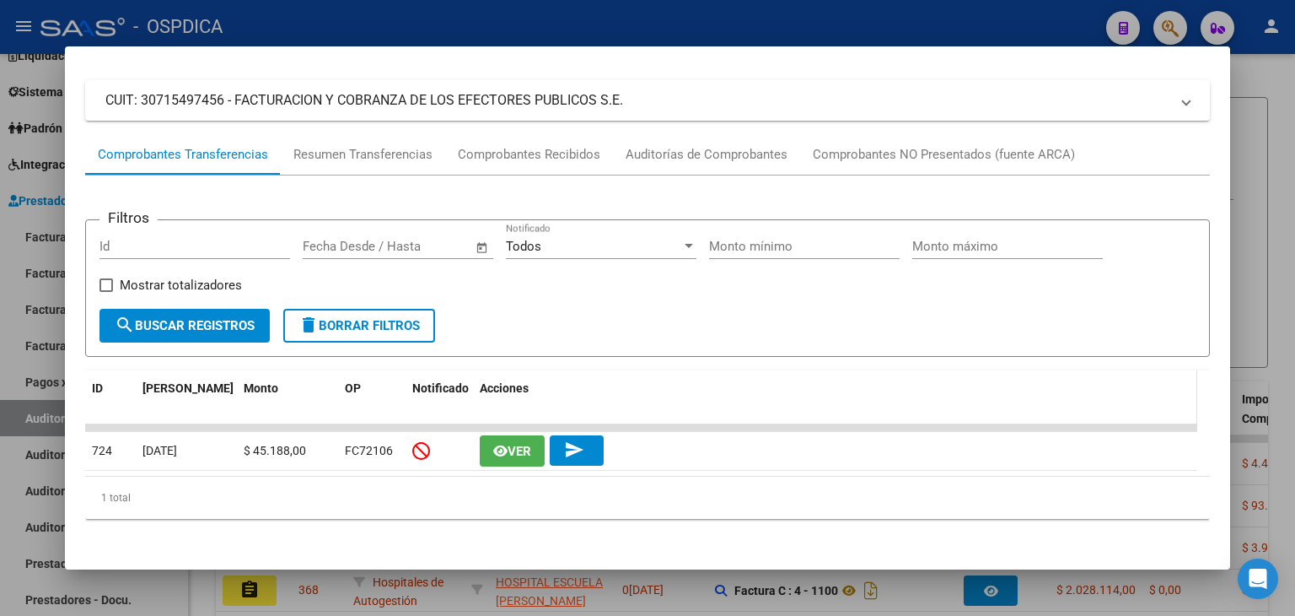
scroll to position [0, 0]
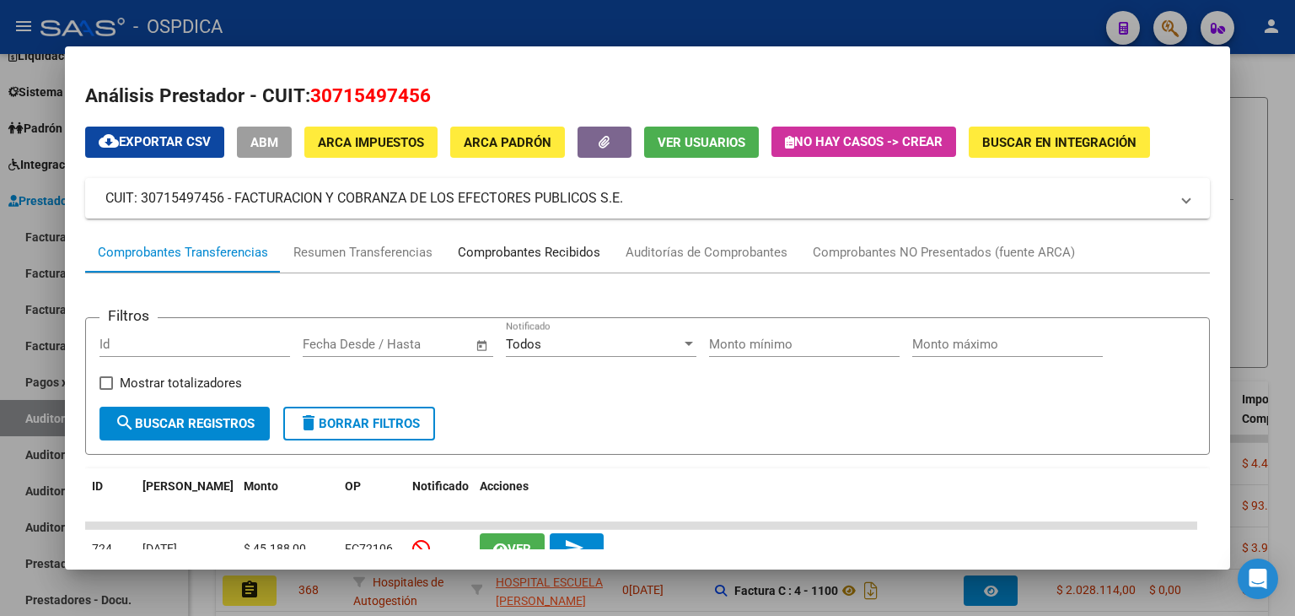
click at [563, 256] on div "Comprobantes Recibidos" at bounding box center [529, 252] width 143 height 19
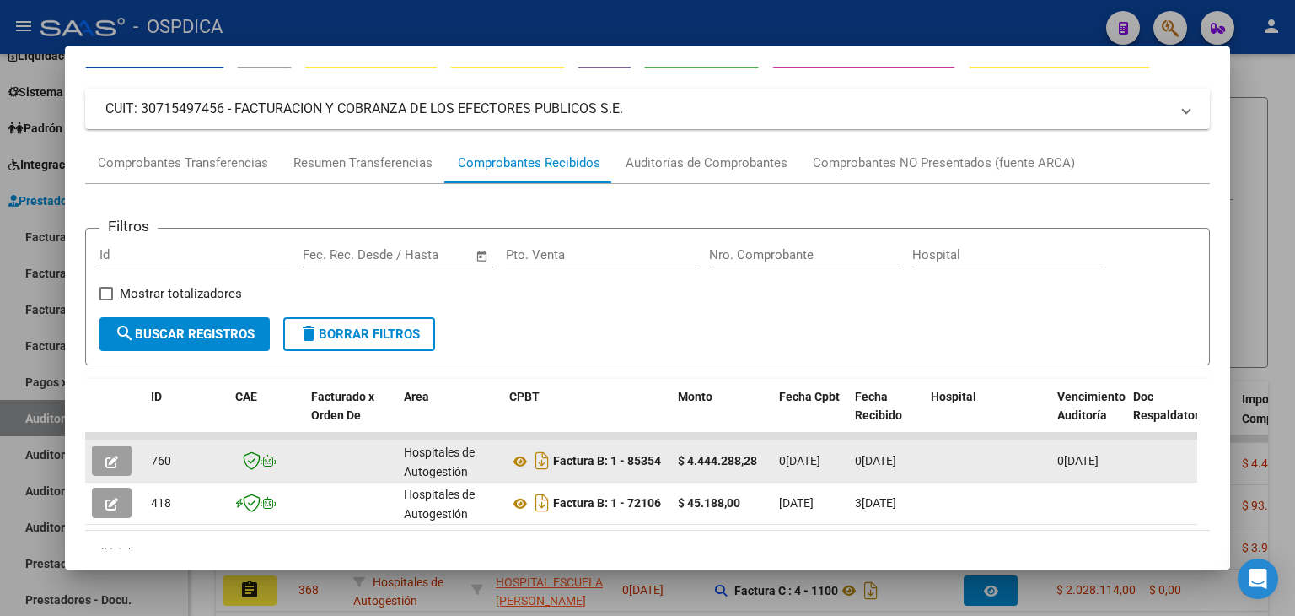
scroll to position [157, 0]
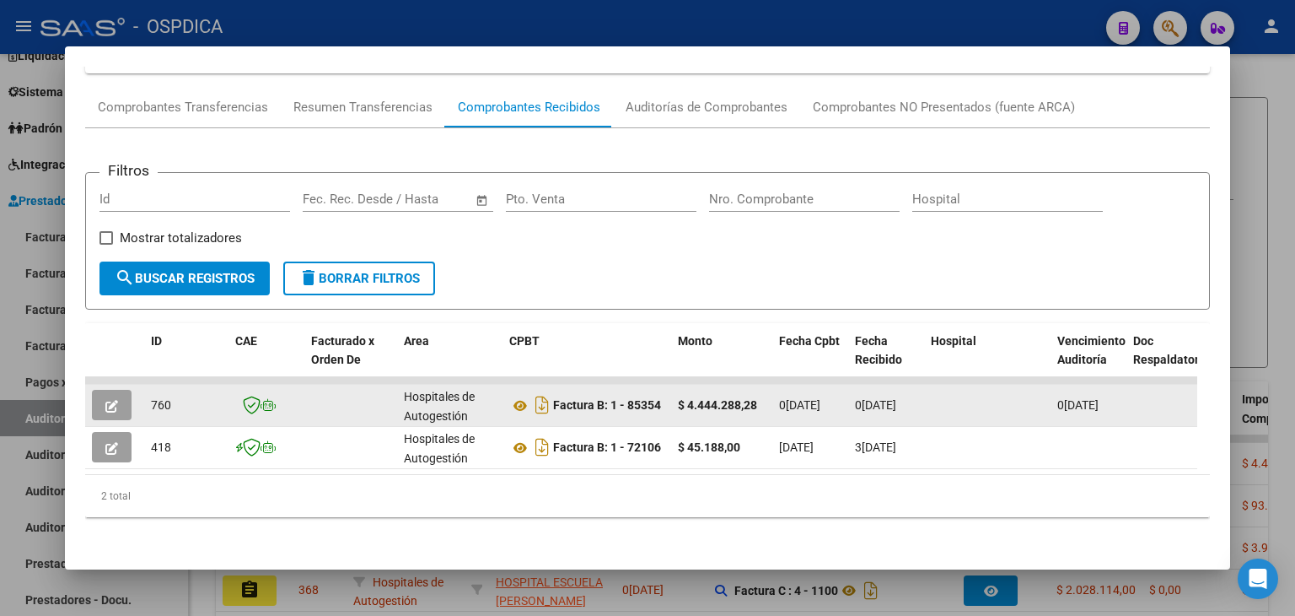
click at [114, 400] on icon "button" at bounding box center [111, 406] width 13 height 13
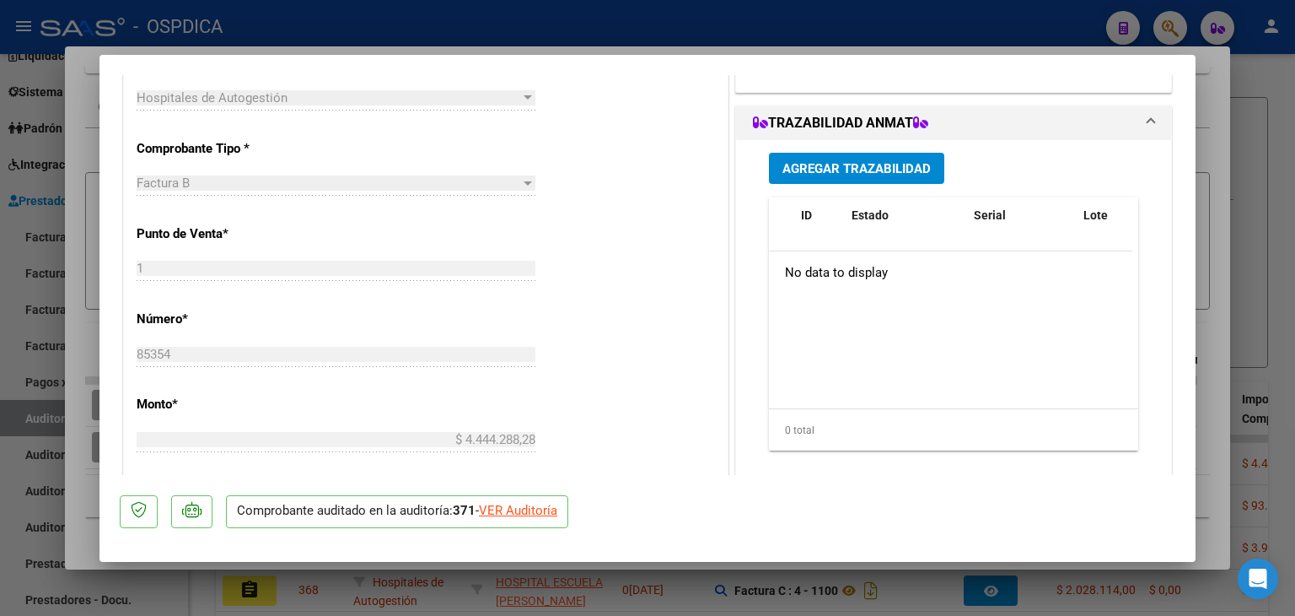
scroll to position [0, 0]
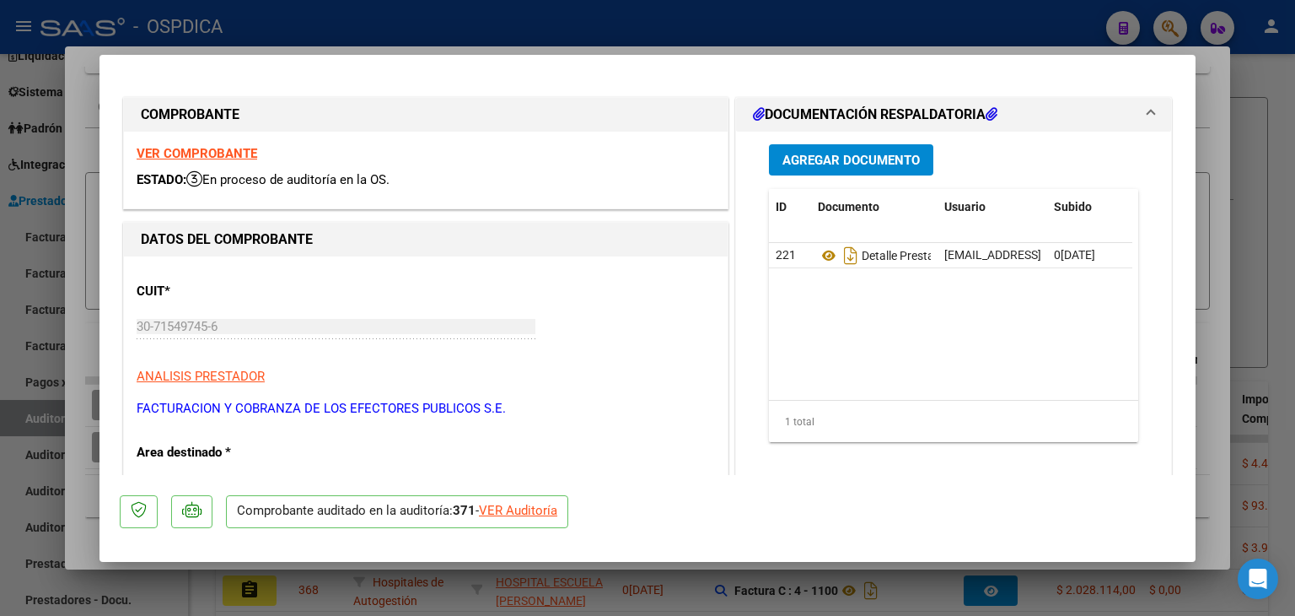
click at [1230, 89] on div at bounding box center [647, 308] width 1295 height 616
type input "$ 0,00"
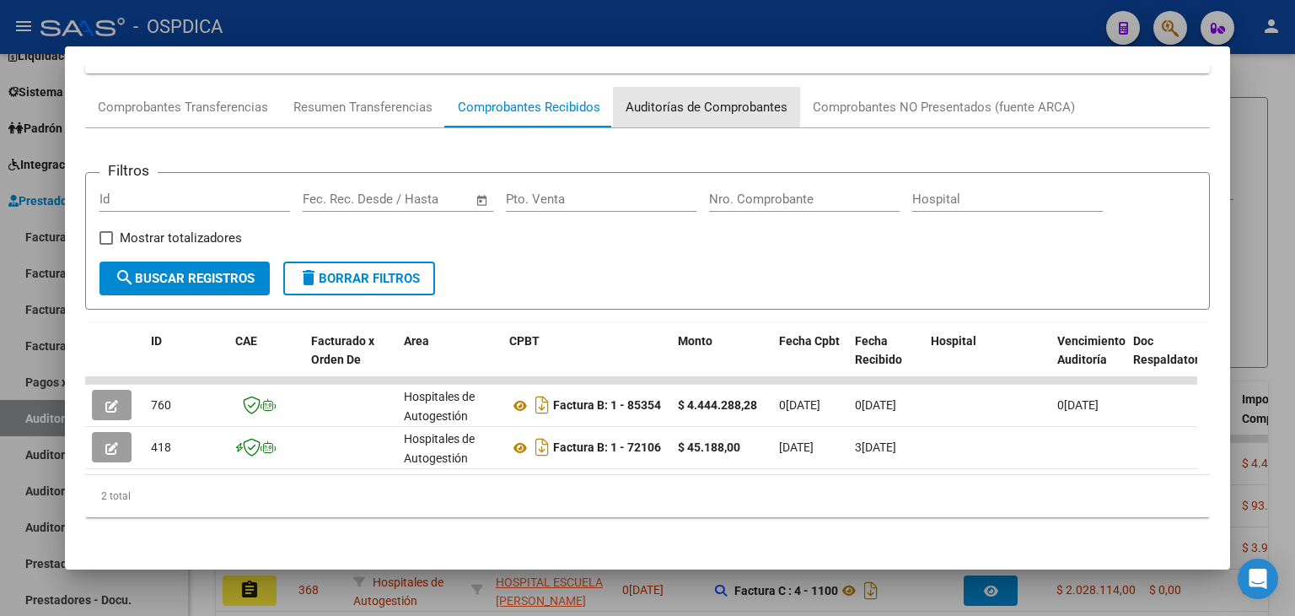
click at [775, 99] on div "Auditorías de Comprobantes" at bounding box center [707, 107] width 162 height 19
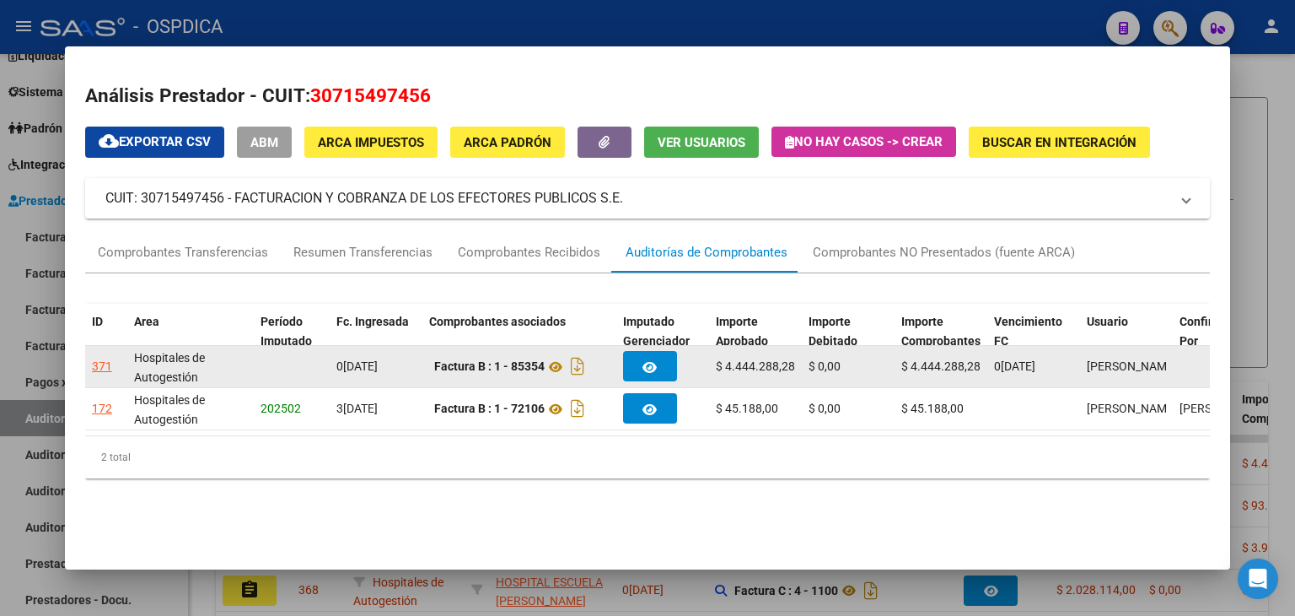
click at [106, 370] on div "371" at bounding box center [102, 366] width 20 height 19
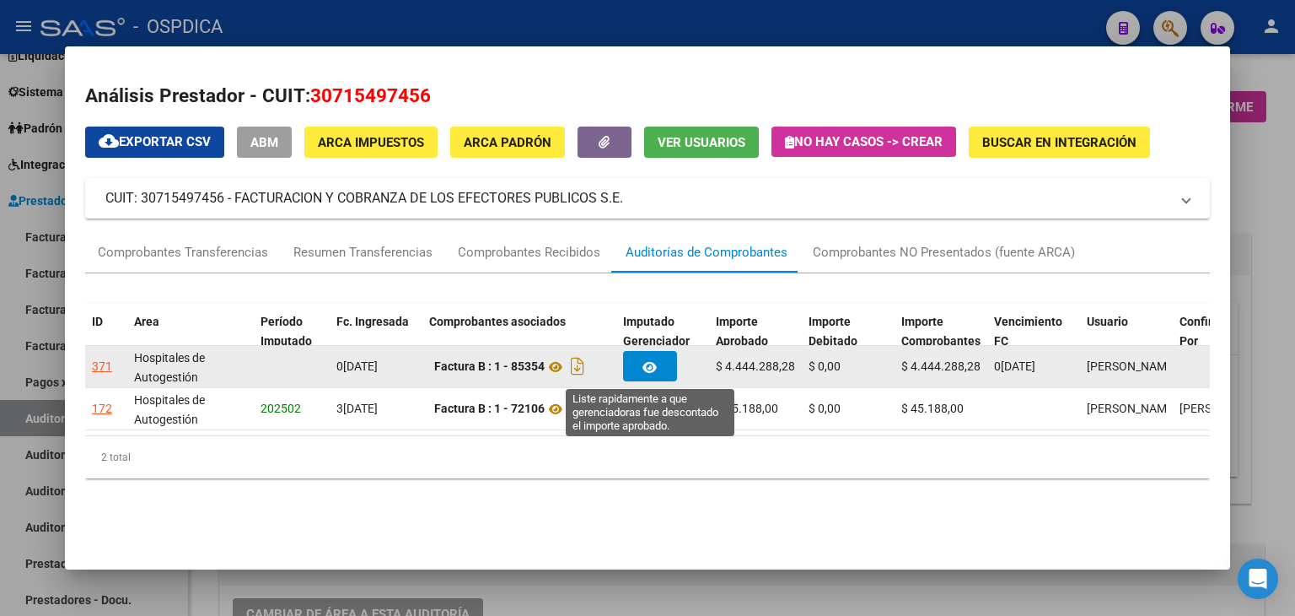
click at [660, 354] on button "button" at bounding box center [650, 366] width 54 height 30
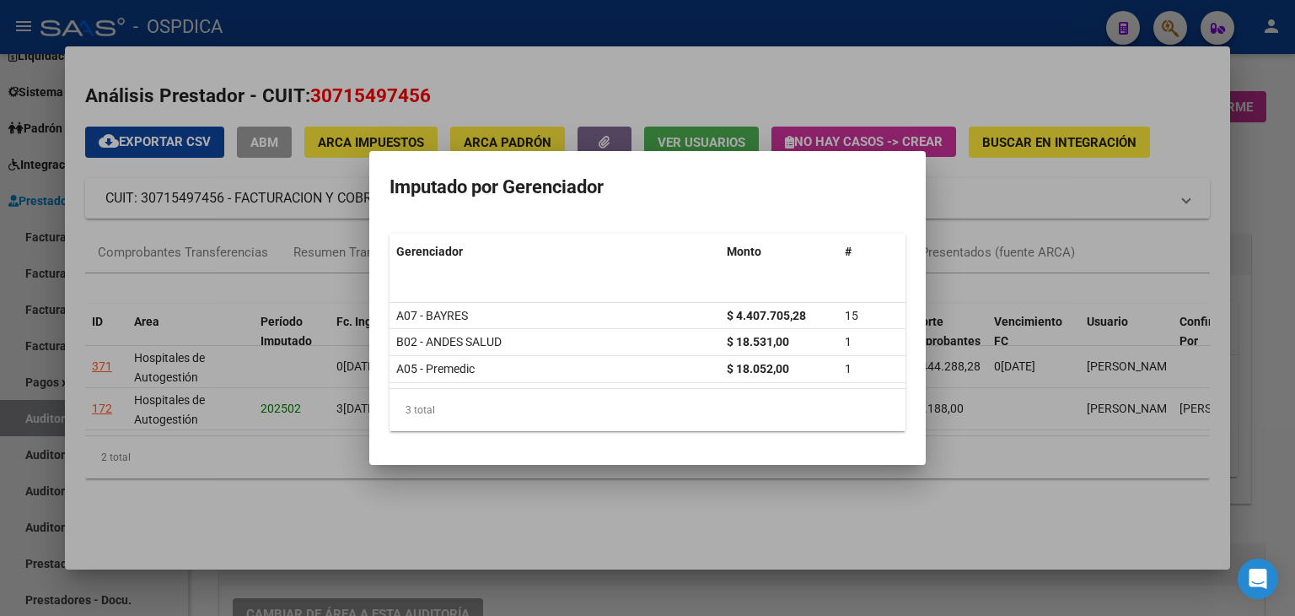
click at [1124, 247] on div at bounding box center [647, 308] width 1295 height 616
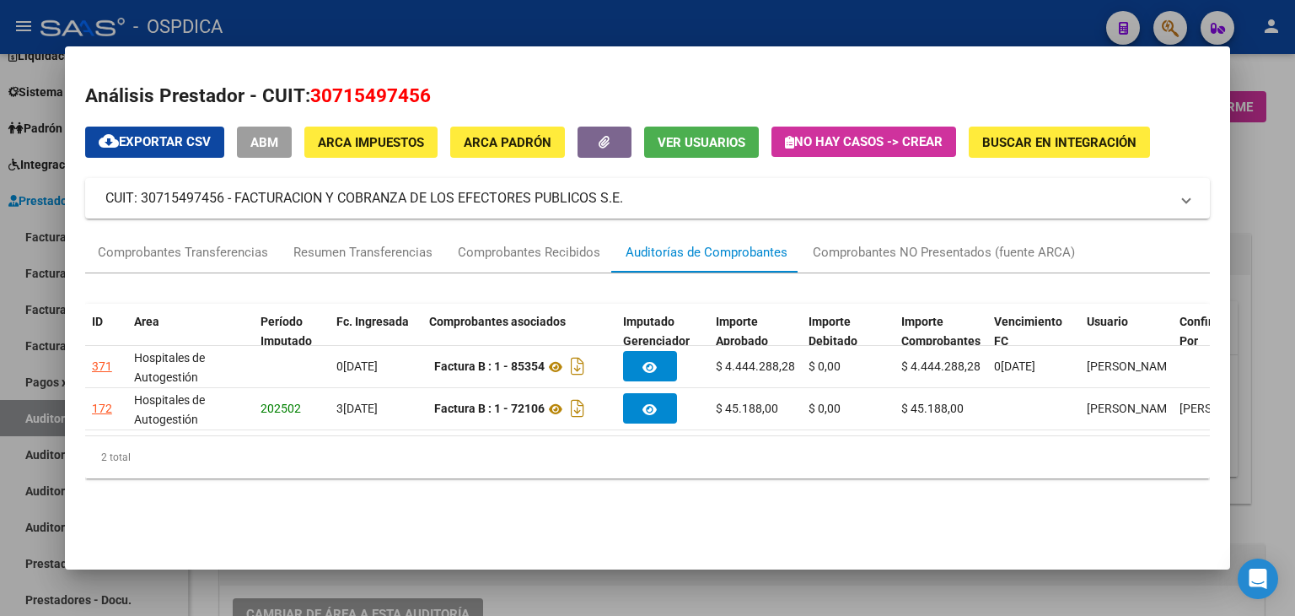
click at [1238, 175] on div at bounding box center [647, 308] width 1295 height 616
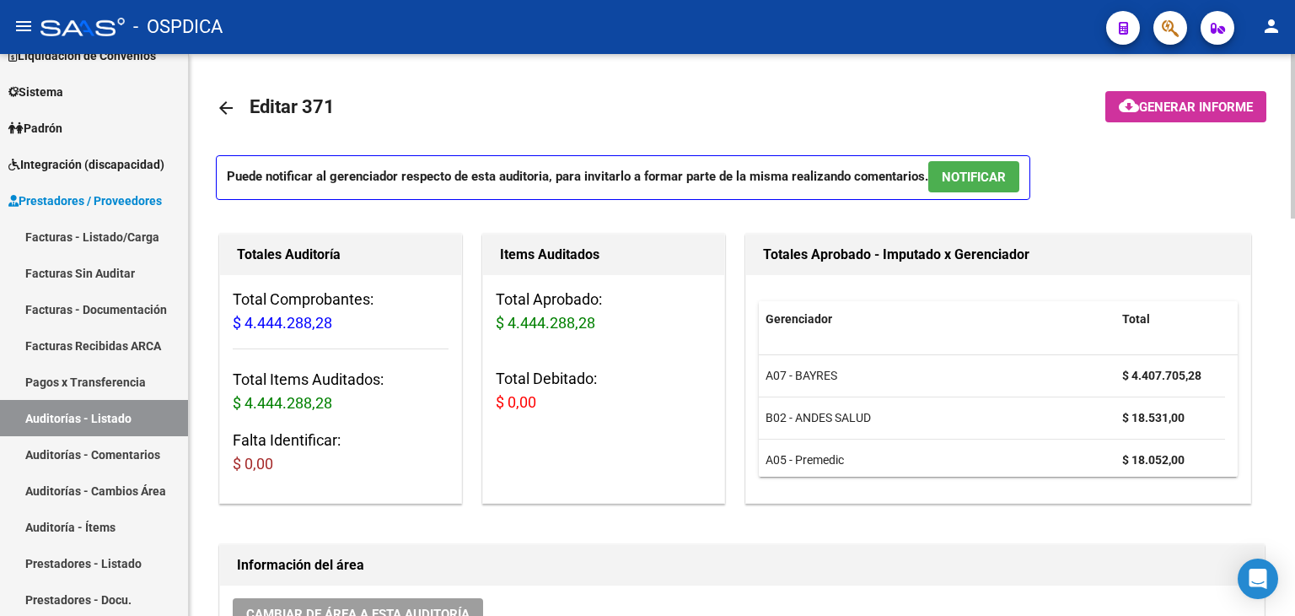
click at [217, 119] on link "arrow_back" at bounding box center [233, 108] width 34 height 40
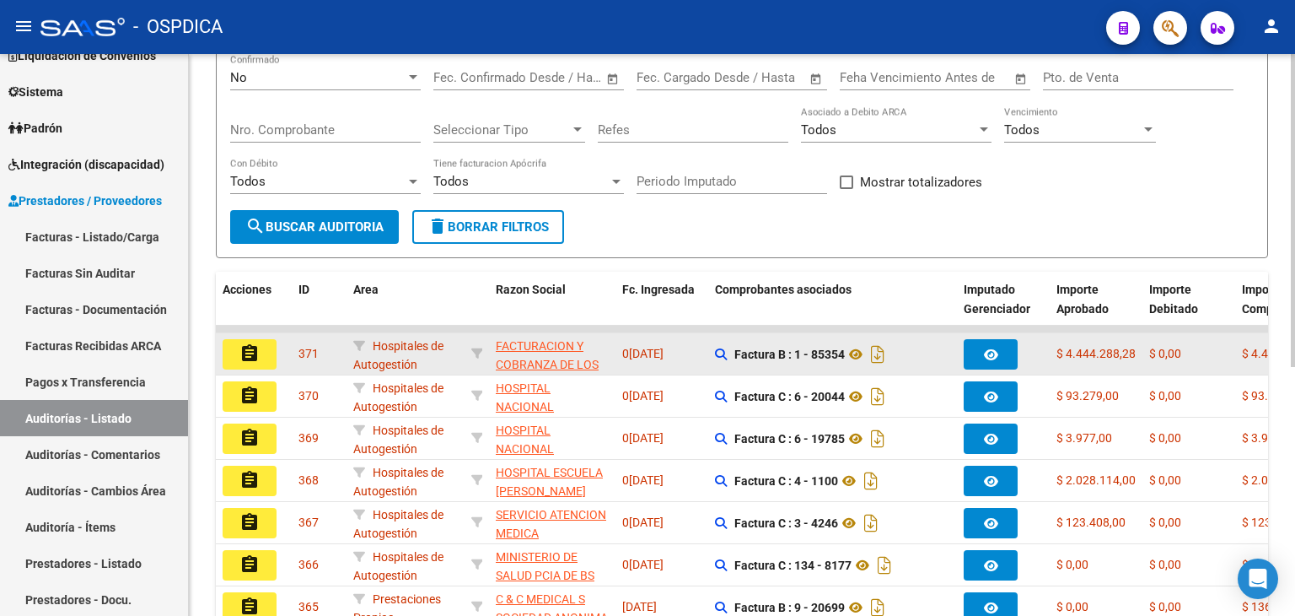
scroll to position [192, 0]
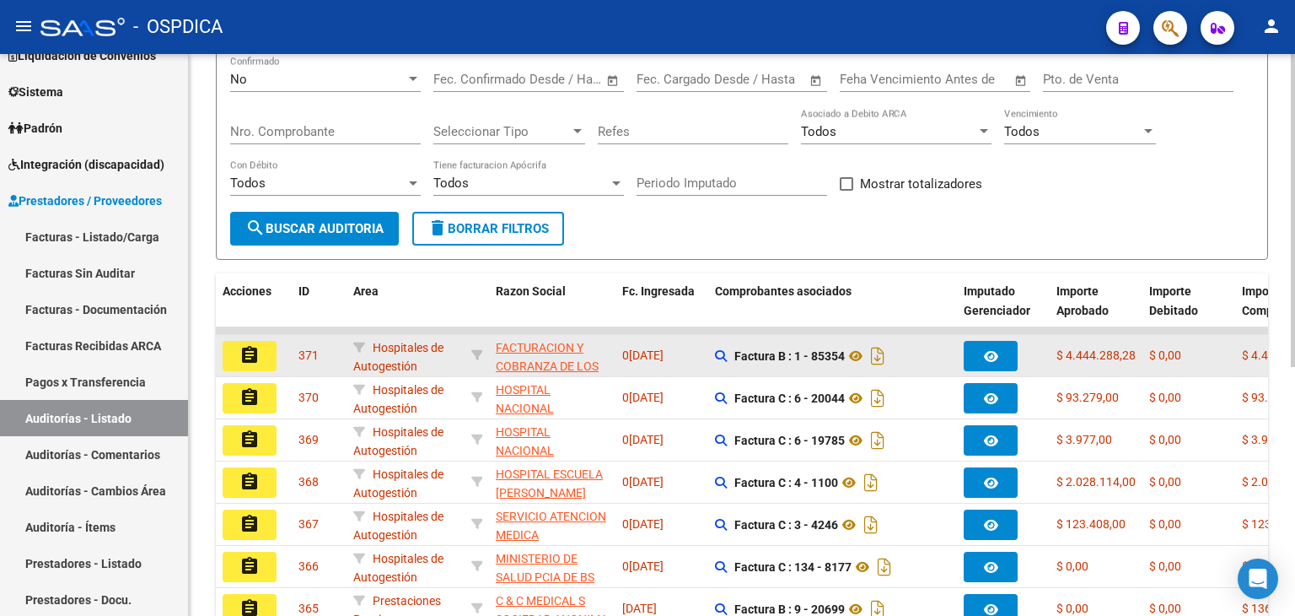
click at [243, 354] on mat-icon "assignment" at bounding box center [250, 355] width 20 height 20
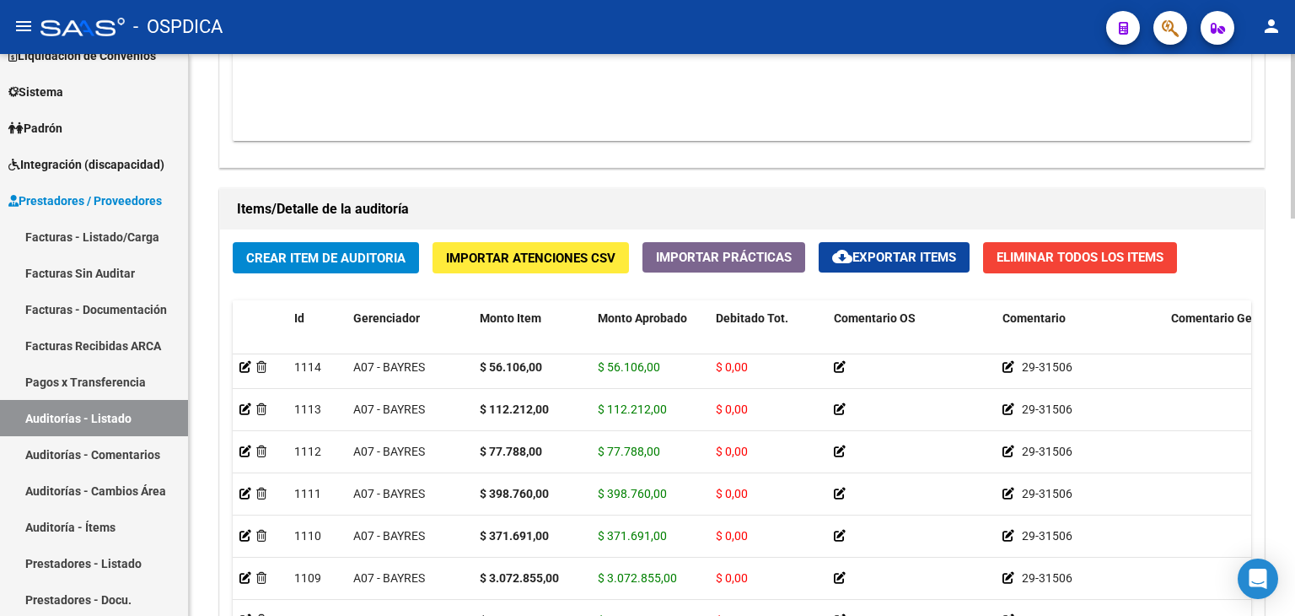
scroll to position [1356, 0]
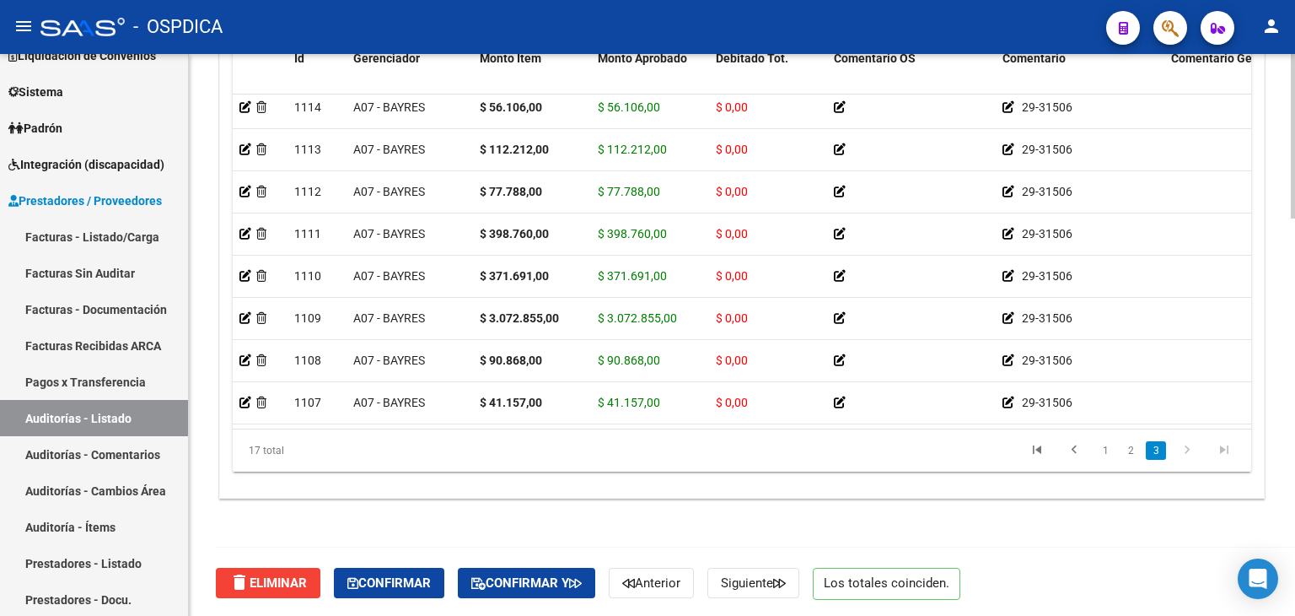
drag, startPoint x: 1205, startPoint y: 543, endPoint x: 1195, endPoint y: 535, distance: 13.2
click at [1205, 547] on div "delete Eliminar Confirmar Confirmar y Anterior Siguiente Los totales coinciden." at bounding box center [758, 583] width 1084 height 72
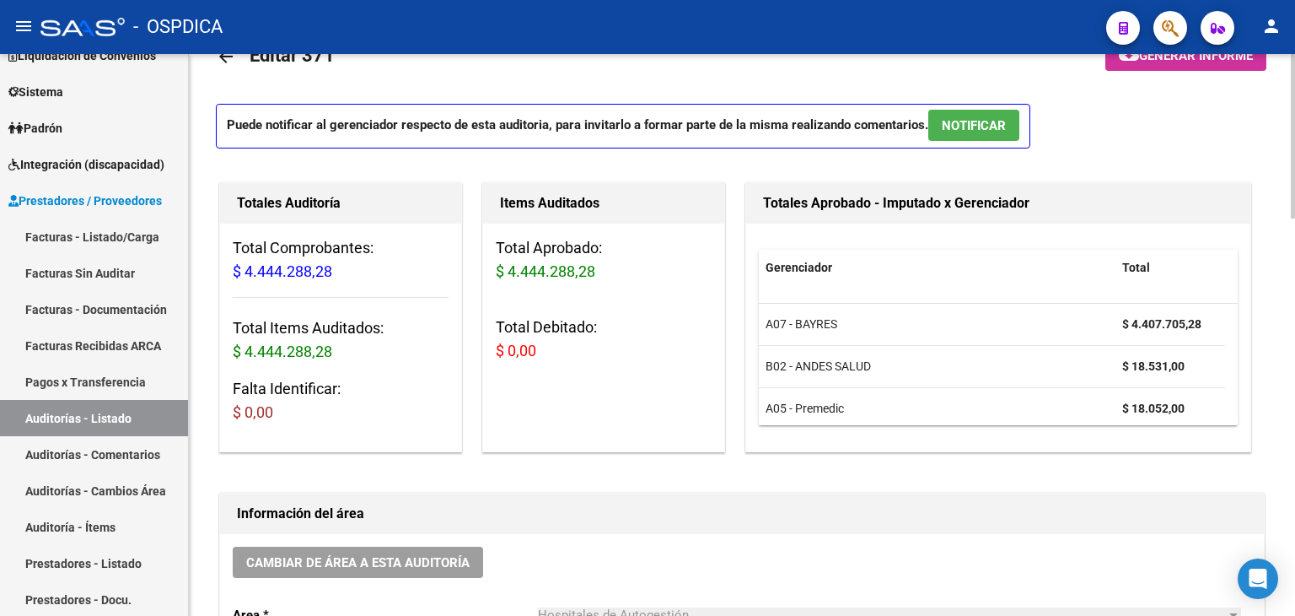
scroll to position [0, 0]
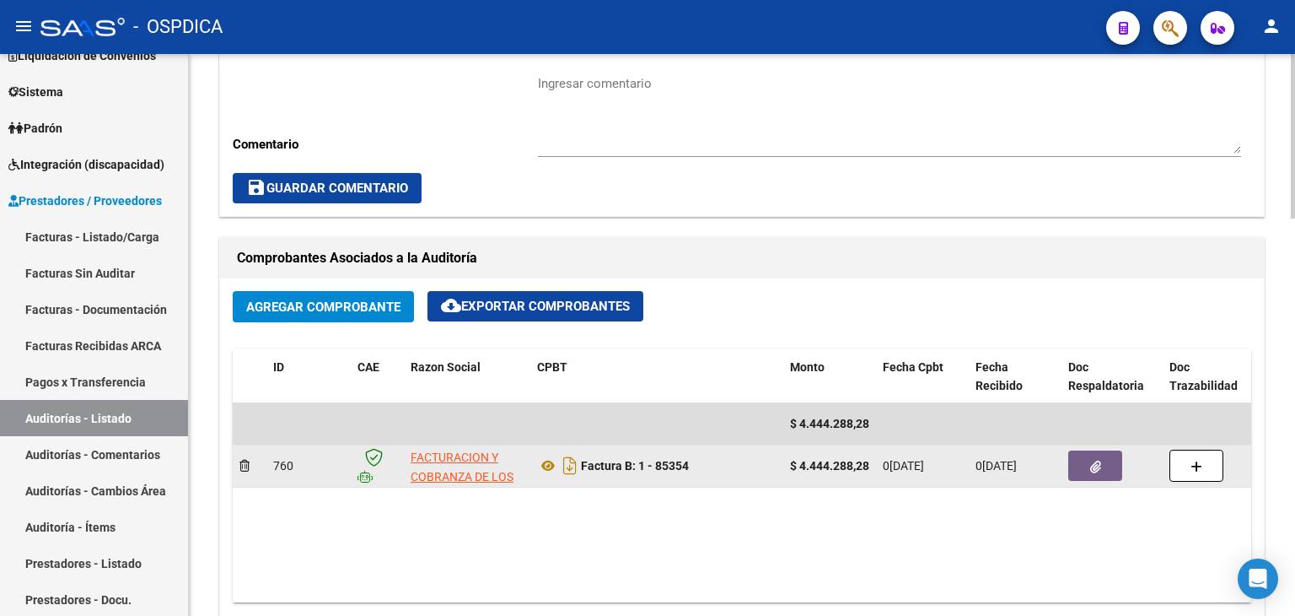
scroll to position [675, 0]
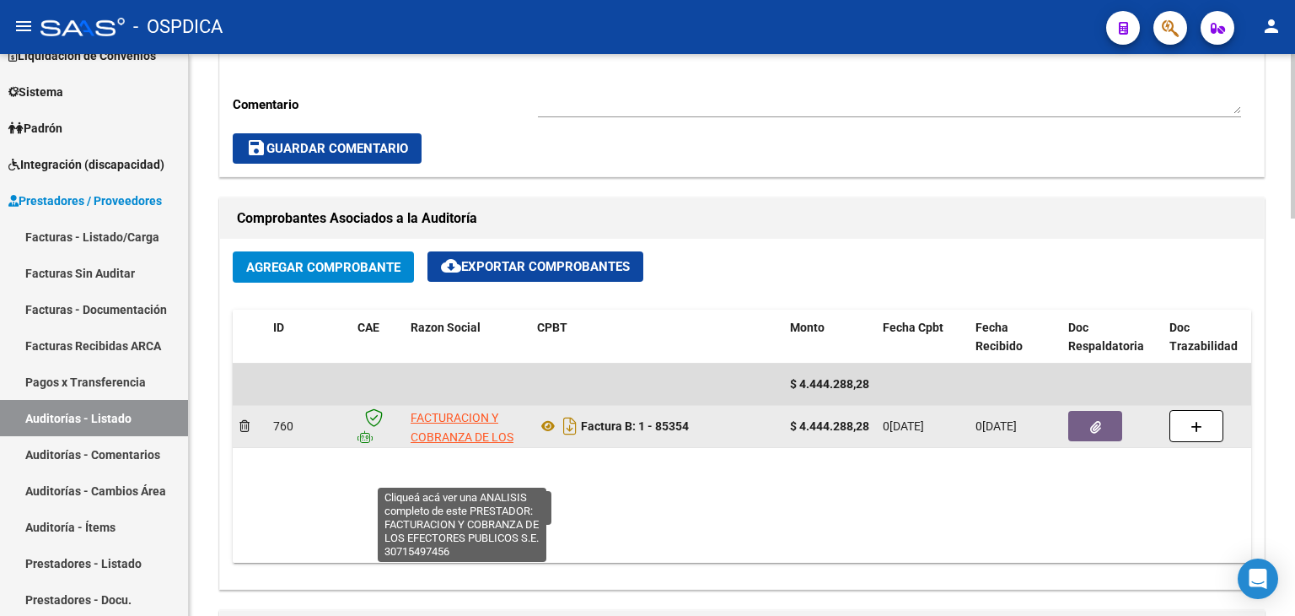
click at [460, 436] on span "FACTURACION Y COBRANZA DE LOS EFECTORES PUBLICOS S.E." at bounding box center [462, 446] width 103 height 71
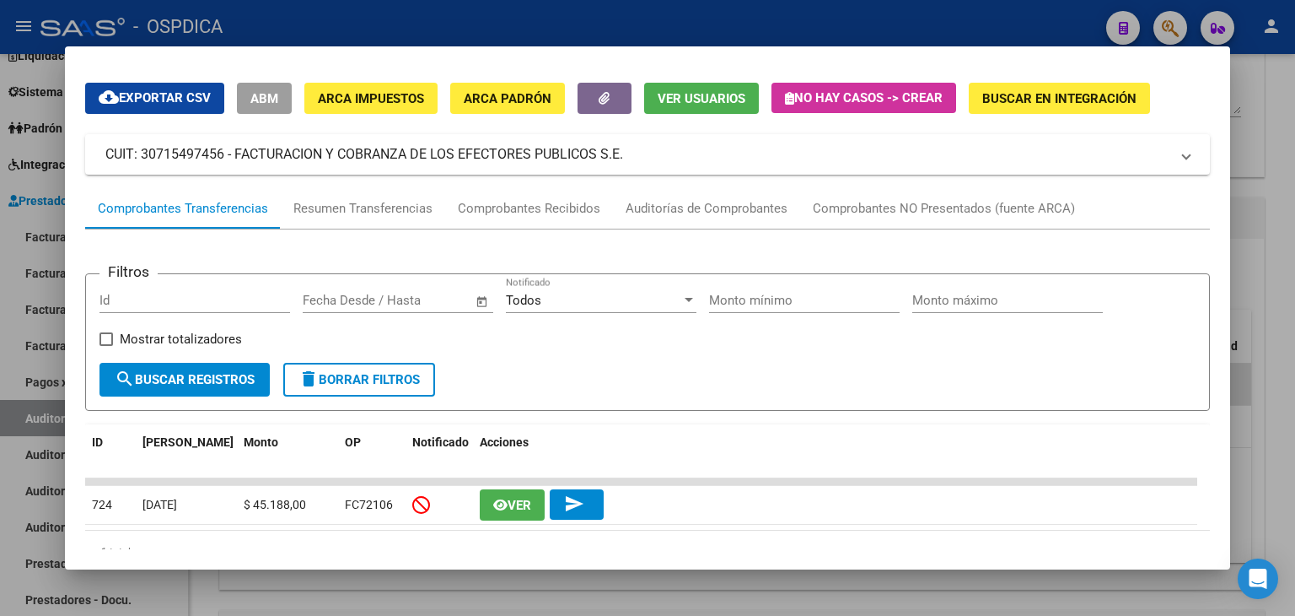
scroll to position [84, 0]
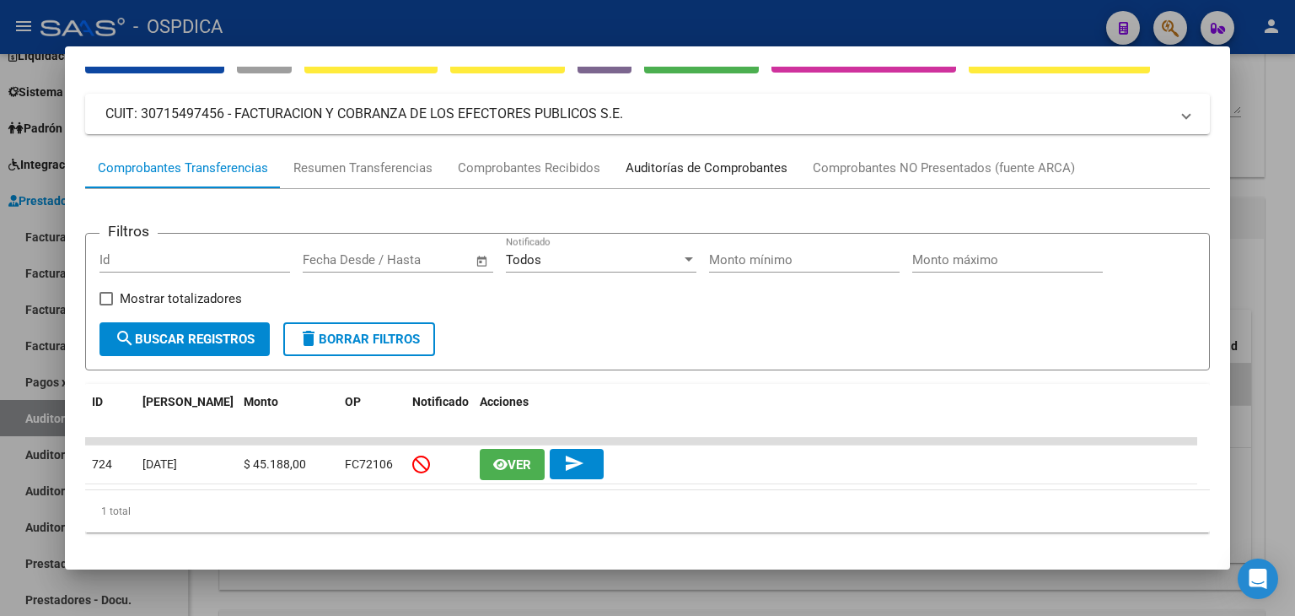
click at [746, 169] on div "Auditorías de Comprobantes" at bounding box center [707, 168] width 162 height 19
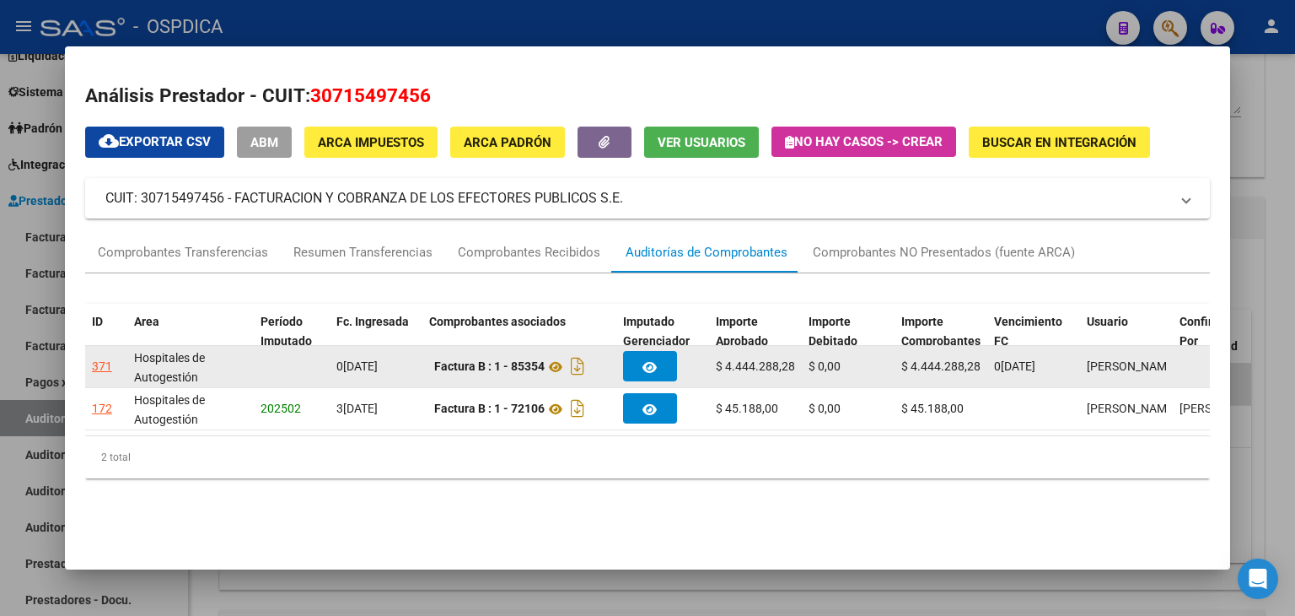
click at [106, 357] on div "371" at bounding box center [102, 366] width 20 height 19
click at [94, 365] on div "371" at bounding box center [102, 366] width 20 height 19
click at [112, 368] on div "371" at bounding box center [106, 366] width 29 height 19
click at [100, 368] on div "371" at bounding box center [102, 366] width 20 height 19
click at [92, 368] on div "371" at bounding box center [102, 366] width 20 height 19
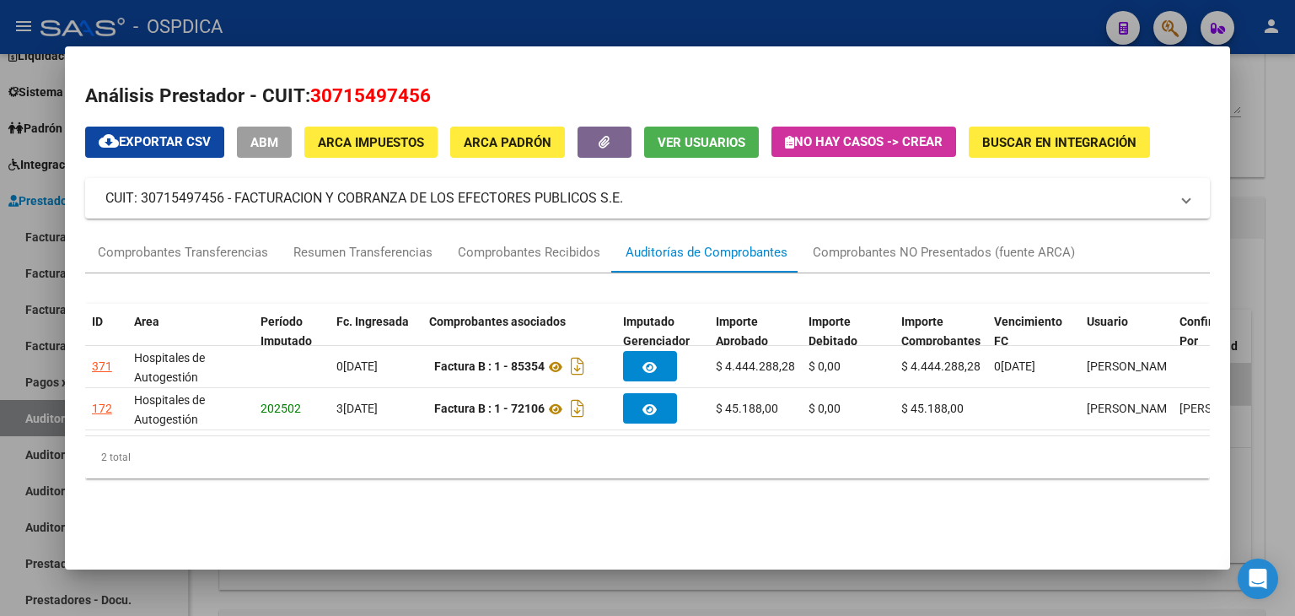
click at [1240, 166] on div at bounding box center [647, 308] width 1295 height 616
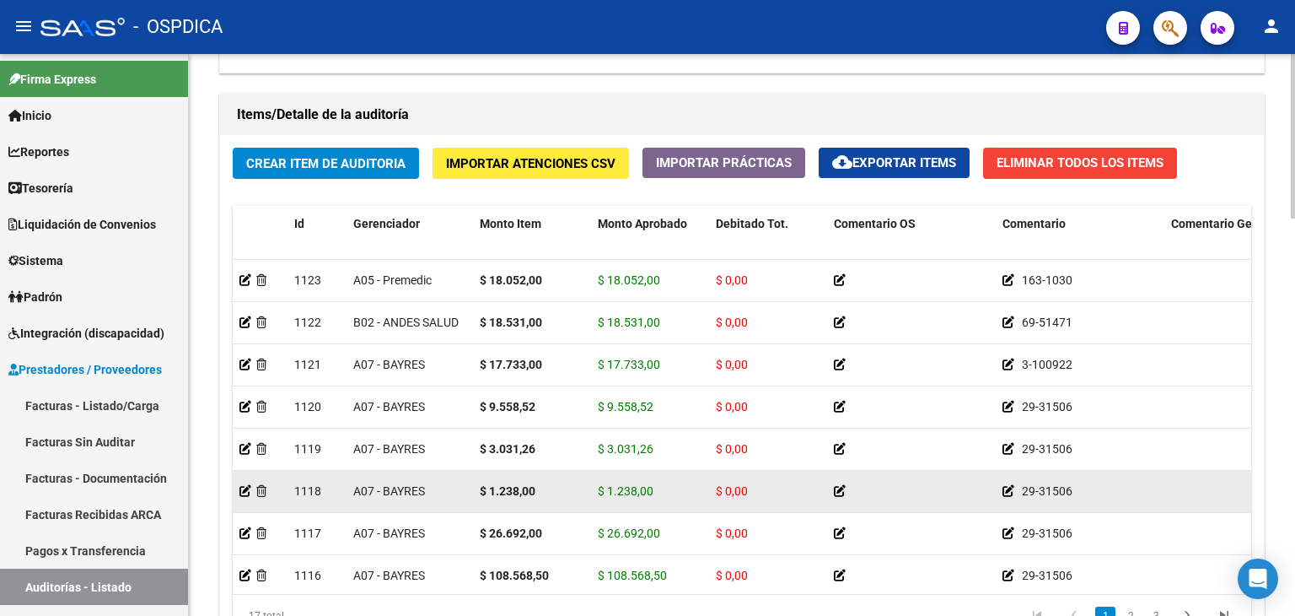
scroll to position [934, 0]
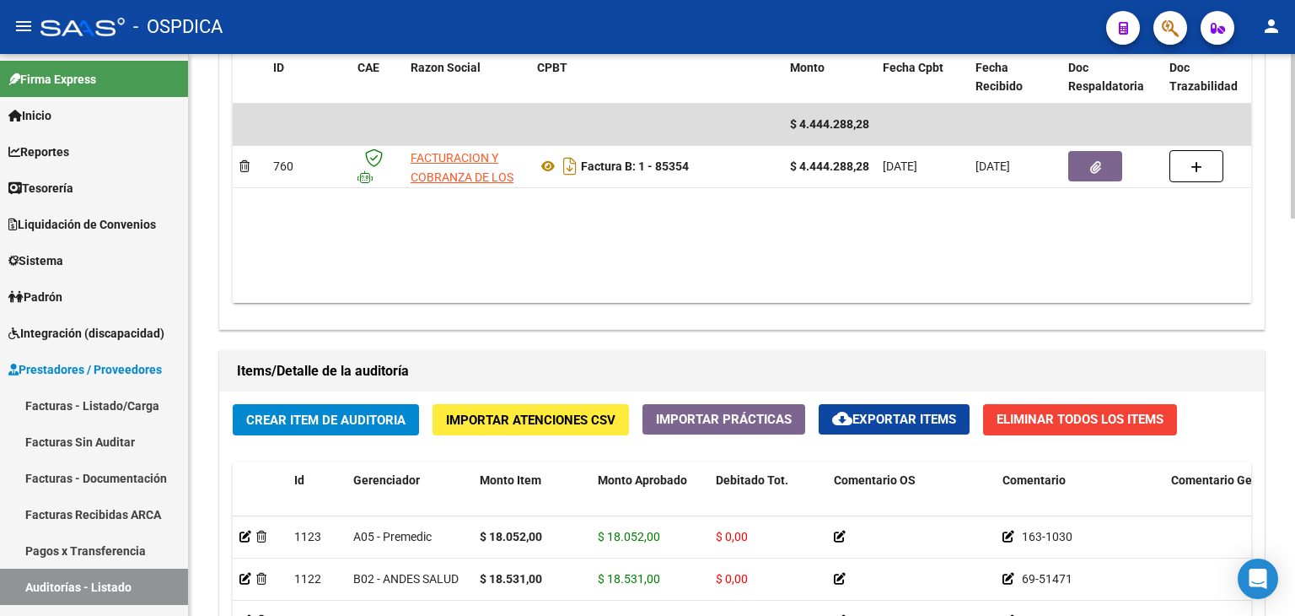
click at [1099, 417] on span "Eliminar Todos los Items" at bounding box center [1080, 419] width 167 height 15
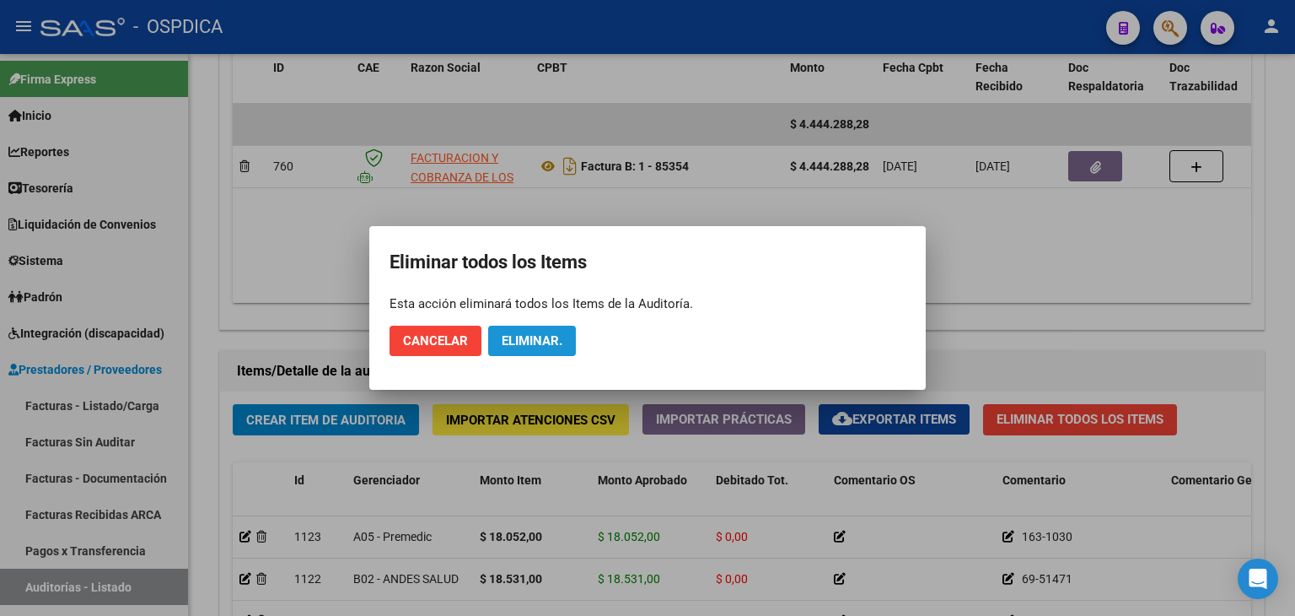
click at [516, 336] on span "Eliminar." at bounding box center [532, 340] width 61 height 15
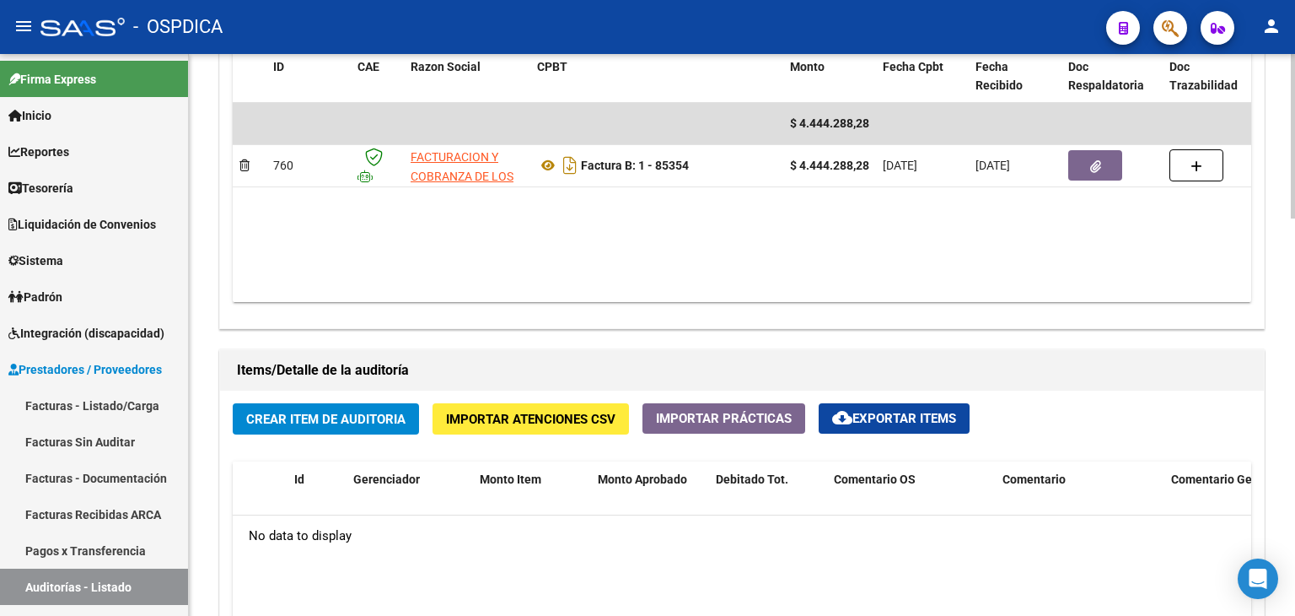
click at [530, 422] on span "Importar Atenciones CSV" at bounding box center [531, 419] width 170 height 15
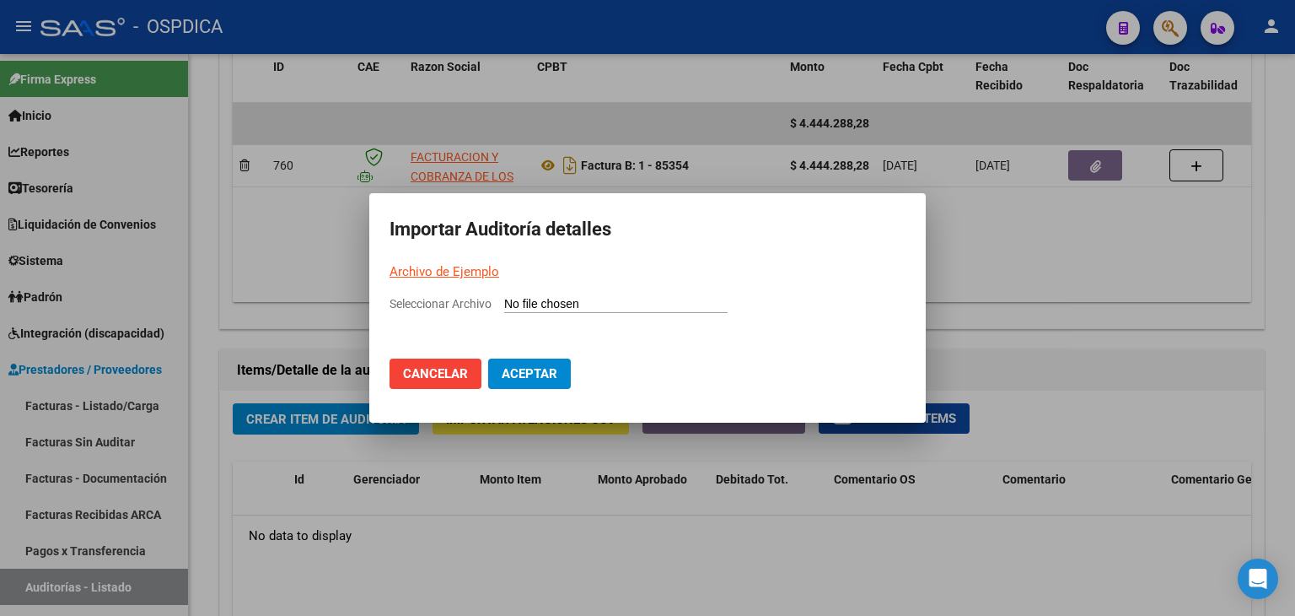
click at [449, 275] on link "Archivo de Ejemplo" at bounding box center [445, 271] width 110 height 15
click at [536, 298] on input "Seleccionar Archivo" at bounding box center [615, 305] width 223 height 16
type input "C:\fakepath\FACB 0001-00085354.csv"
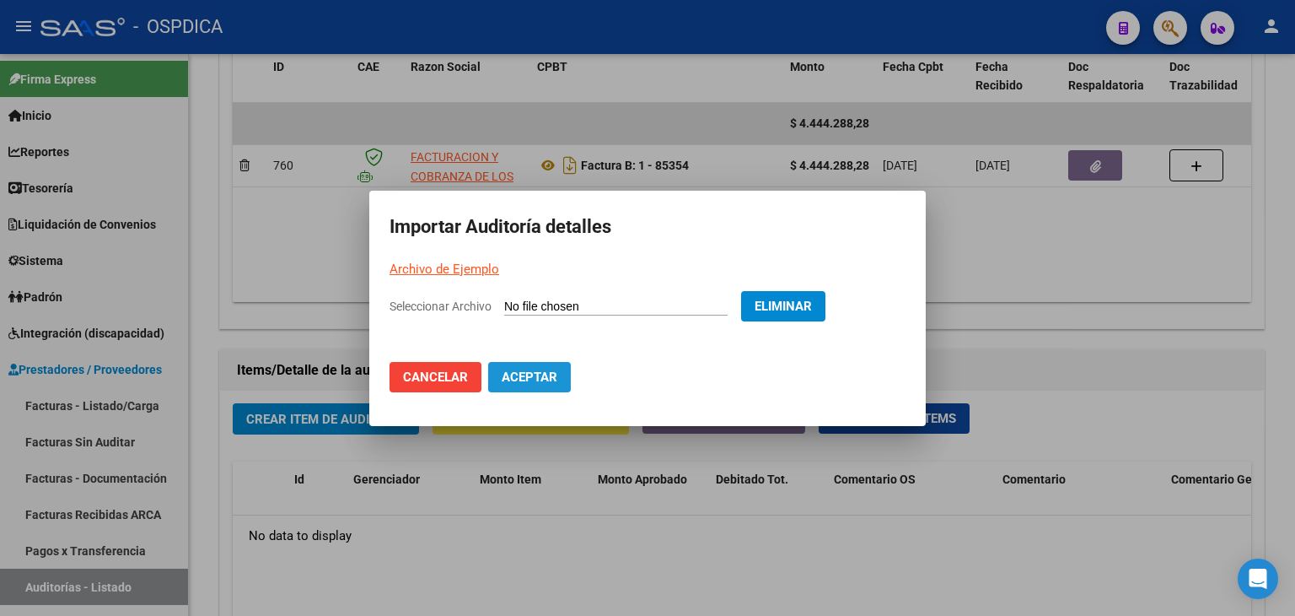
click at [539, 370] on span "Aceptar" at bounding box center [530, 376] width 56 height 15
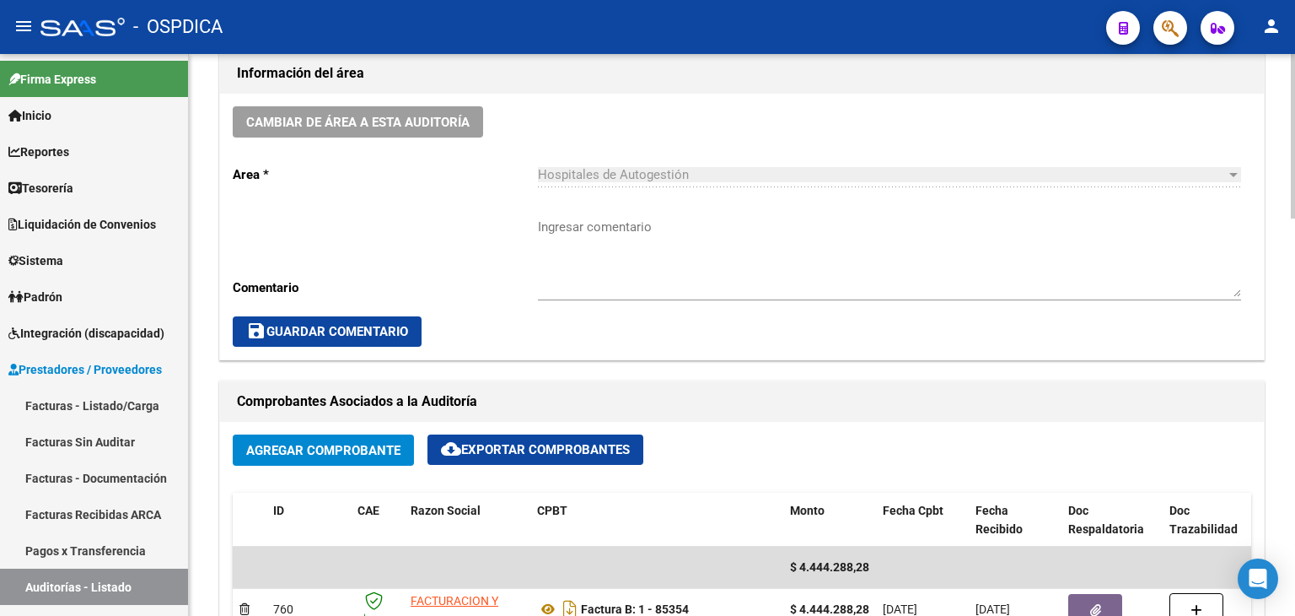
scroll to position [675, 0]
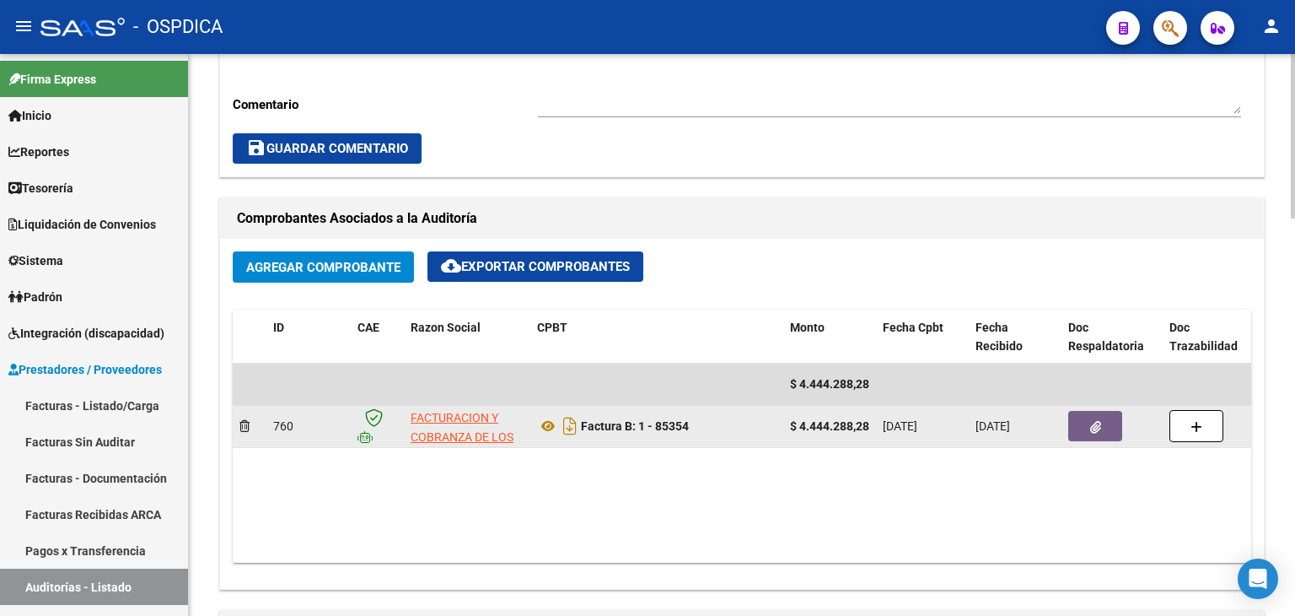
click at [1103, 426] on button "button" at bounding box center [1096, 426] width 54 height 30
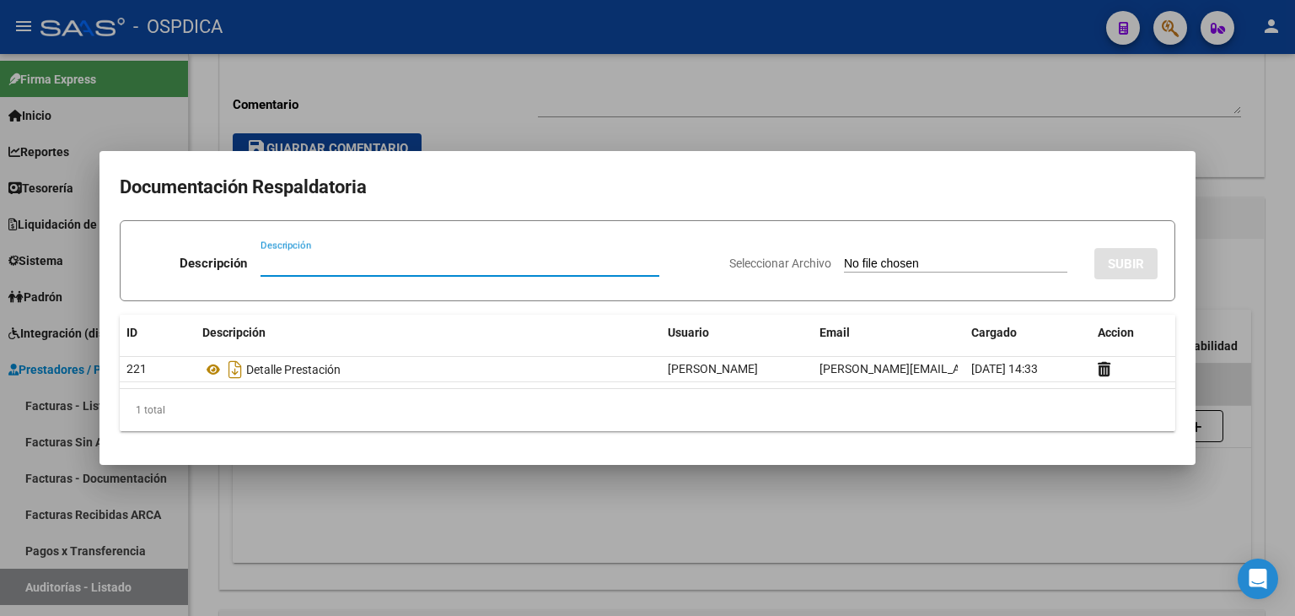
click at [1188, 148] on div at bounding box center [647, 308] width 1295 height 616
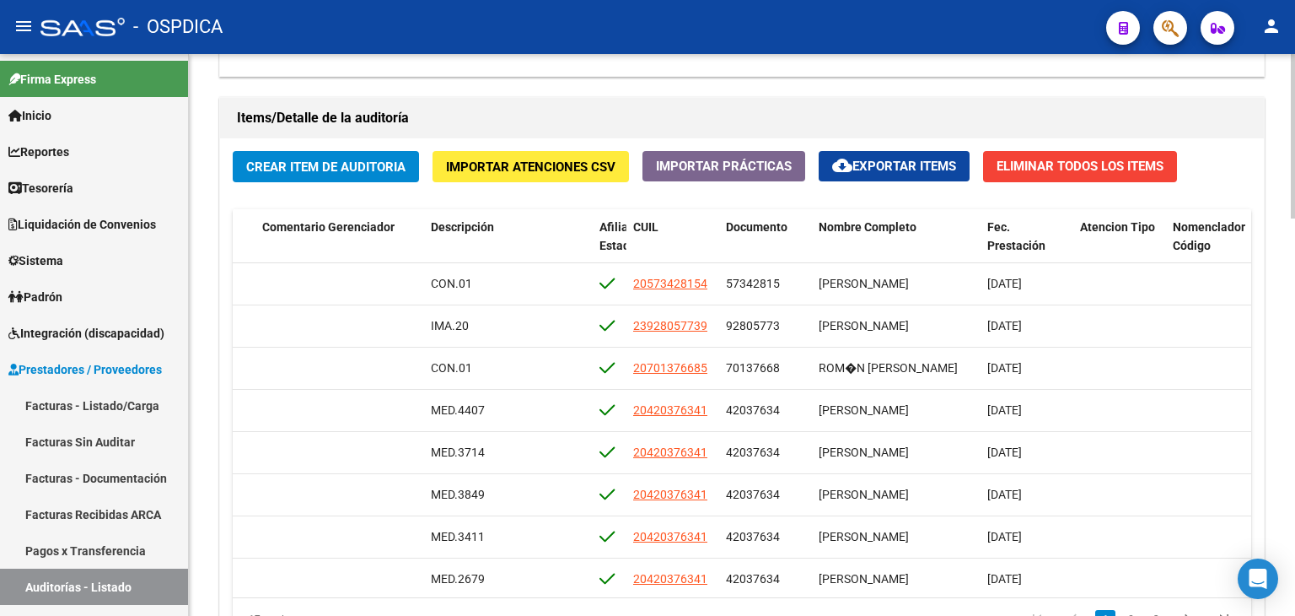
scroll to position [0, 938]
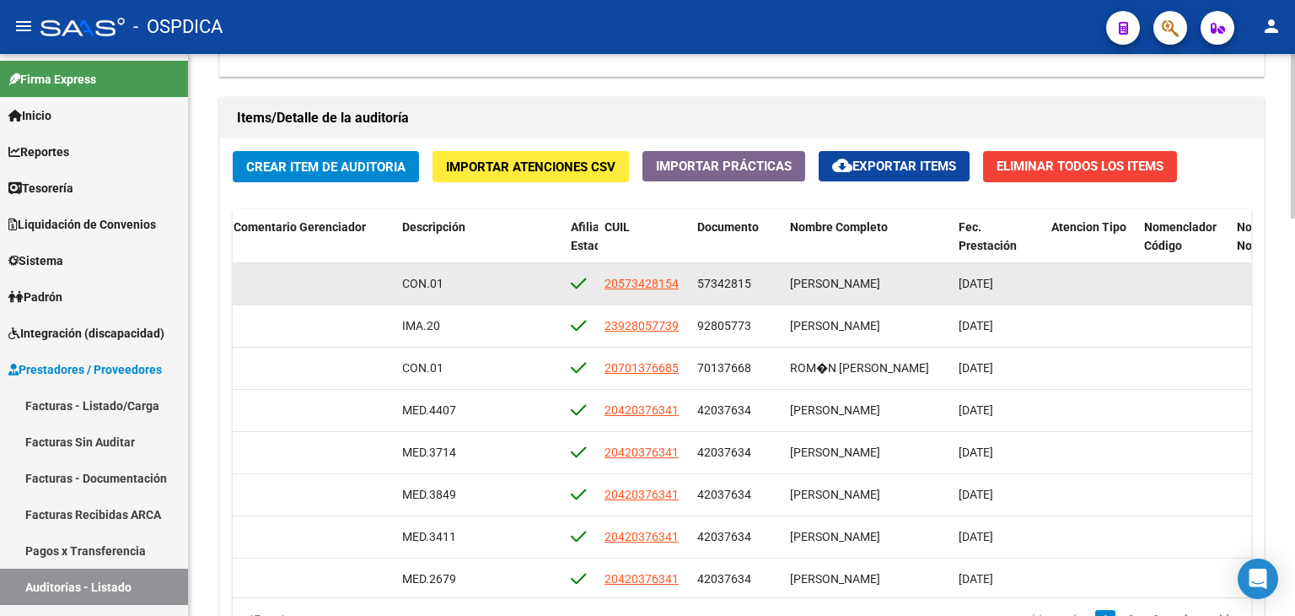
drag, startPoint x: 381, startPoint y: 291, endPoint x: 469, endPoint y: 290, distance: 87.7
click at [469, 290] on div "1140 A05 - Premedic $ 18.052,00 $ 18.052,00 $ 0,00 163-1030 CON.01 20573428154 …" at bounding box center [545, 284] width 2501 height 42
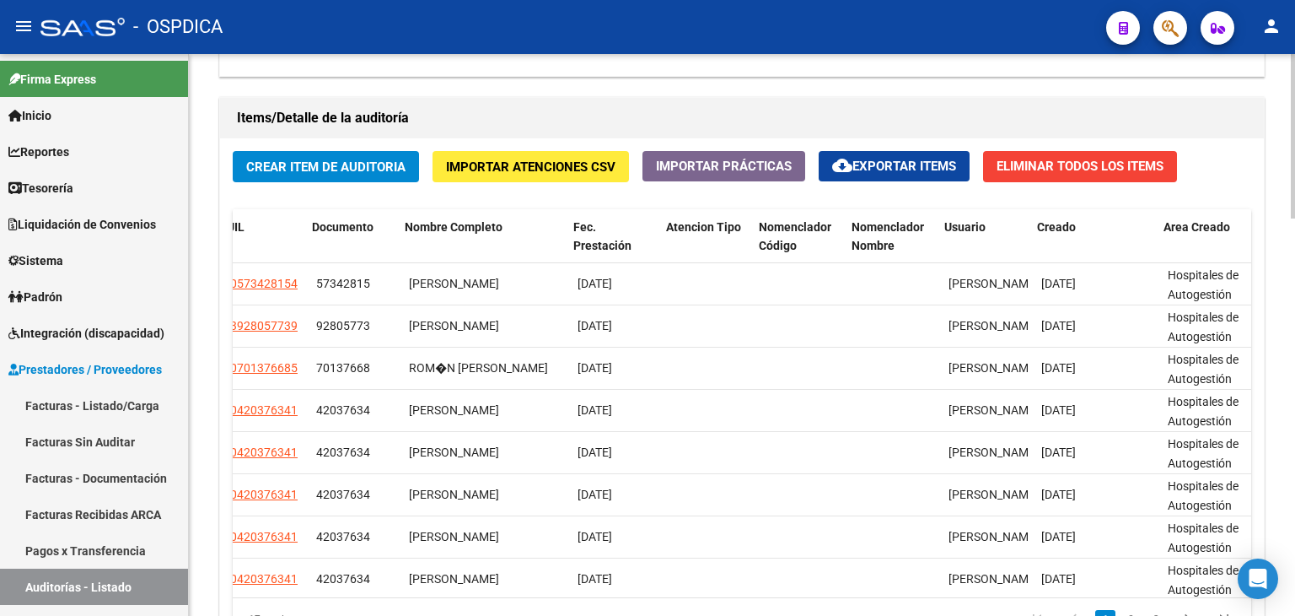
scroll to position [0, 1318]
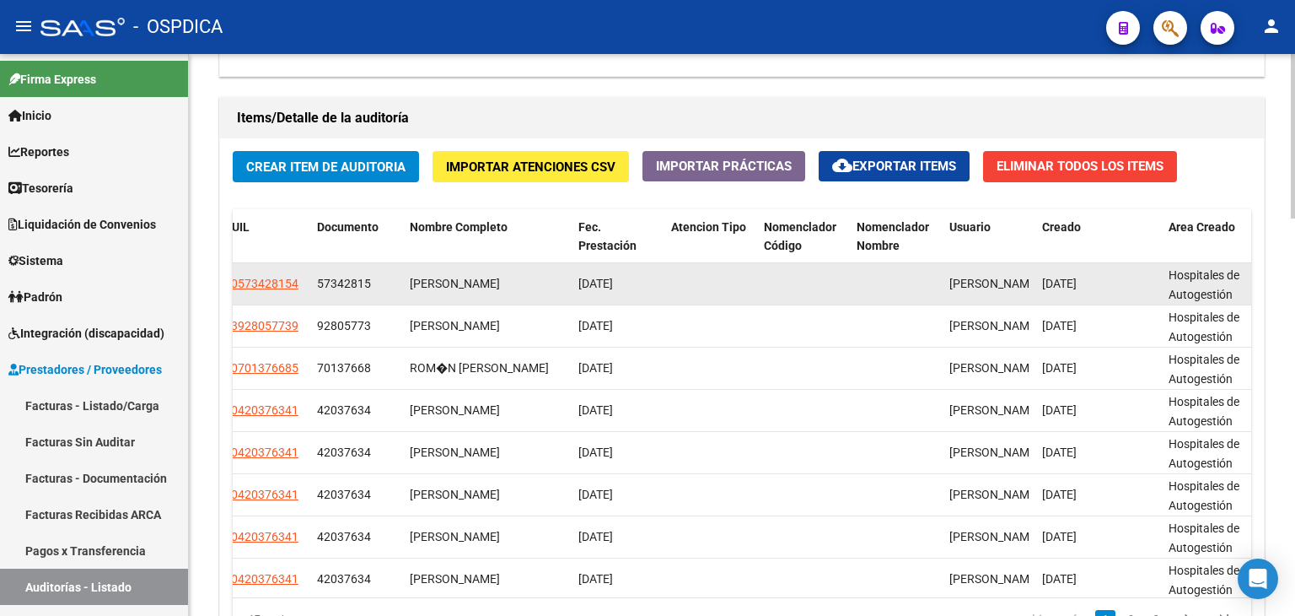
click at [708, 279] on datatable-body-cell at bounding box center [711, 283] width 93 height 41
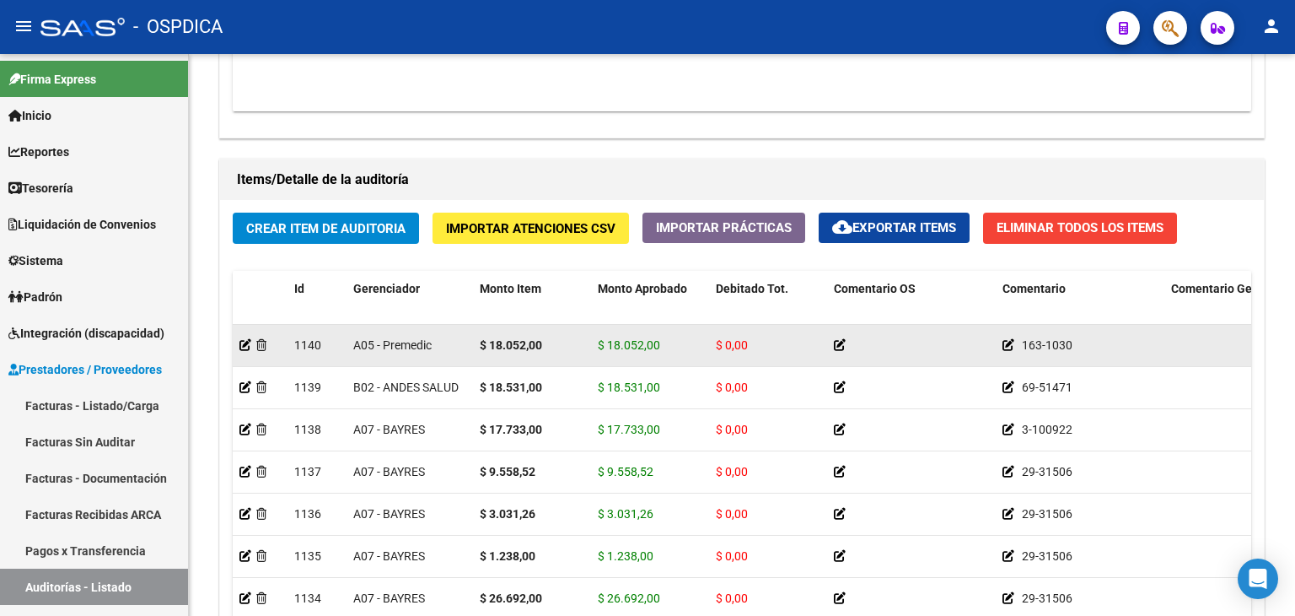
scroll to position [1103, 0]
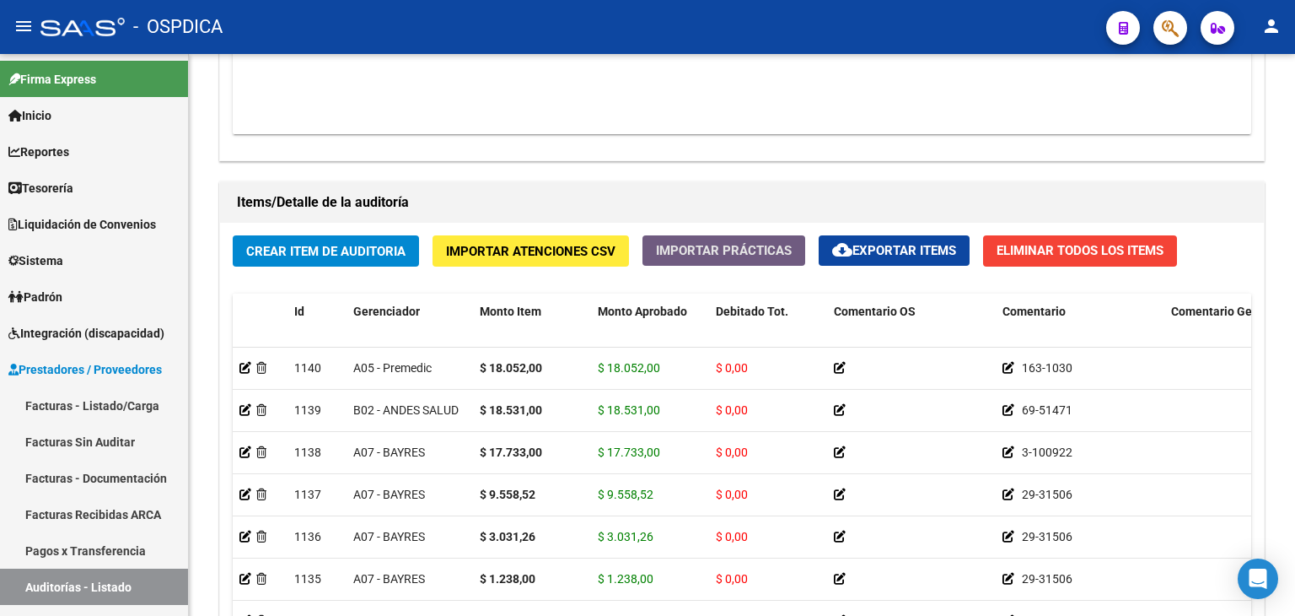
click at [713, 243] on span "Importar Prácticas" at bounding box center [724, 250] width 136 height 15
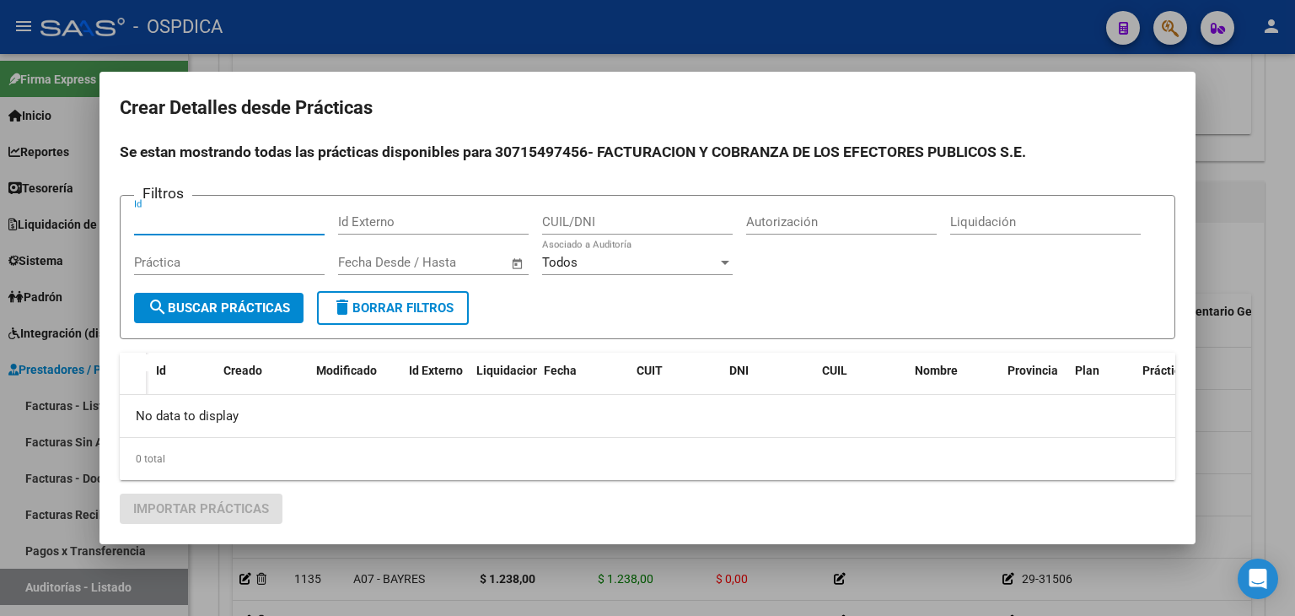
click at [1221, 156] on div at bounding box center [647, 308] width 1295 height 616
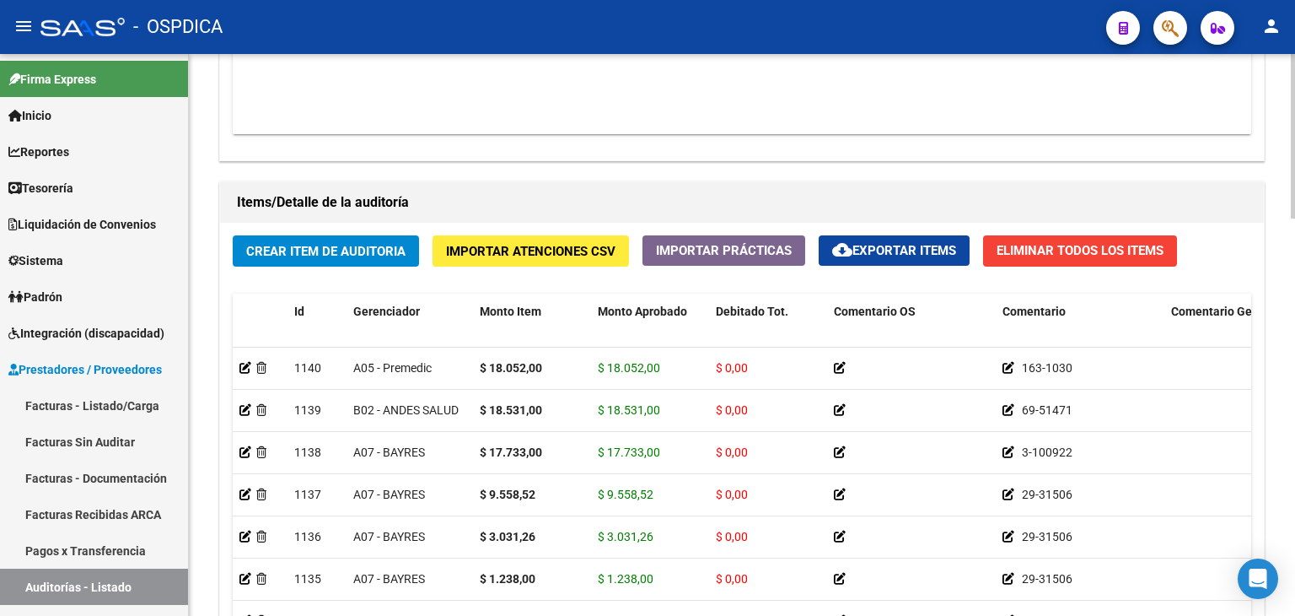
click at [494, 251] on span "Importar Atenciones CSV" at bounding box center [531, 251] width 170 height 15
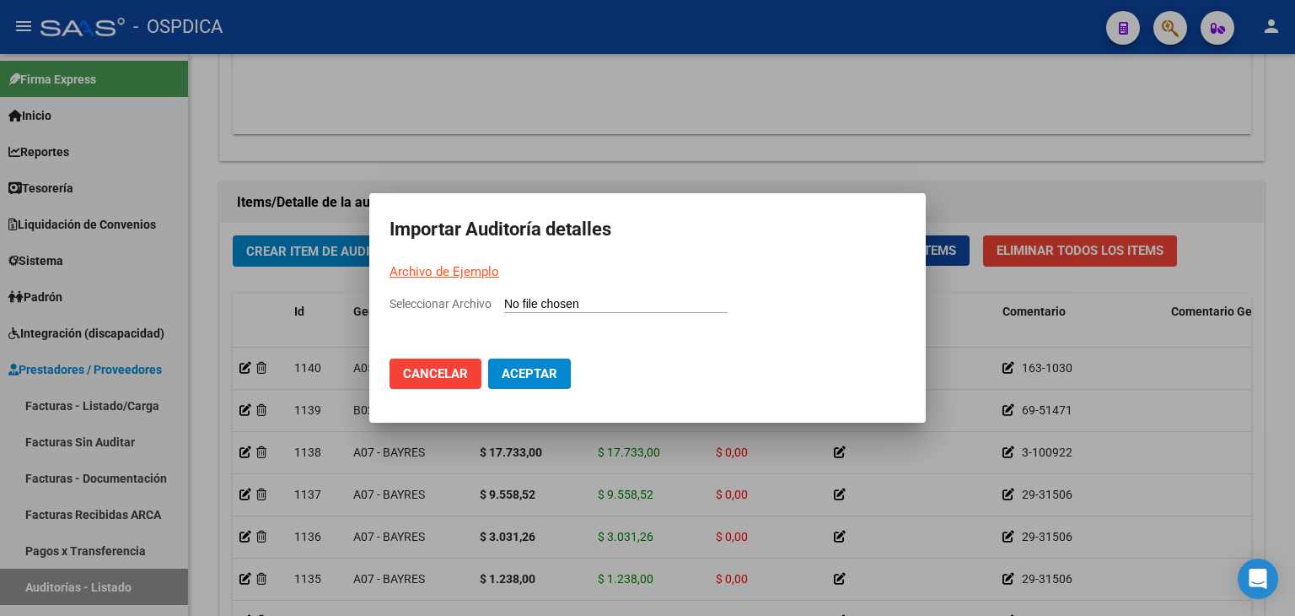
click at [428, 375] on span "Cancelar" at bounding box center [435, 373] width 65 height 15
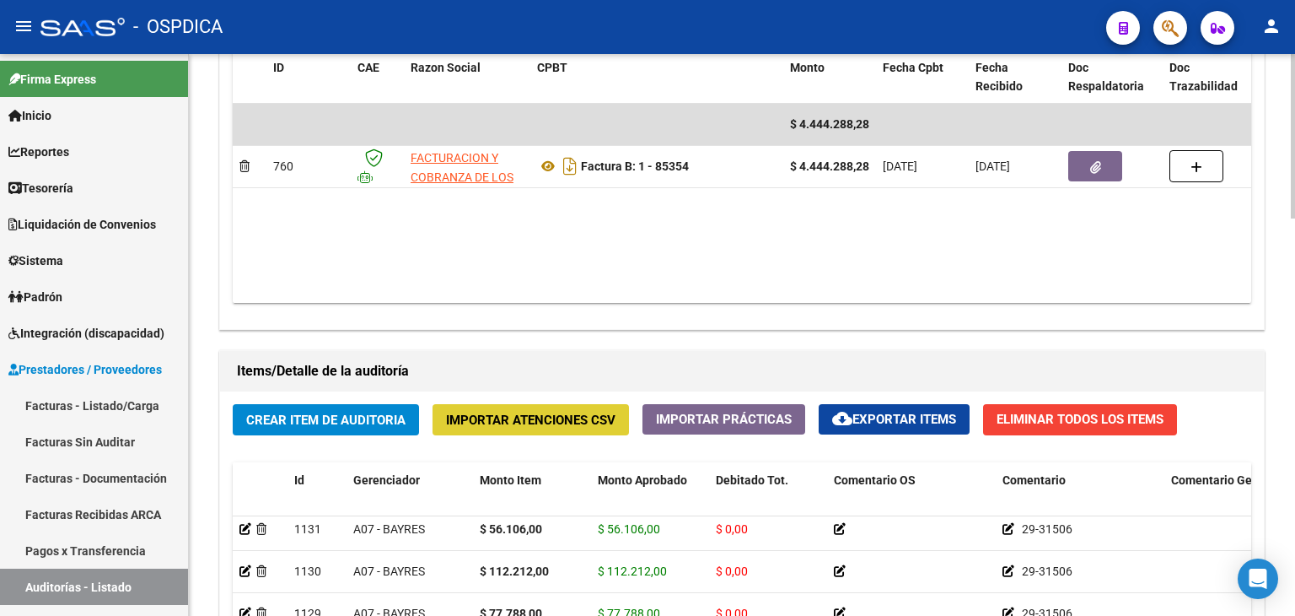
scroll to position [850, 0]
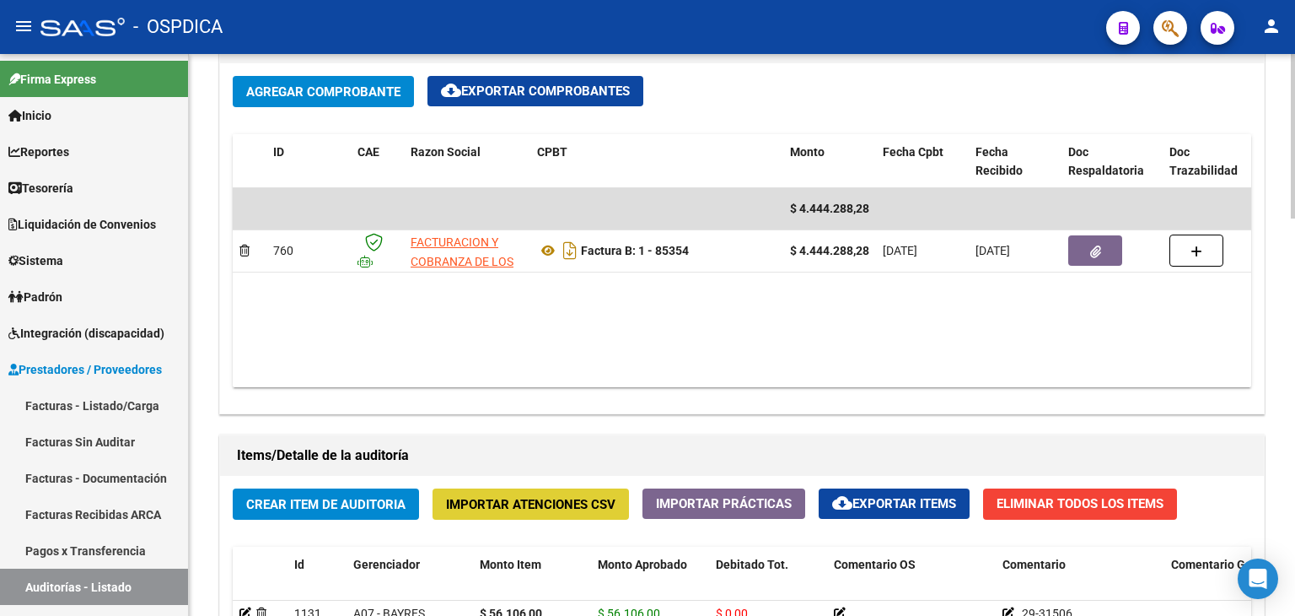
click at [573, 426] on div "Información del área Cambiar de área a esta auditoría Area * Hospitales de Auto…" at bounding box center [742, 370] width 1053 height 1386
click at [598, 490] on button "Importar Atenciones CSV" at bounding box center [531, 503] width 197 height 31
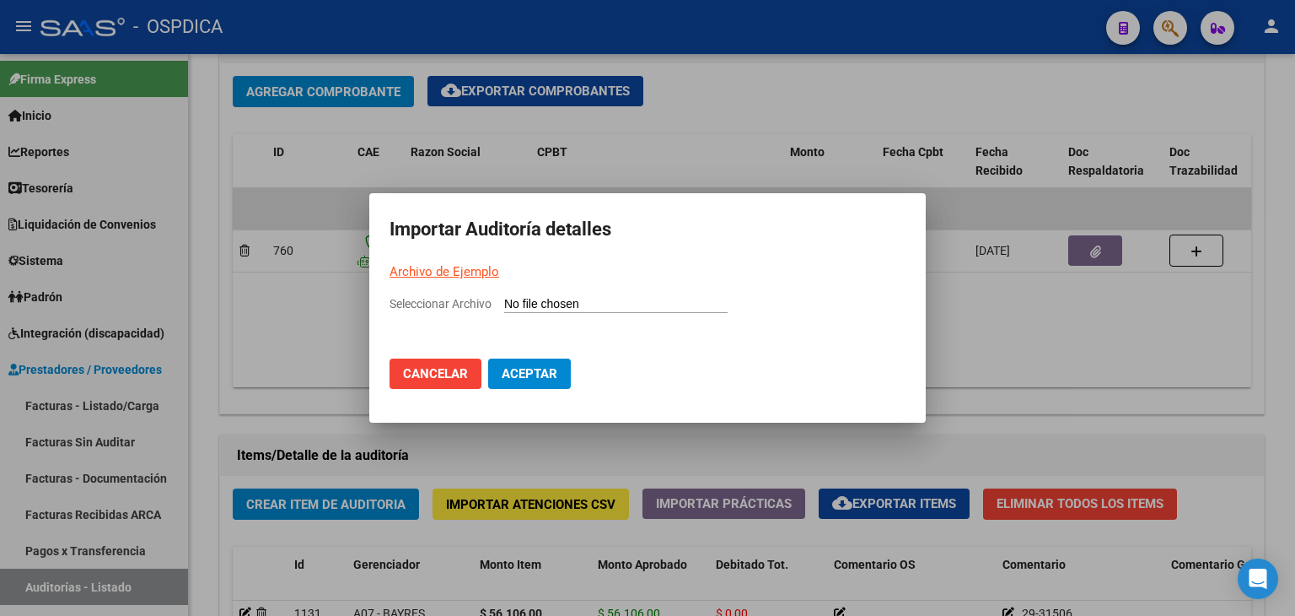
click at [470, 262] on p "Archivo de Ejemplo" at bounding box center [648, 271] width 516 height 19
click at [475, 270] on link "Archivo de Ejemplo" at bounding box center [445, 271] width 110 height 15
click at [444, 369] on span "Cancelar" at bounding box center [435, 373] width 65 height 15
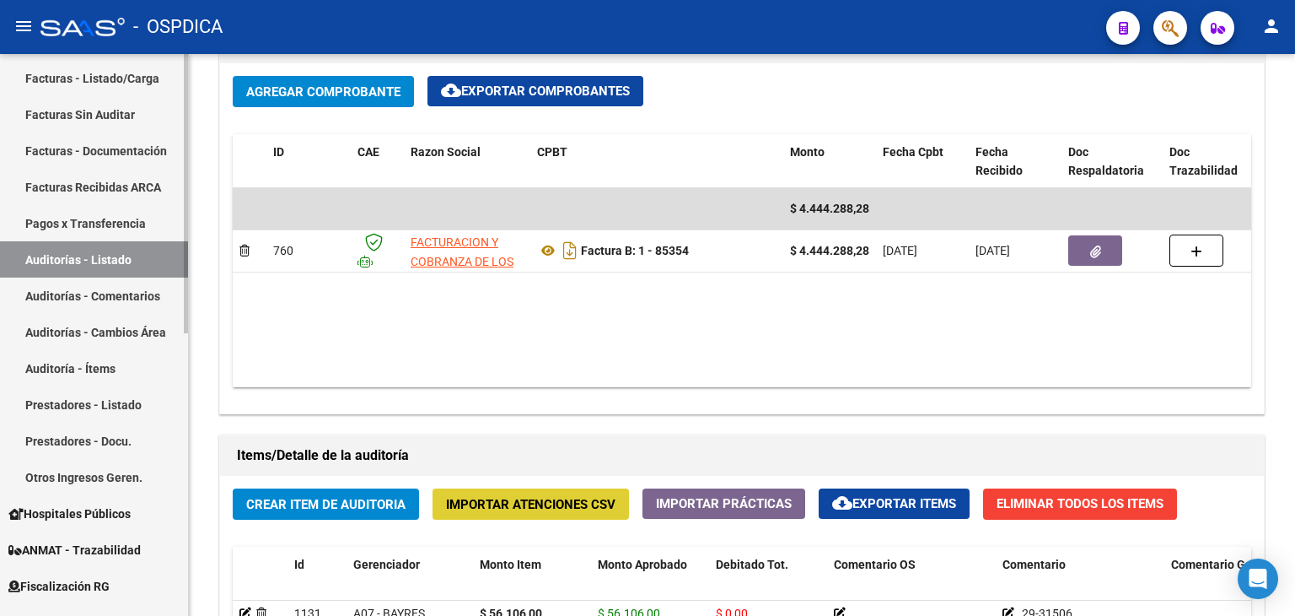
scroll to position [422, 0]
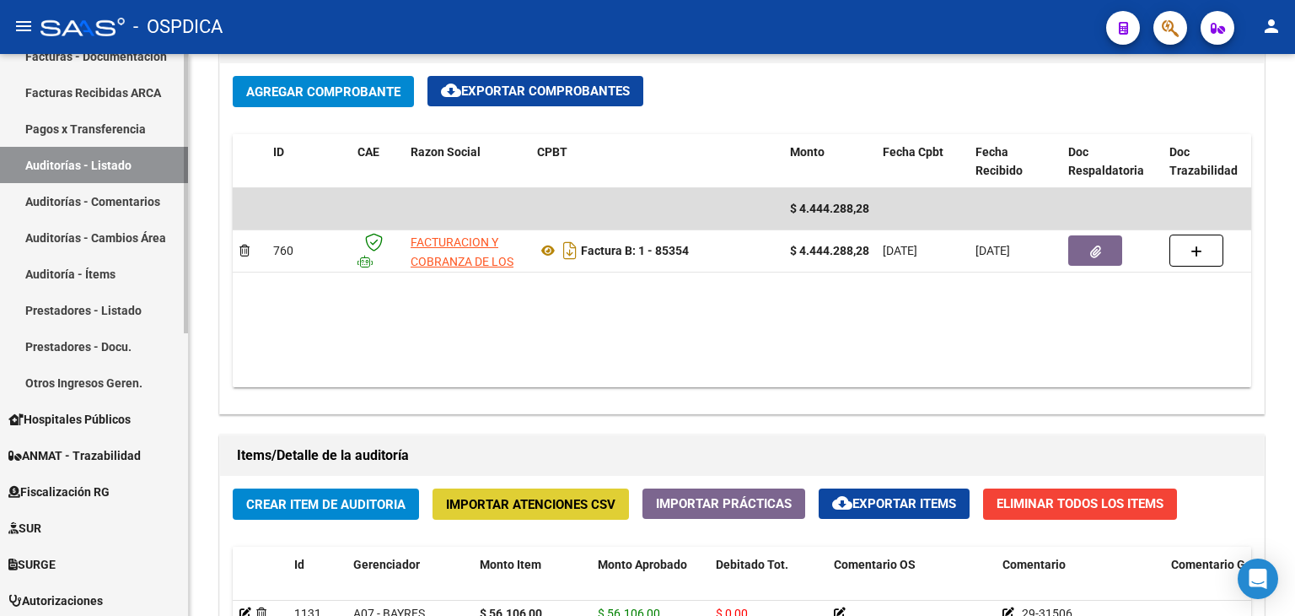
click at [104, 401] on link "Hospitales Públicos" at bounding box center [94, 419] width 188 height 36
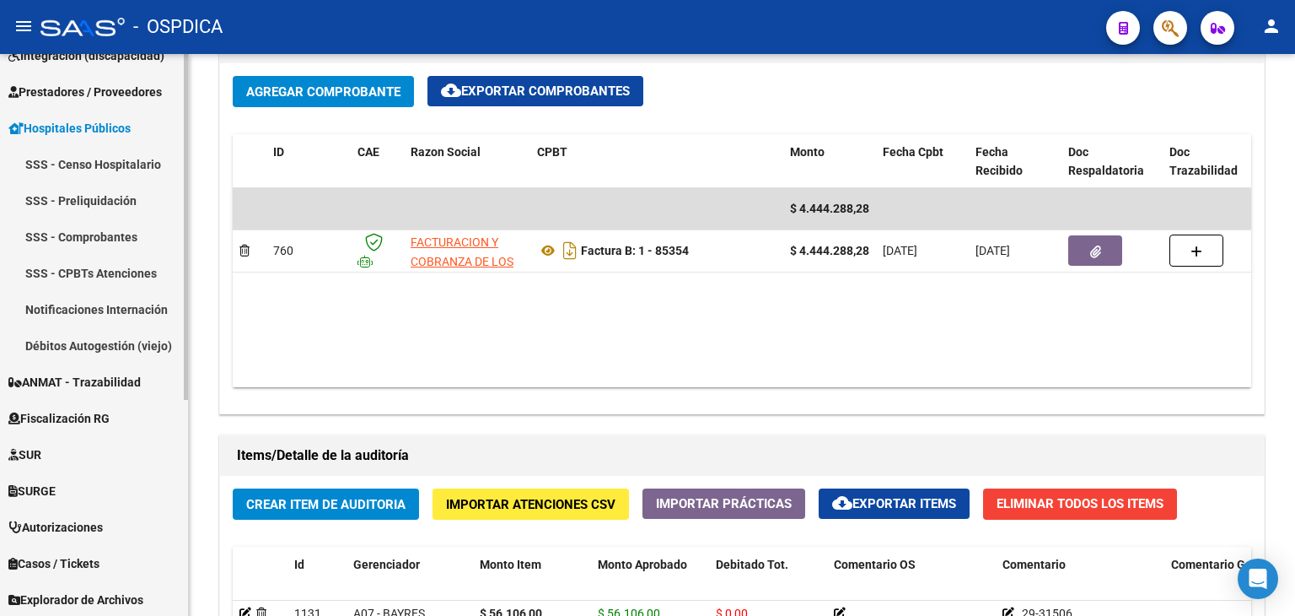
scroll to position [183, 0]
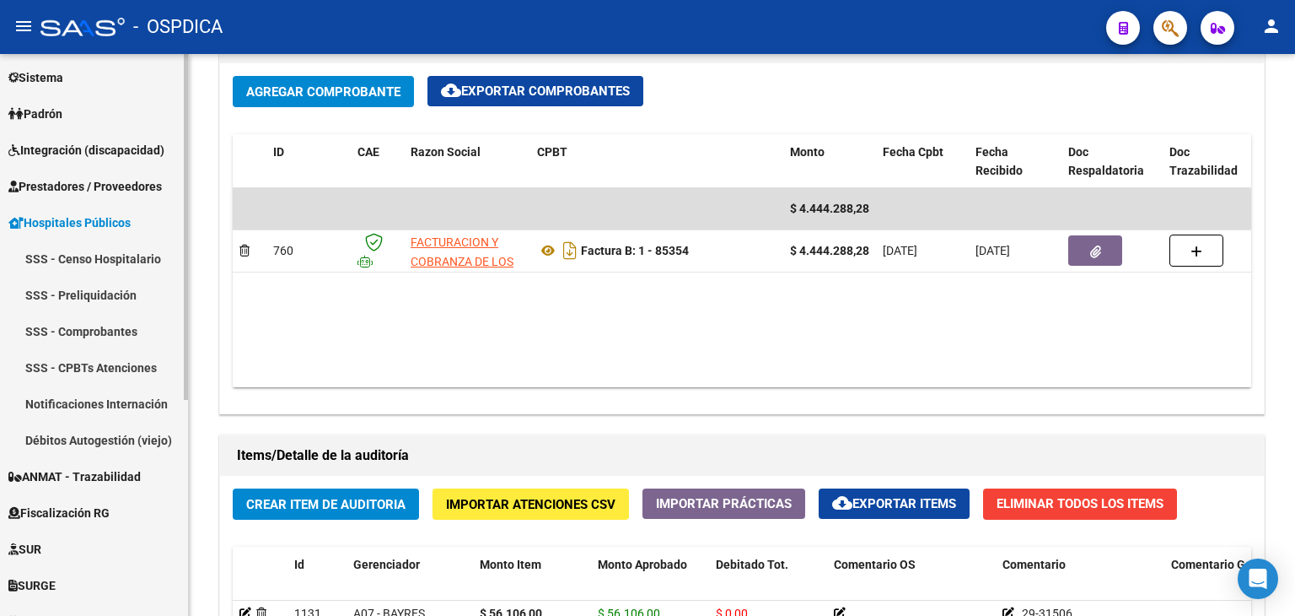
click at [112, 422] on link "Débitos Autogestión (viejo)" at bounding box center [94, 440] width 188 height 36
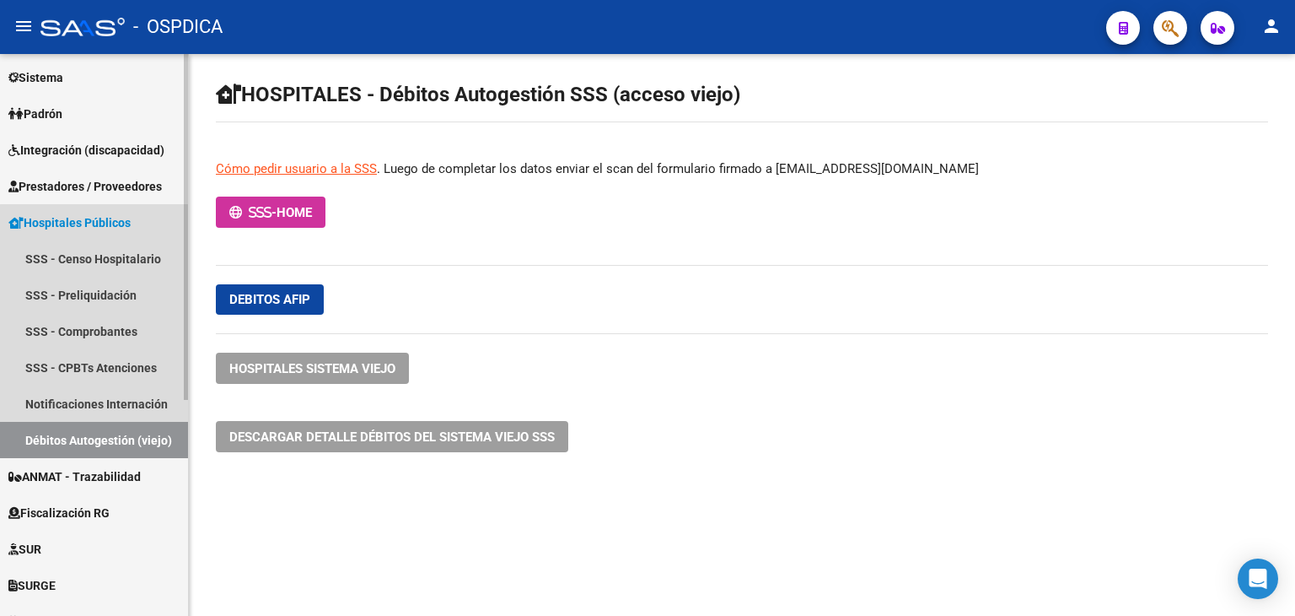
click at [95, 395] on link "Notificaciones Internación" at bounding box center [94, 403] width 188 height 36
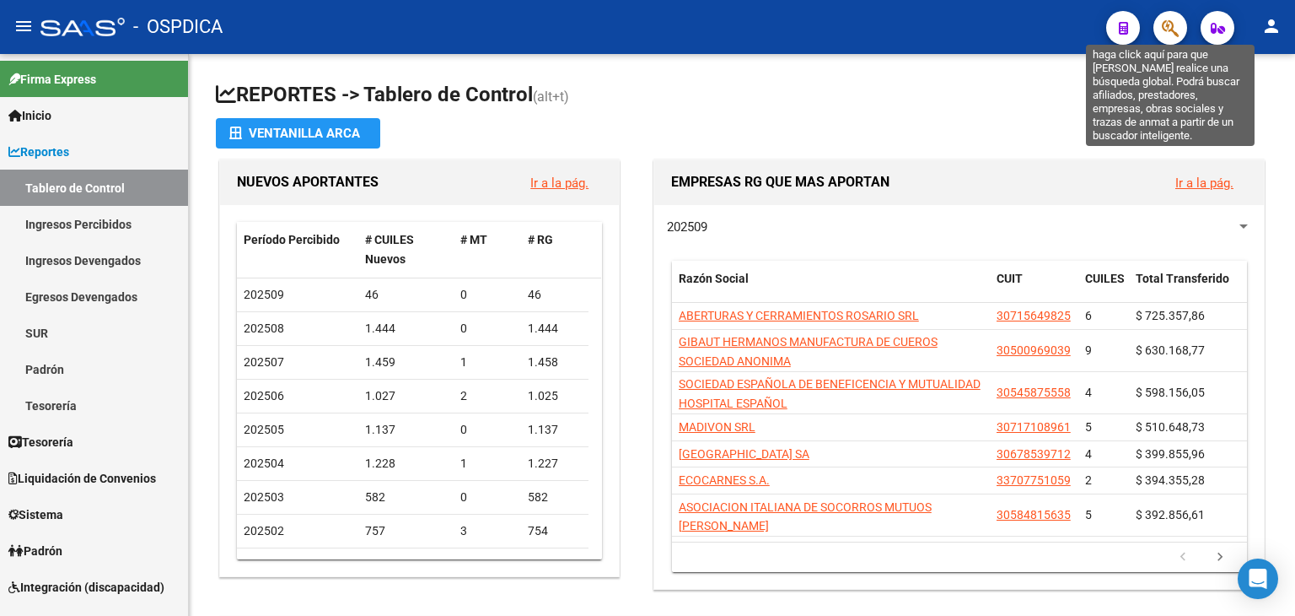
click at [1166, 31] on icon "button" at bounding box center [1170, 28] width 17 height 19
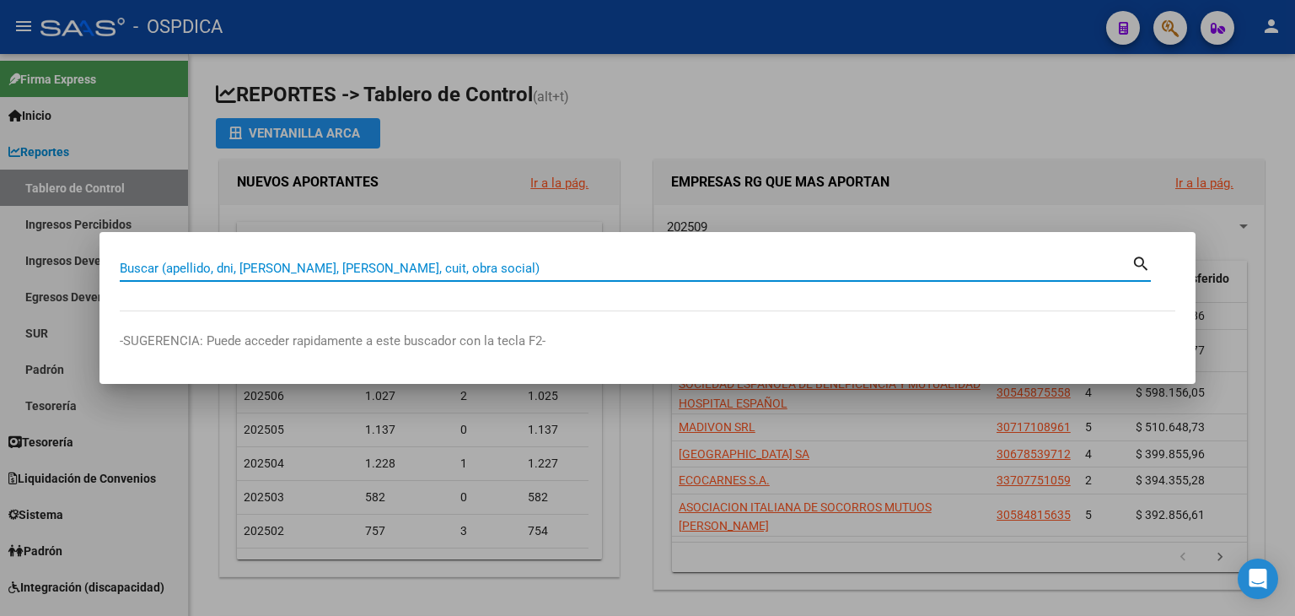
paste input "27255653631"
type input "27255653631"
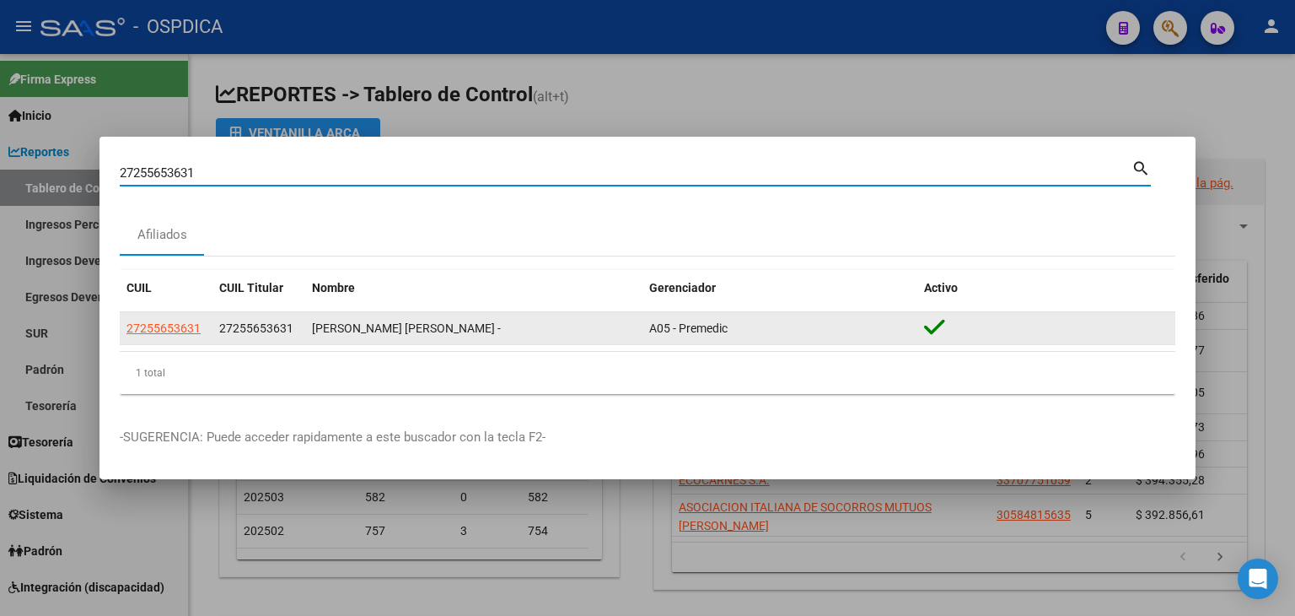
click at [143, 319] on app-link-go-to "27255653631" at bounding box center [164, 328] width 74 height 19
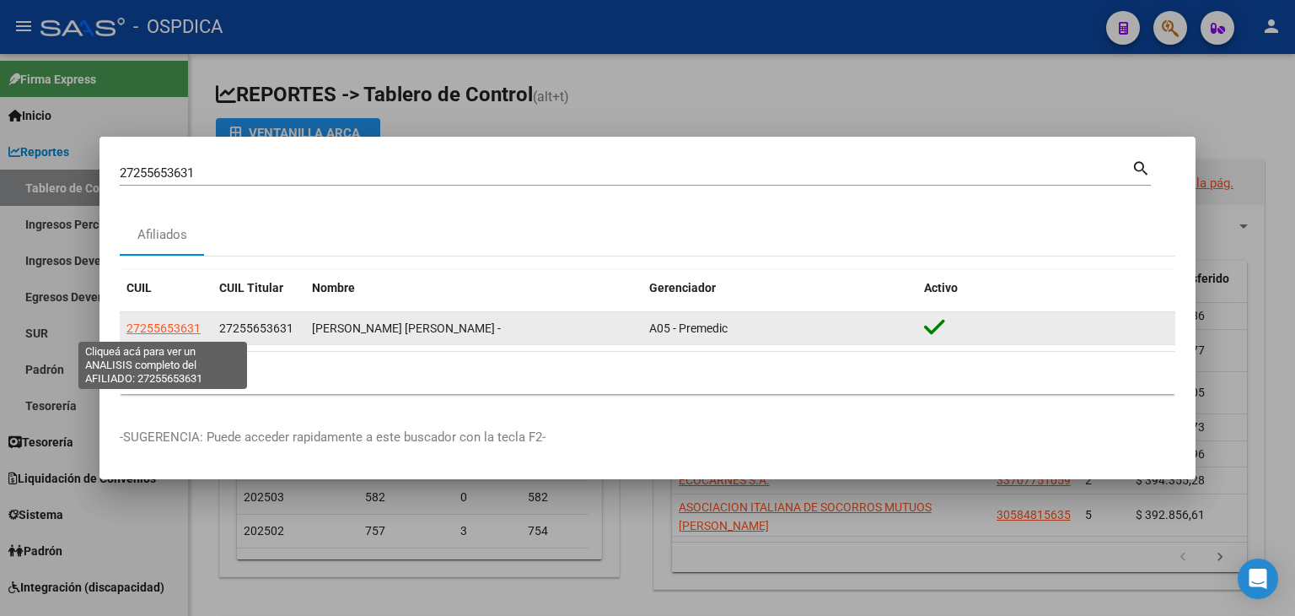
click at [148, 321] on span "27255653631" at bounding box center [164, 327] width 74 height 13
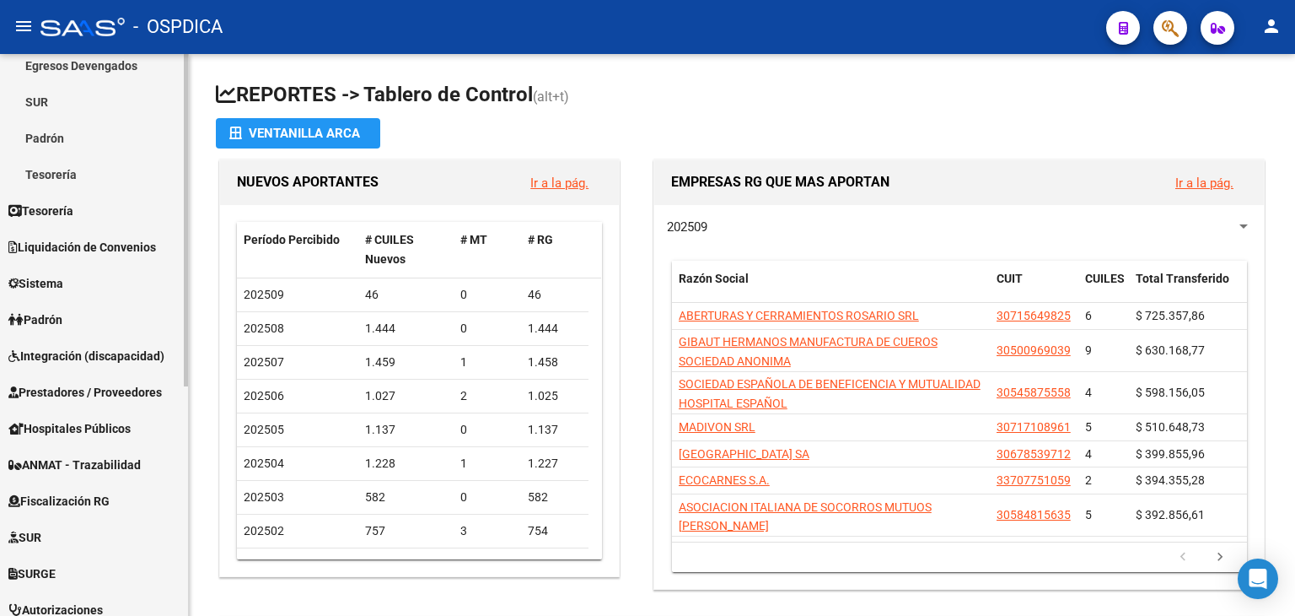
scroll to position [253, 0]
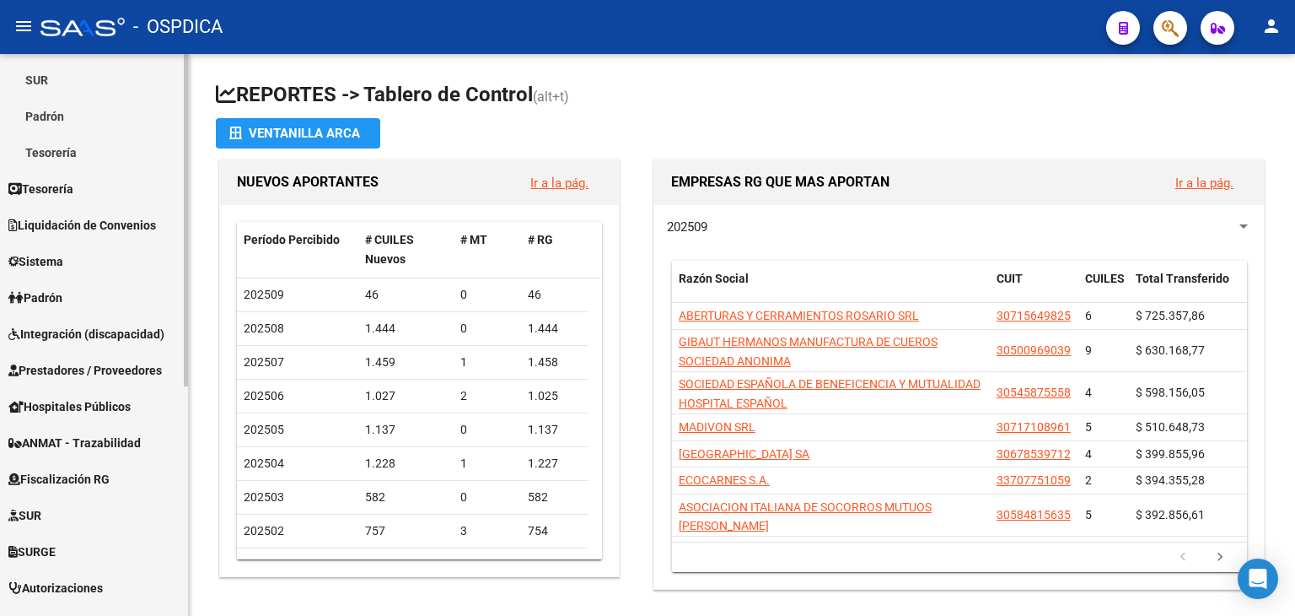
click at [83, 342] on span "Integración (discapacidad)" at bounding box center [86, 334] width 156 height 19
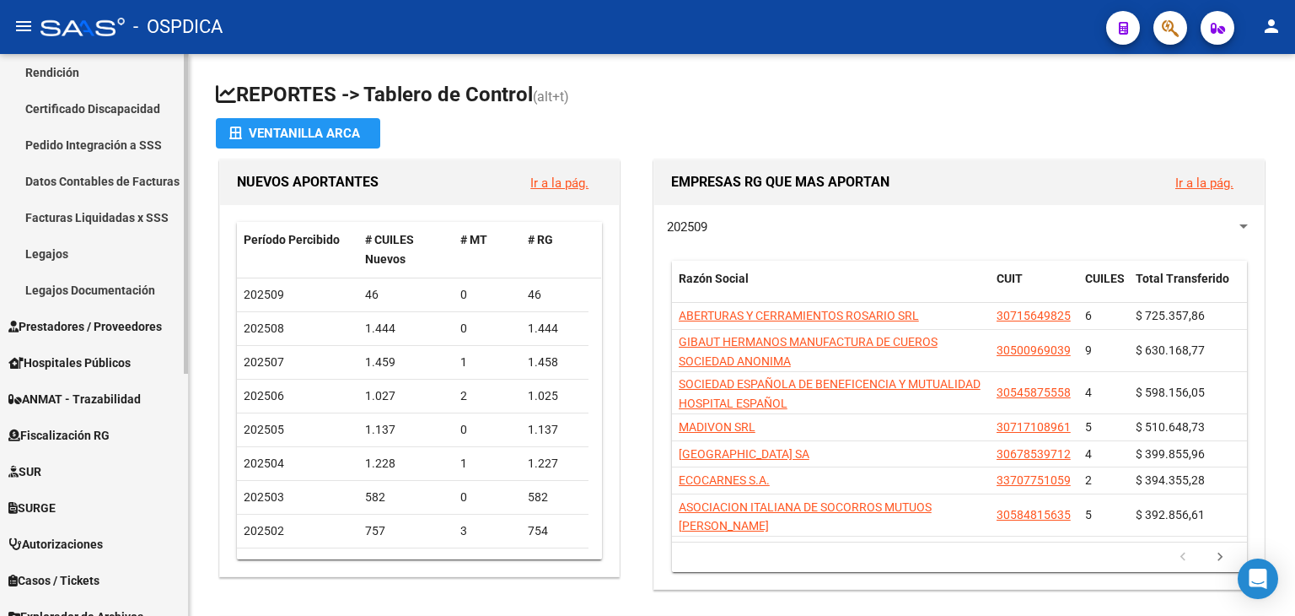
scroll to position [256, 0]
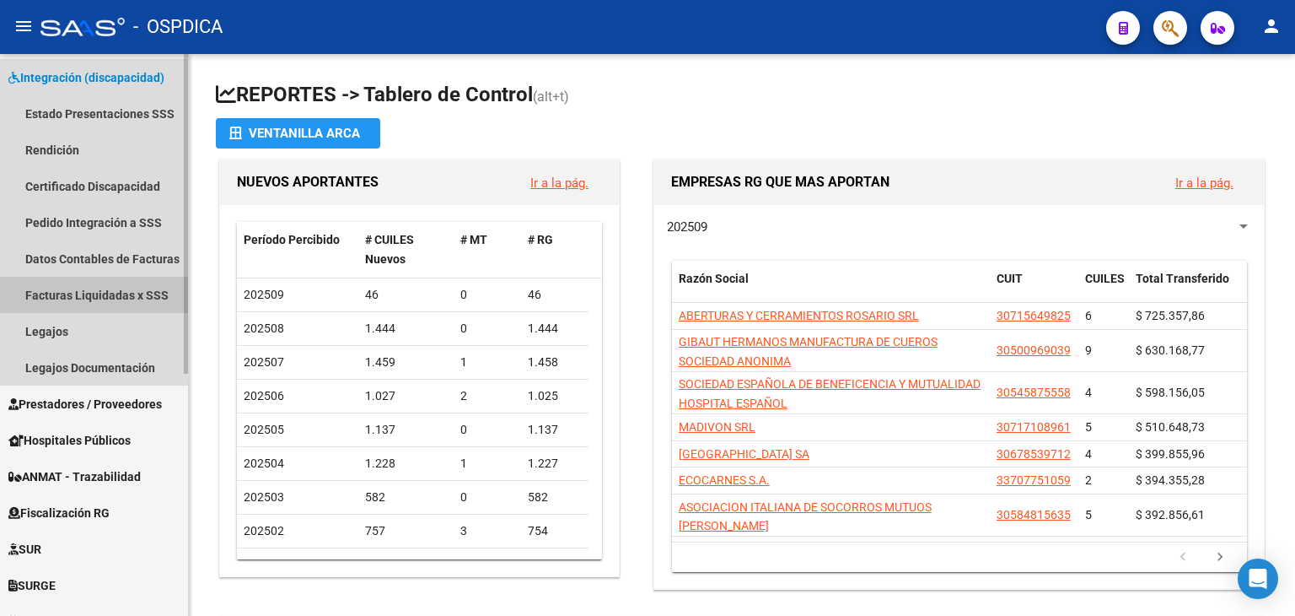
click at [94, 295] on link "Facturas Liquidadas x SSS" at bounding box center [94, 295] width 188 height 36
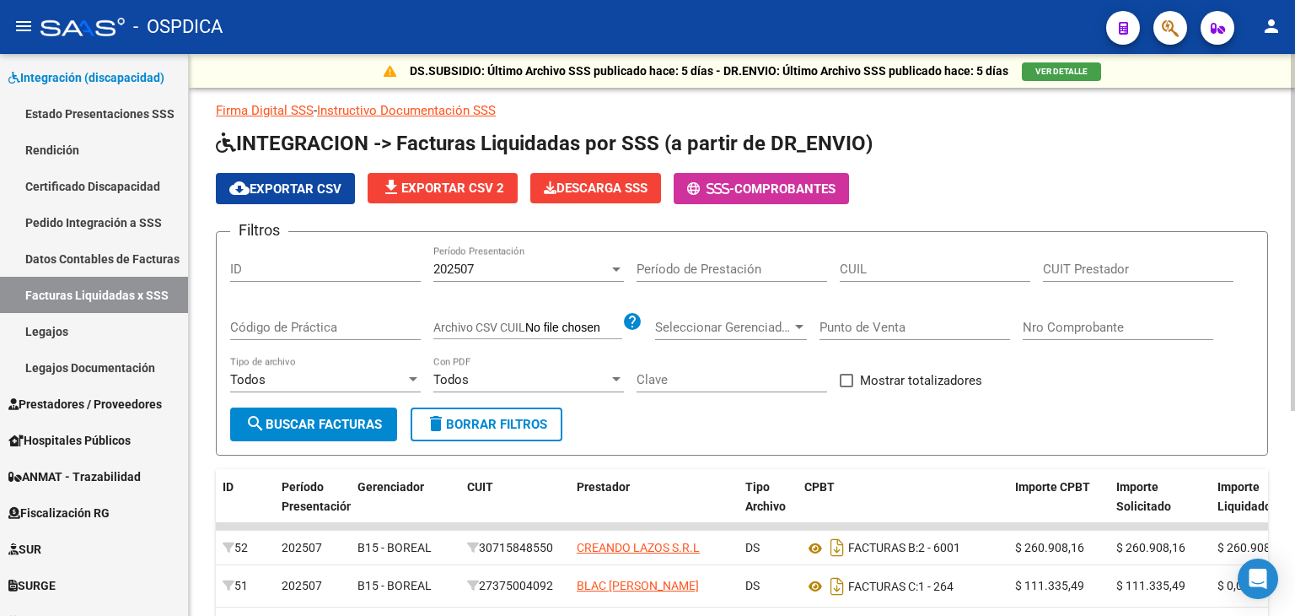
click at [943, 383] on span "Mostrar totalizadores" at bounding box center [921, 380] width 122 height 20
click at [847, 387] on input "Mostrar totalizadores" at bounding box center [846, 387] width 1 height 1
checkbox input "true"
click at [363, 417] on span "search Buscar Facturas" at bounding box center [313, 424] width 137 height 15
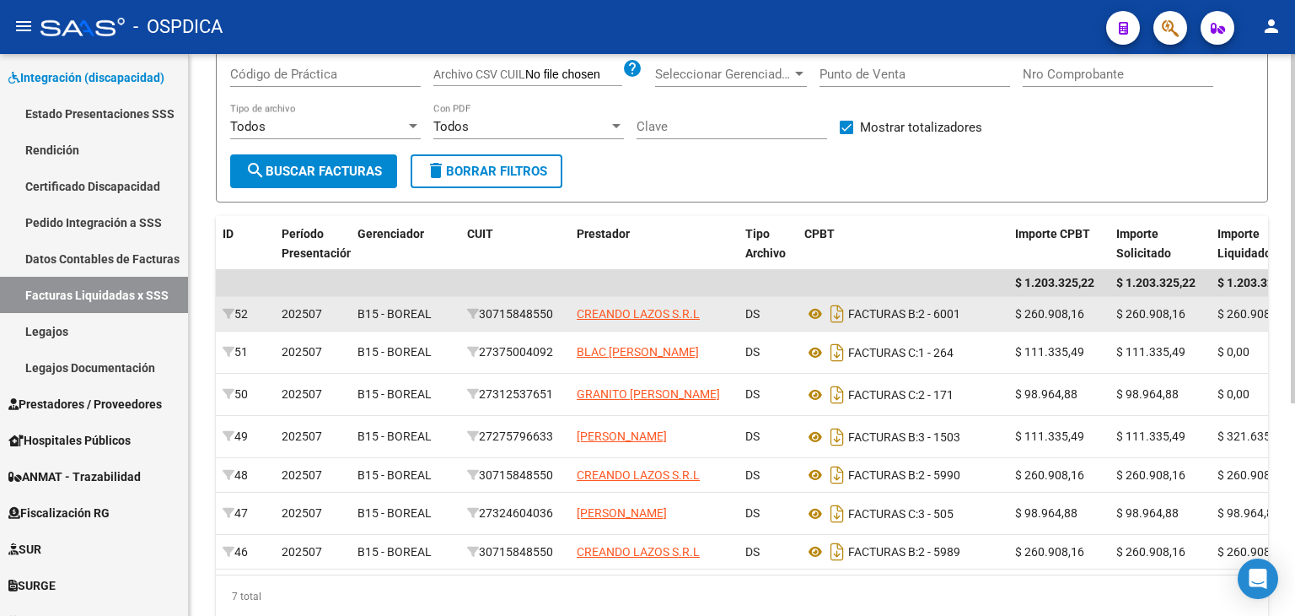
scroll to position [84, 0]
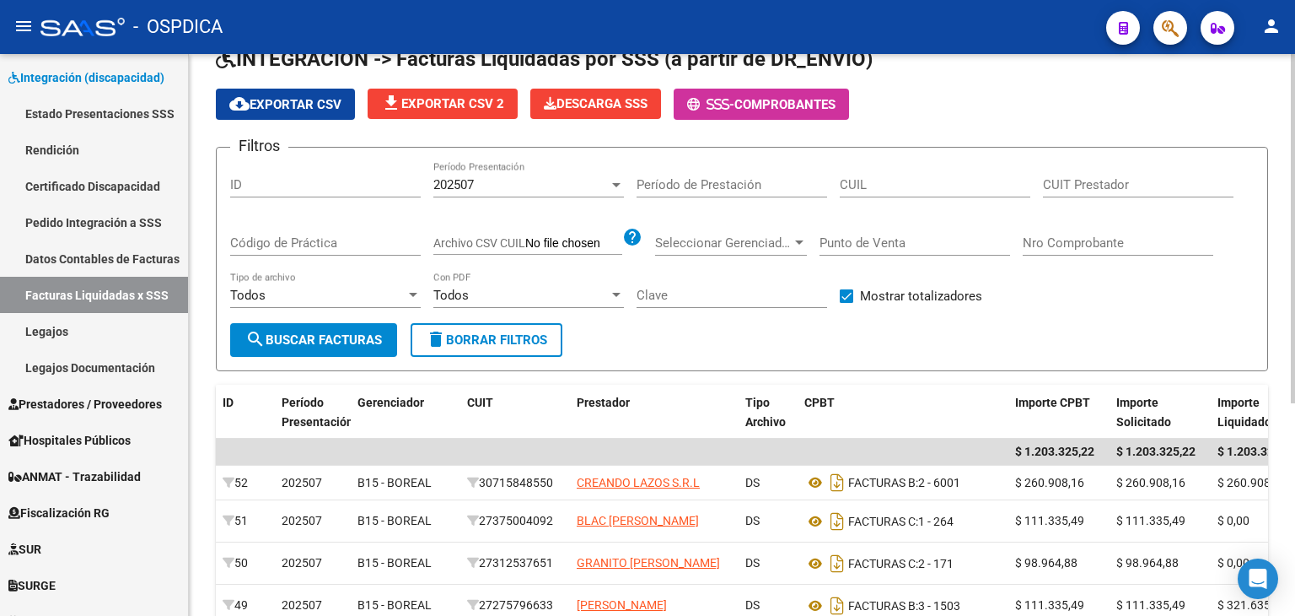
click at [516, 181] on div "202507" at bounding box center [520, 184] width 175 height 15
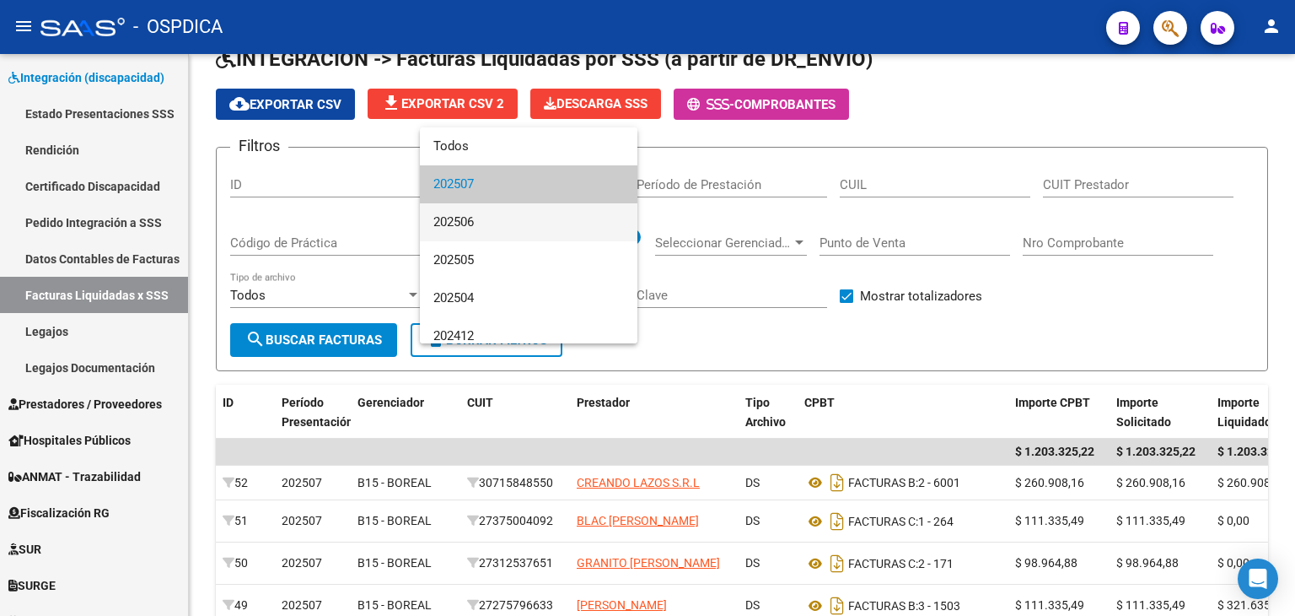
click at [485, 215] on span "202506" at bounding box center [528, 222] width 191 height 38
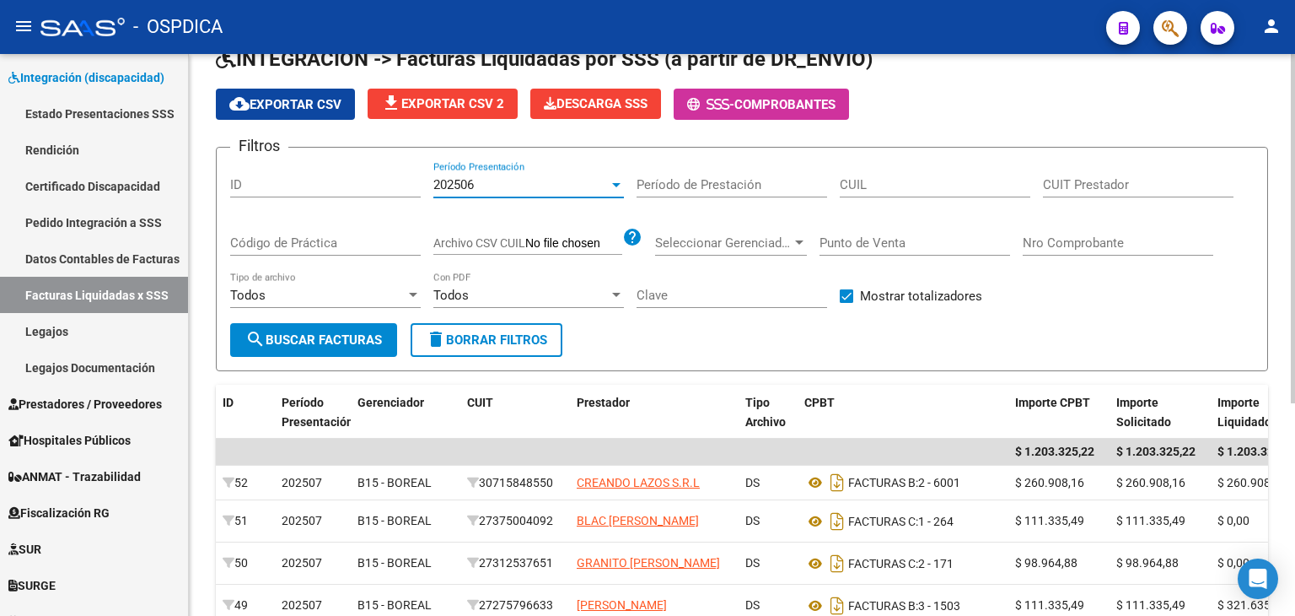
click at [350, 333] on span "search Buscar Facturas" at bounding box center [313, 339] width 137 height 15
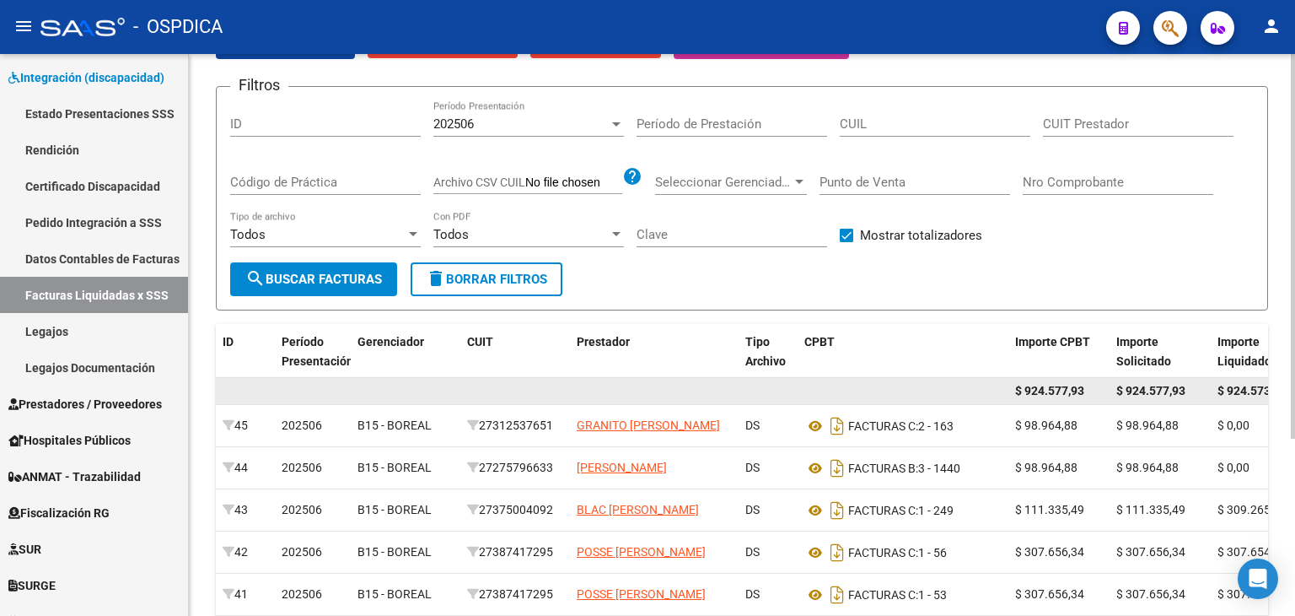
scroll to position [0, 0]
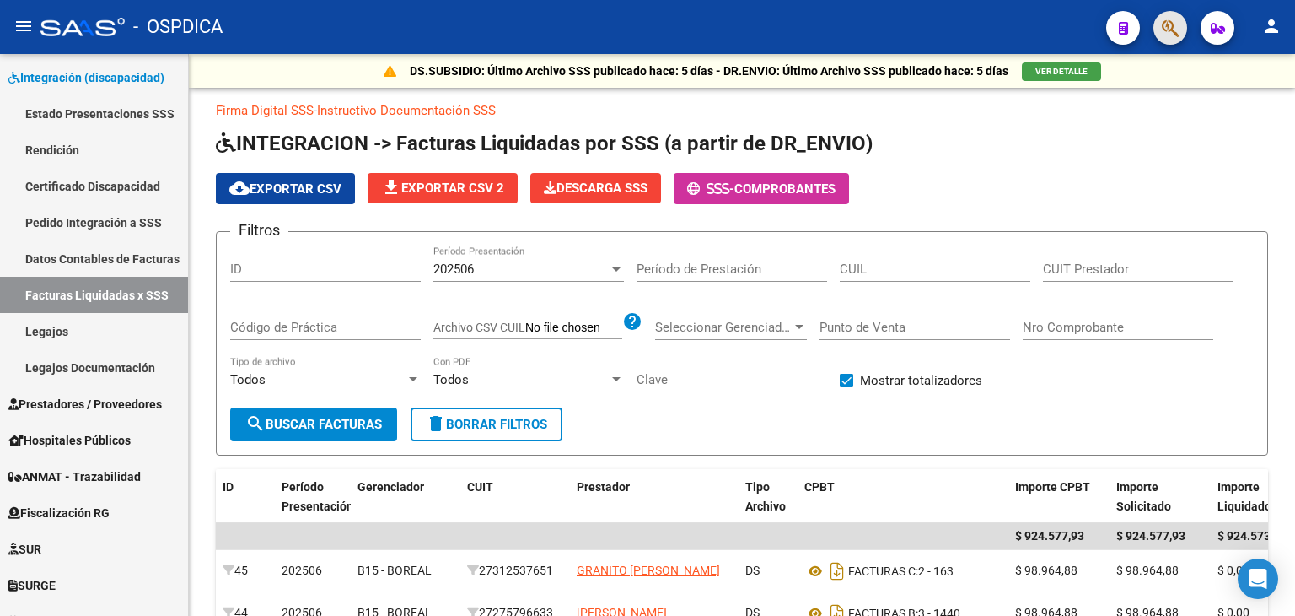
click at [1176, 43] on span "button" at bounding box center [1170, 28] width 17 height 35
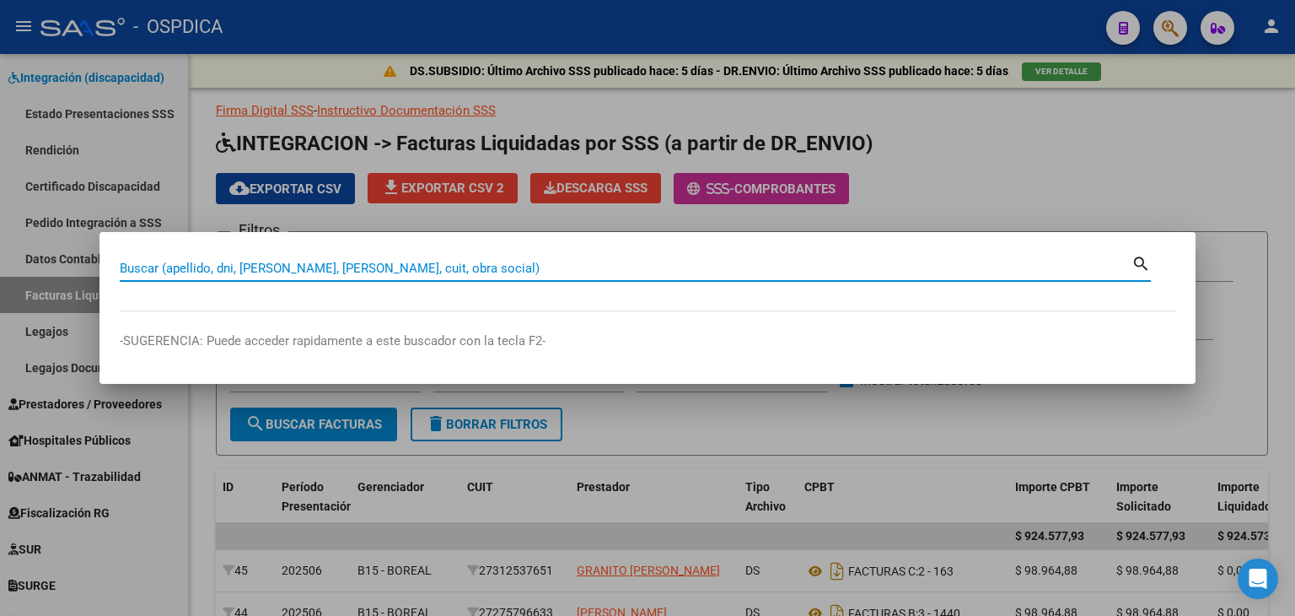
paste input "25.565.363"
click at [131, 261] on input "25.565.363" at bounding box center [626, 268] width 1012 height 15
click at [156, 268] on input "25565.363" at bounding box center [626, 268] width 1012 height 15
click at [223, 268] on input "25565363" at bounding box center [626, 268] width 1012 height 15
type input "25565363"
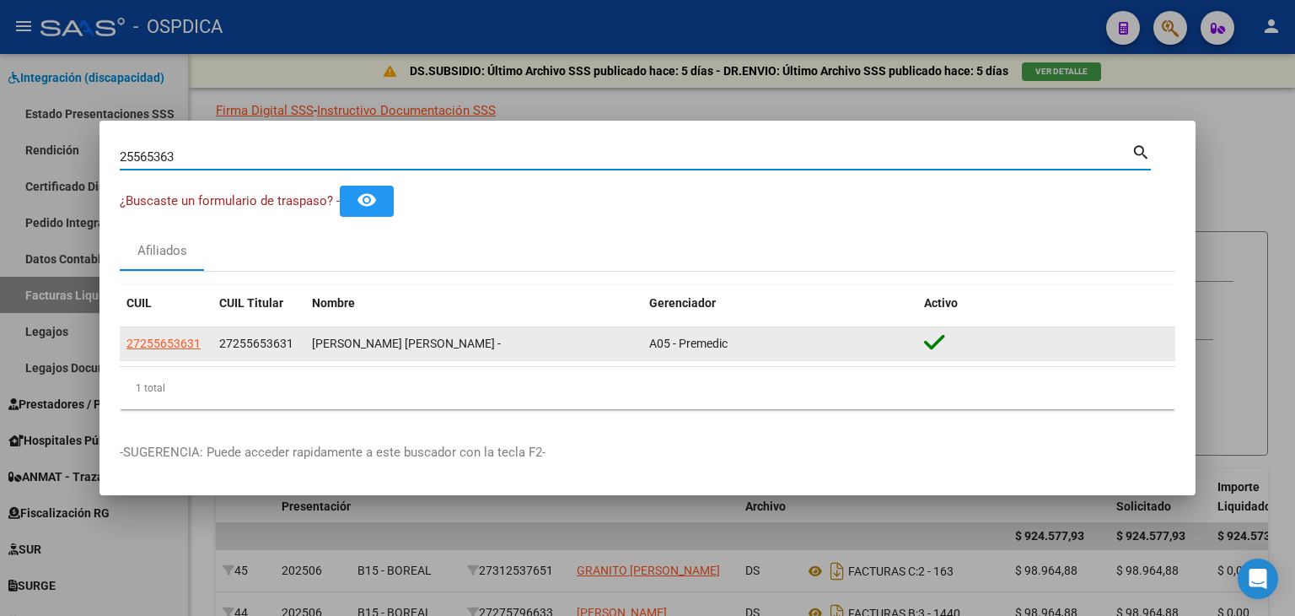
click at [200, 344] on div "27255653631" at bounding box center [166, 343] width 79 height 19
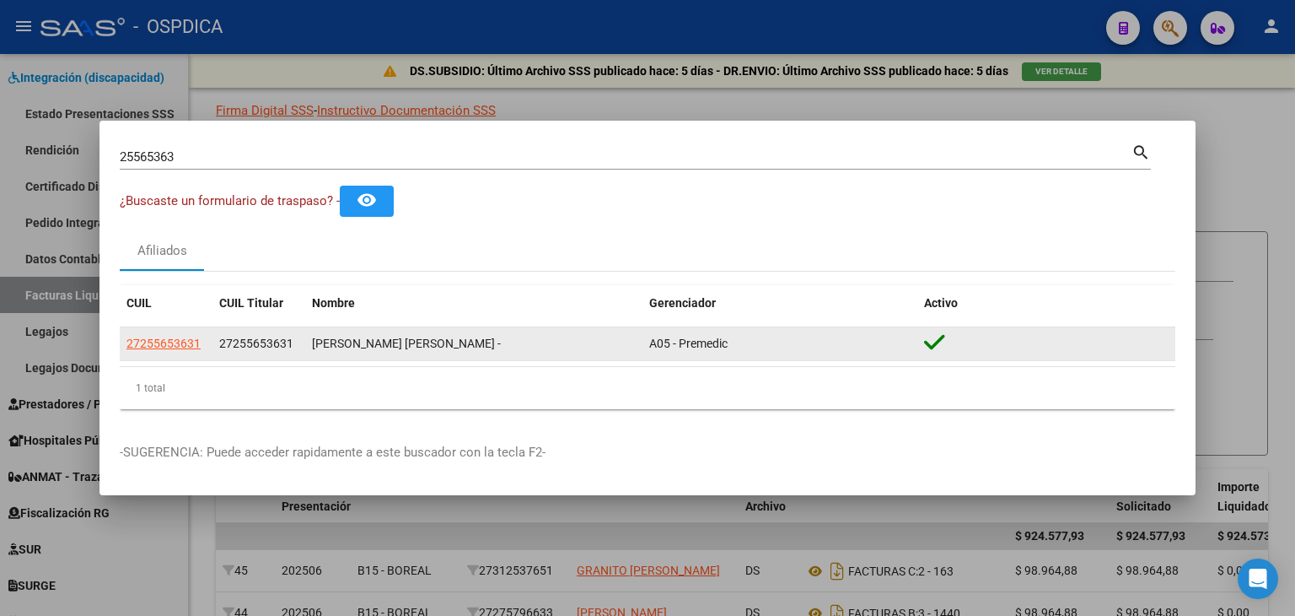
click at [176, 334] on app-link-go-to "27255653631" at bounding box center [164, 343] width 74 height 19
click at [183, 348] on span "27255653631" at bounding box center [164, 343] width 74 height 13
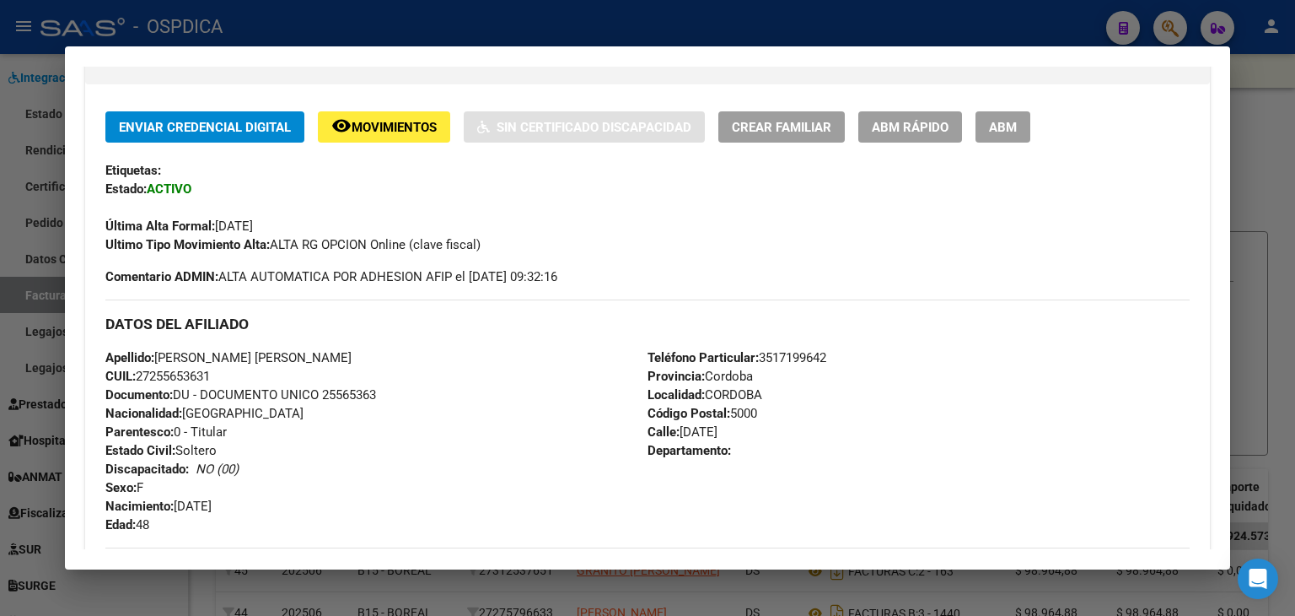
scroll to position [337, 0]
